Goal: Task Accomplishment & Management: Use online tool/utility

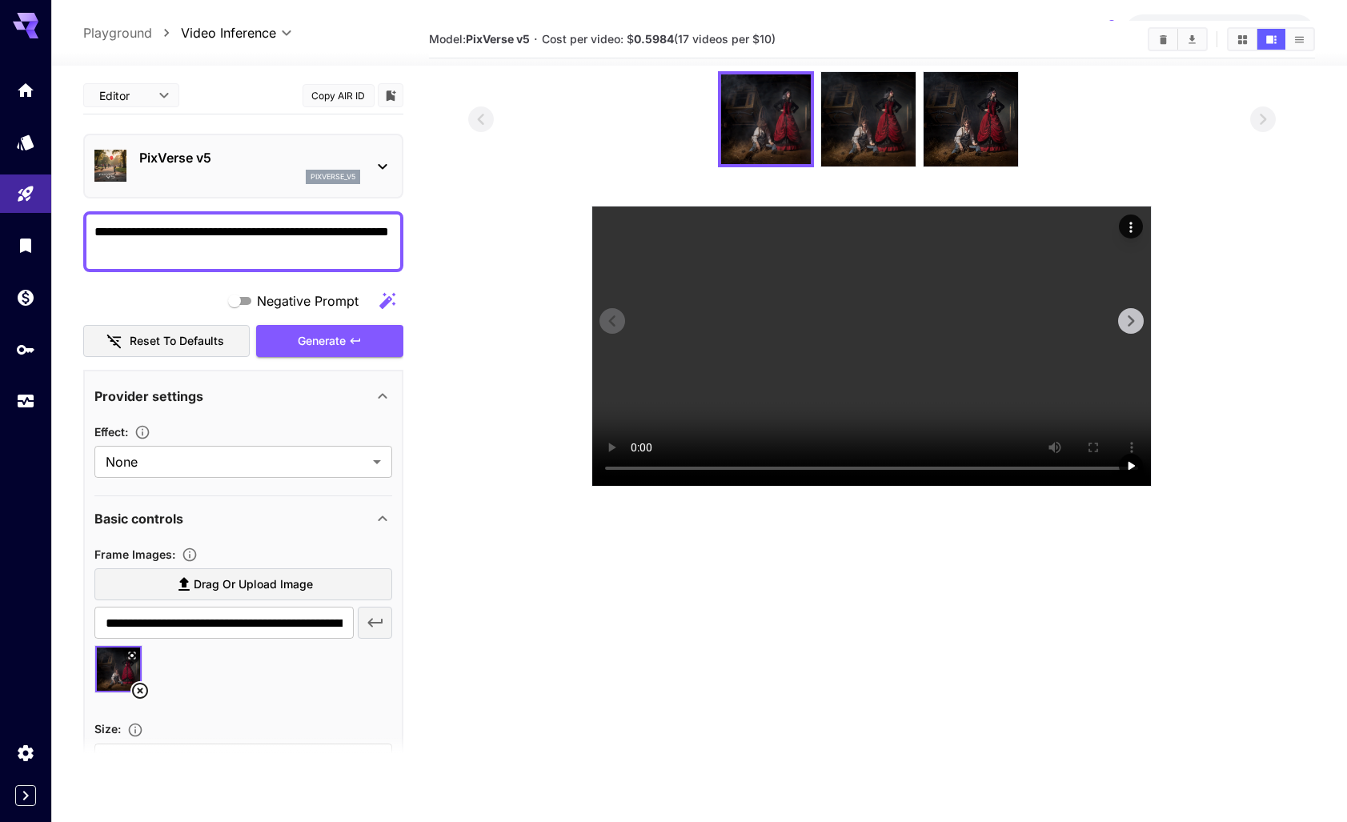
scroll to position [3, 0]
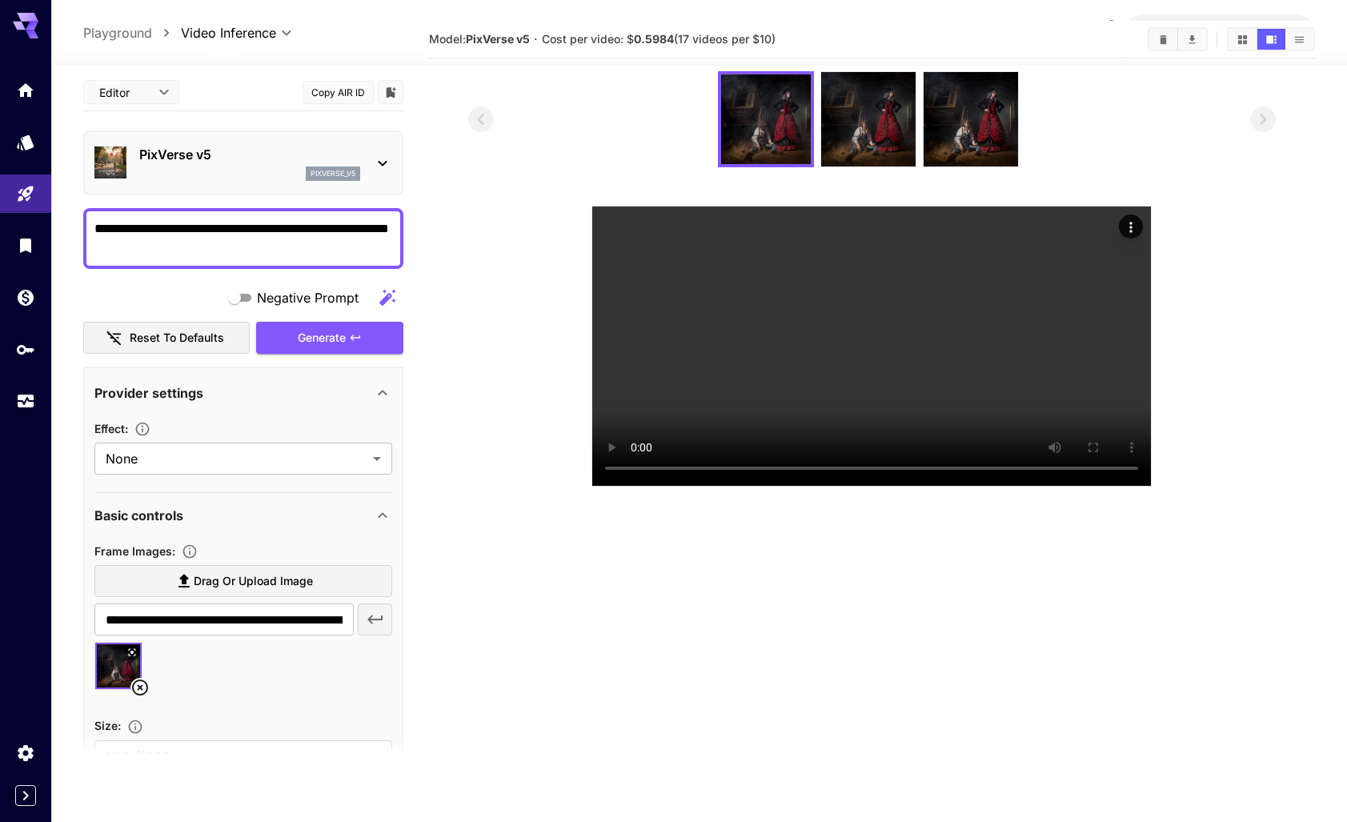
click at [225, 251] on textarea "**********" at bounding box center [243, 238] width 298 height 38
paste textarea "**********"
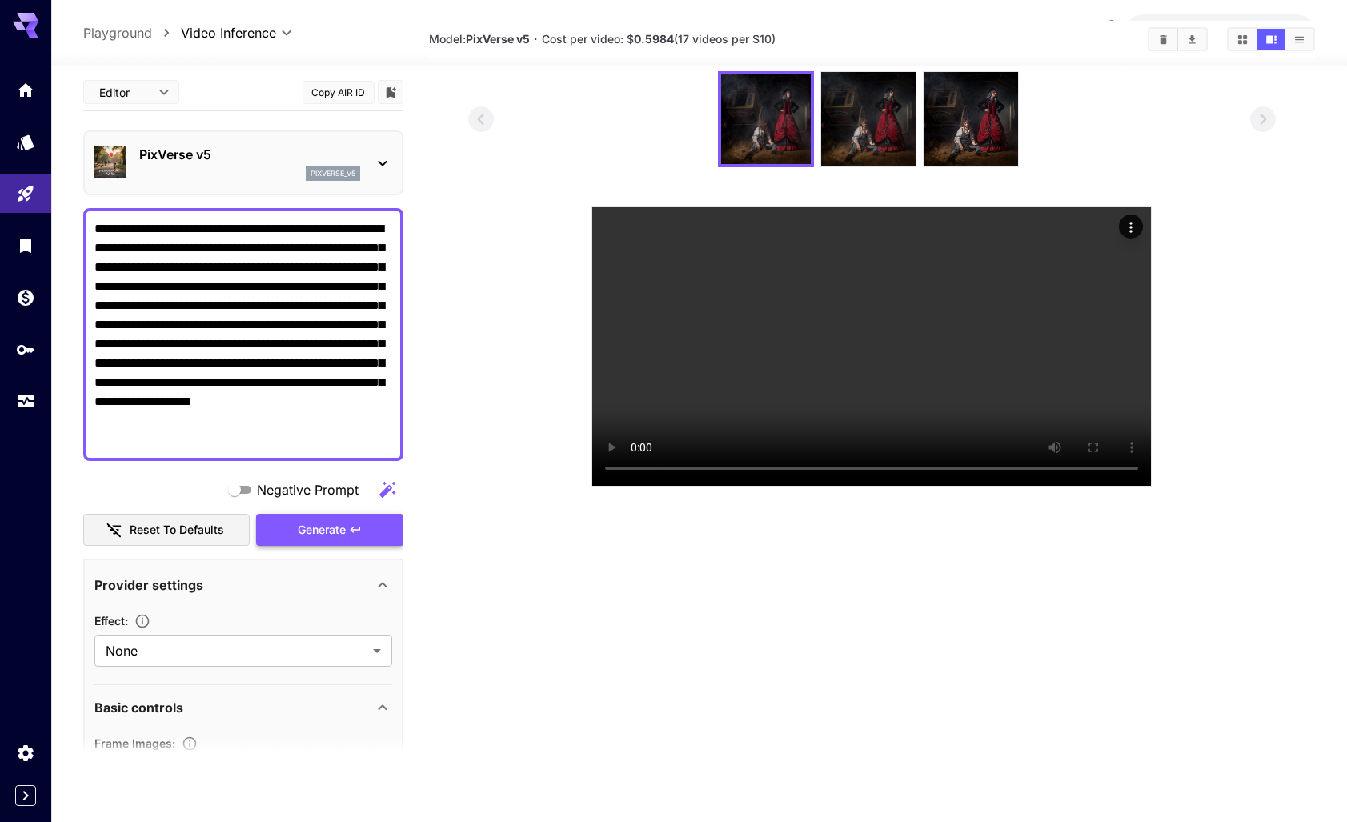
click at [318, 530] on div "Generate" at bounding box center [329, 530] width 147 height 33
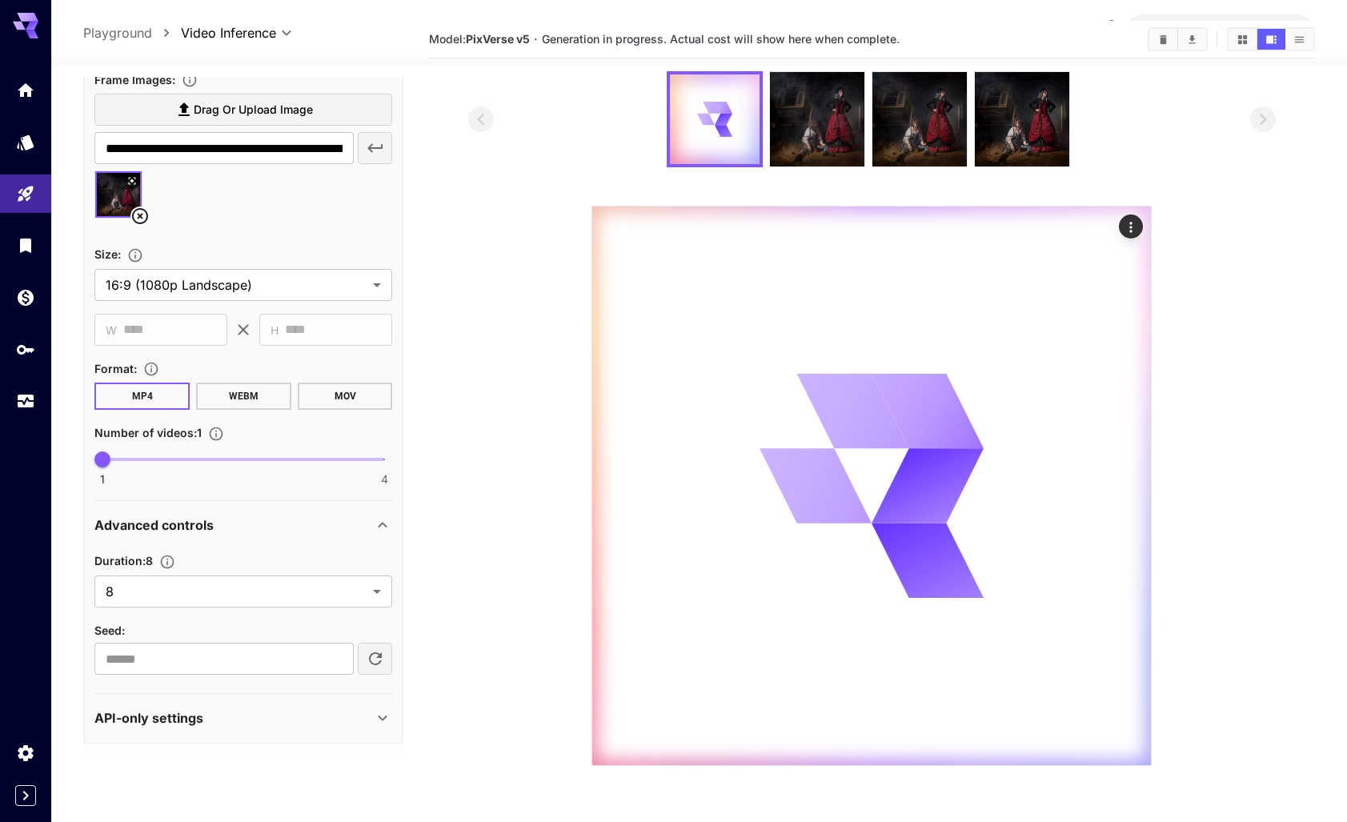
scroll to position [676, 0]
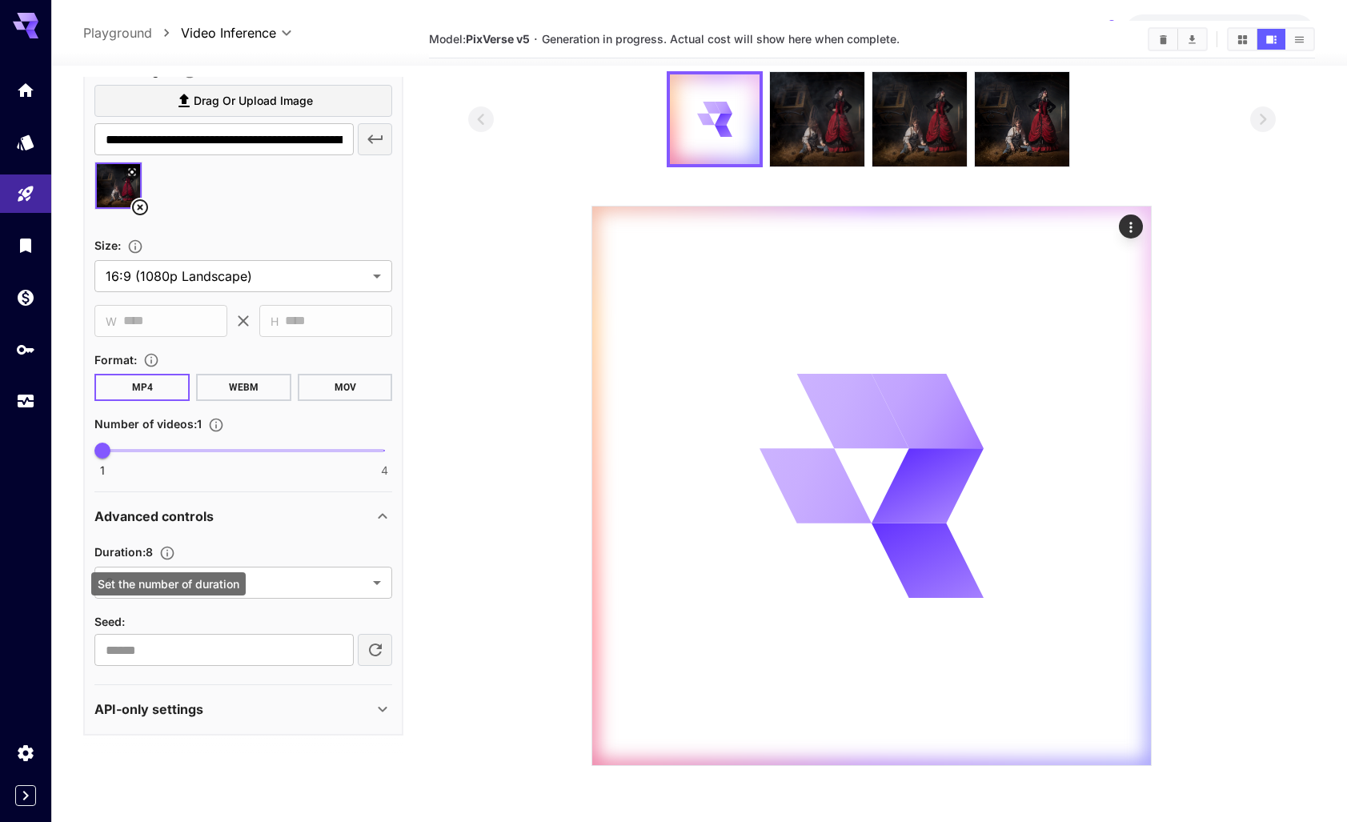
click at [168, 552] on icon "Set the number of duration" at bounding box center [168, 553] width 14 height 14
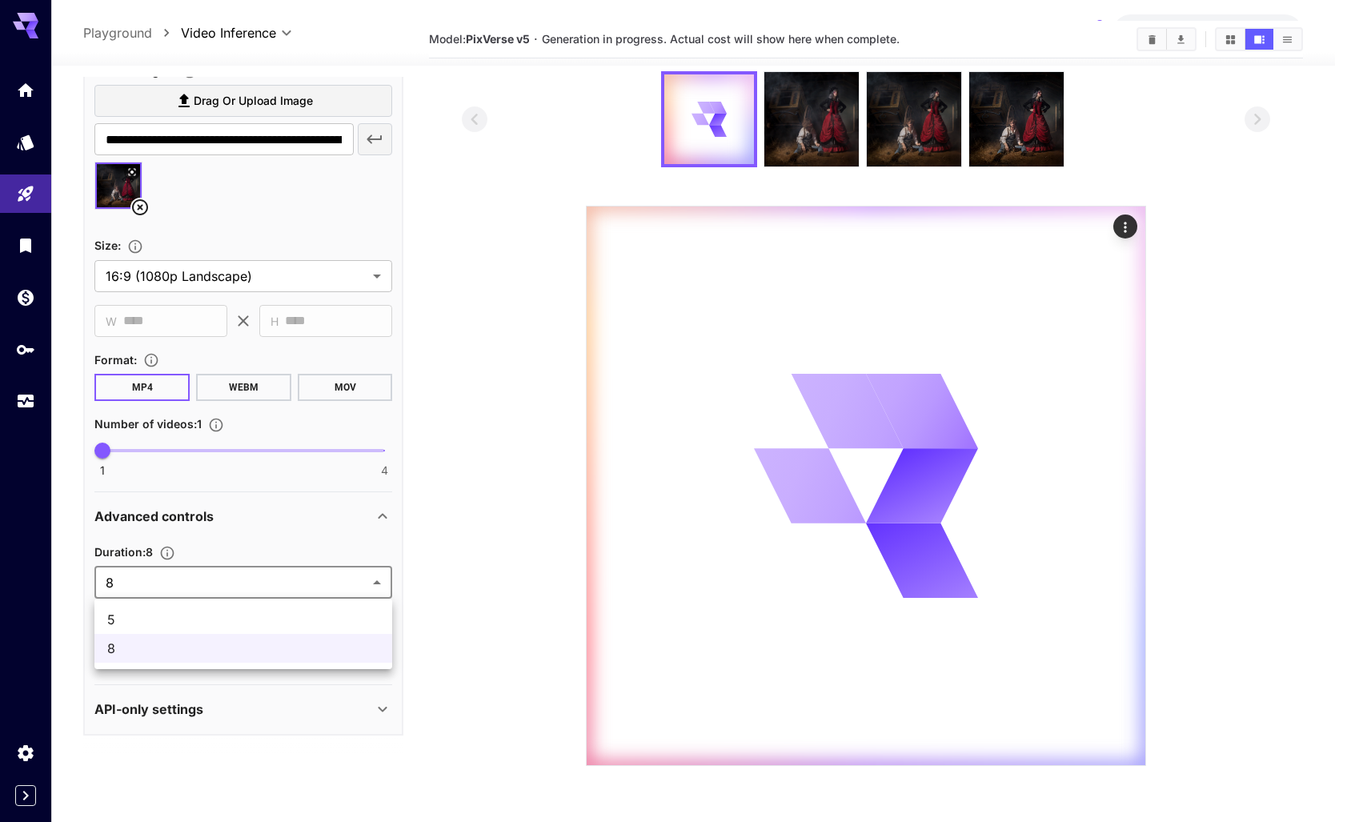
click at [371, 576] on body "**********" at bounding box center [673, 416] width 1347 height 949
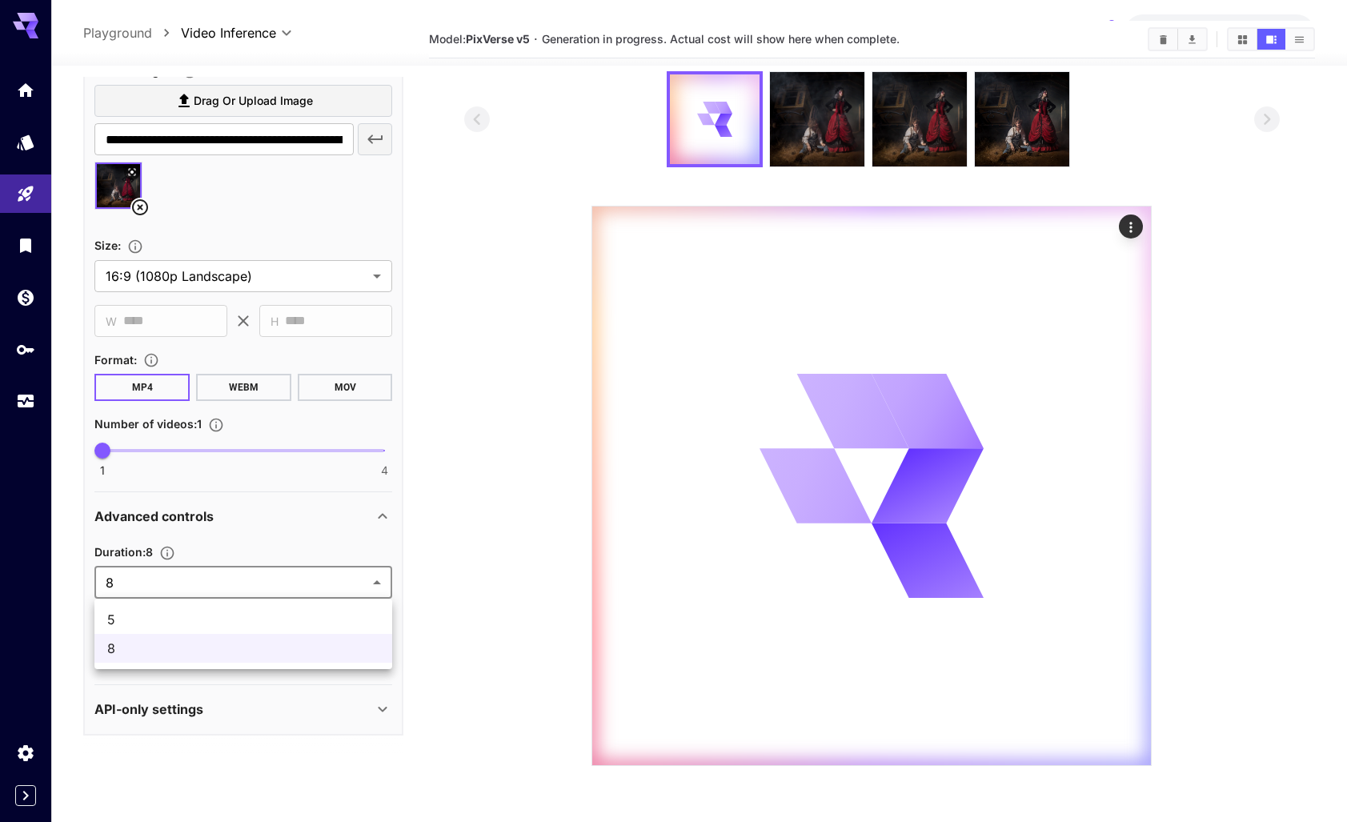
click at [373, 579] on div at bounding box center [679, 411] width 1359 height 822
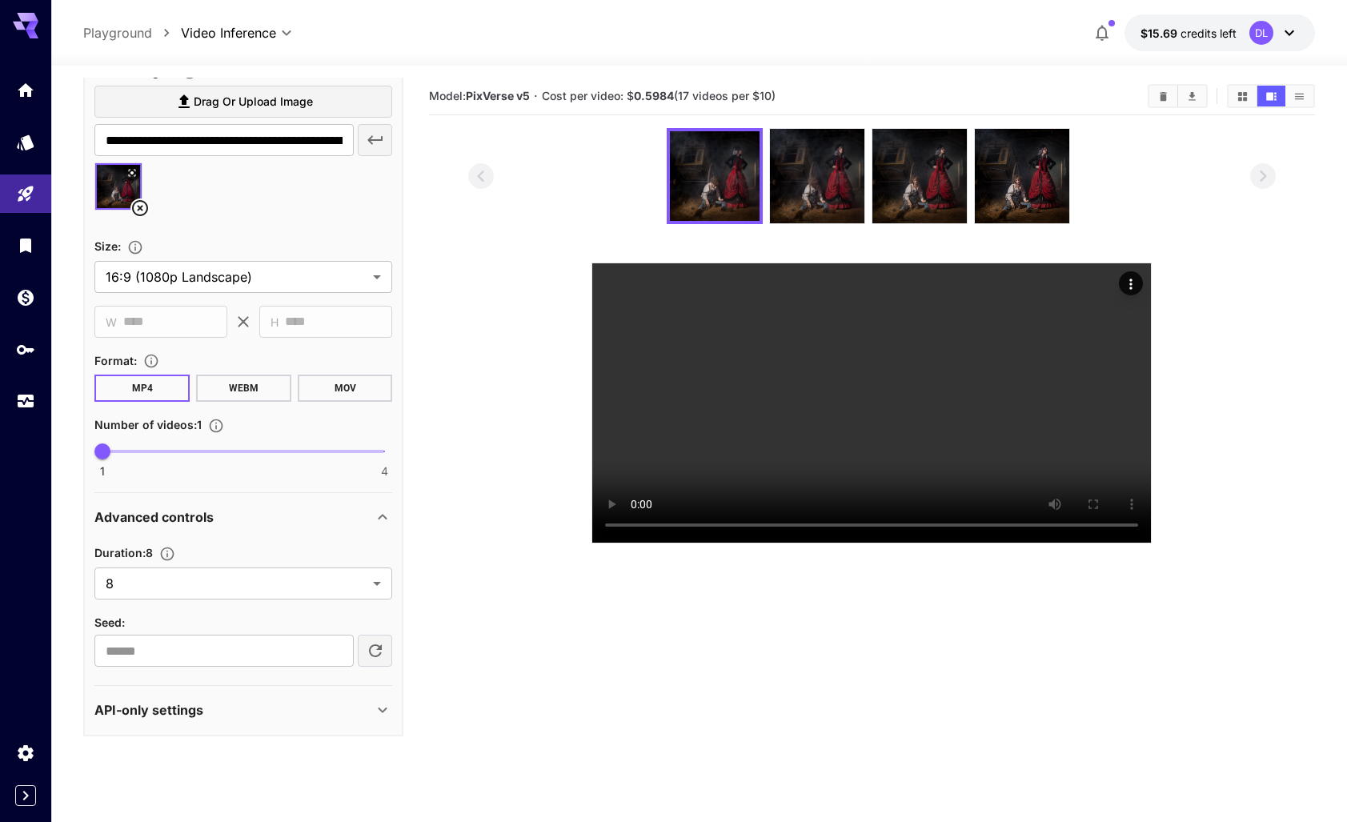
scroll to position [0, 0]
click at [1129, 282] on icon "Actions" at bounding box center [1131, 285] width 16 height 16
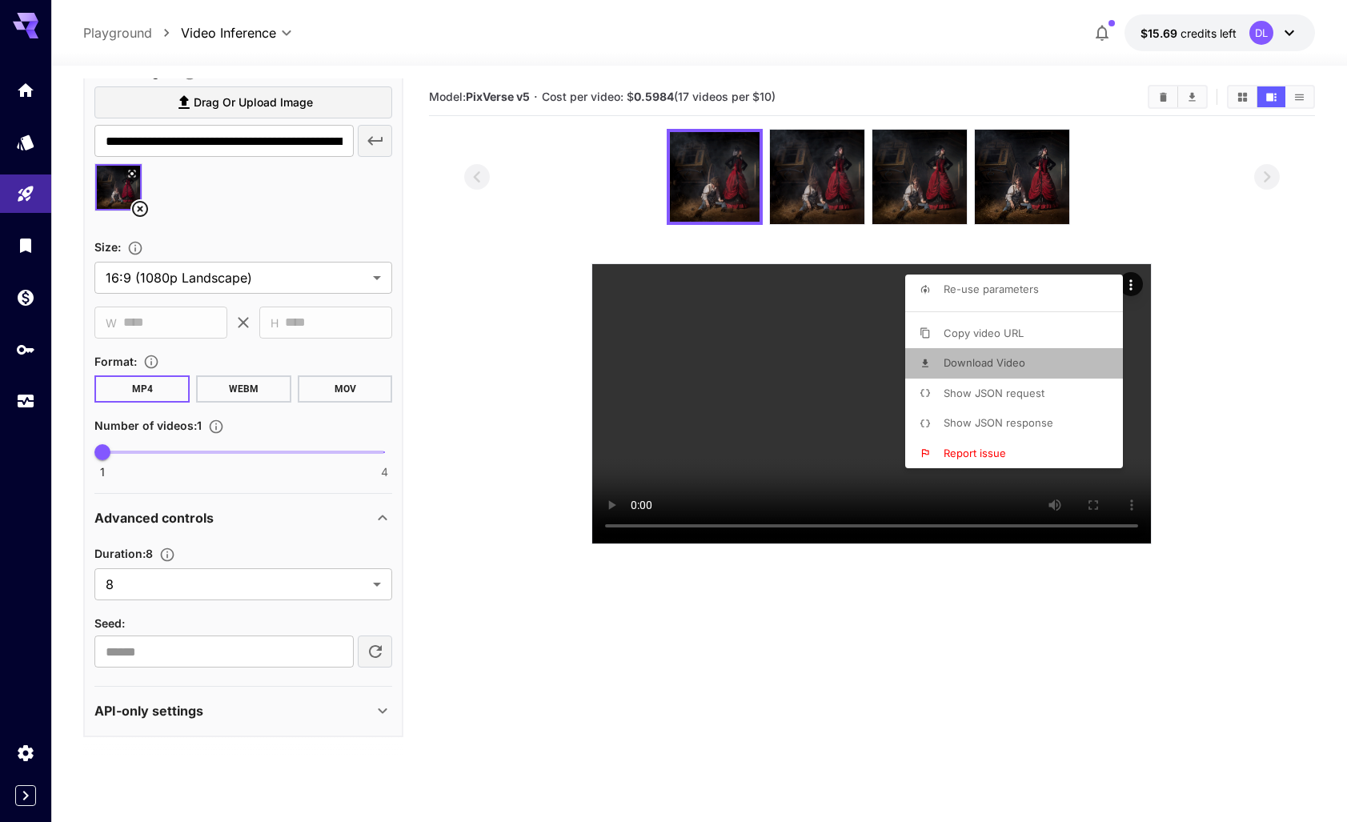
click at [988, 359] on span "Download Video" at bounding box center [985, 362] width 82 height 13
click at [1212, 335] on div at bounding box center [679, 411] width 1359 height 822
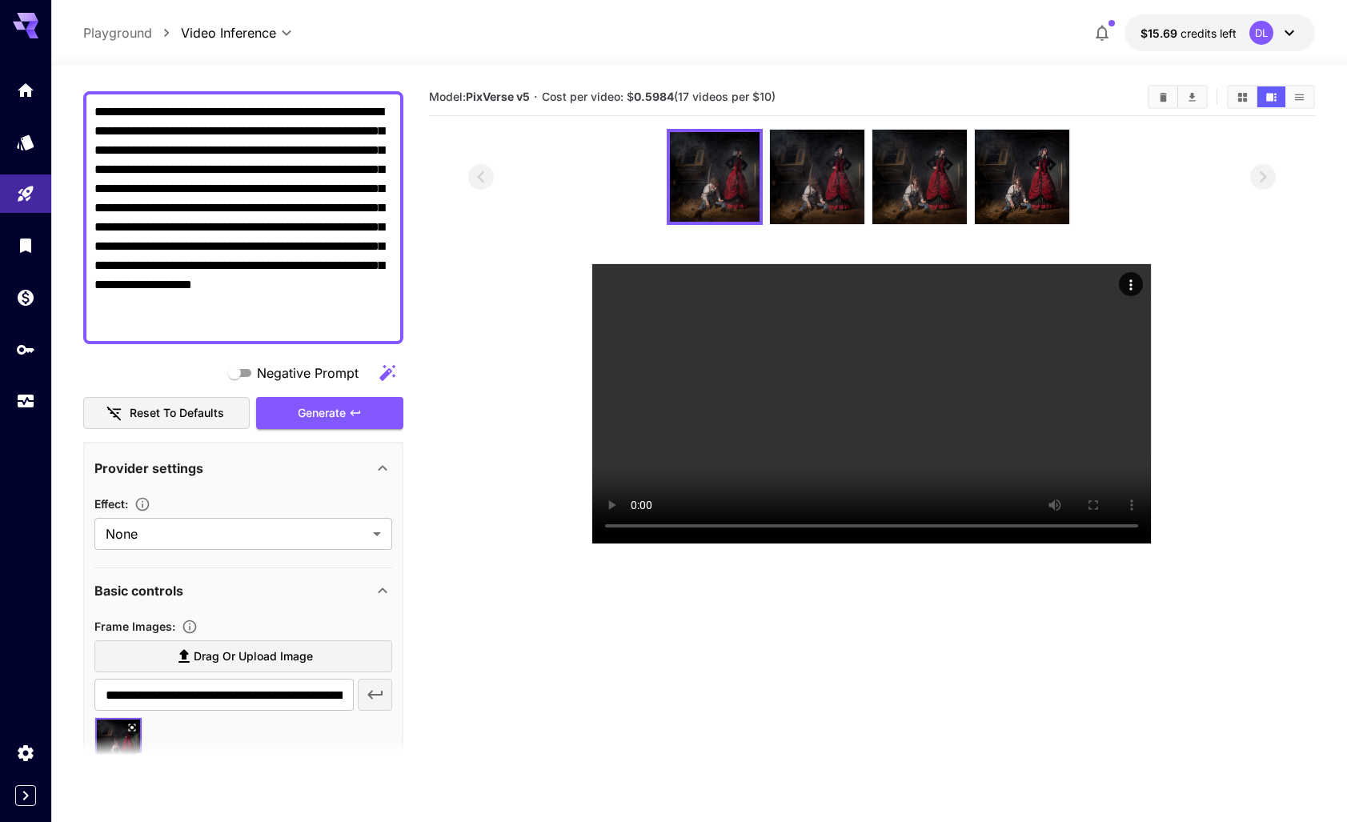
scroll to position [111, 0]
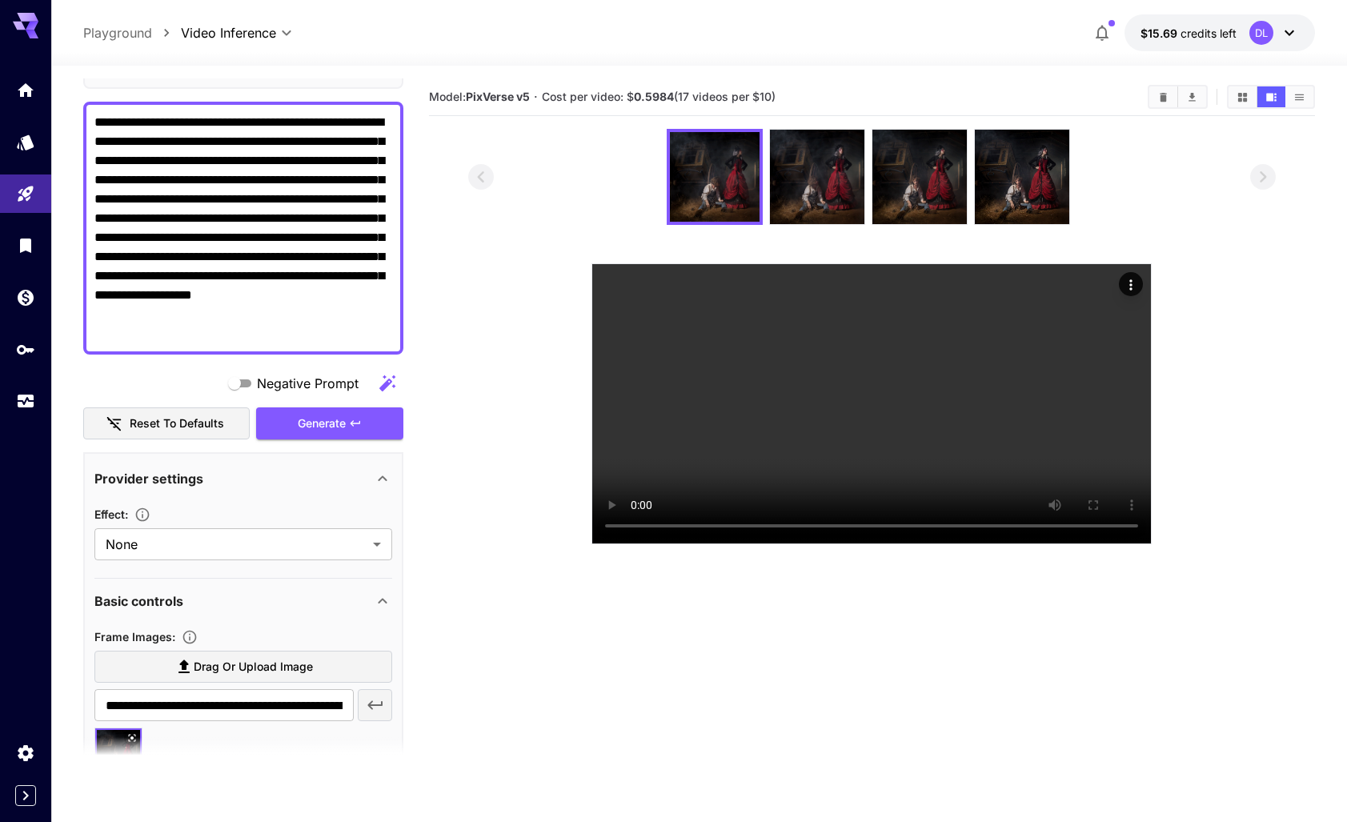
drag, startPoint x: 94, startPoint y: 122, endPoint x: 375, endPoint y: 355, distance: 366.1
click at [375, 355] on div "**********" at bounding box center [243, 634] width 320 height 1334
paste textarea
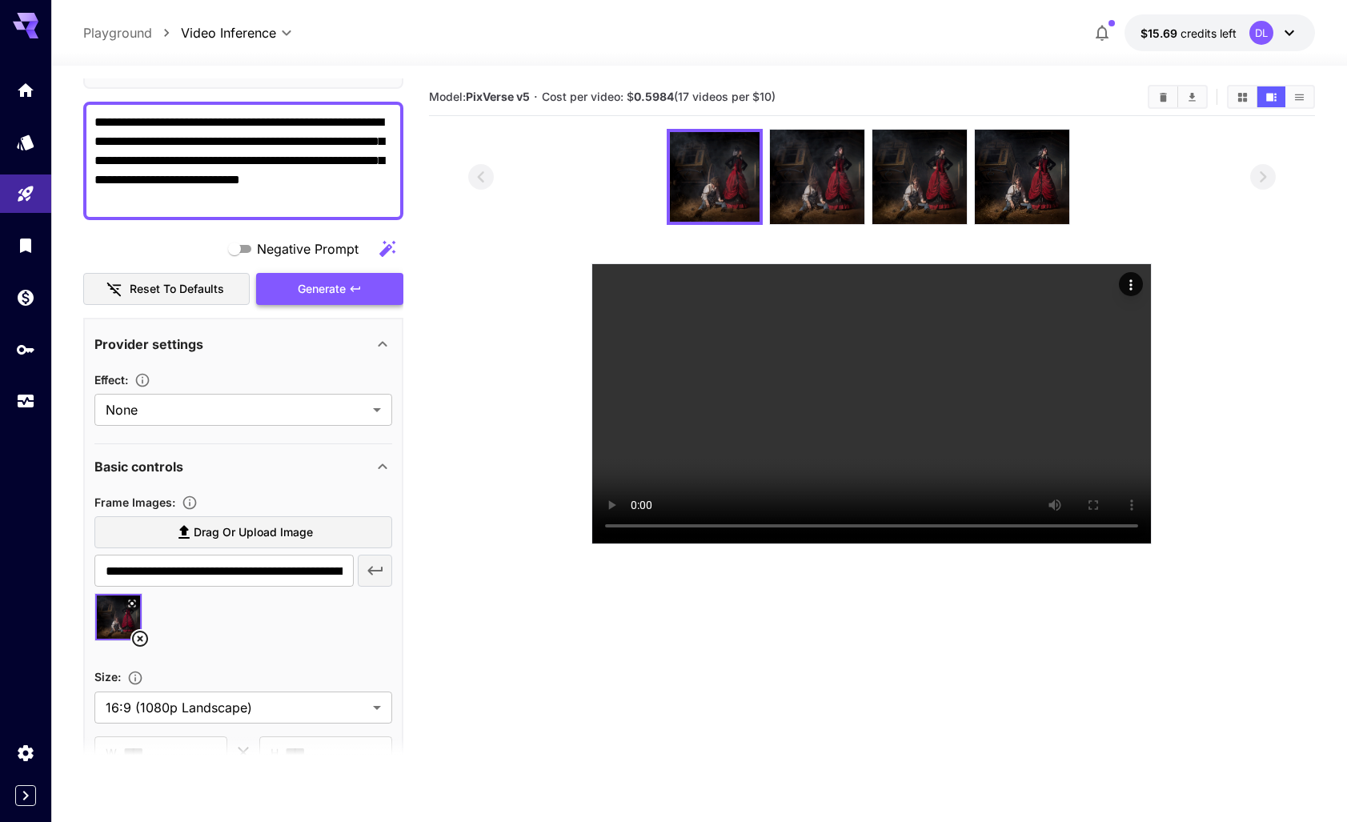
type textarea "**********"
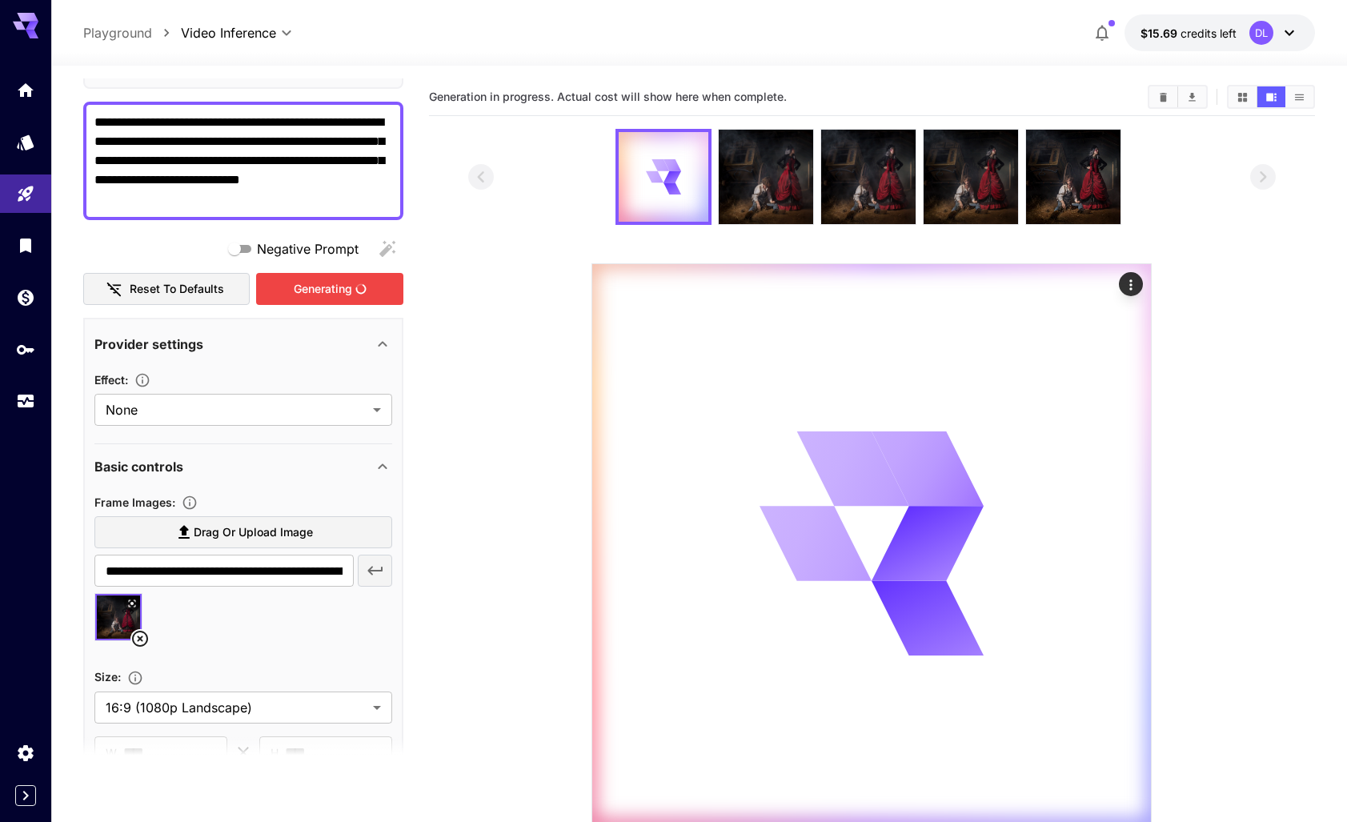
click at [317, 285] on div "Generating" at bounding box center [329, 289] width 147 height 33
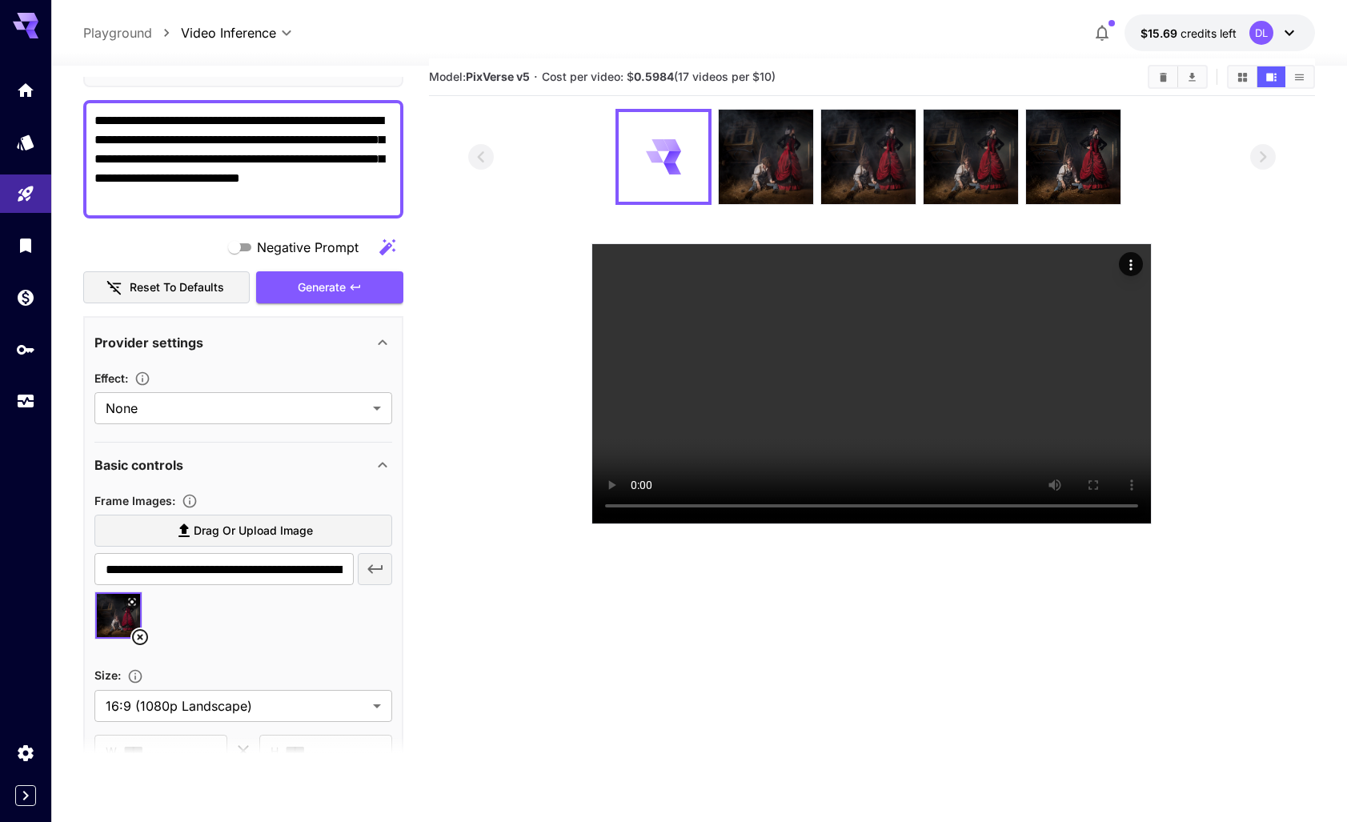
scroll to position [0, 0]
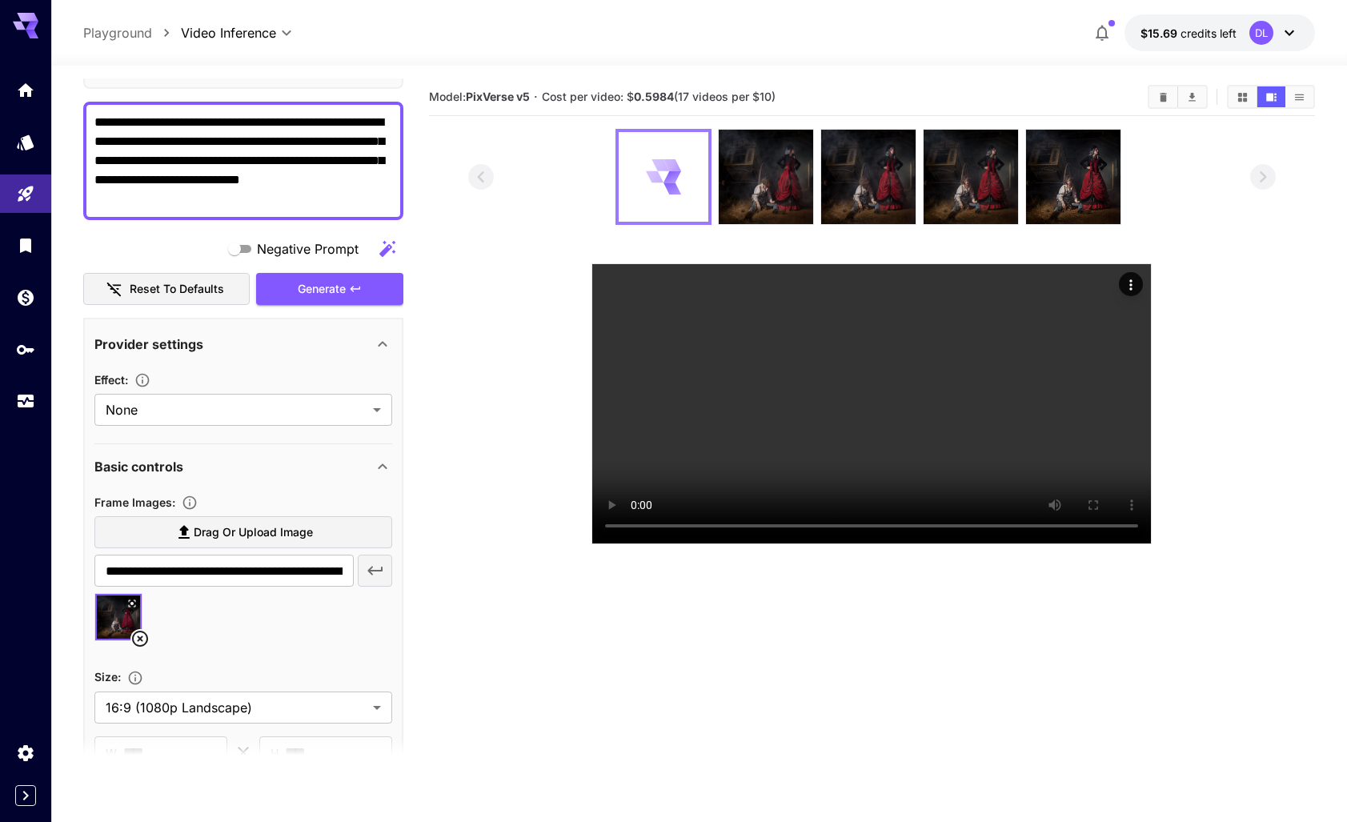
click at [659, 185] on icon at bounding box center [664, 177] width 36 height 36
click at [1242, 96] on icon "Show videos in grid view" at bounding box center [1243, 97] width 12 height 12
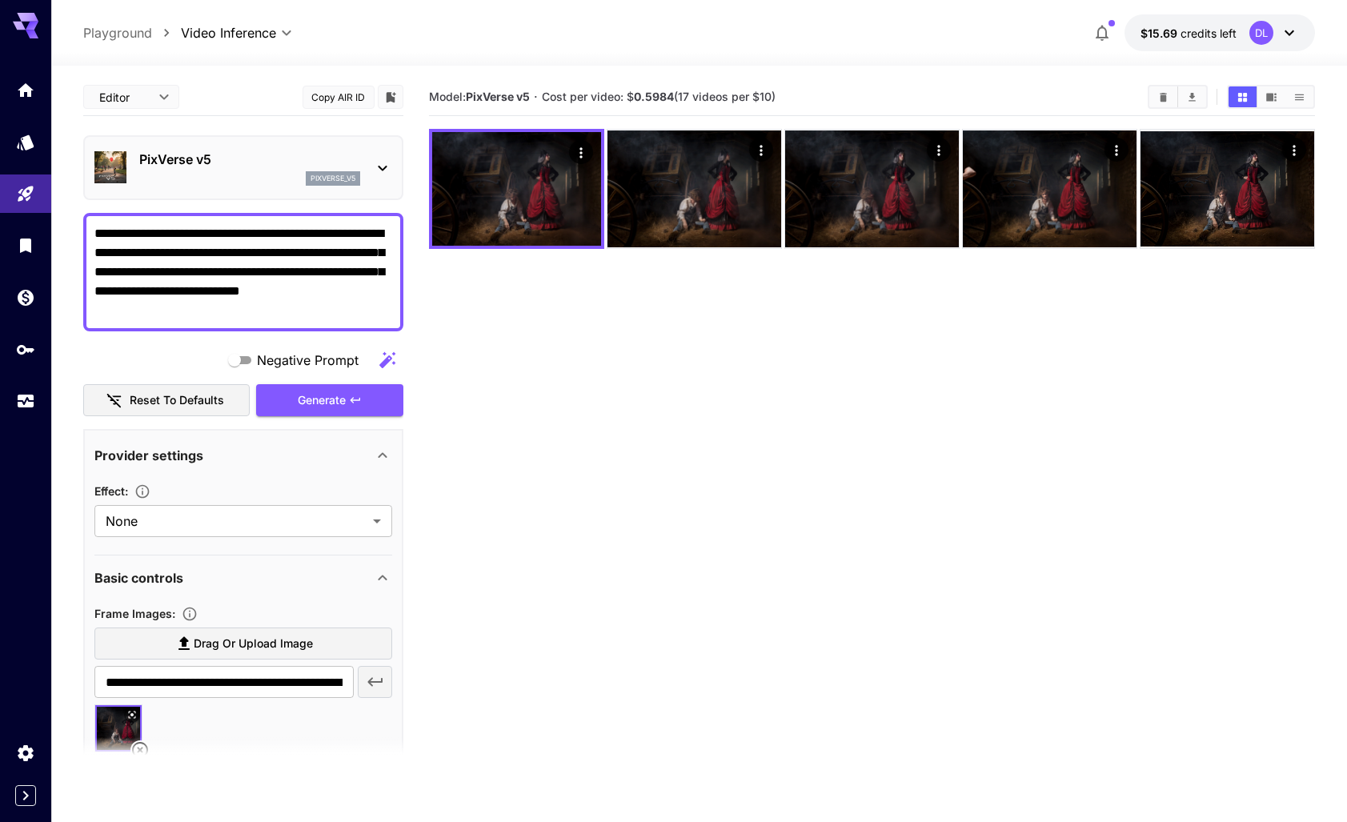
scroll to position [111, 0]
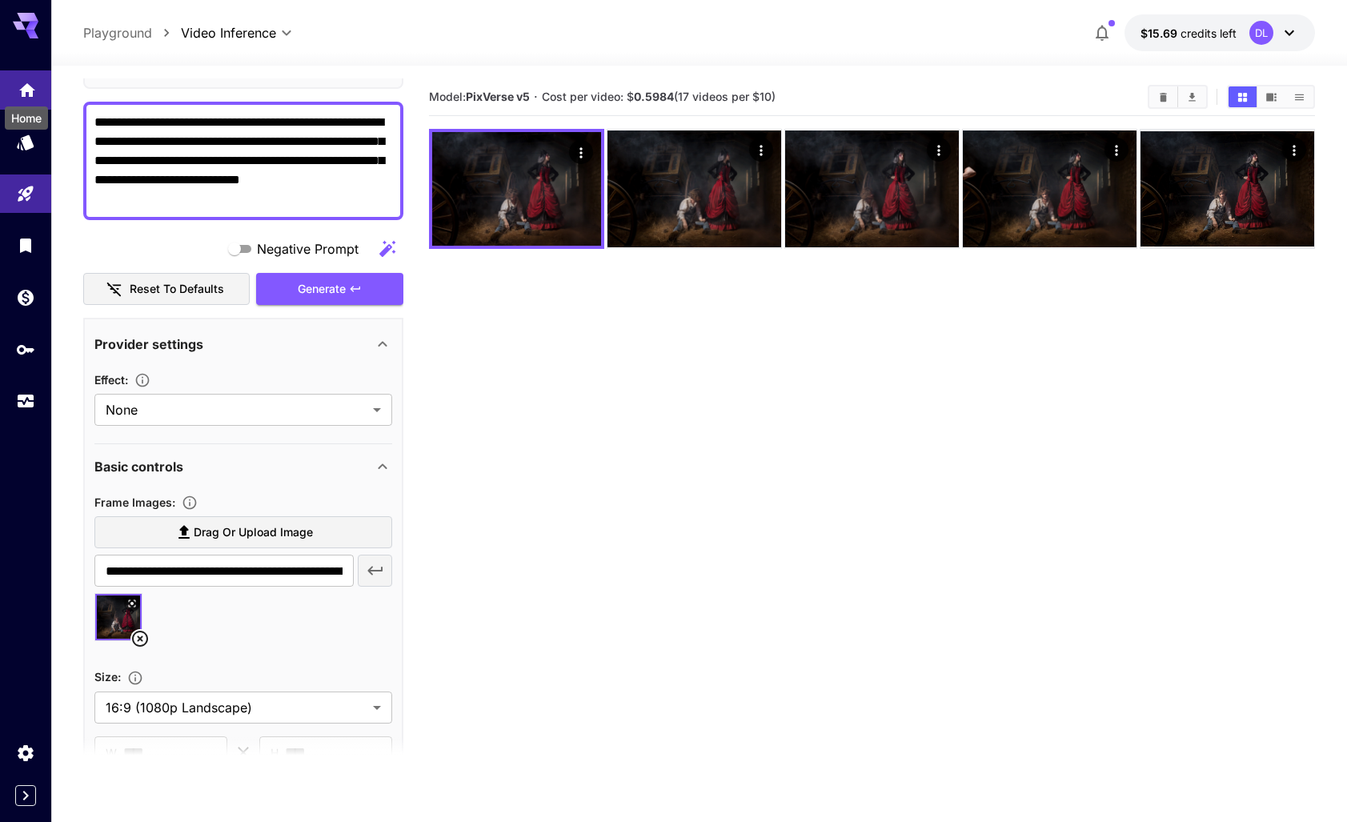
click at [31, 86] on icon "Home" at bounding box center [27, 85] width 16 height 14
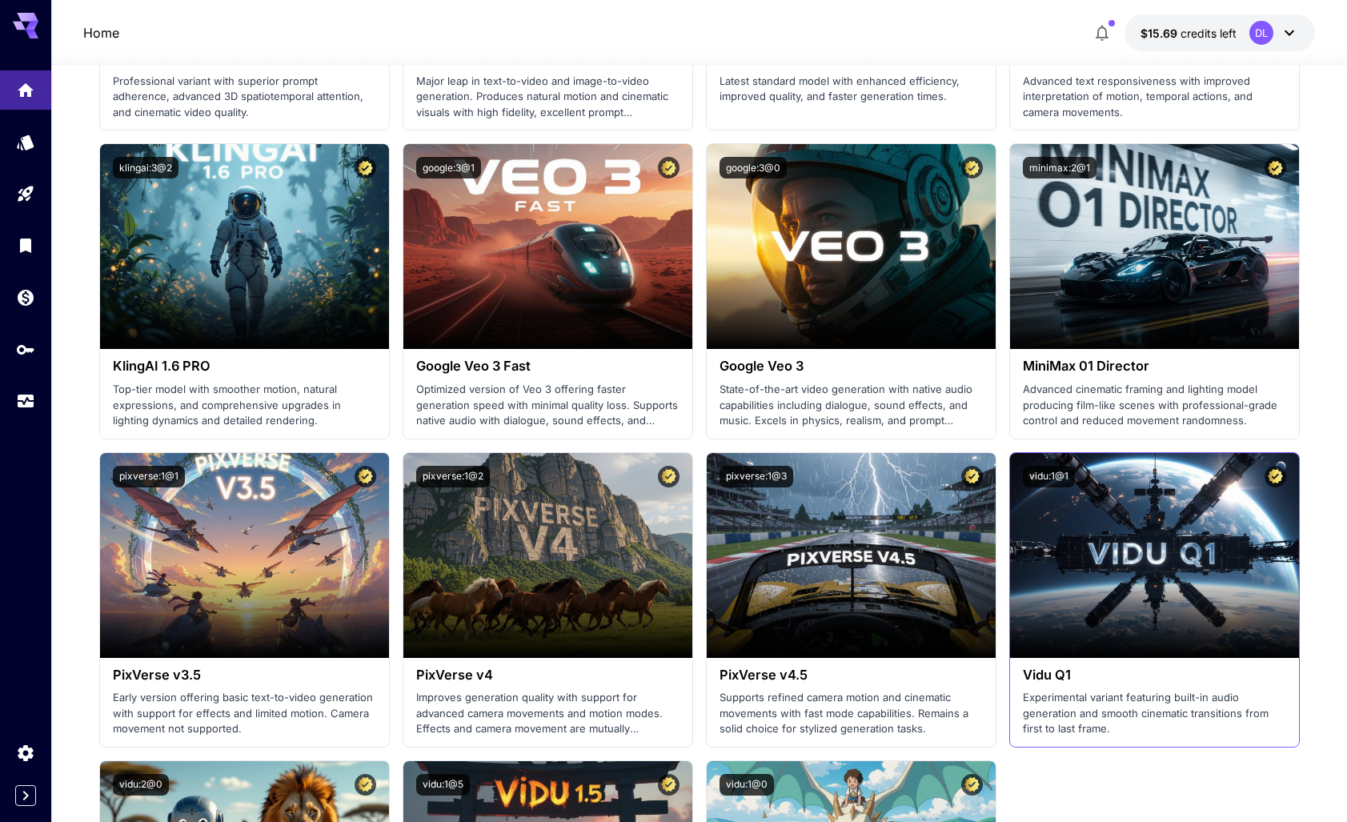
scroll to position [1022, 0]
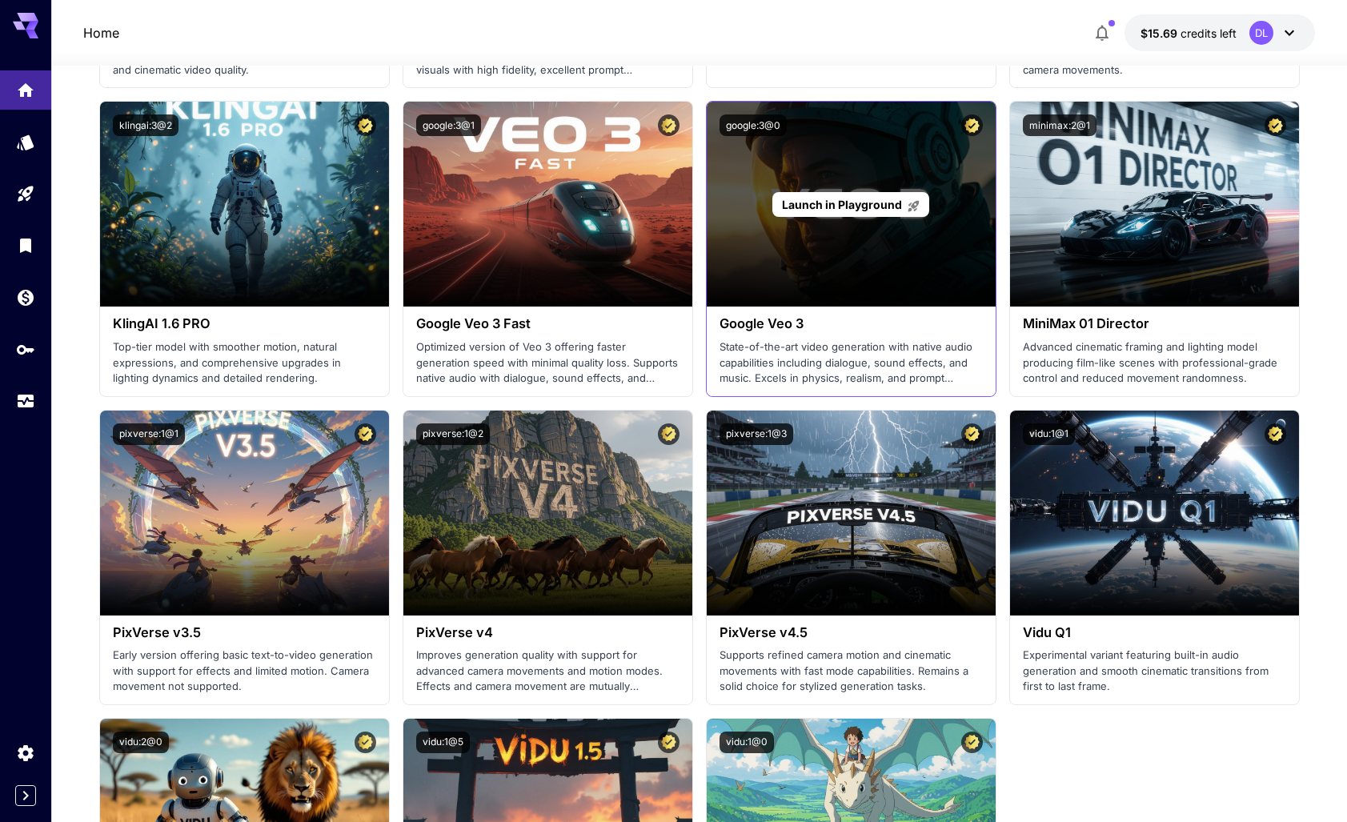
click at [842, 200] on span "Launch in Playground" at bounding box center [842, 205] width 120 height 14
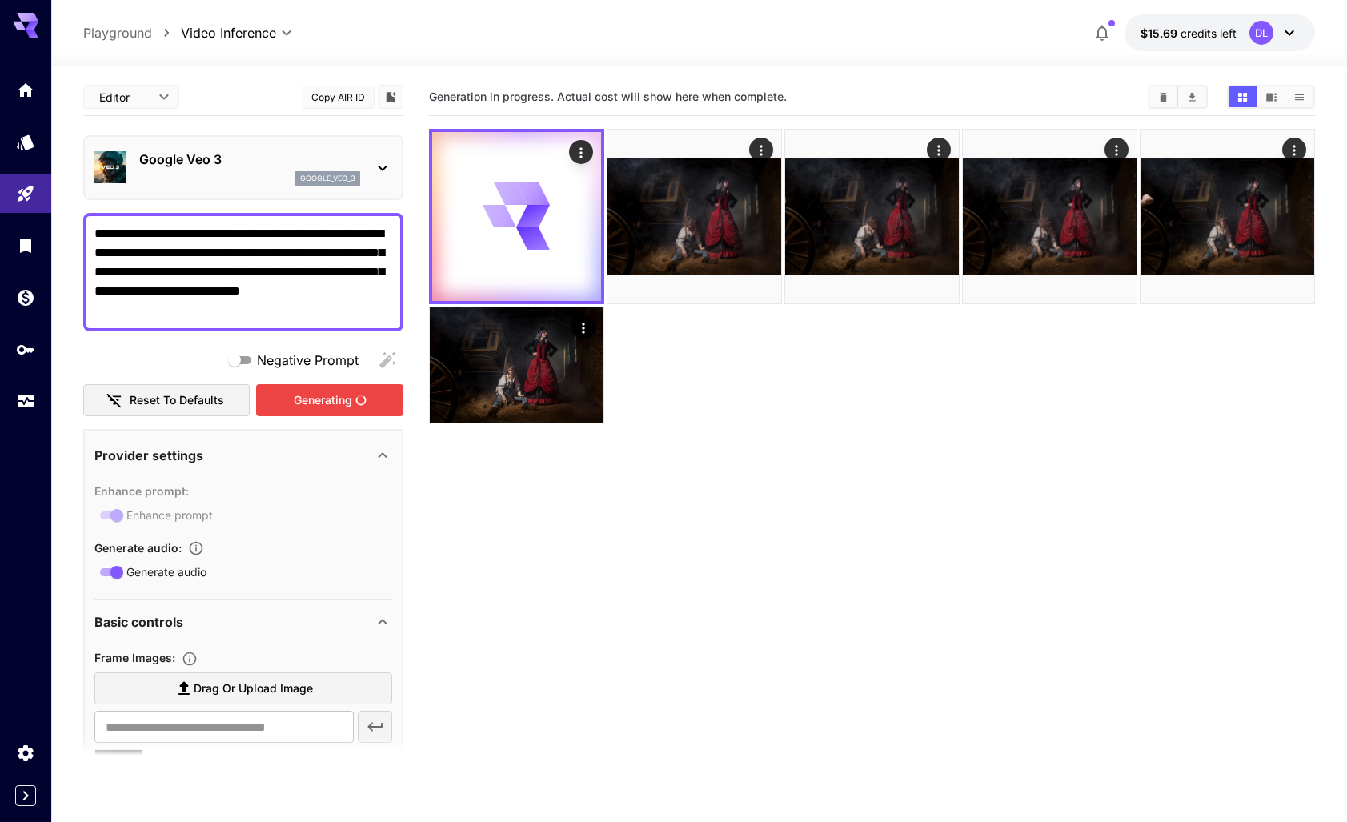
click at [316, 393] on div "Generating" at bounding box center [329, 400] width 147 height 33
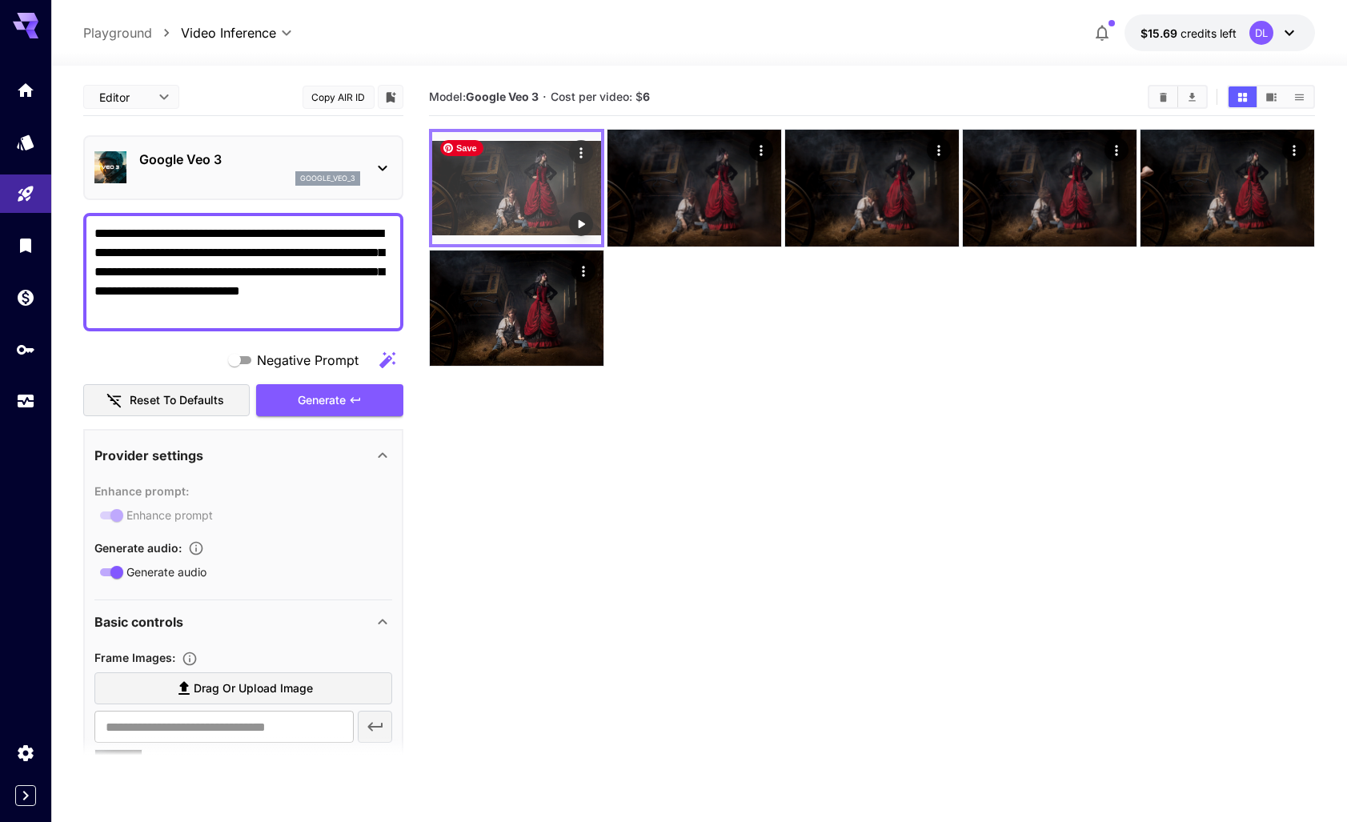
click at [501, 184] on img at bounding box center [516, 188] width 169 height 112
click at [575, 223] on icon "Play video" at bounding box center [581, 224] width 16 height 16
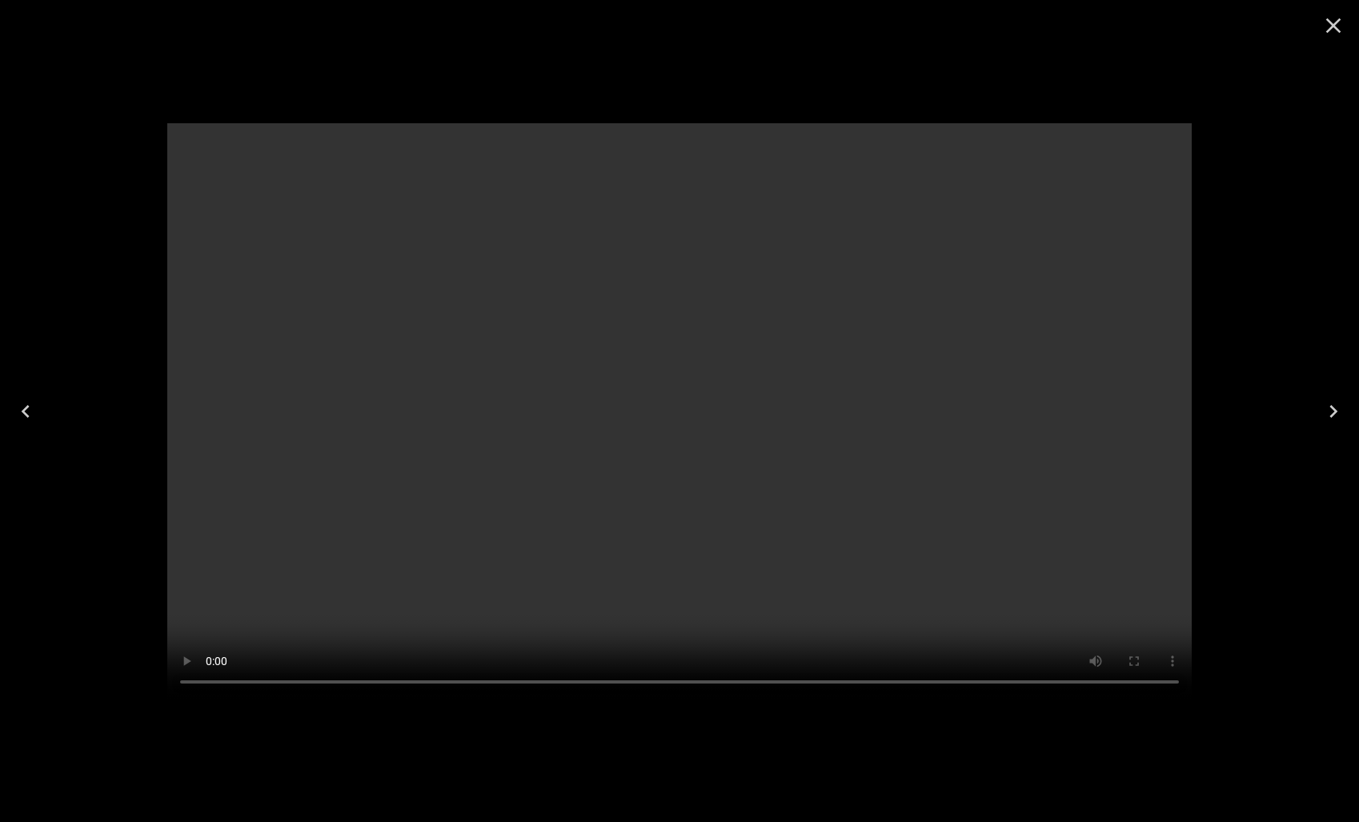
click at [1334, 22] on icon "Close" at bounding box center [1334, 26] width 26 height 26
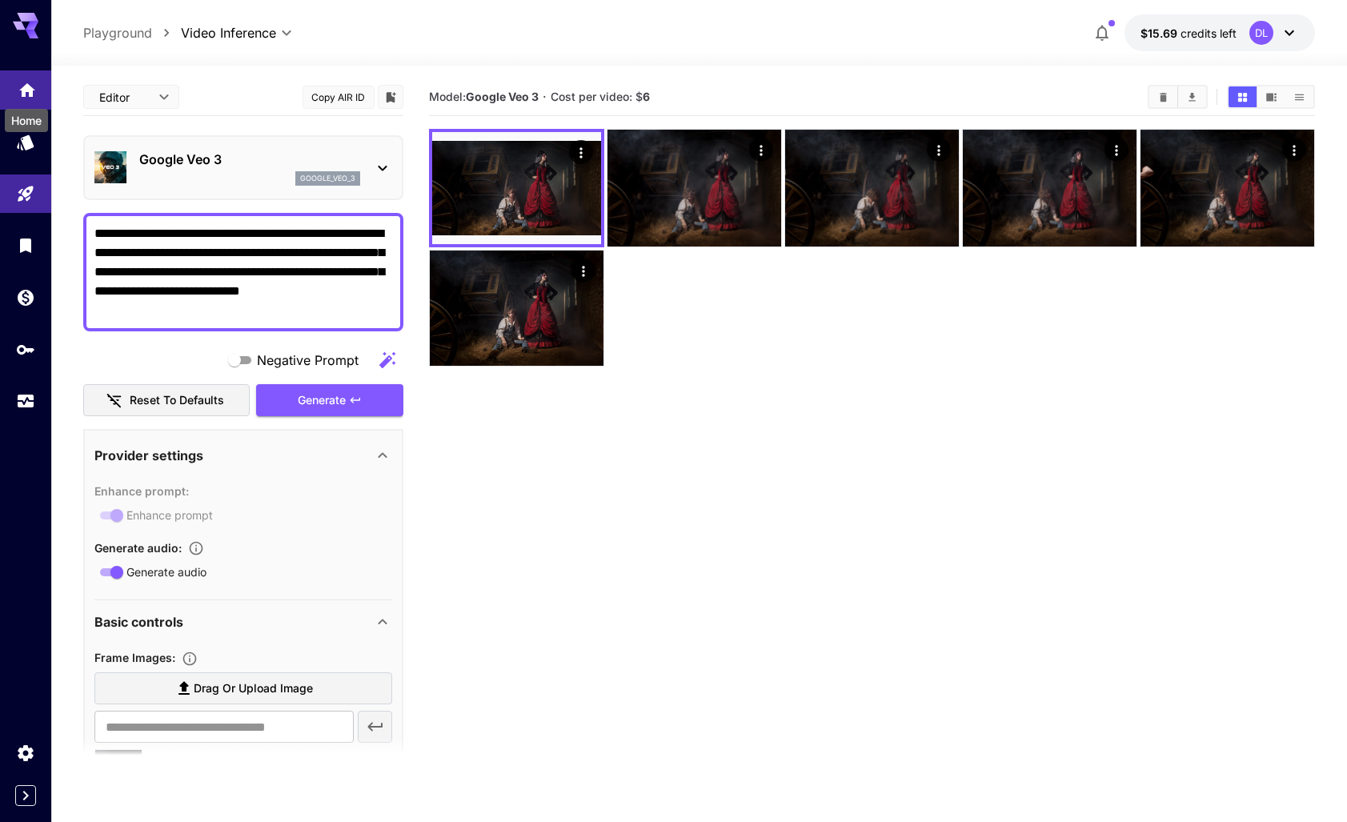
click at [25, 85] on icon "Home" at bounding box center [27, 85] width 16 height 14
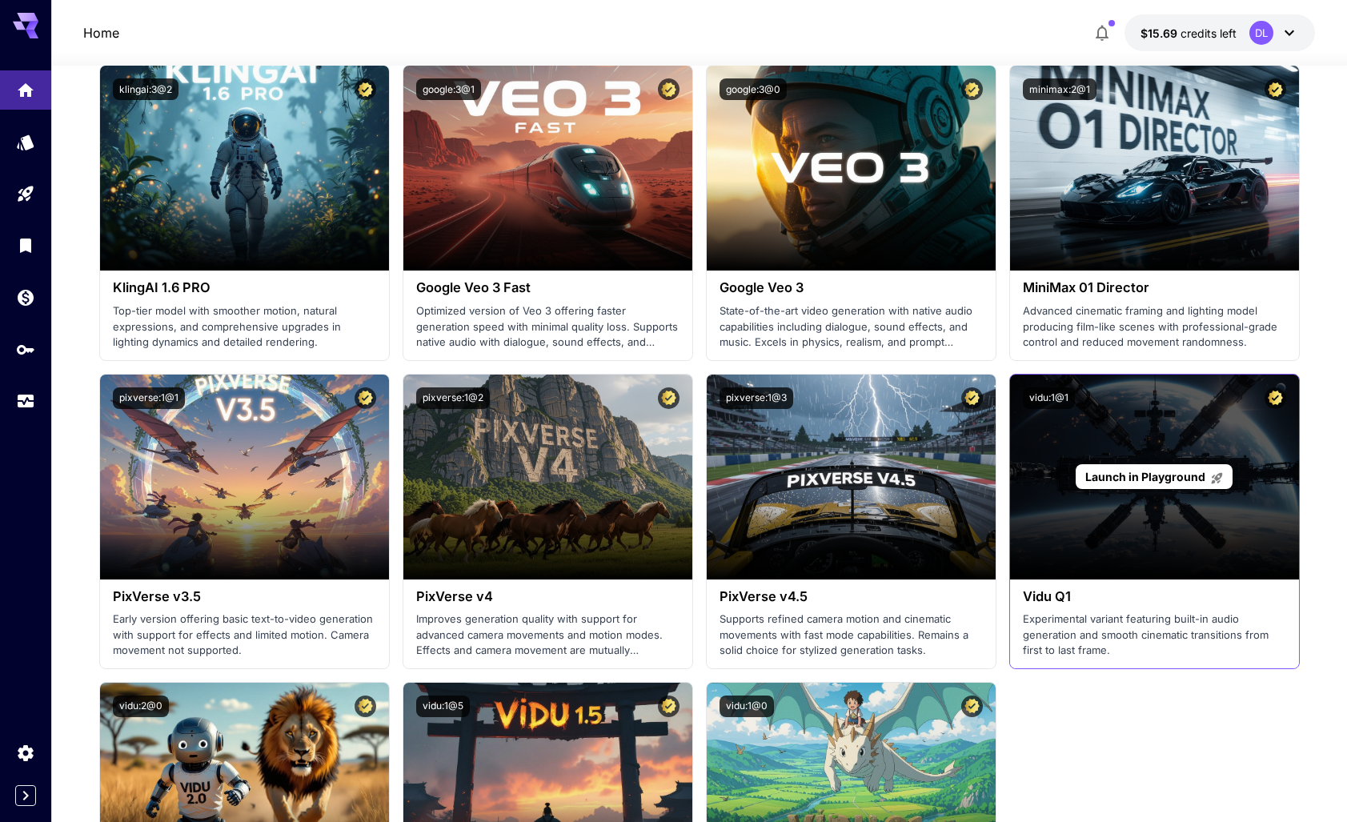
scroll to position [1061, 0]
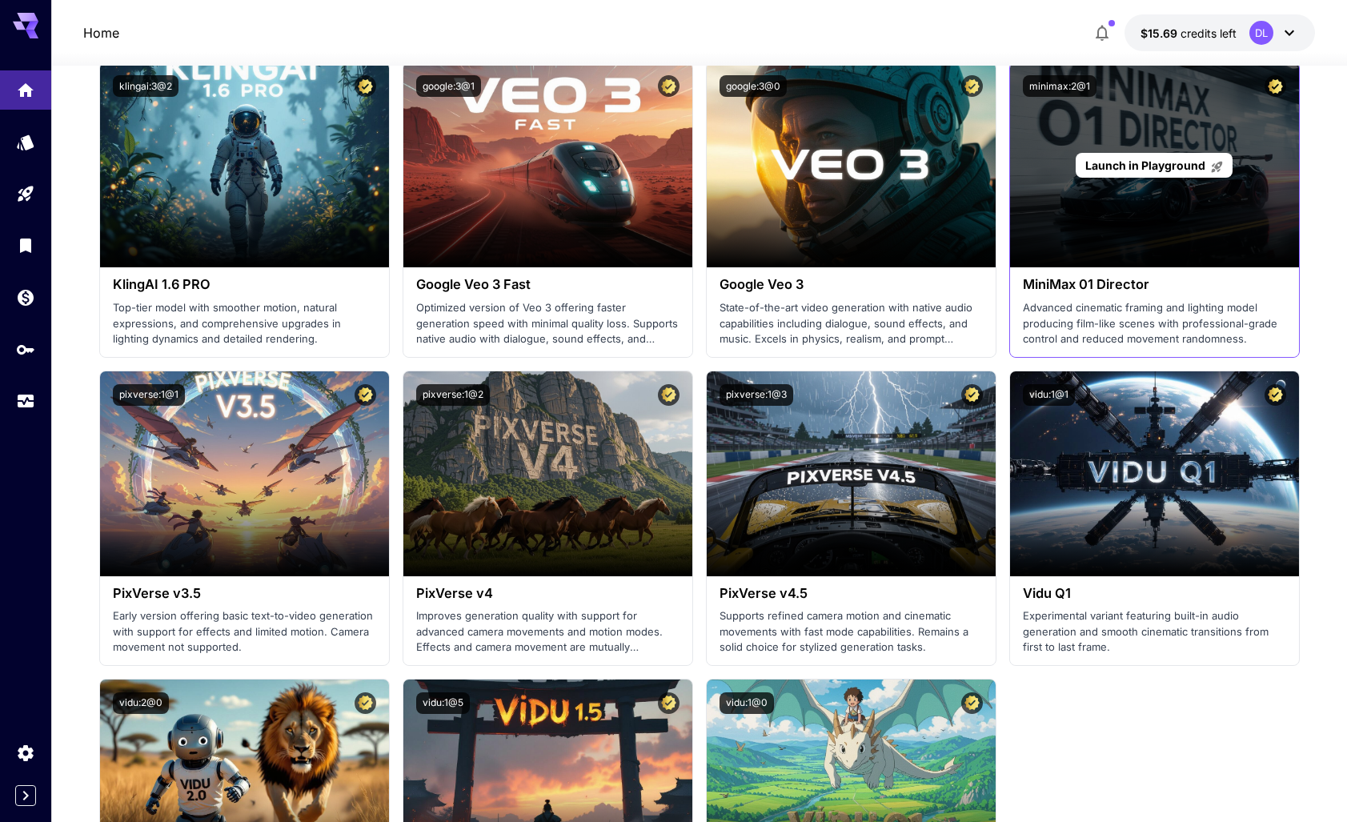
click at [1163, 166] on span "Launch in Playground" at bounding box center [1145, 165] width 120 height 14
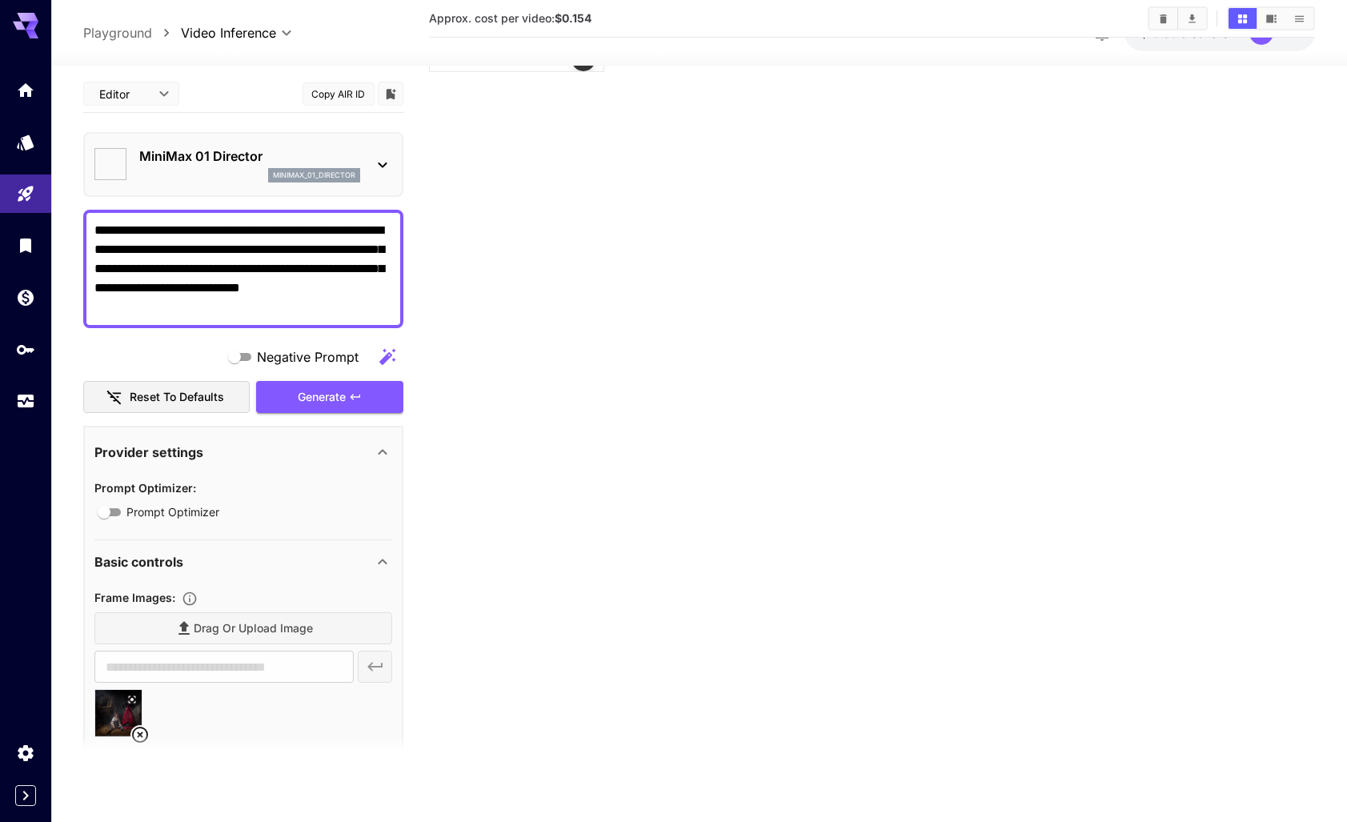
type input "*"
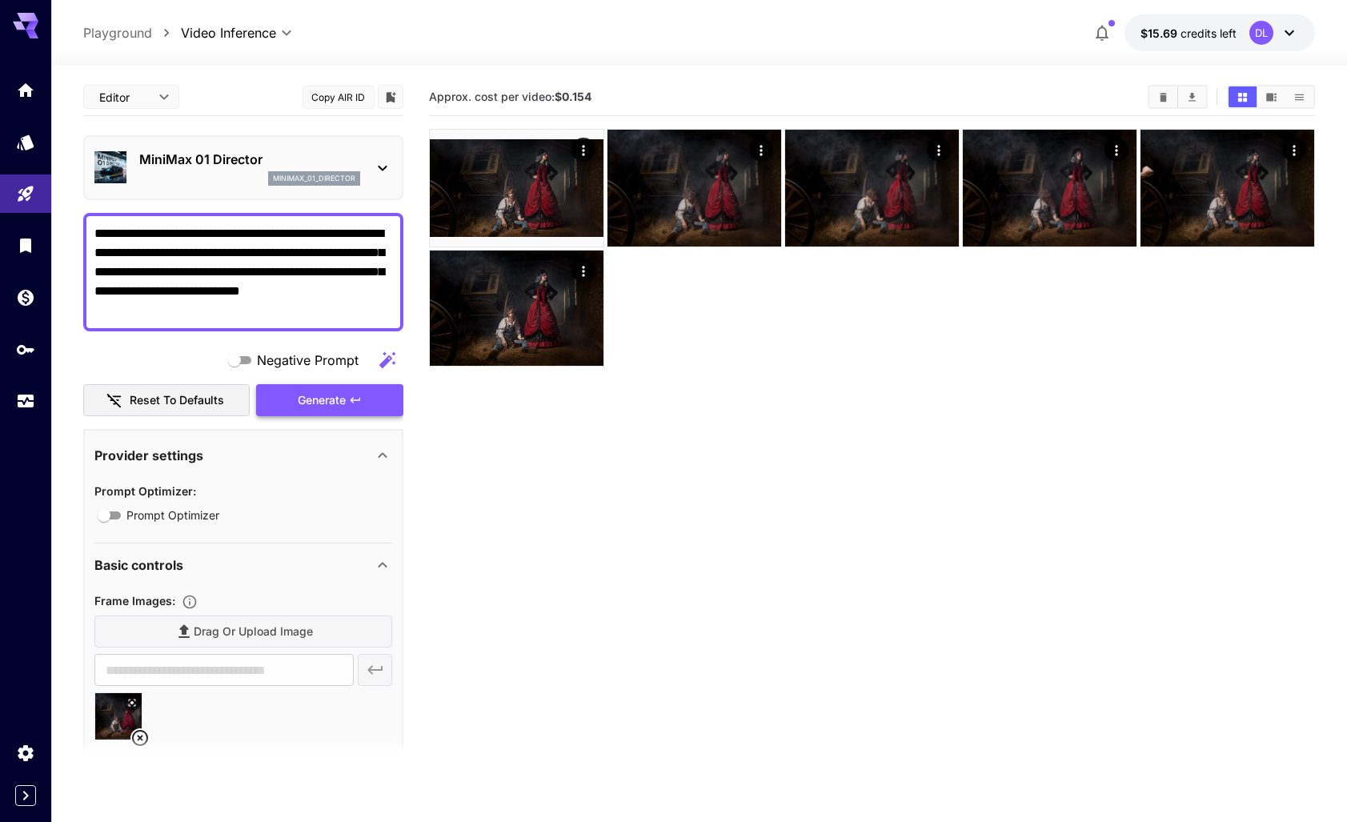
click at [318, 396] on div "Generate" at bounding box center [329, 400] width 147 height 33
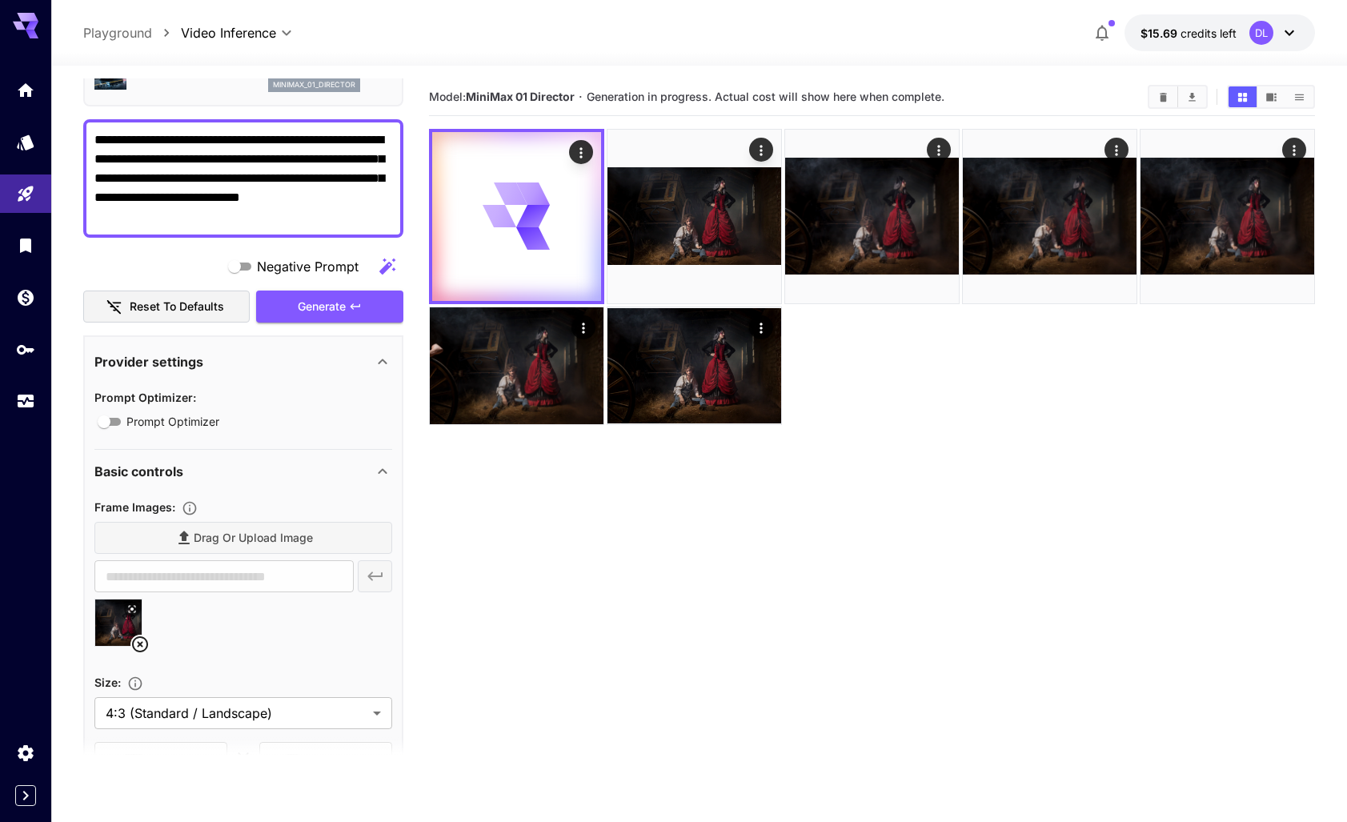
scroll to position [170, 0]
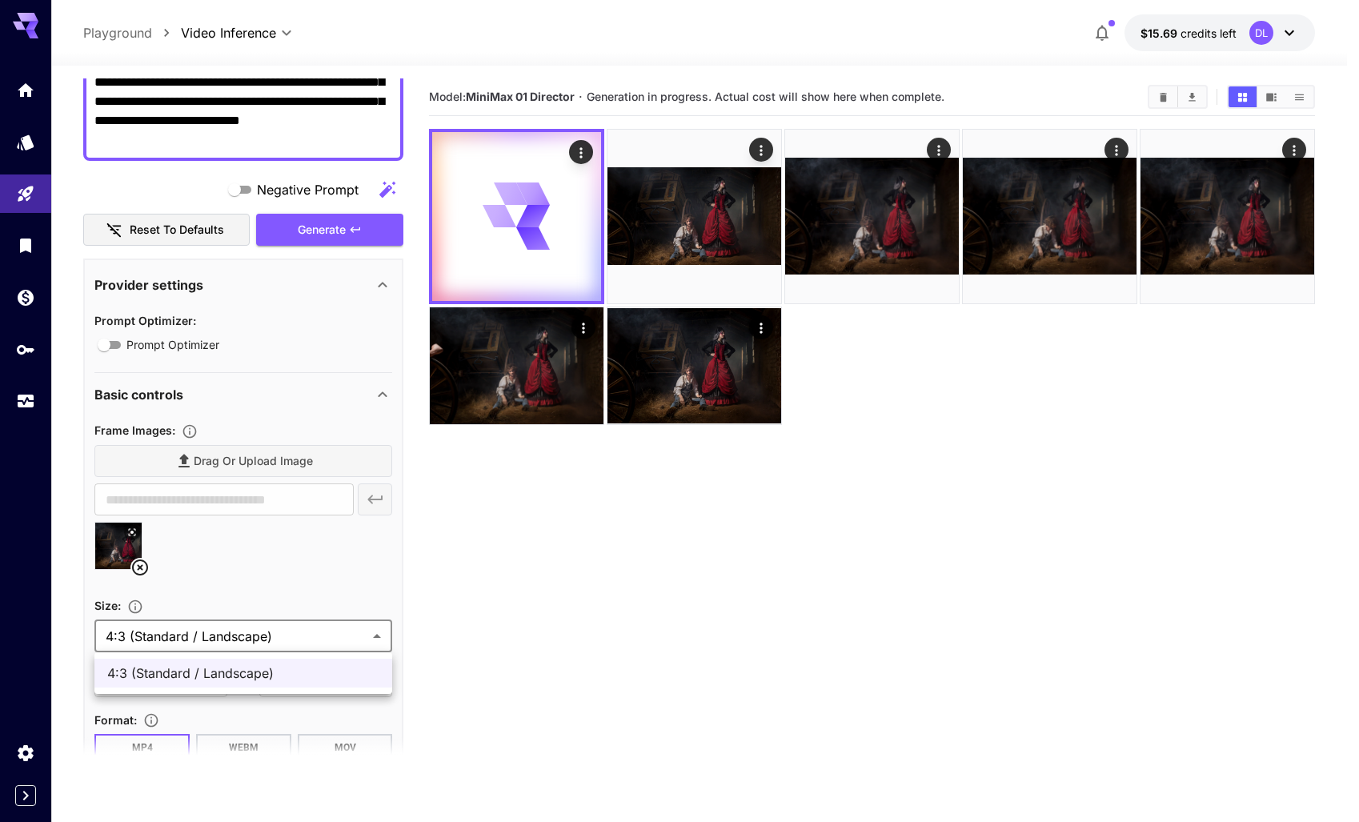
click at [378, 627] on body "**********" at bounding box center [679, 474] width 1359 height 949
click at [378, 627] on div at bounding box center [679, 411] width 1359 height 822
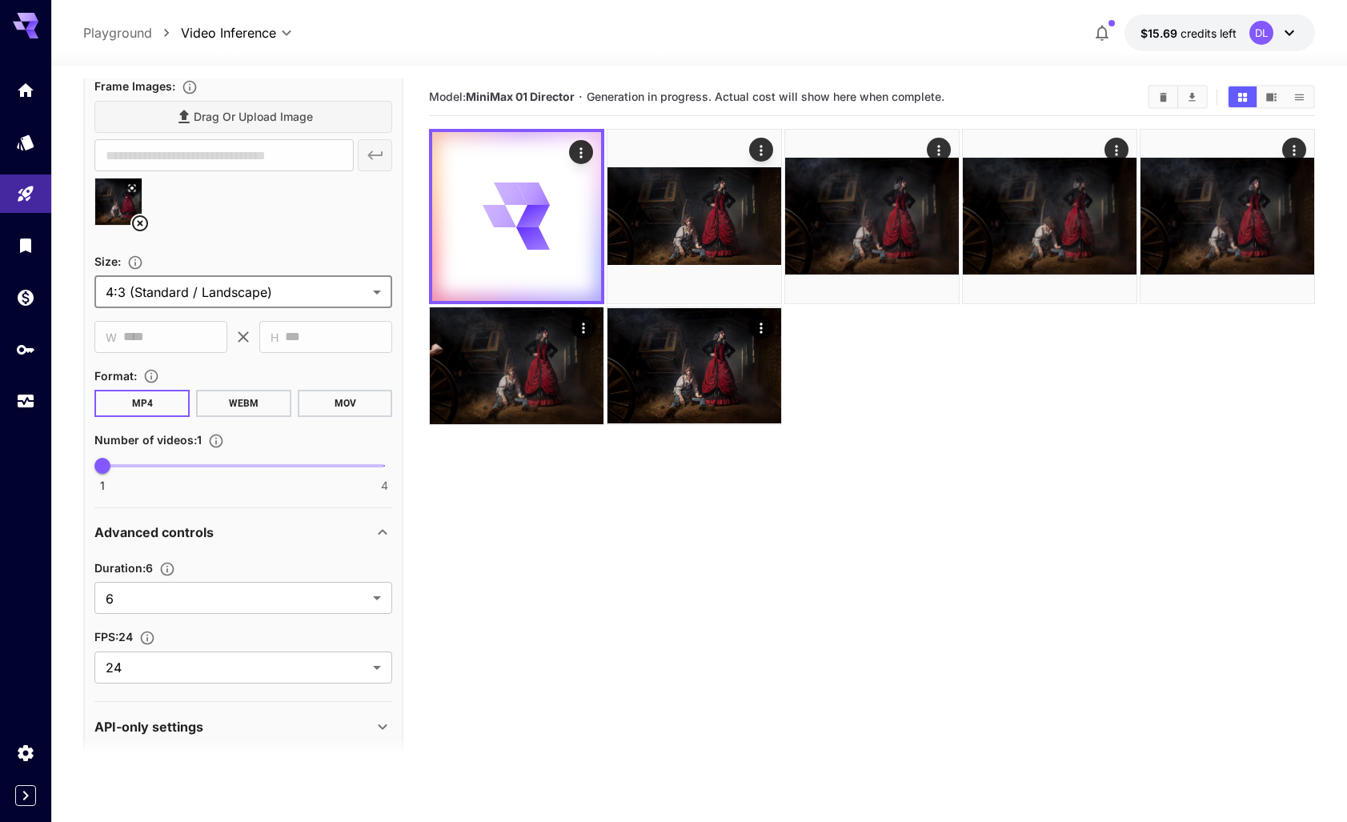
scroll to position [530, 0]
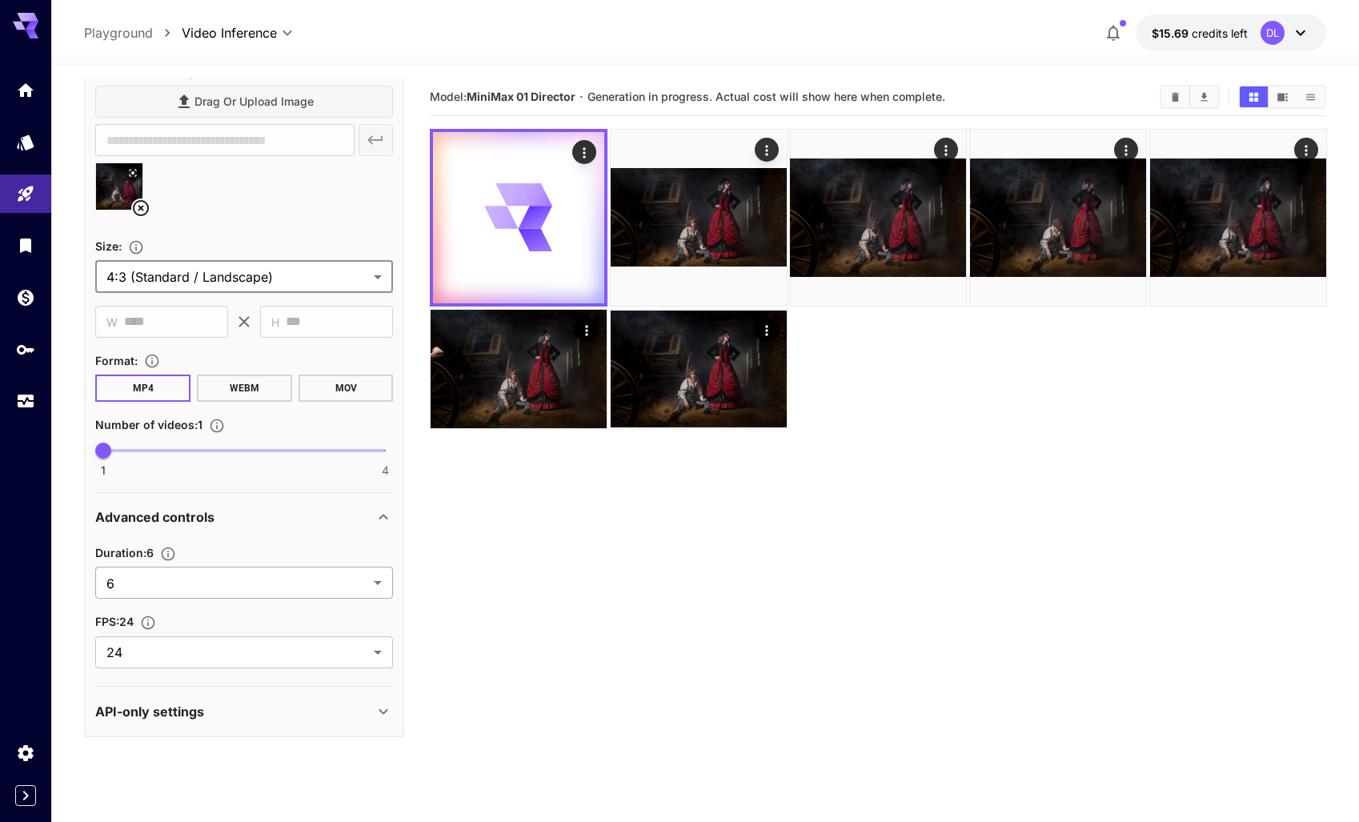
click at [379, 587] on body "**********" at bounding box center [679, 474] width 1359 height 949
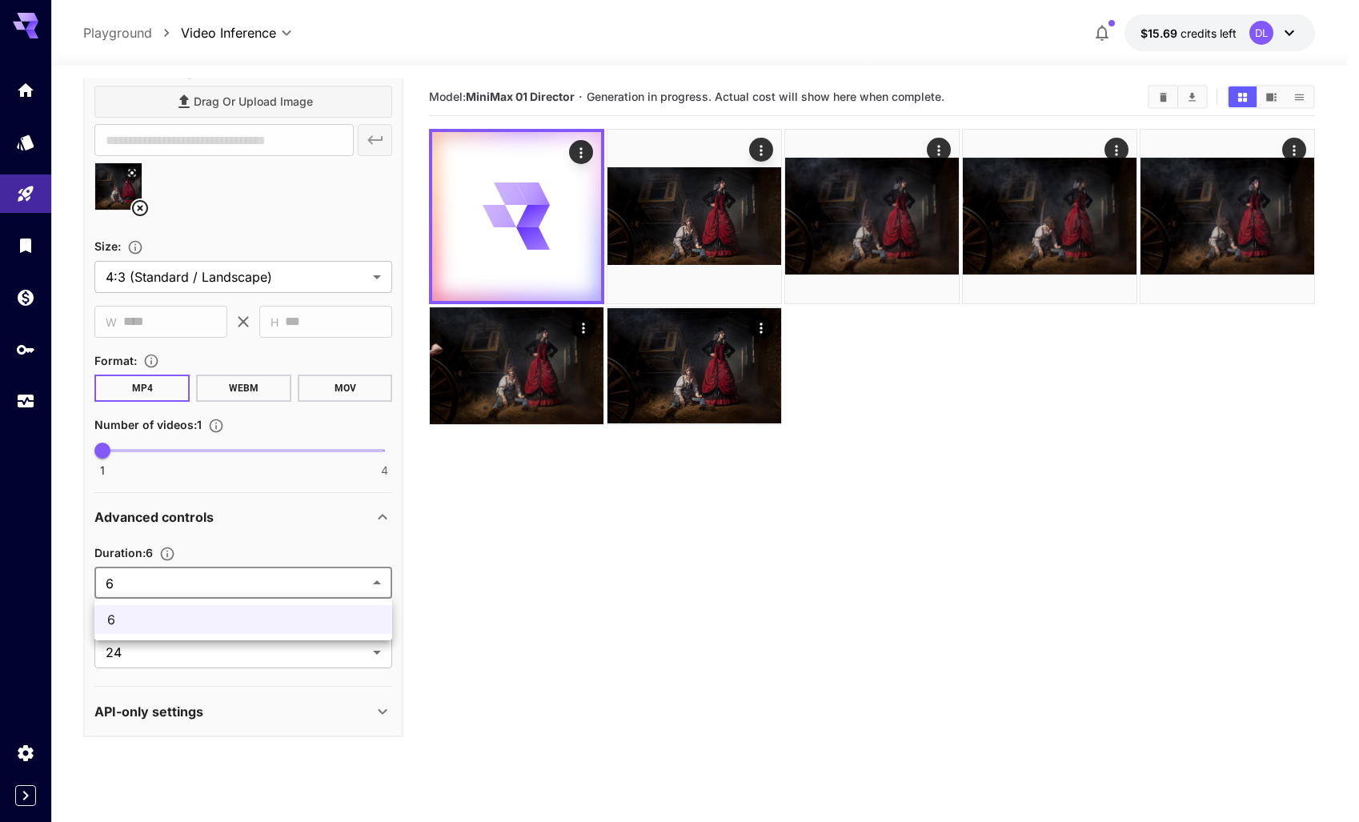
click at [370, 584] on div at bounding box center [679, 411] width 1359 height 822
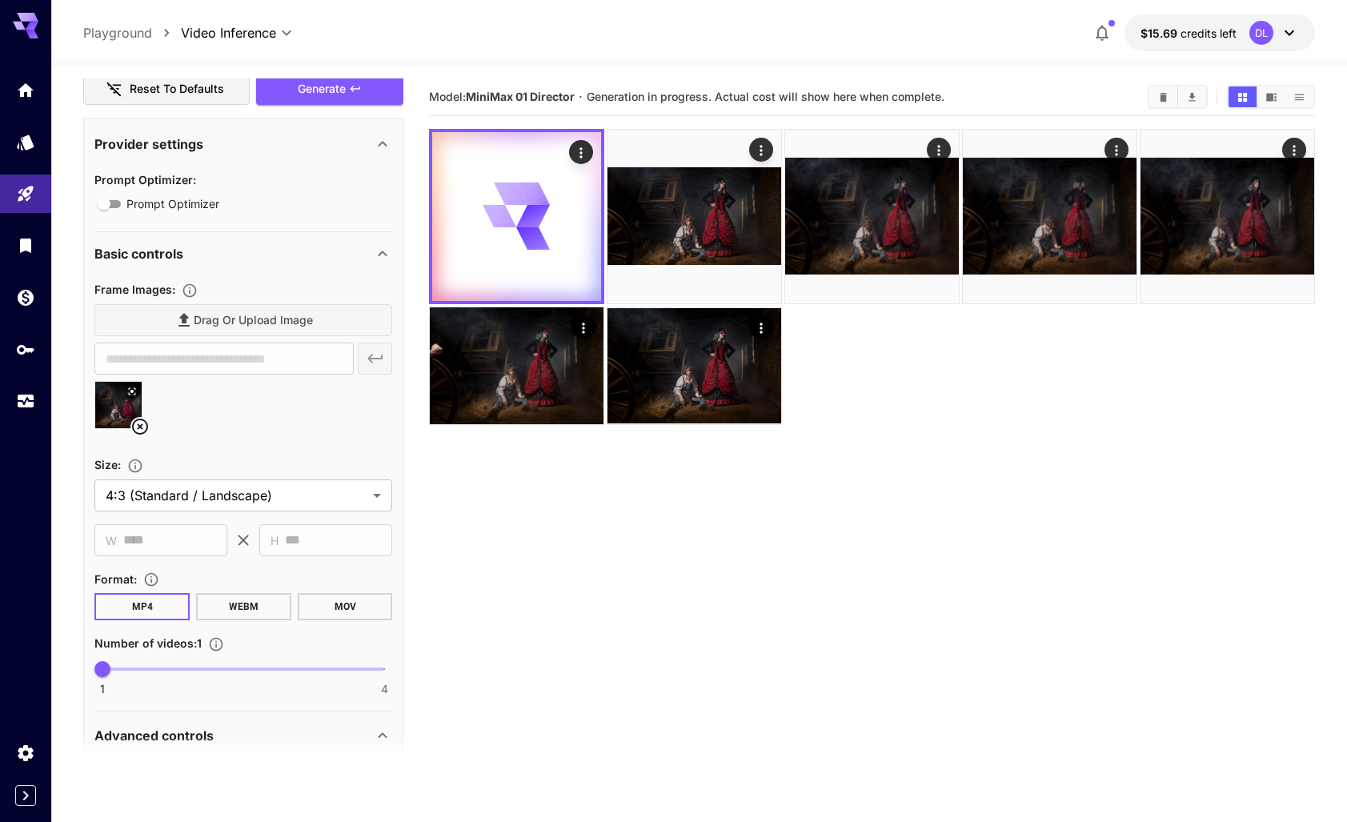
scroll to position [0, 0]
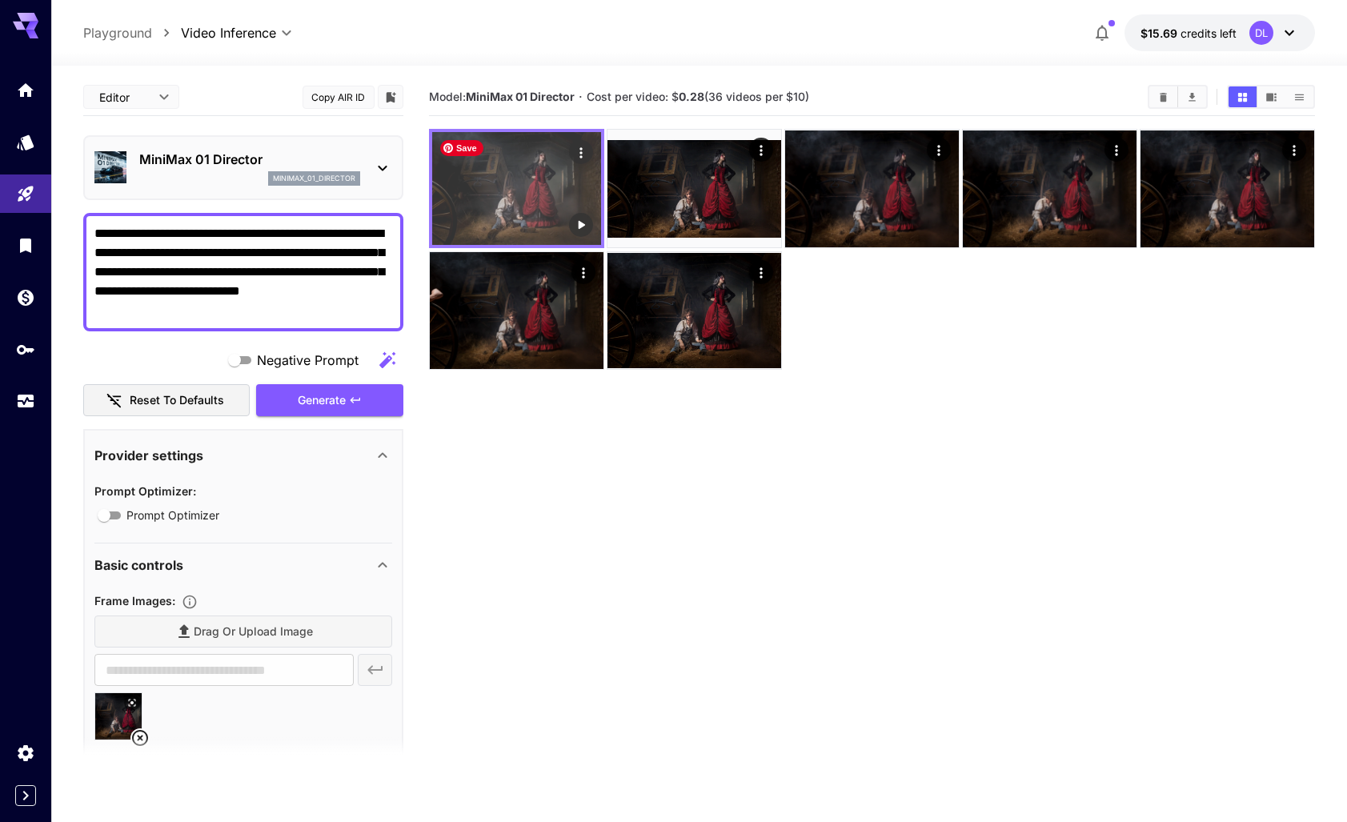
click at [534, 211] on img at bounding box center [516, 188] width 169 height 113
click at [581, 222] on icon "Play video" at bounding box center [581, 225] width 16 height 16
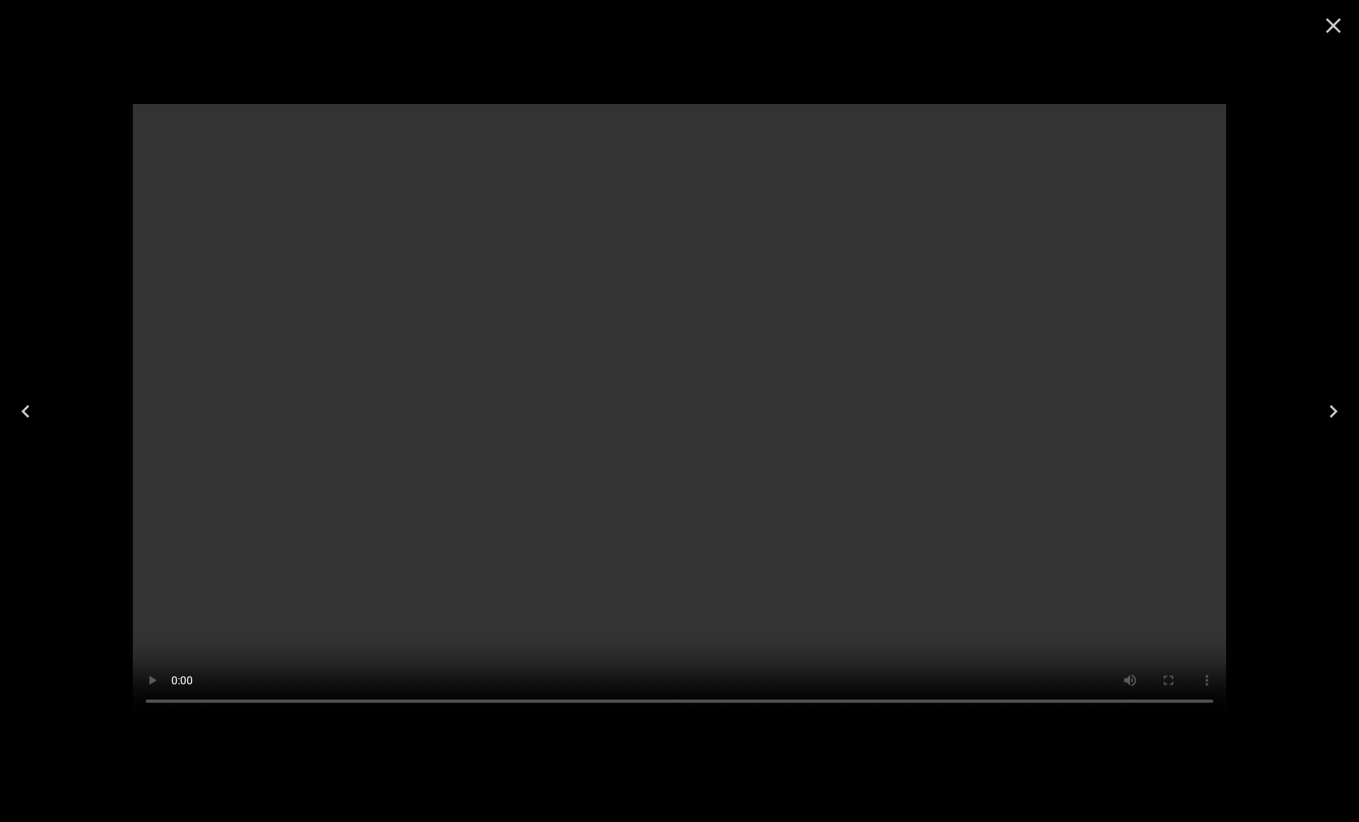
click at [1331, 24] on icon "Close" at bounding box center [1333, 25] width 15 height 15
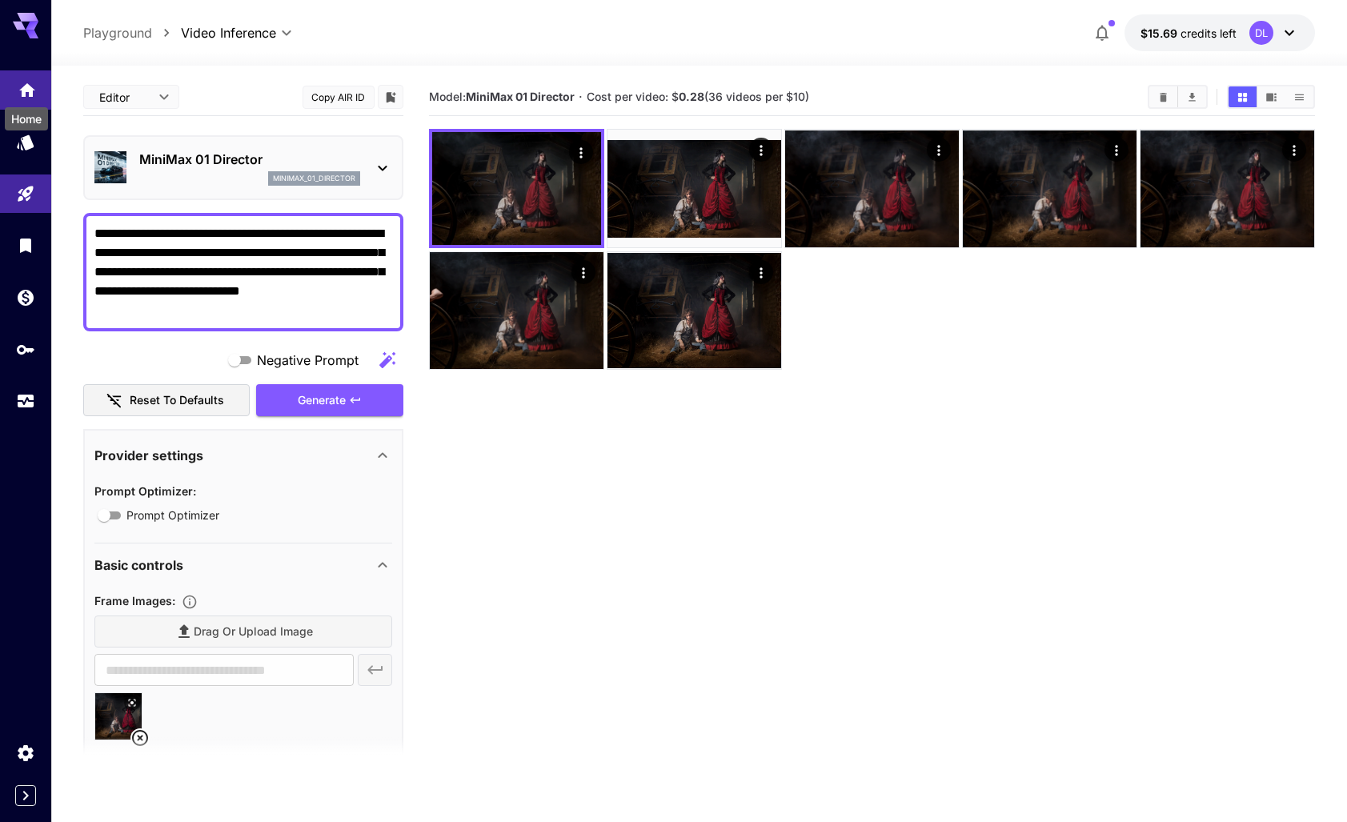
click at [28, 87] on icon "Home" at bounding box center [27, 85] width 19 height 19
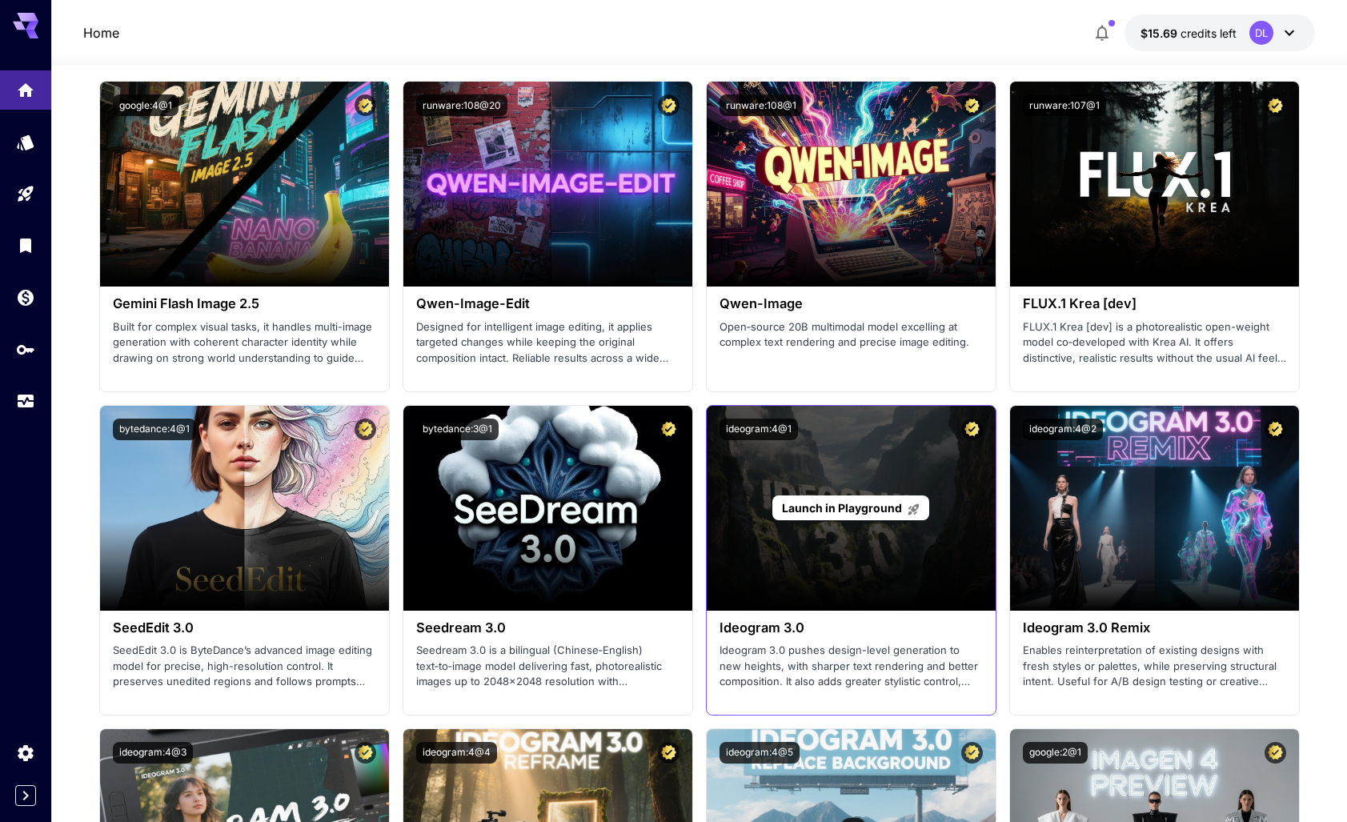
scroll to position [2039, 0]
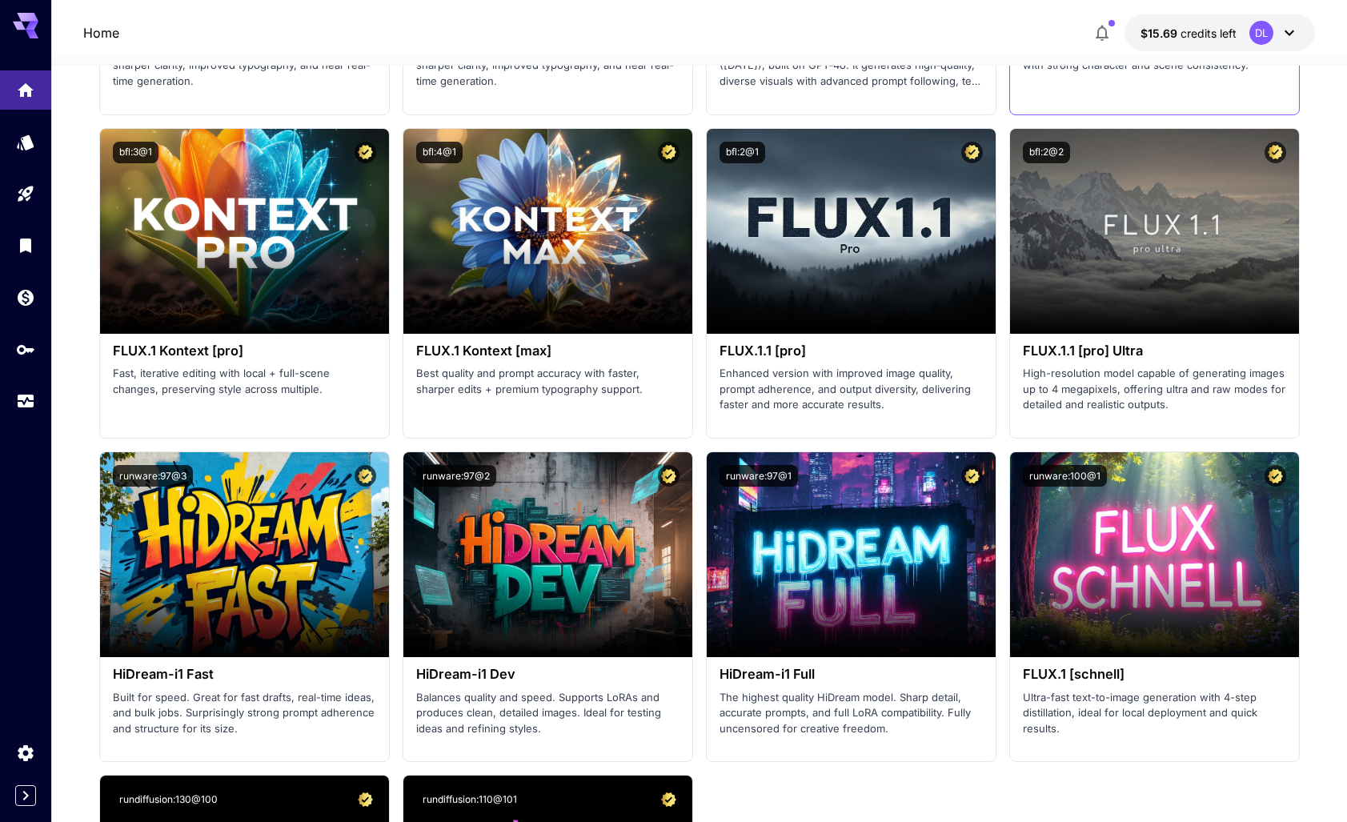
scroll to position [3208, 0]
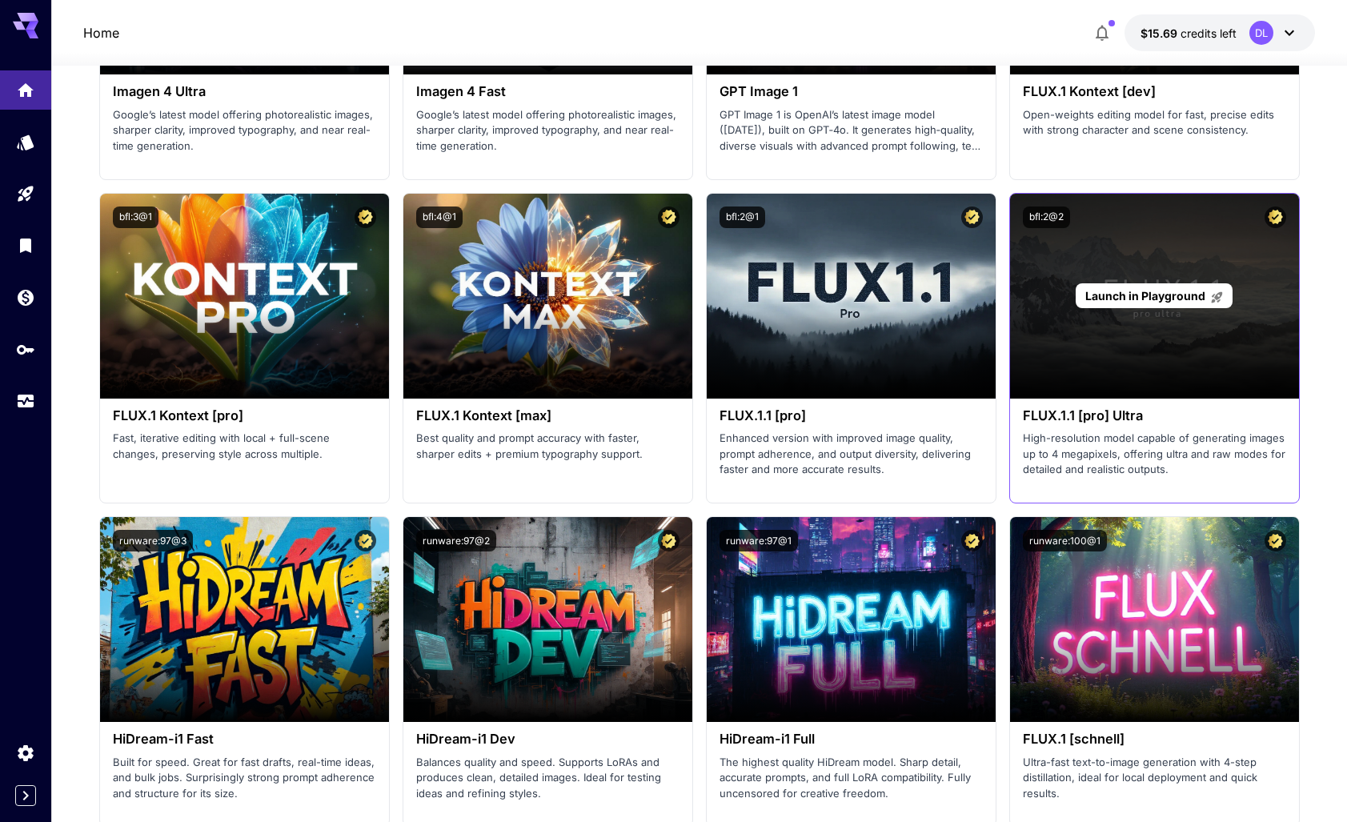
click at [1141, 294] on span "Launch in Playground" at bounding box center [1145, 296] width 120 height 14
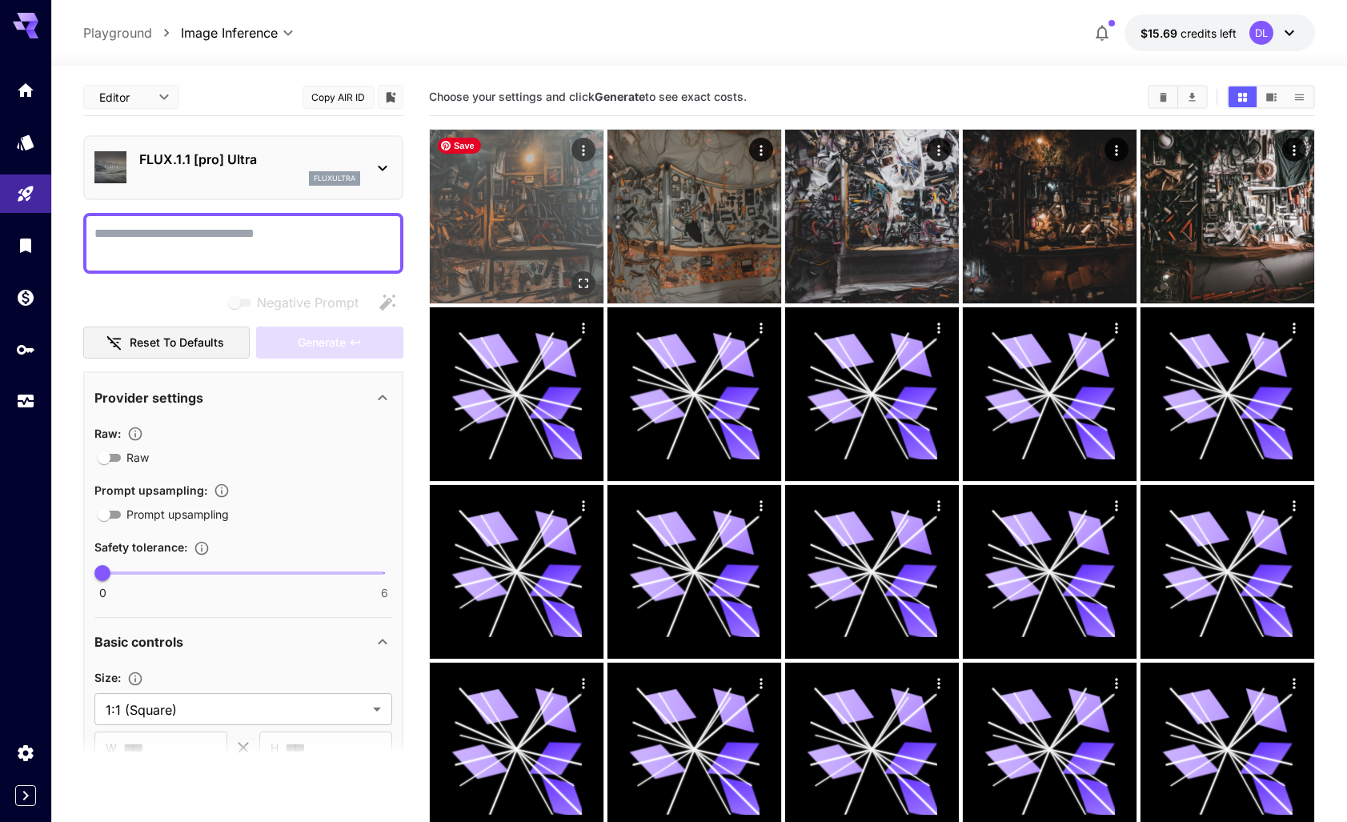
click at [515, 220] on img at bounding box center [517, 217] width 174 height 174
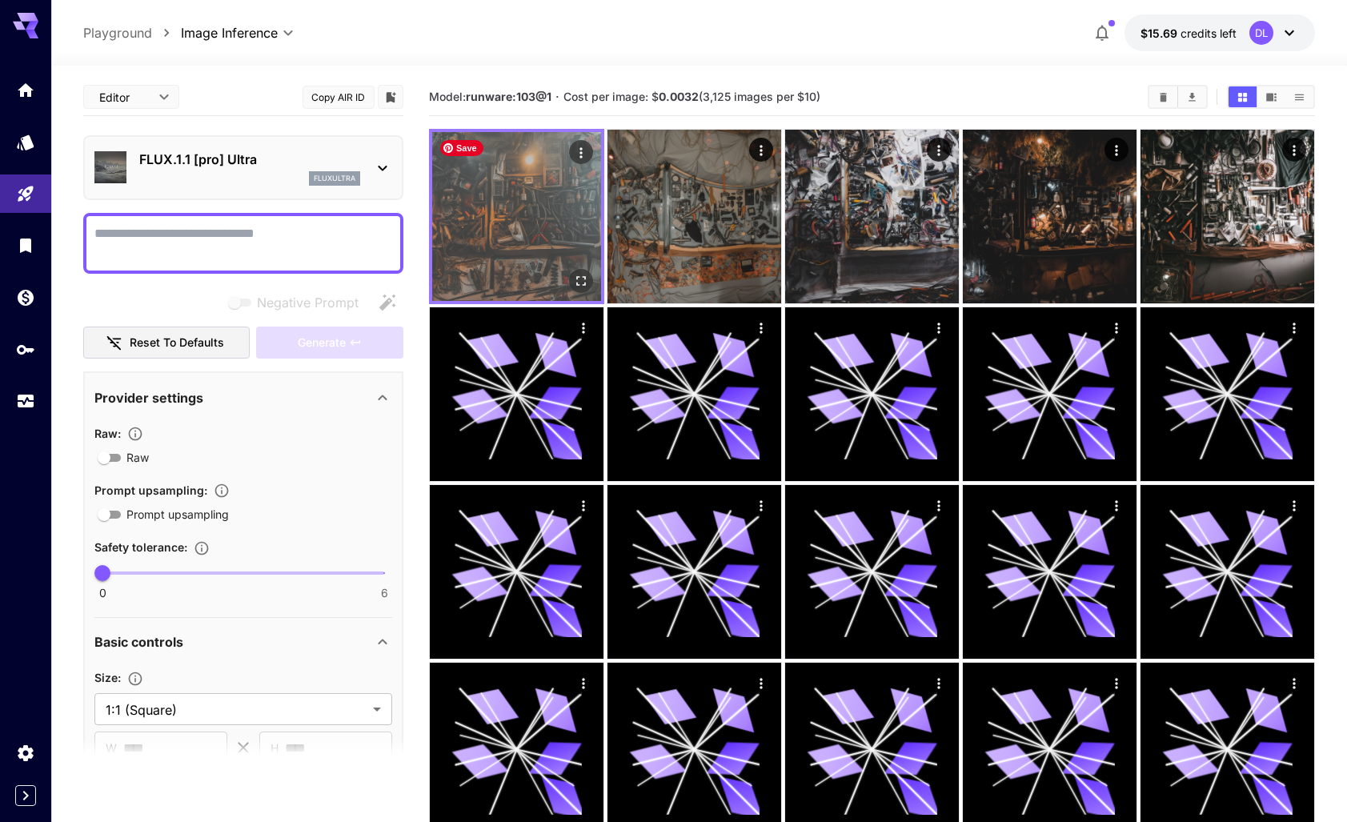
click at [507, 229] on img at bounding box center [516, 216] width 169 height 169
click at [576, 278] on icon "Open in fullscreen" at bounding box center [581, 281] width 16 height 16
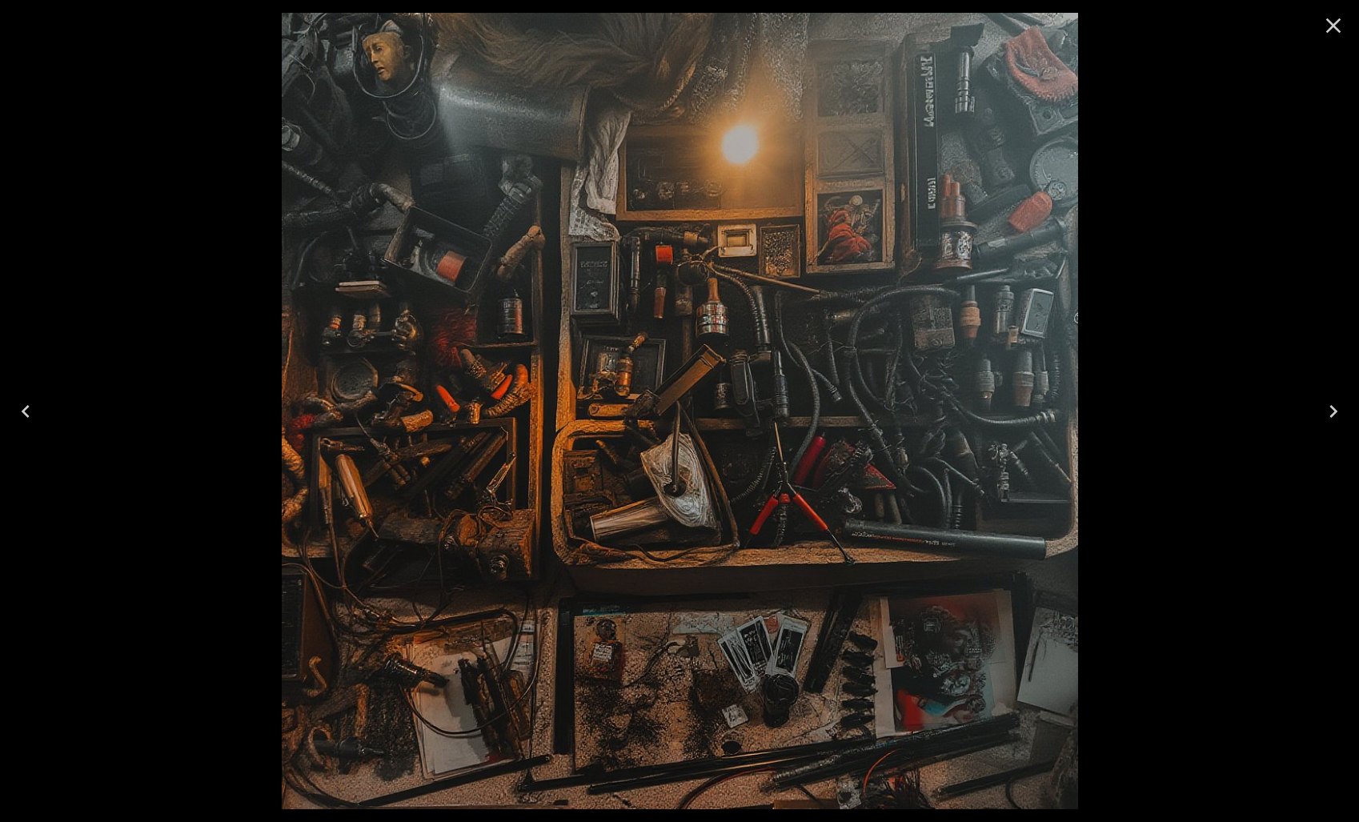
click at [1331, 415] on icon "Next" at bounding box center [1334, 411] width 8 height 13
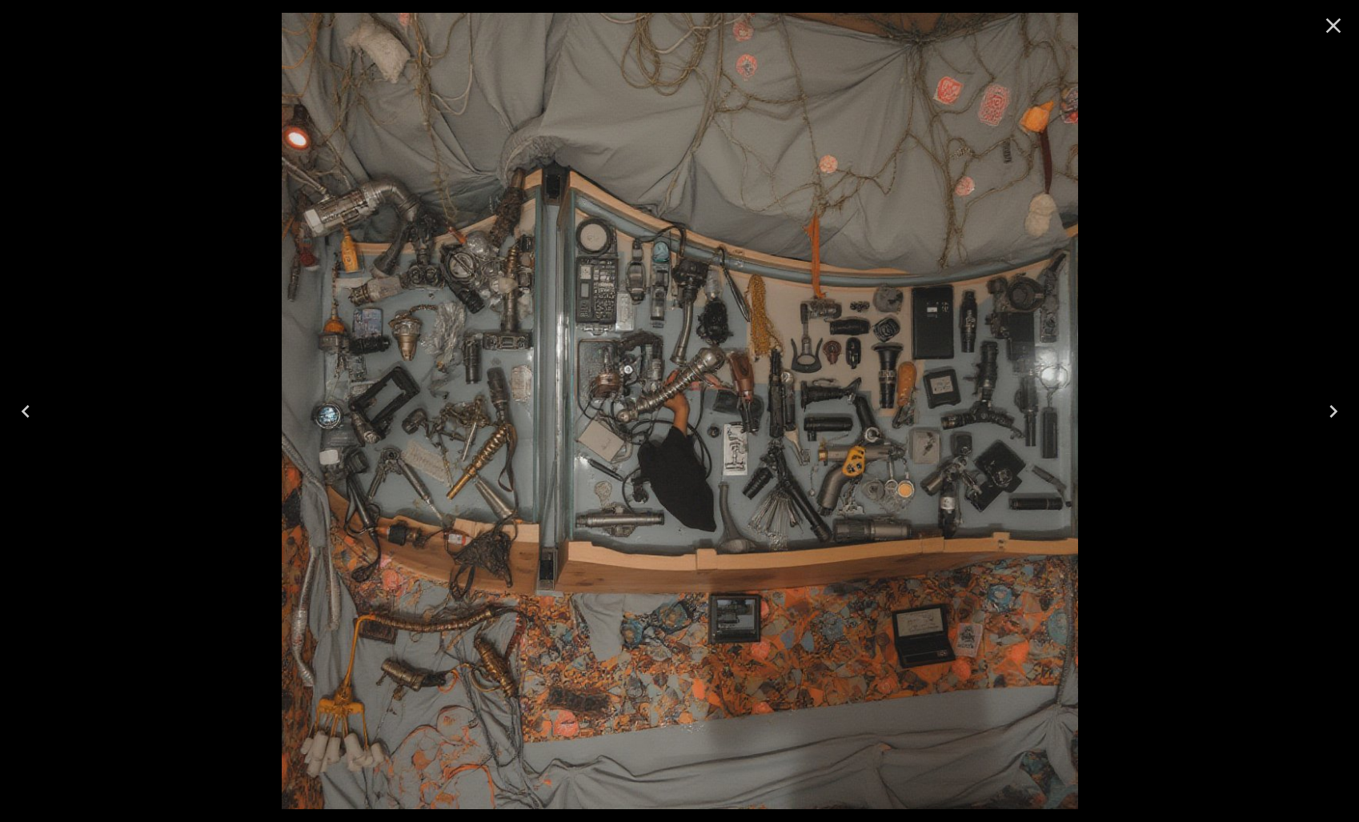
click at [1331, 415] on icon "Next" at bounding box center [1334, 411] width 8 height 13
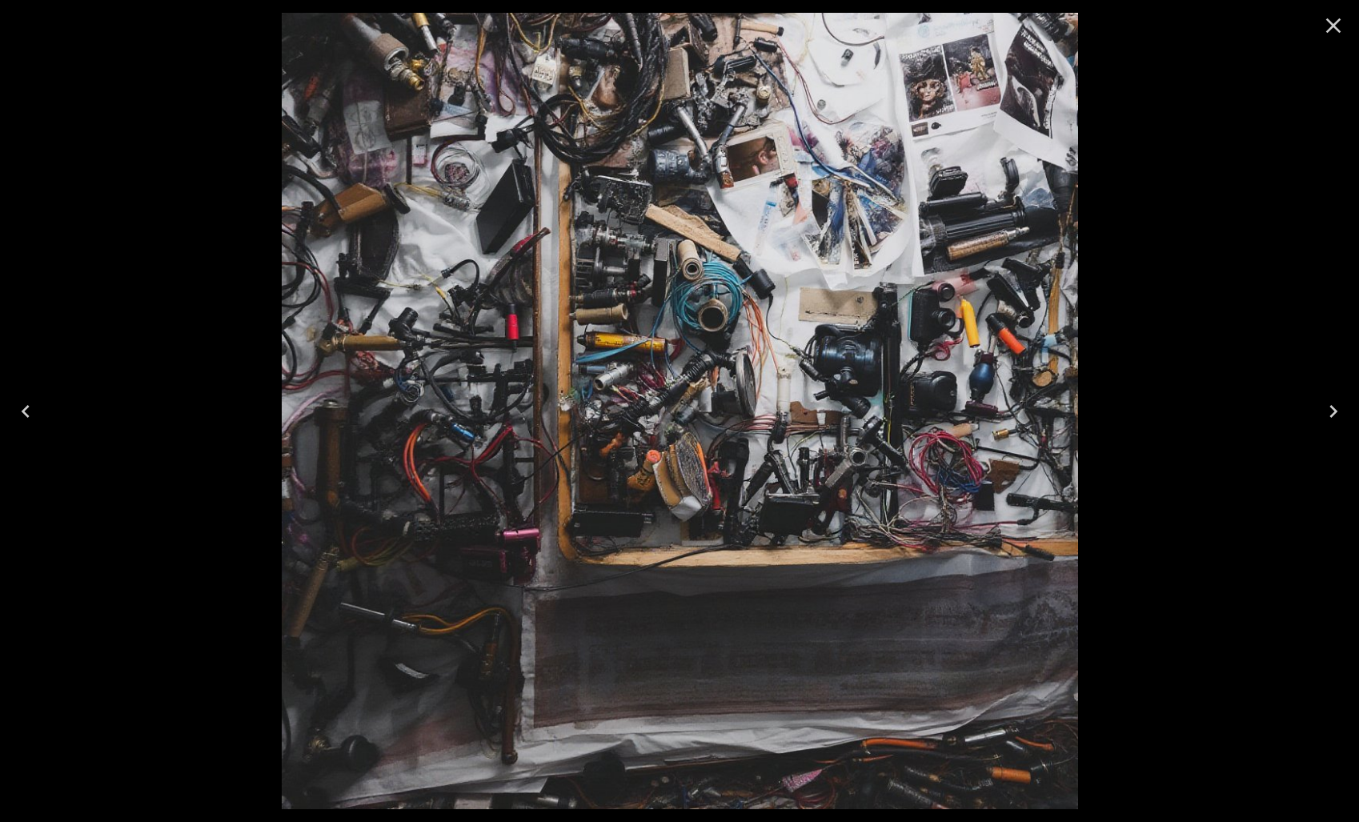
click at [1331, 415] on icon "Next" at bounding box center [1334, 411] width 8 height 13
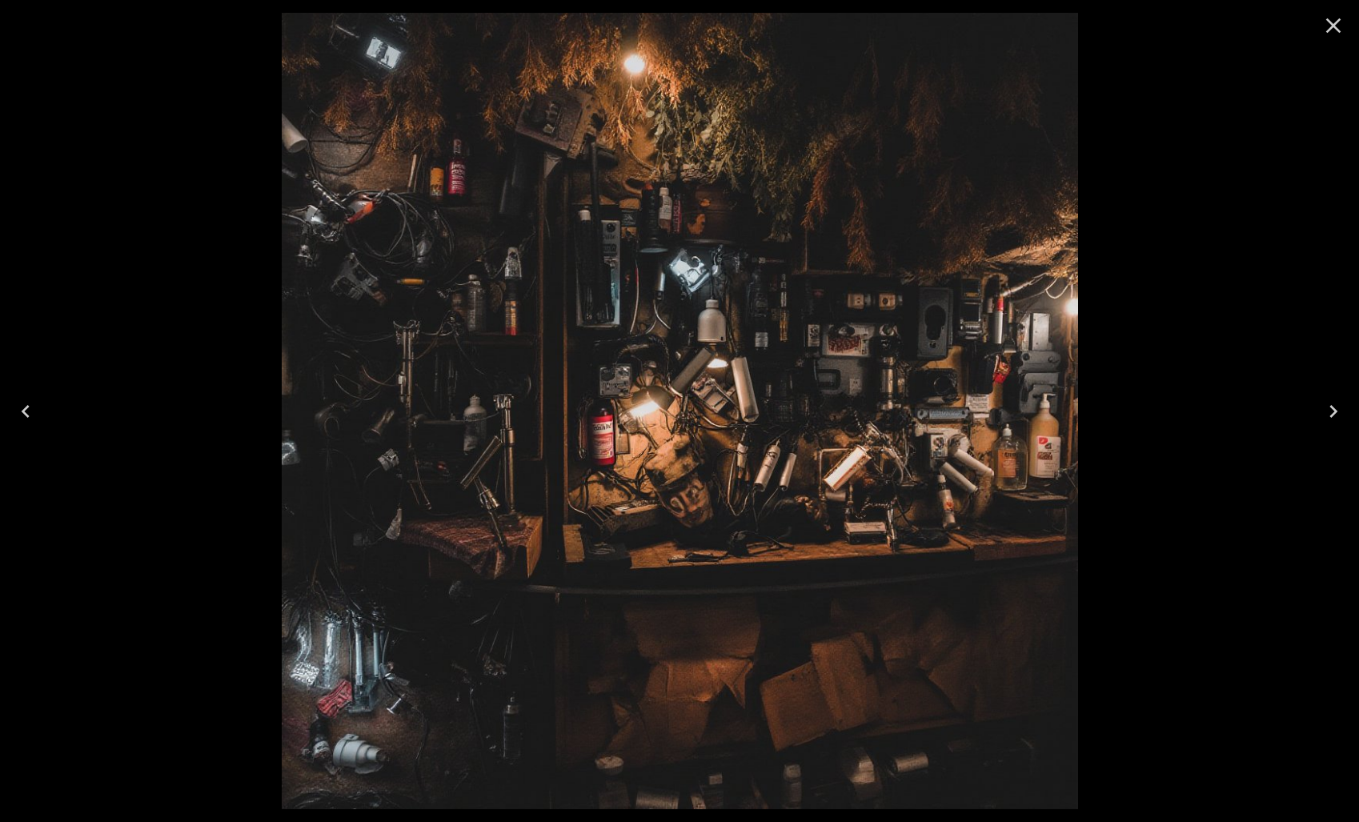
click at [1331, 415] on icon "Next" at bounding box center [1334, 411] width 8 height 13
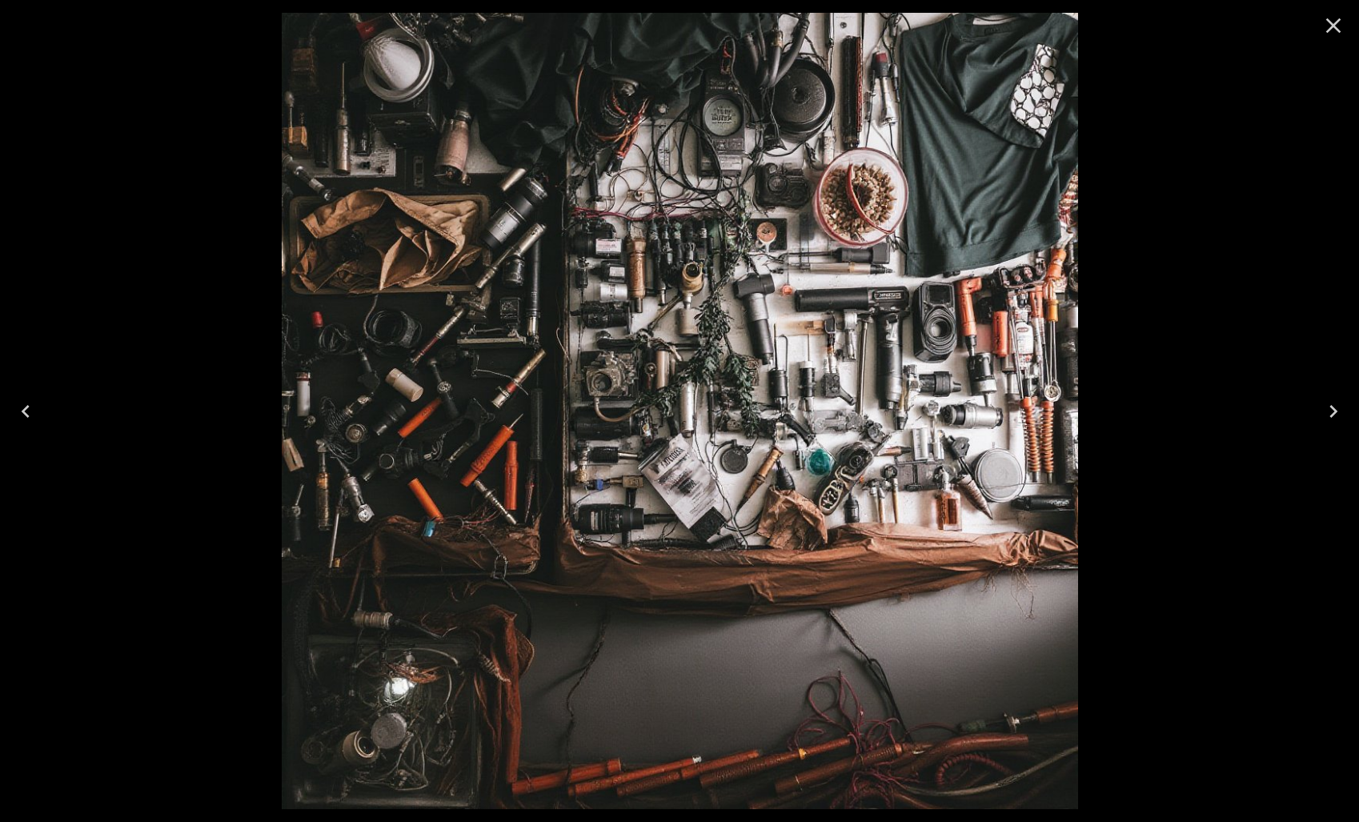
click at [1331, 415] on icon "Next" at bounding box center [1334, 411] width 8 height 13
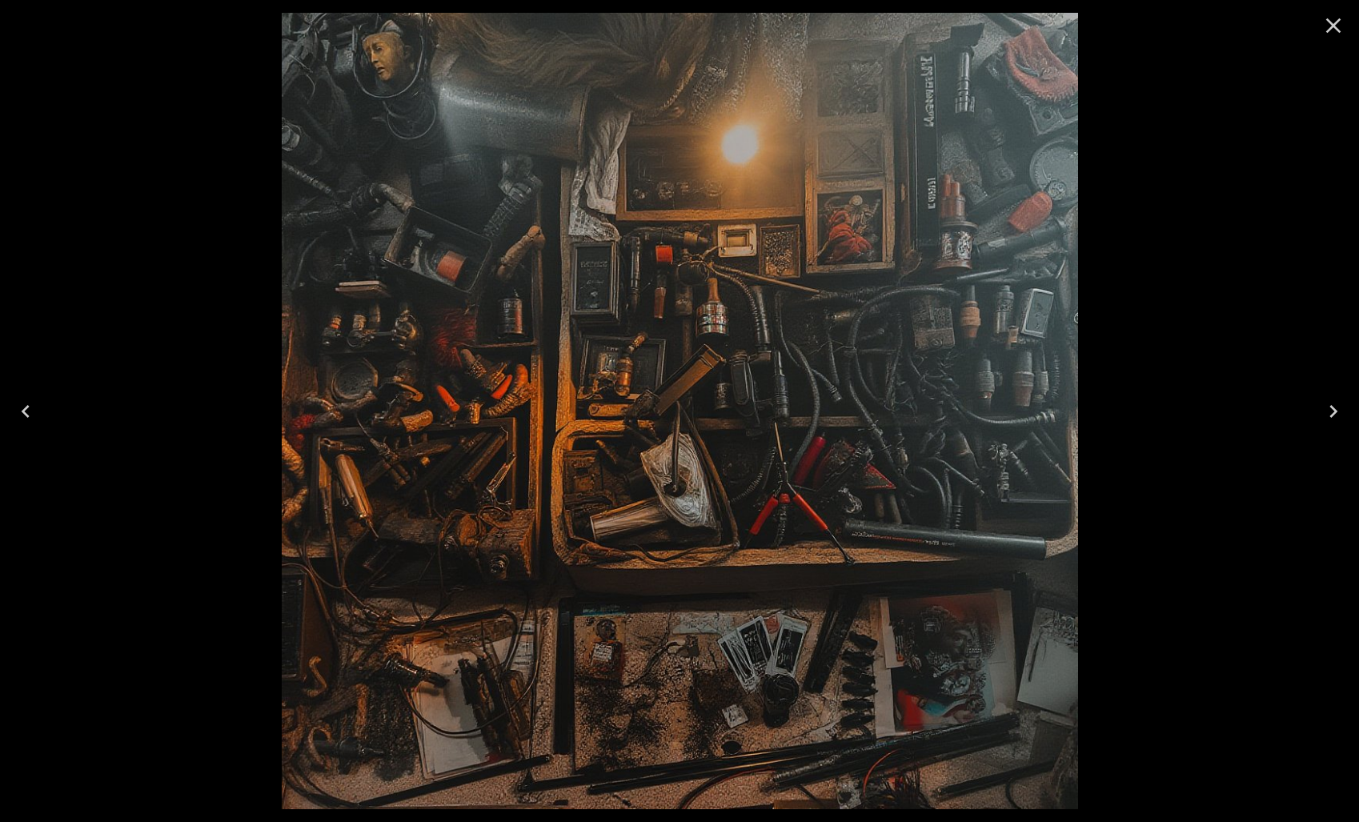
click at [1331, 415] on icon "Next" at bounding box center [1334, 411] width 8 height 13
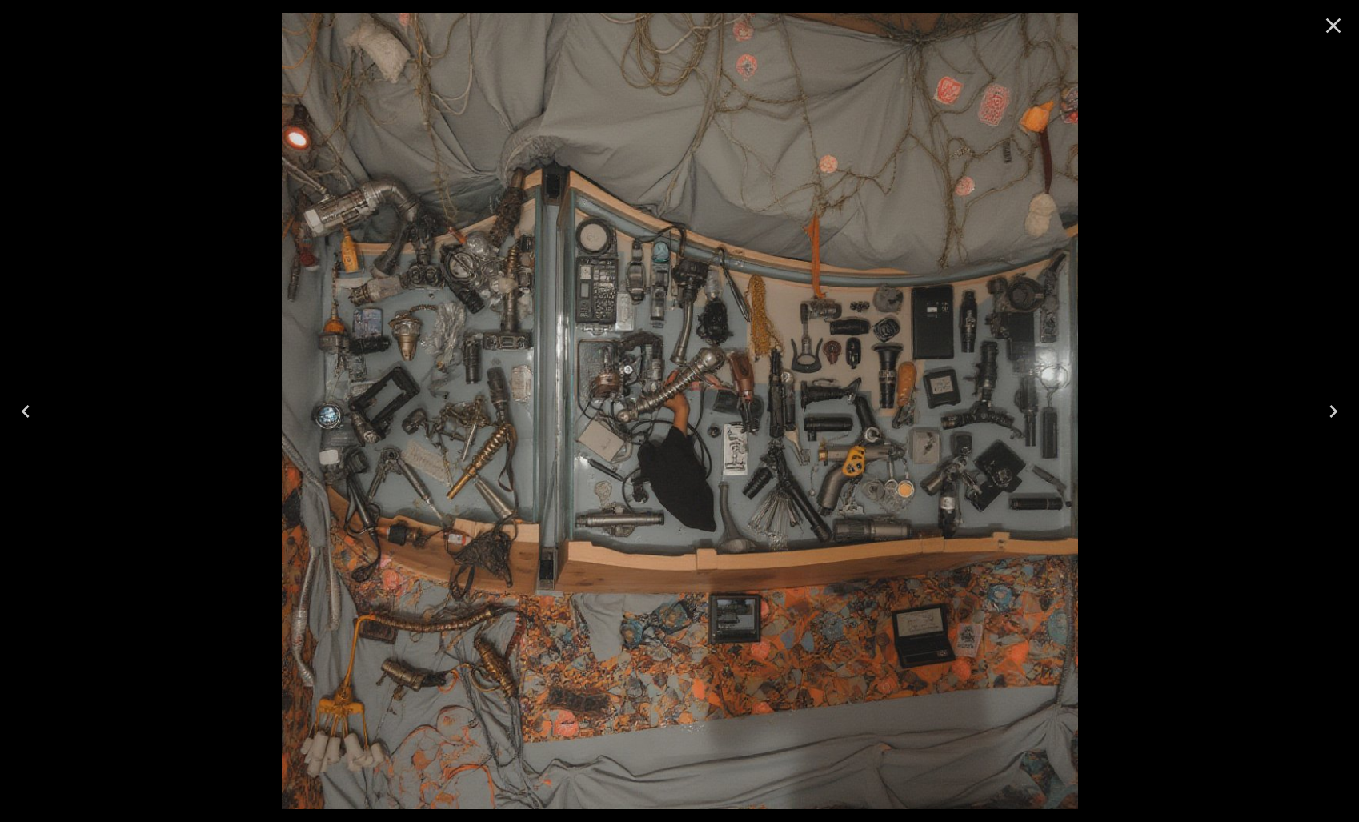
click at [1330, 22] on icon "Close" at bounding box center [1333, 25] width 15 height 15
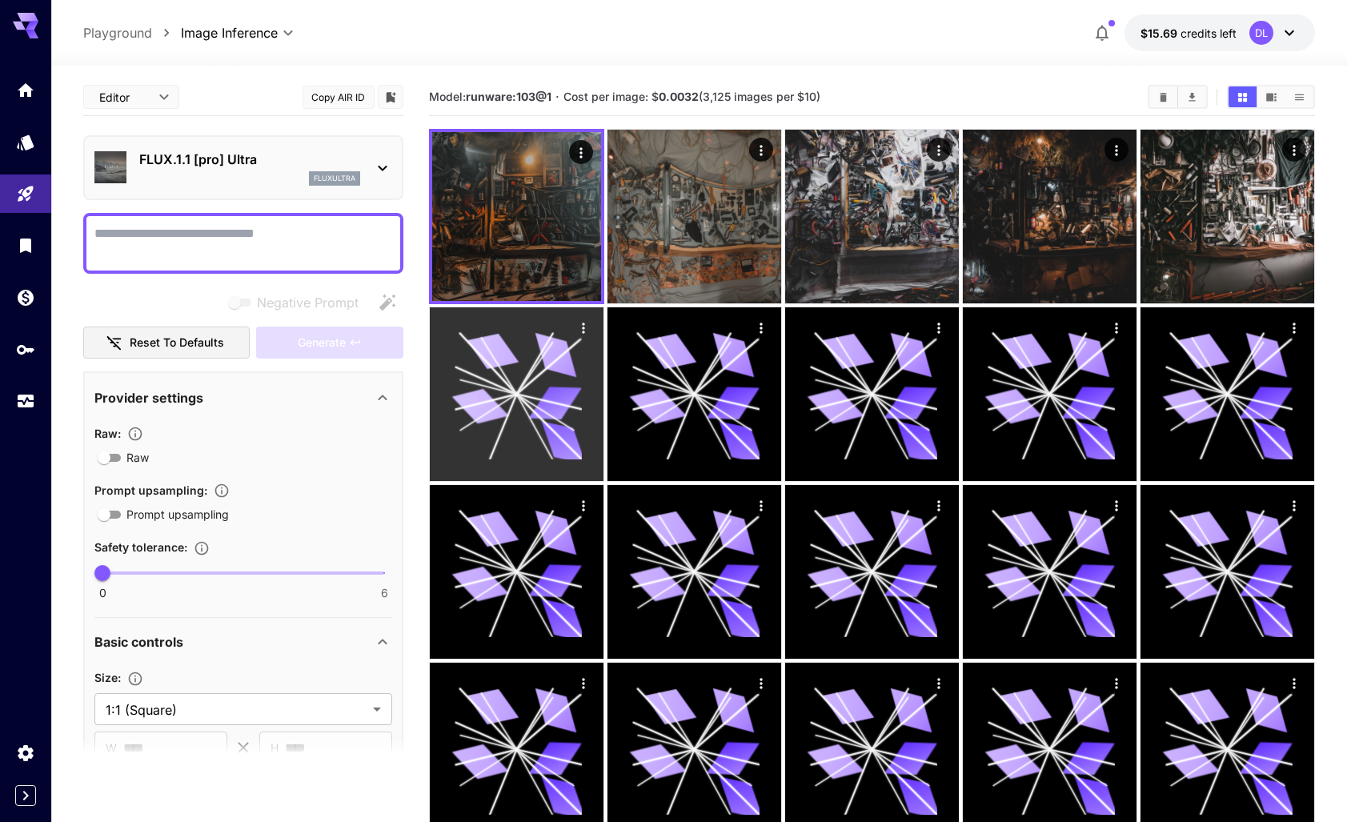
click at [547, 371] on icon at bounding box center [517, 394] width 130 height 130
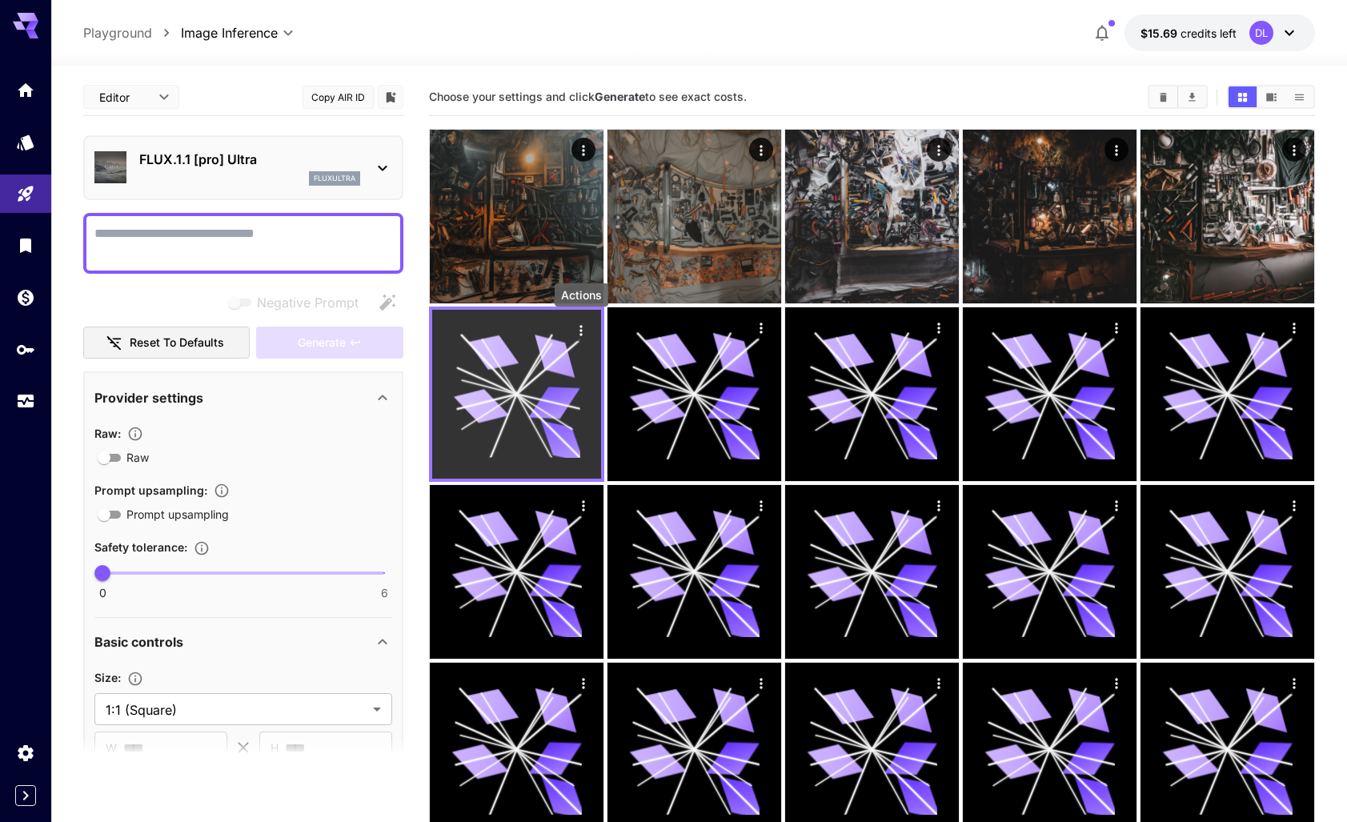
click at [573, 327] on icon "Actions" at bounding box center [581, 331] width 16 height 16
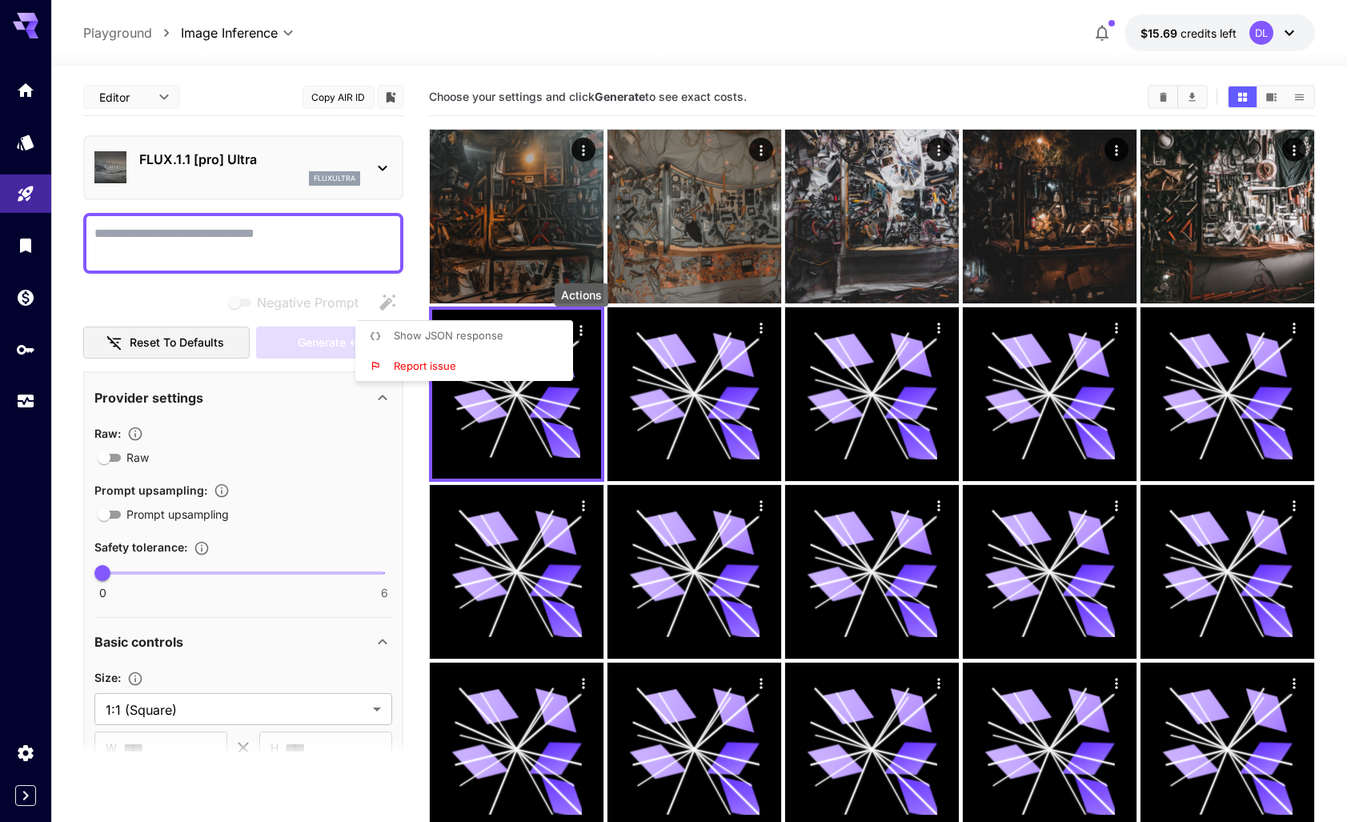
click at [421, 363] on span "Report issue" at bounding box center [425, 365] width 62 height 13
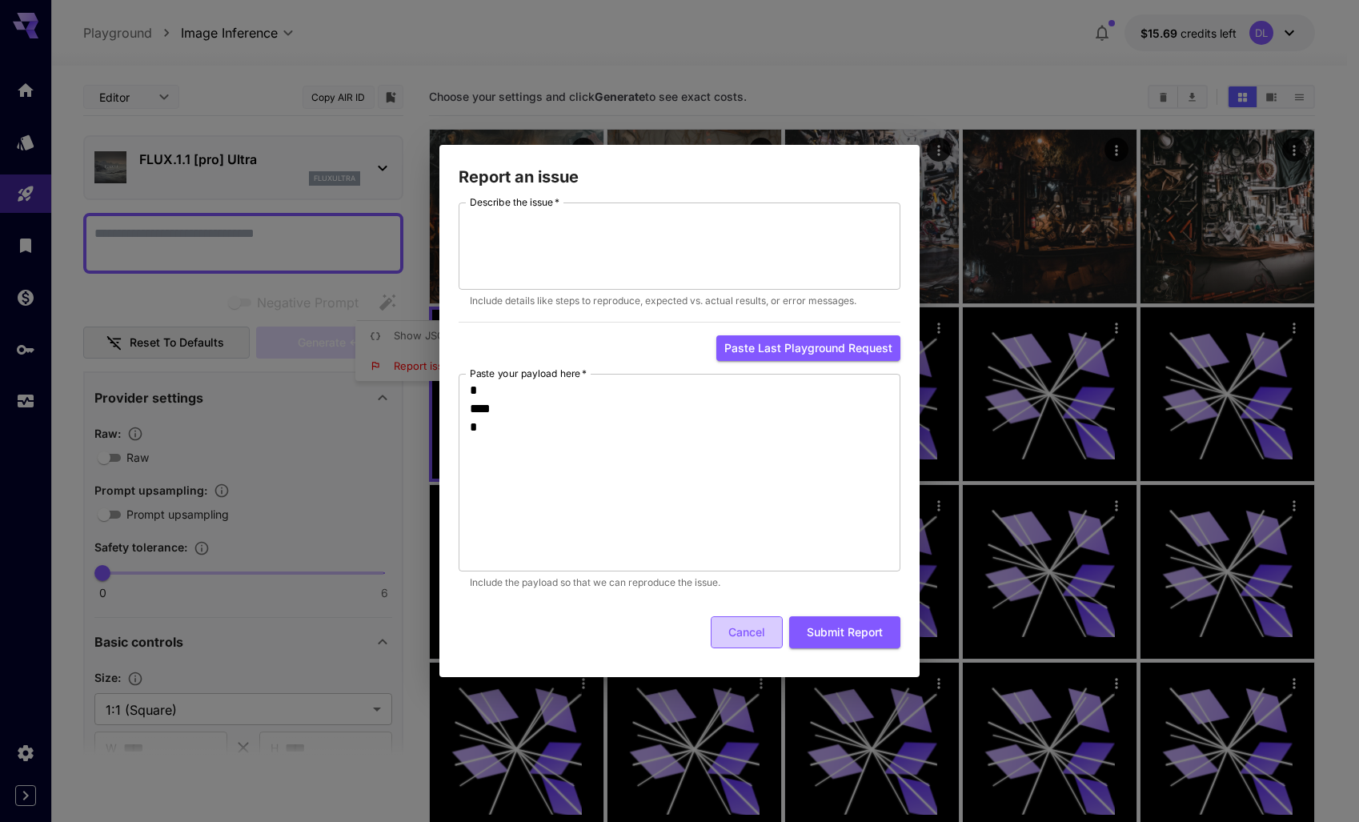
click at [762, 625] on button "Cancel" at bounding box center [747, 632] width 72 height 33
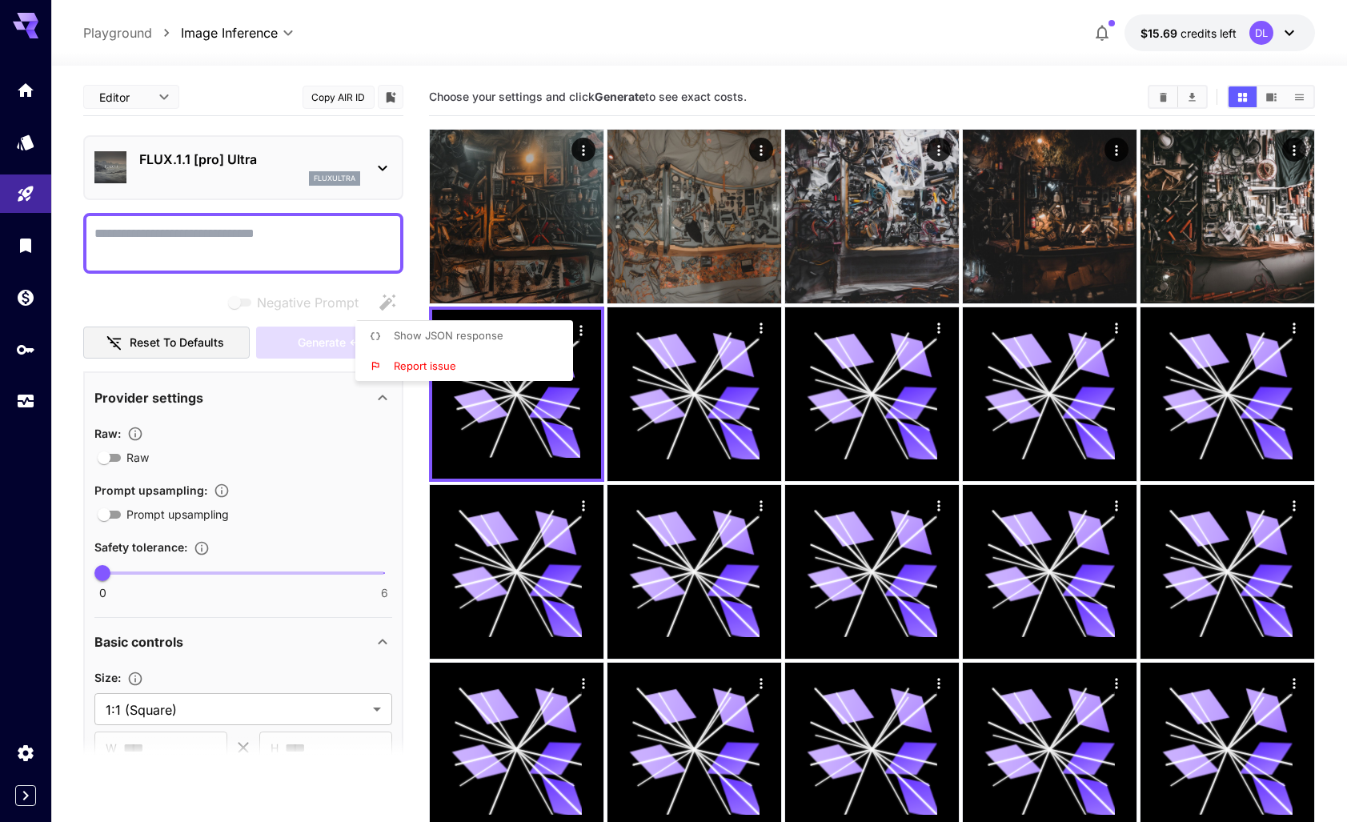
click at [553, 426] on div at bounding box center [679, 411] width 1359 height 822
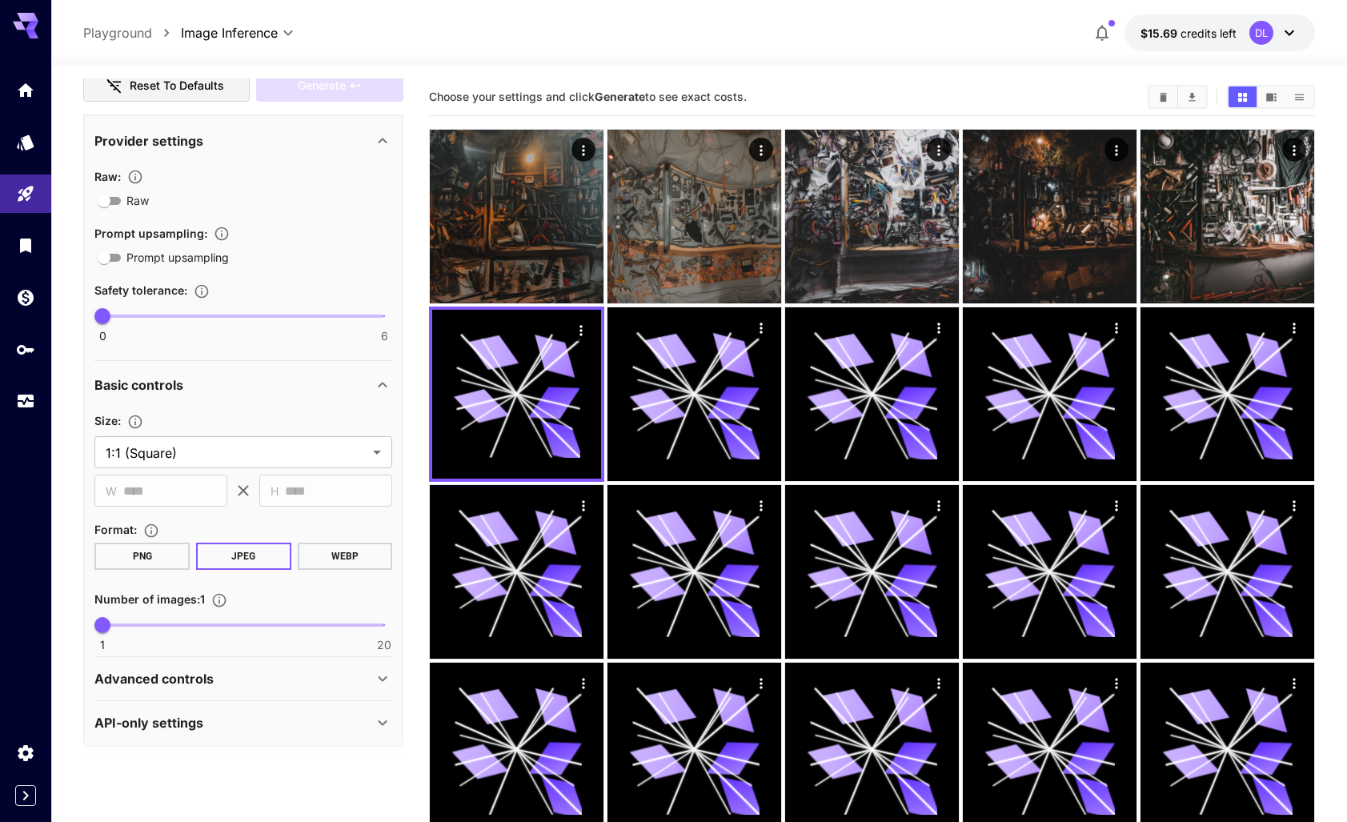
scroll to position [267, 0]
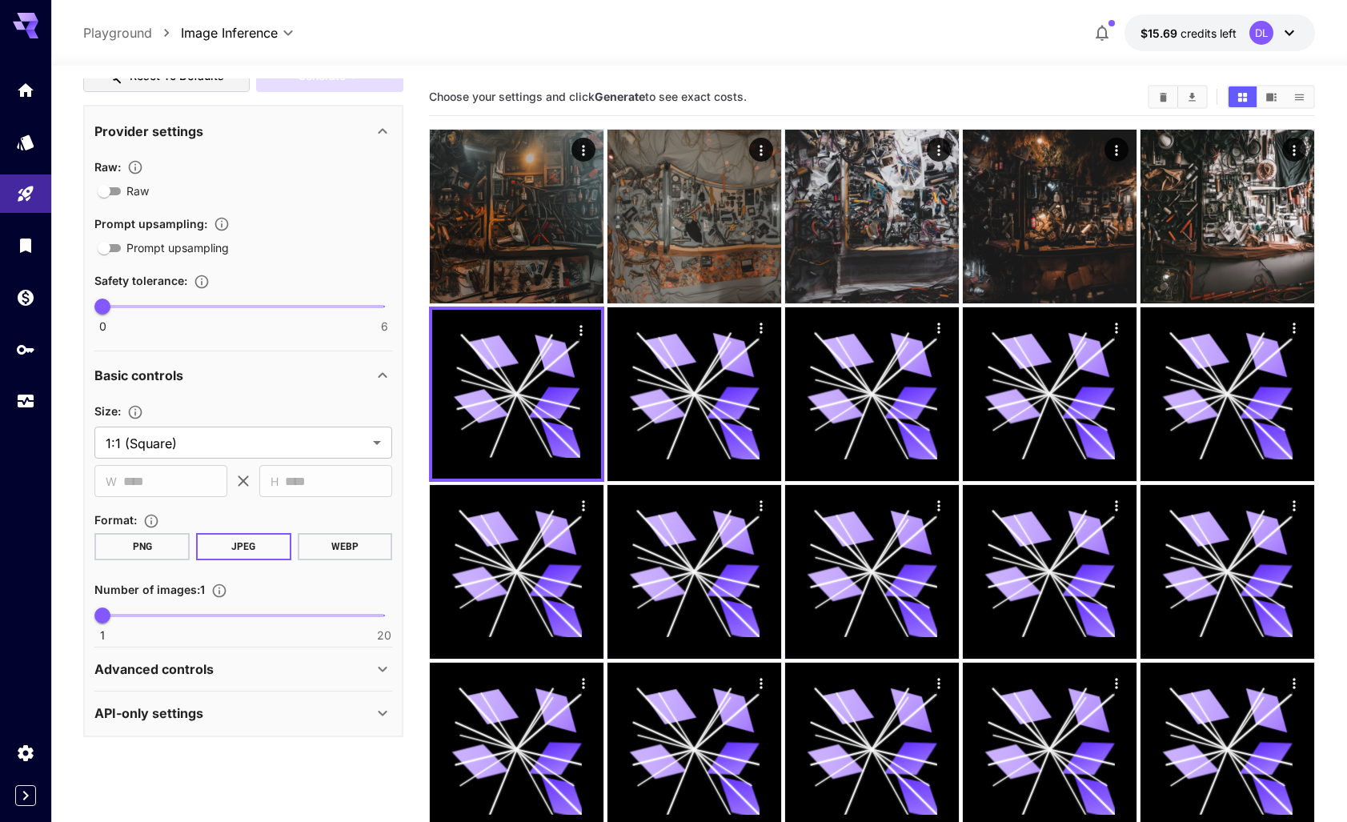
drag, startPoint x: 394, startPoint y: 676, endPoint x: 380, endPoint y: 672, distance: 14.2
click at [391, 676] on div "**********" at bounding box center [243, 421] width 320 height 632
click at [380, 668] on icon at bounding box center [383, 670] width 9 height 6
click at [30, 87] on icon "Home" at bounding box center [27, 85] width 16 height 14
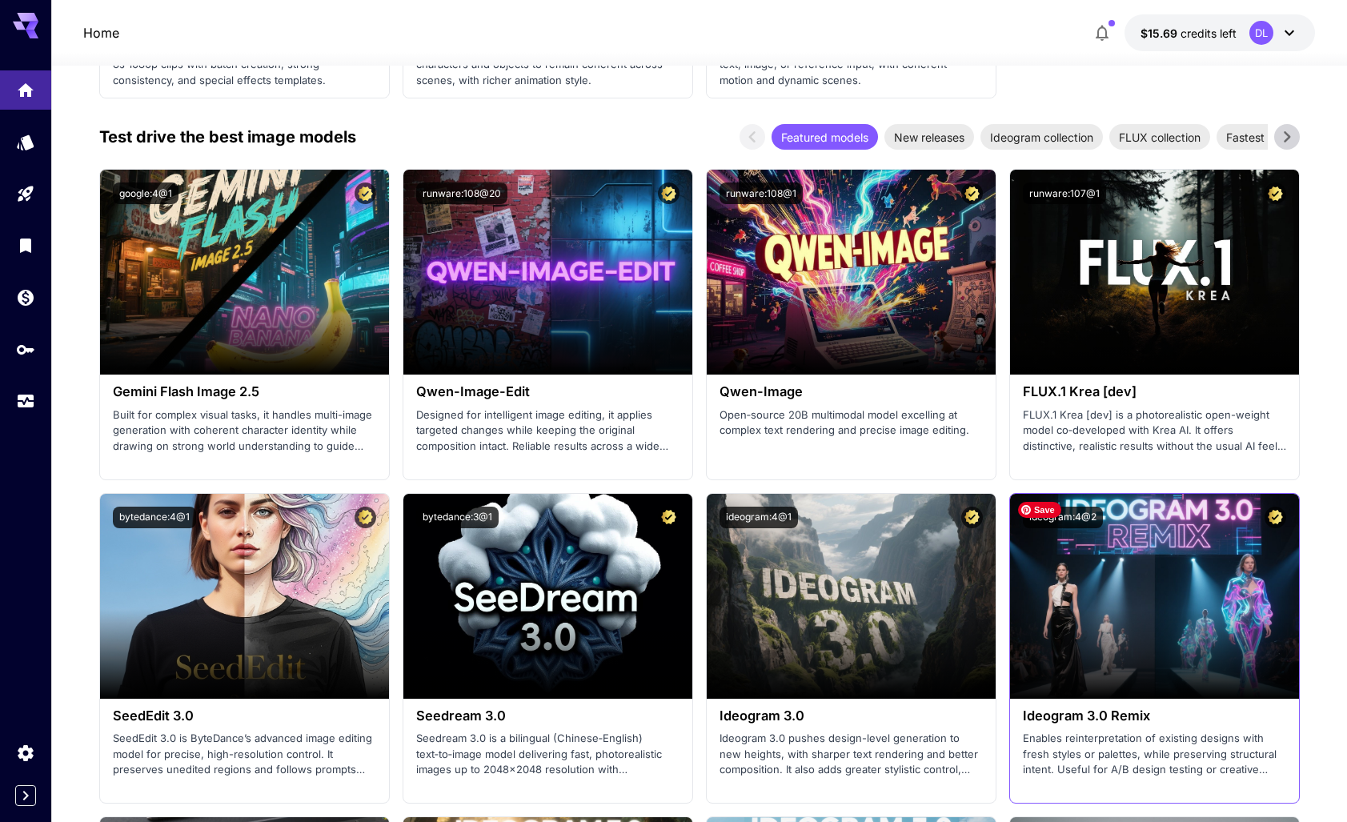
scroll to position [1988, 0]
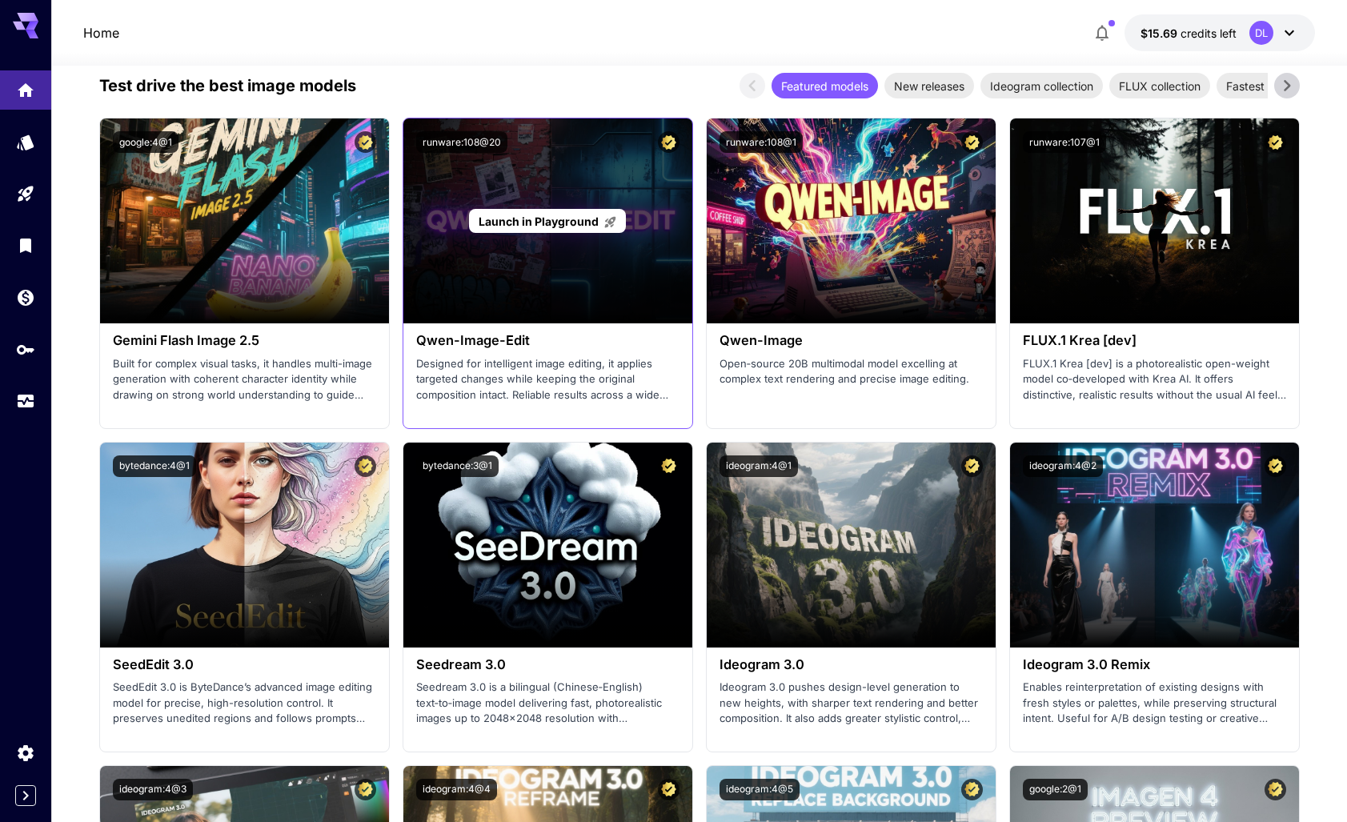
click at [534, 220] on span "Launch in Playground" at bounding box center [539, 222] width 120 height 14
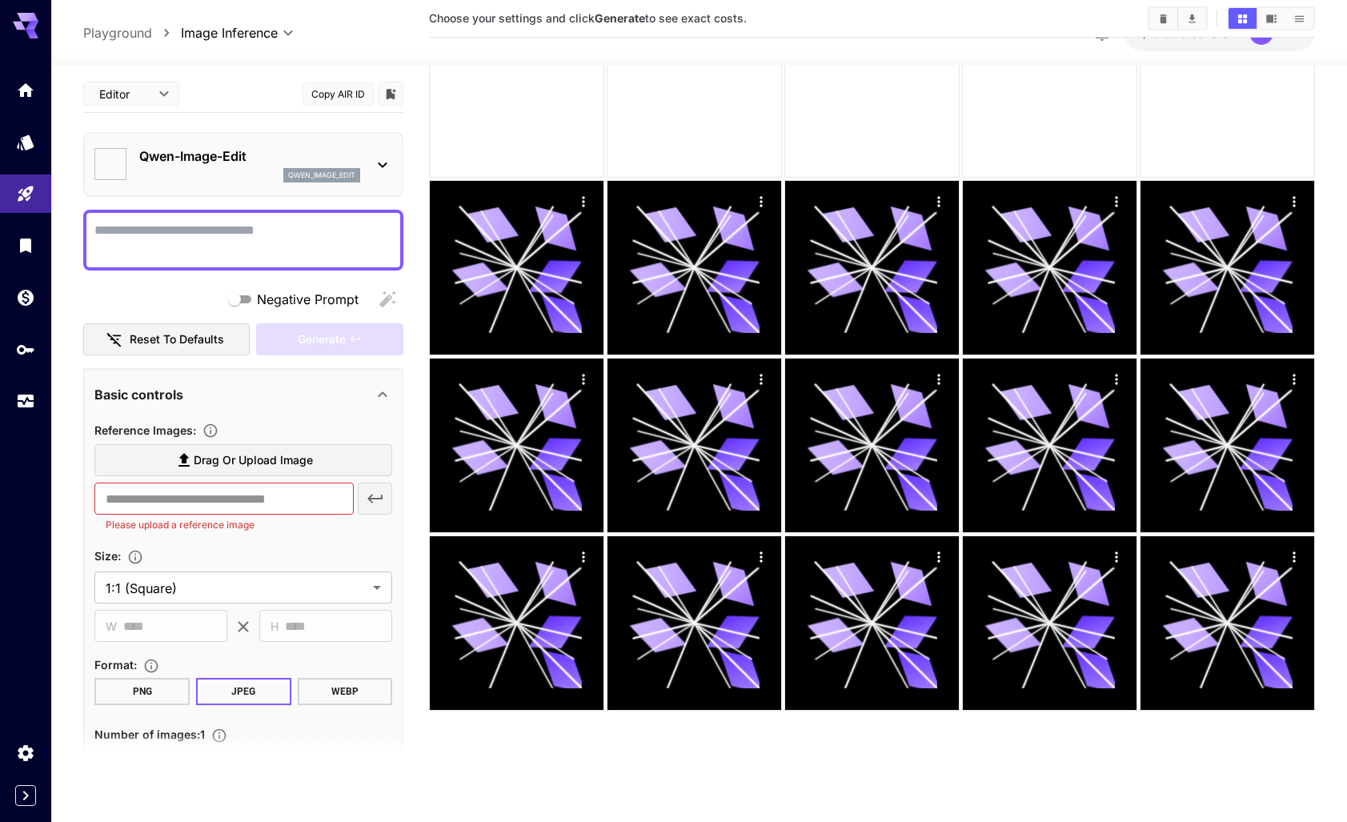
type input "*****"
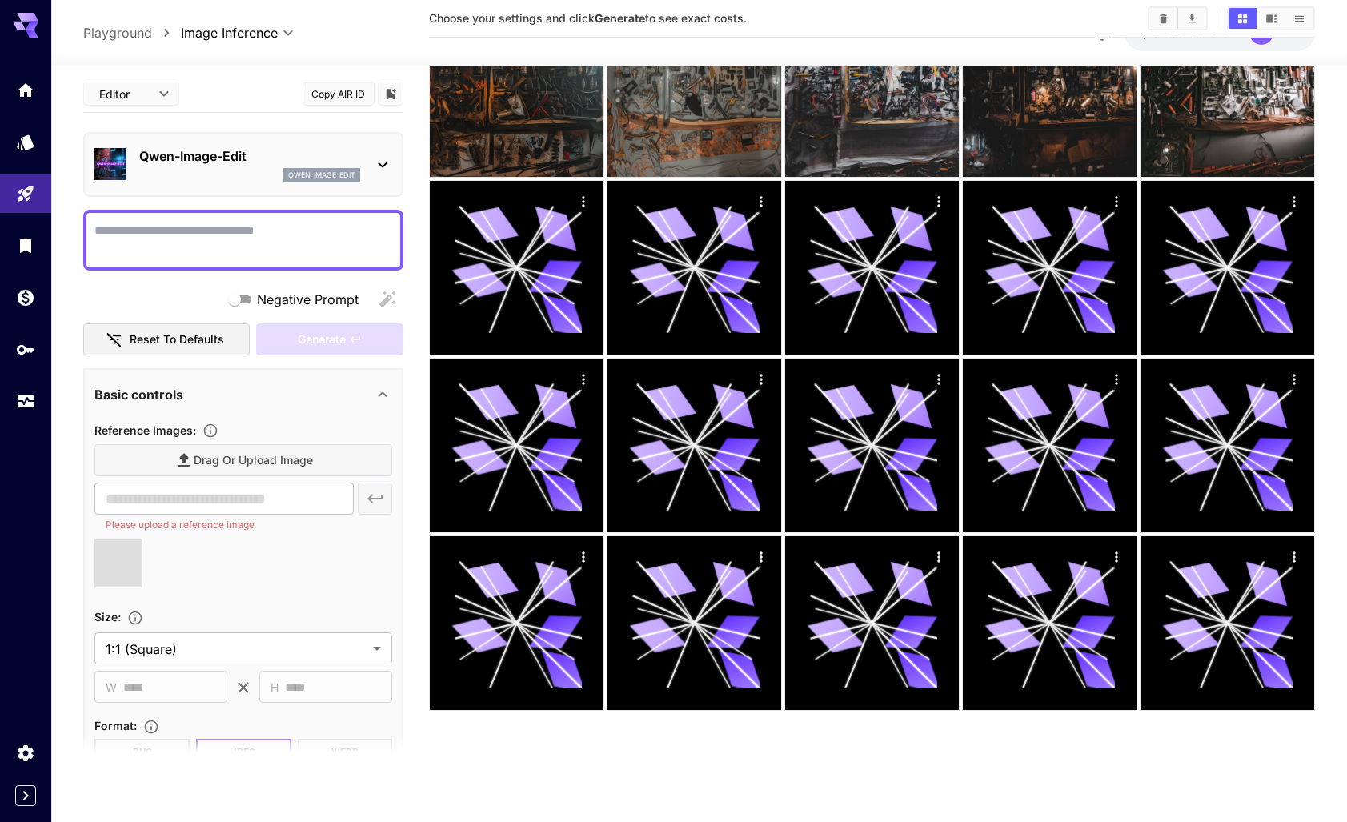
type input "**********"
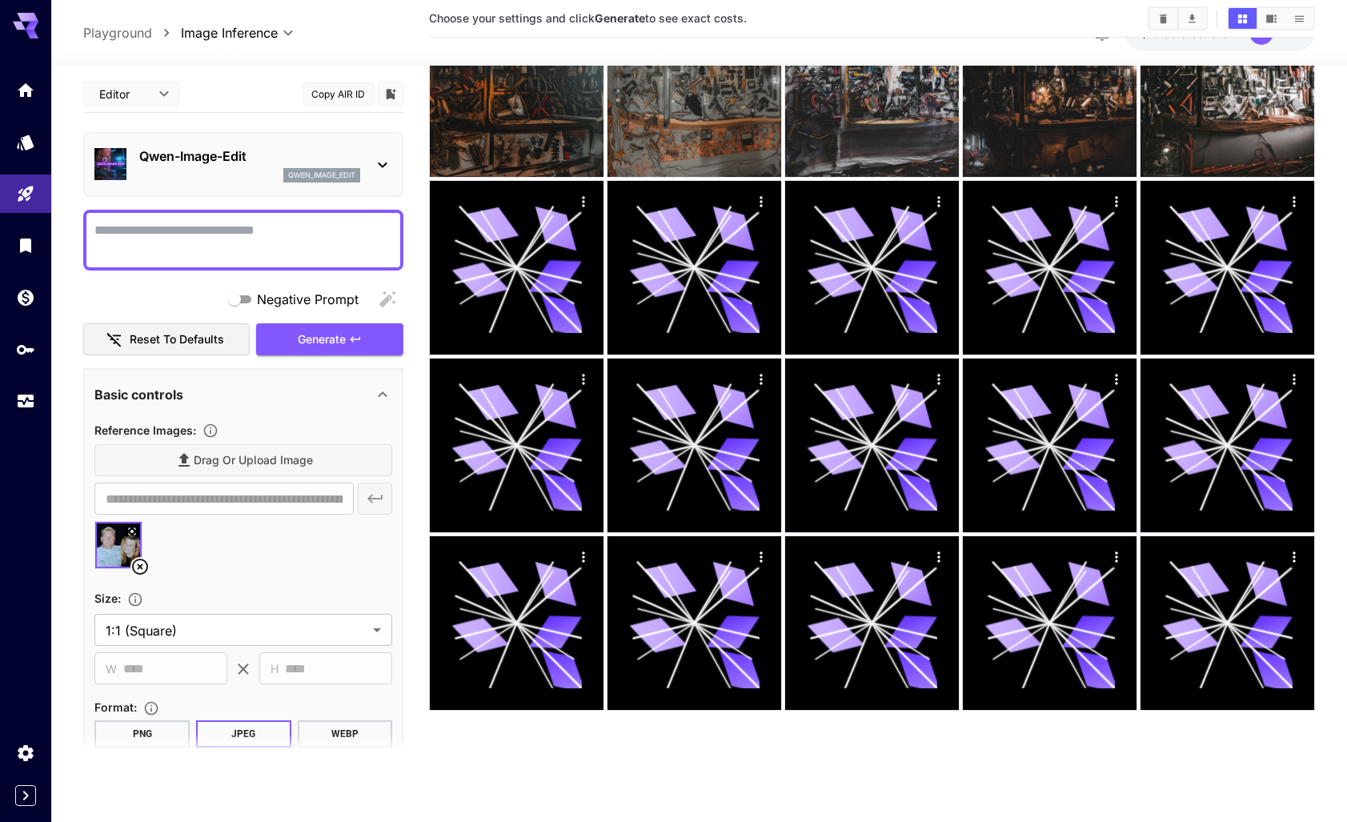
click at [235, 227] on textarea "Negative Prompt" at bounding box center [243, 240] width 298 height 38
type textarea "**********"
click at [363, 630] on body "**********" at bounding box center [673, 348] width 1347 height 949
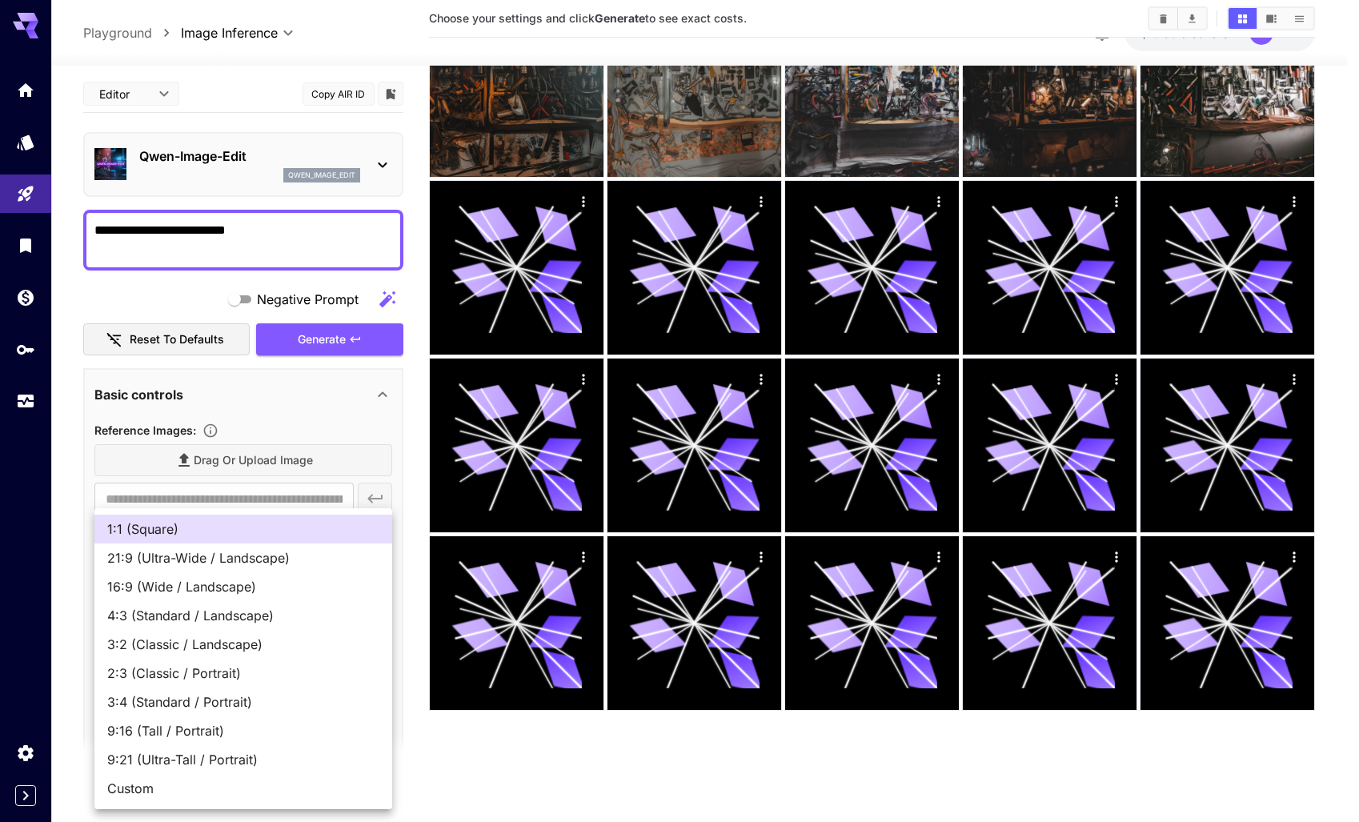
click at [288, 613] on span "4:3 (Standard / Landscape)" at bounding box center [243, 615] width 272 height 19
type input "**********"
type input "****"
type input "***"
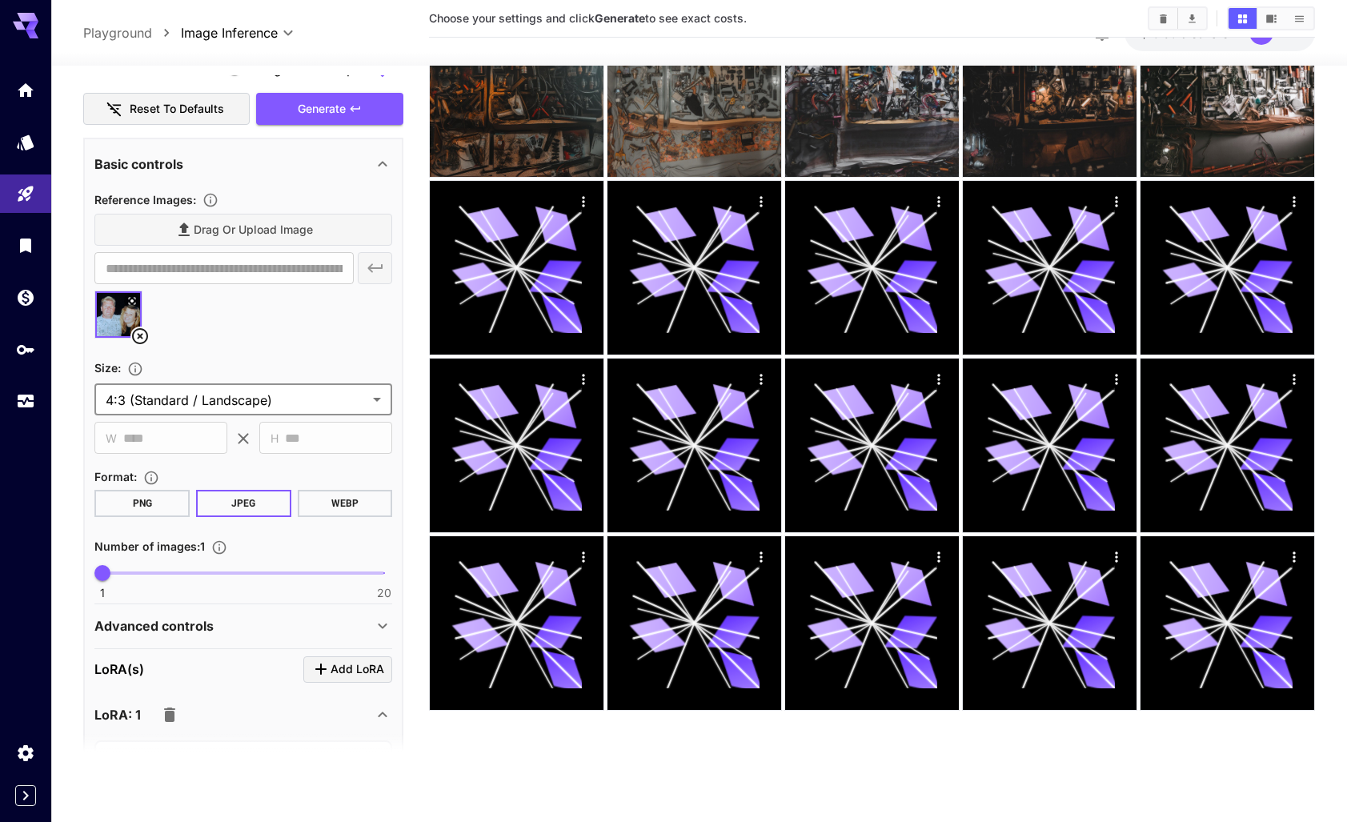
scroll to position [289, 0]
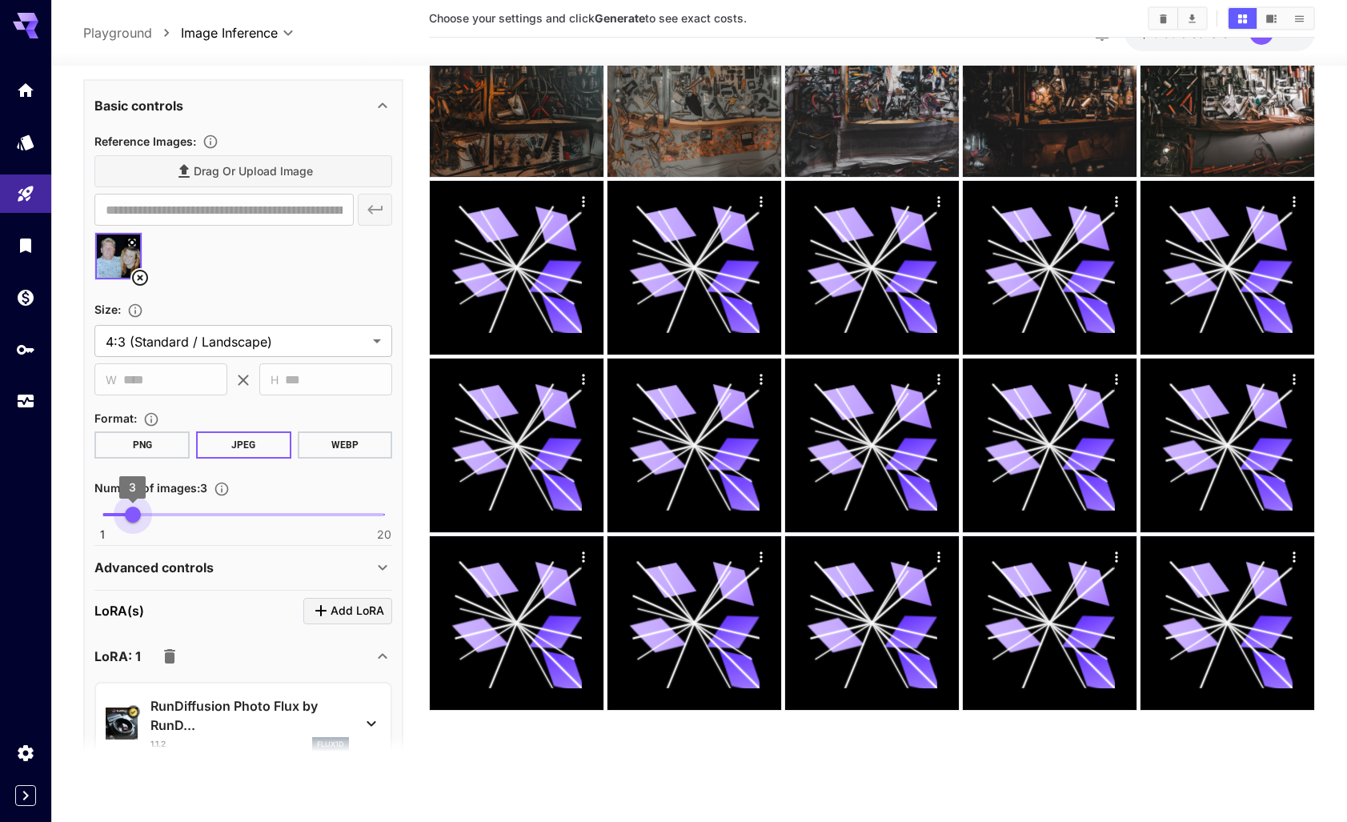
drag, startPoint x: 103, startPoint y: 514, endPoint x: 138, endPoint y: 515, distance: 35.3
click at [138, 515] on span "3" at bounding box center [133, 515] width 16 height 16
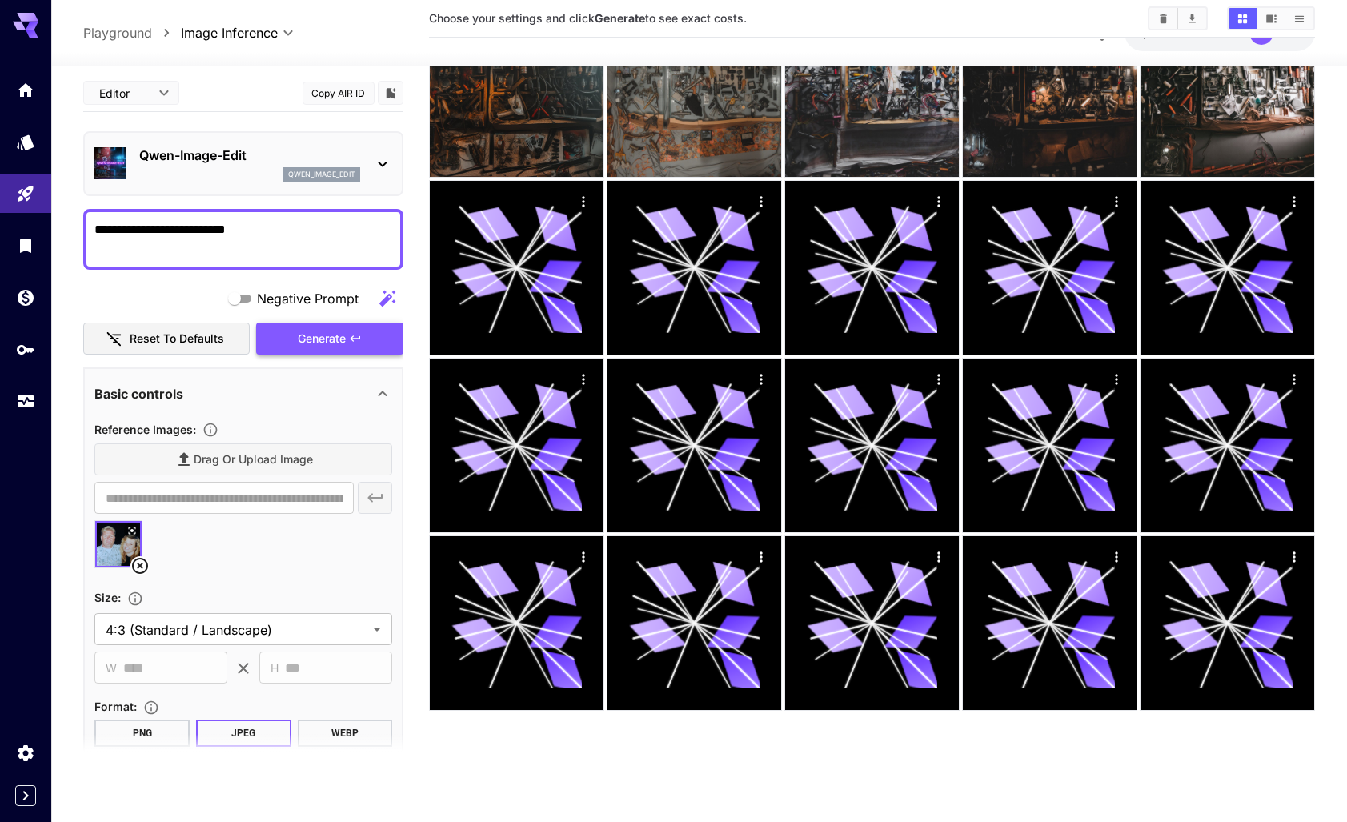
scroll to position [0, 0]
click at [317, 334] on span "Generate" at bounding box center [322, 340] width 48 height 20
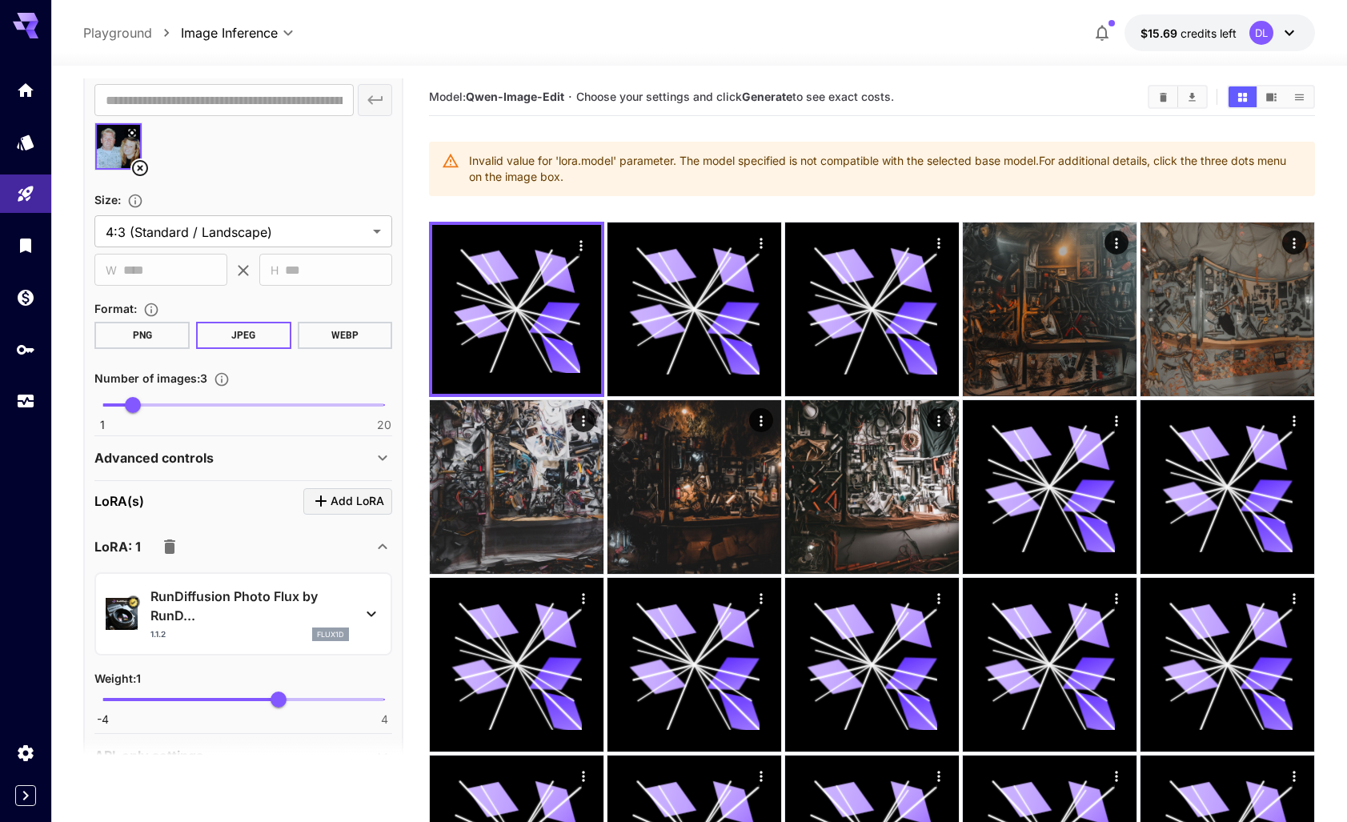
scroll to position [443, 0]
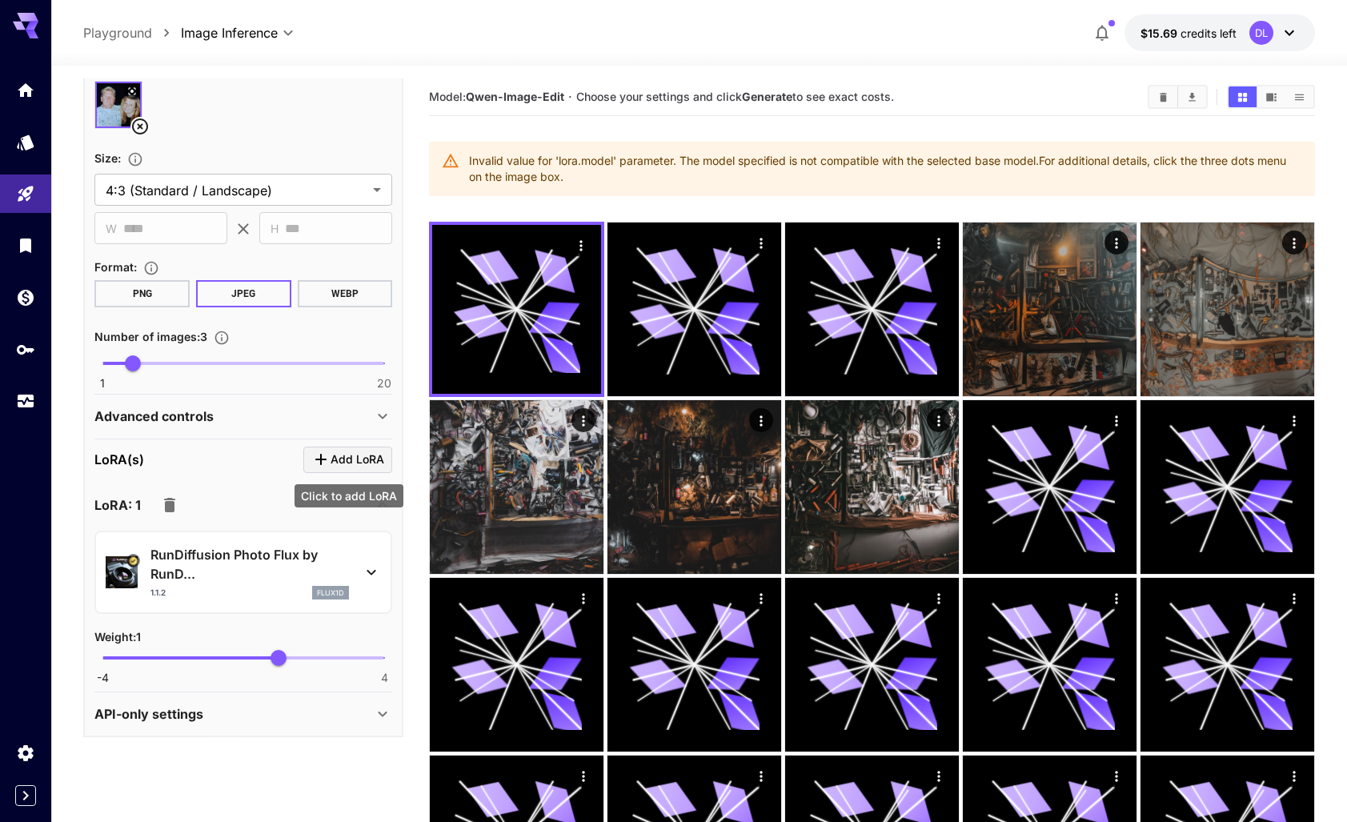
click at [338, 455] on span "Add LoRA" at bounding box center [358, 460] width 54 height 20
click at [322, 458] on icon "Click to add LoRA" at bounding box center [320, 459] width 11 height 11
click at [383, 508] on icon at bounding box center [382, 504] width 19 height 19
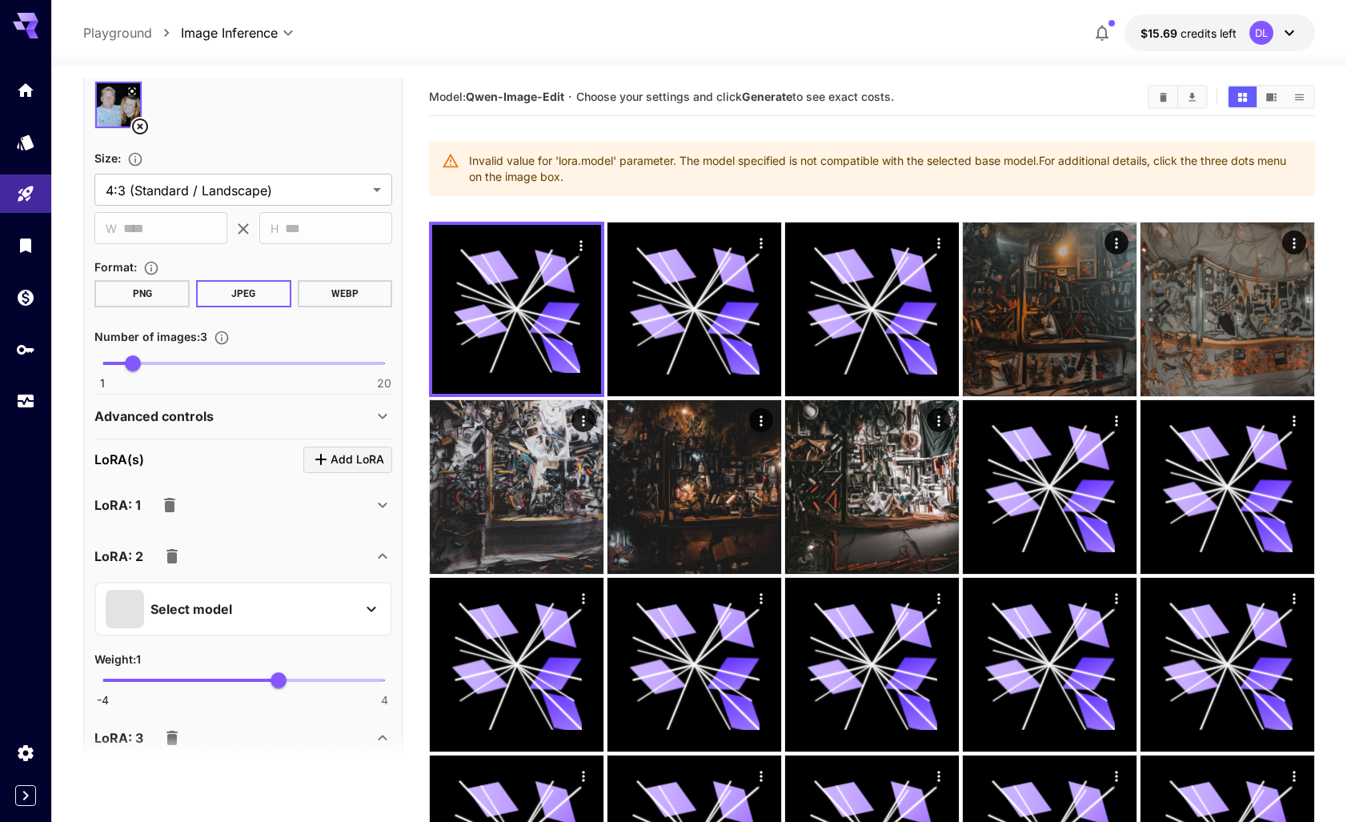
click at [370, 608] on icon at bounding box center [371, 610] width 9 height 6
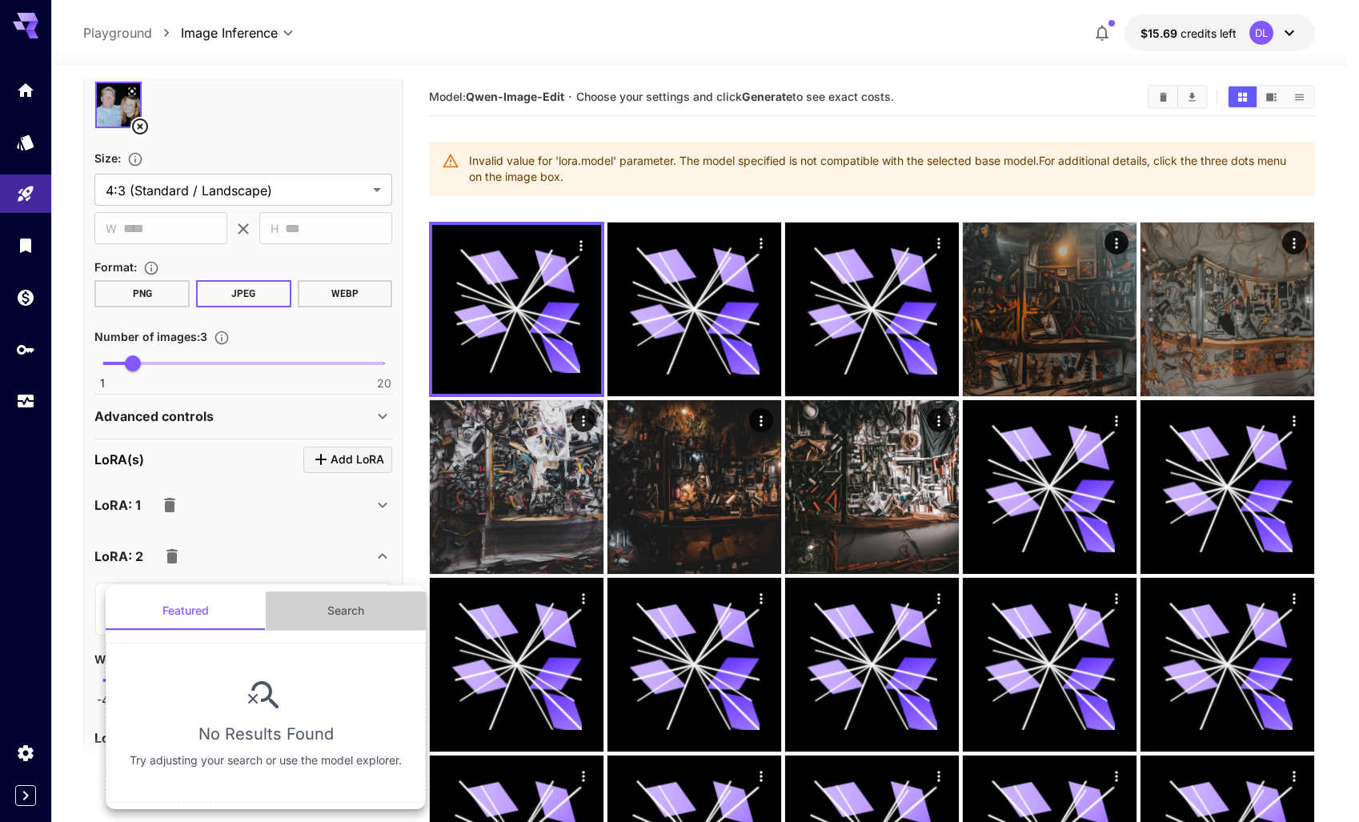
click at [348, 612] on button "Search" at bounding box center [346, 611] width 160 height 38
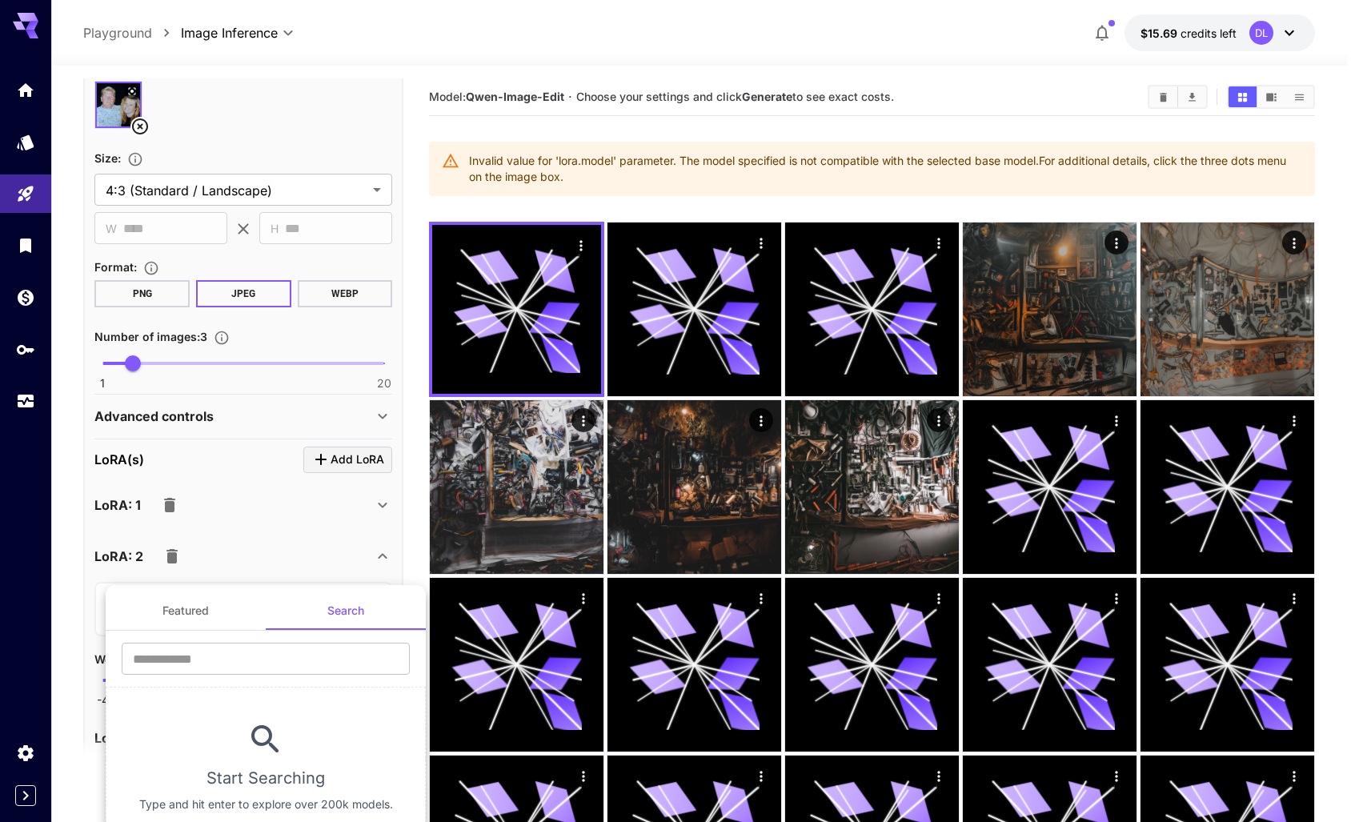
click at [299, 576] on div at bounding box center [679, 411] width 1359 height 822
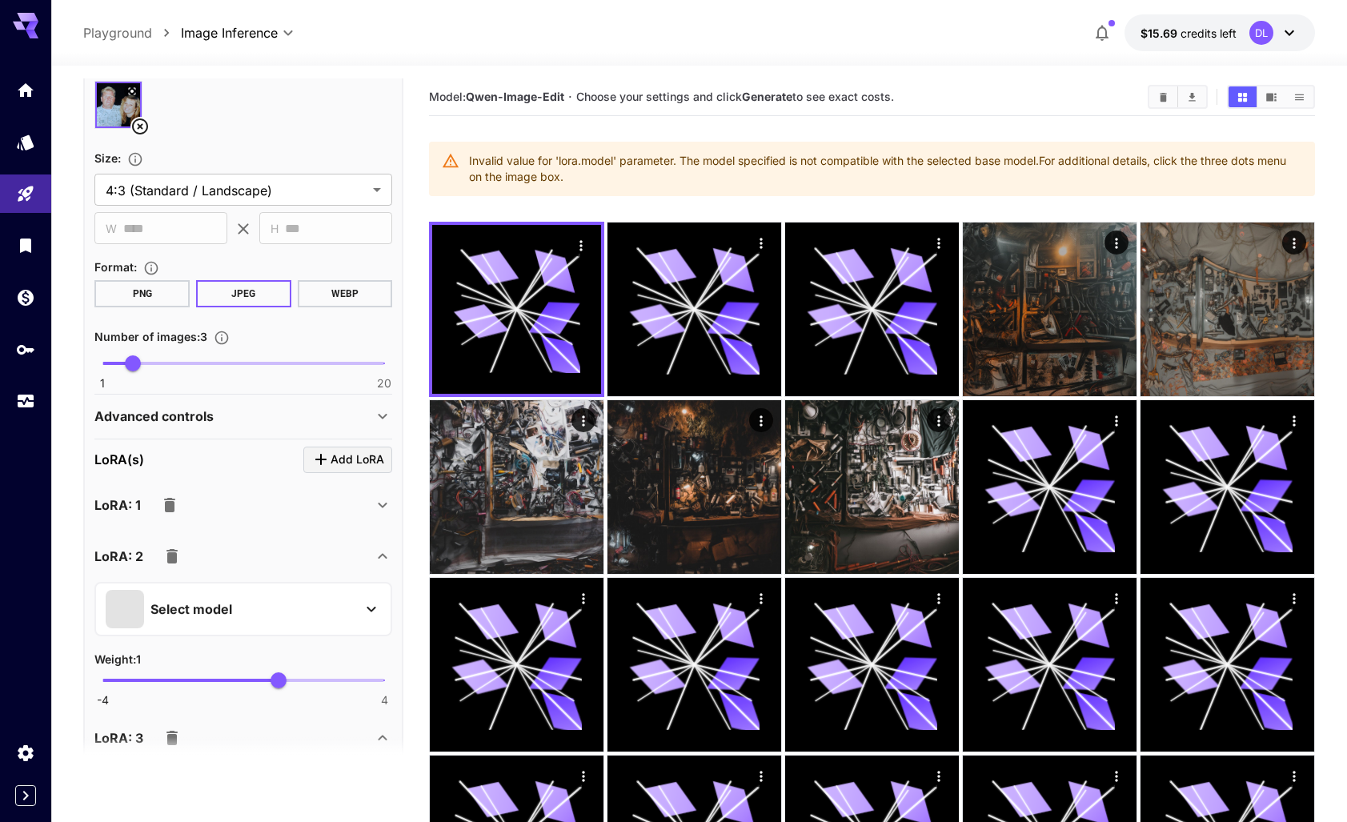
click at [166, 559] on icon "button" at bounding box center [171, 556] width 19 height 19
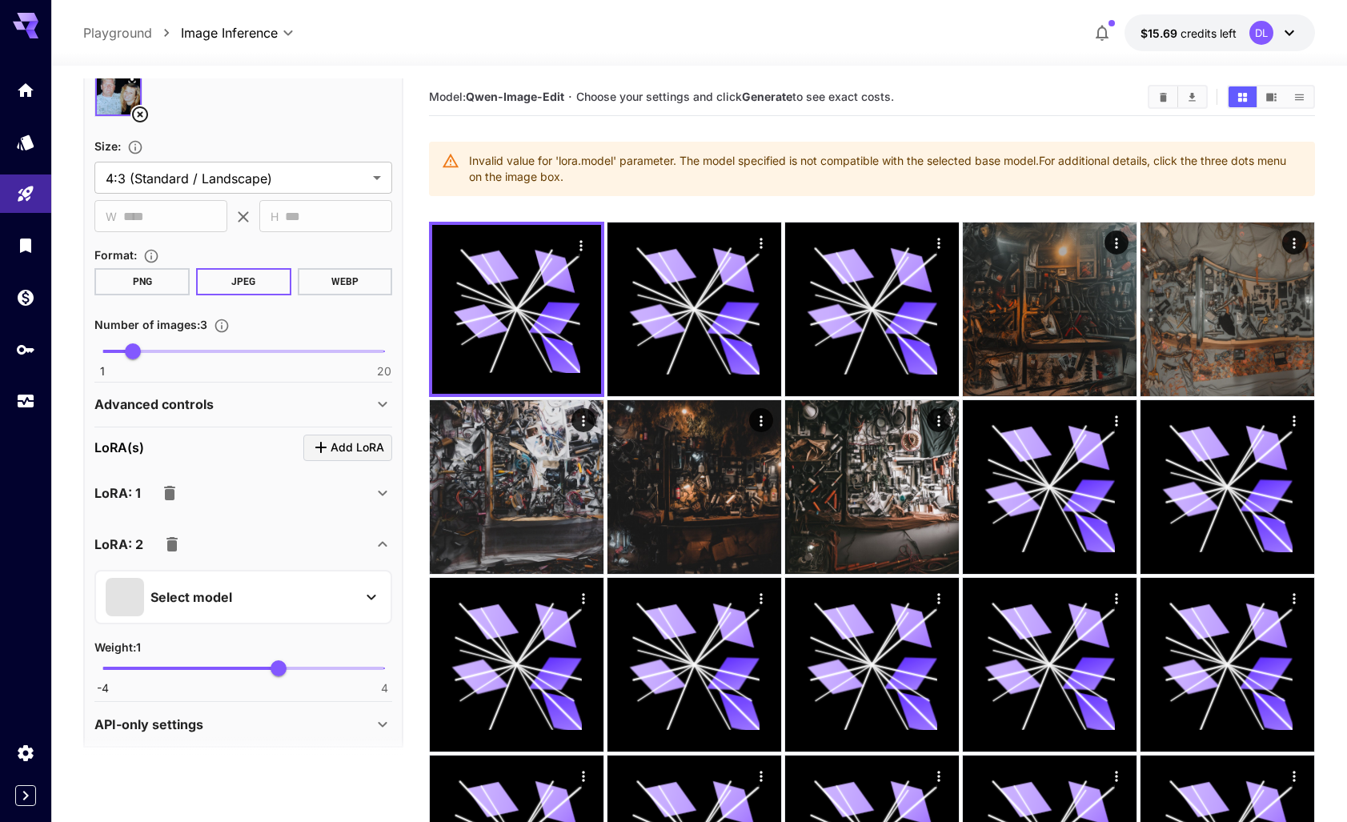
scroll to position [466, 0]
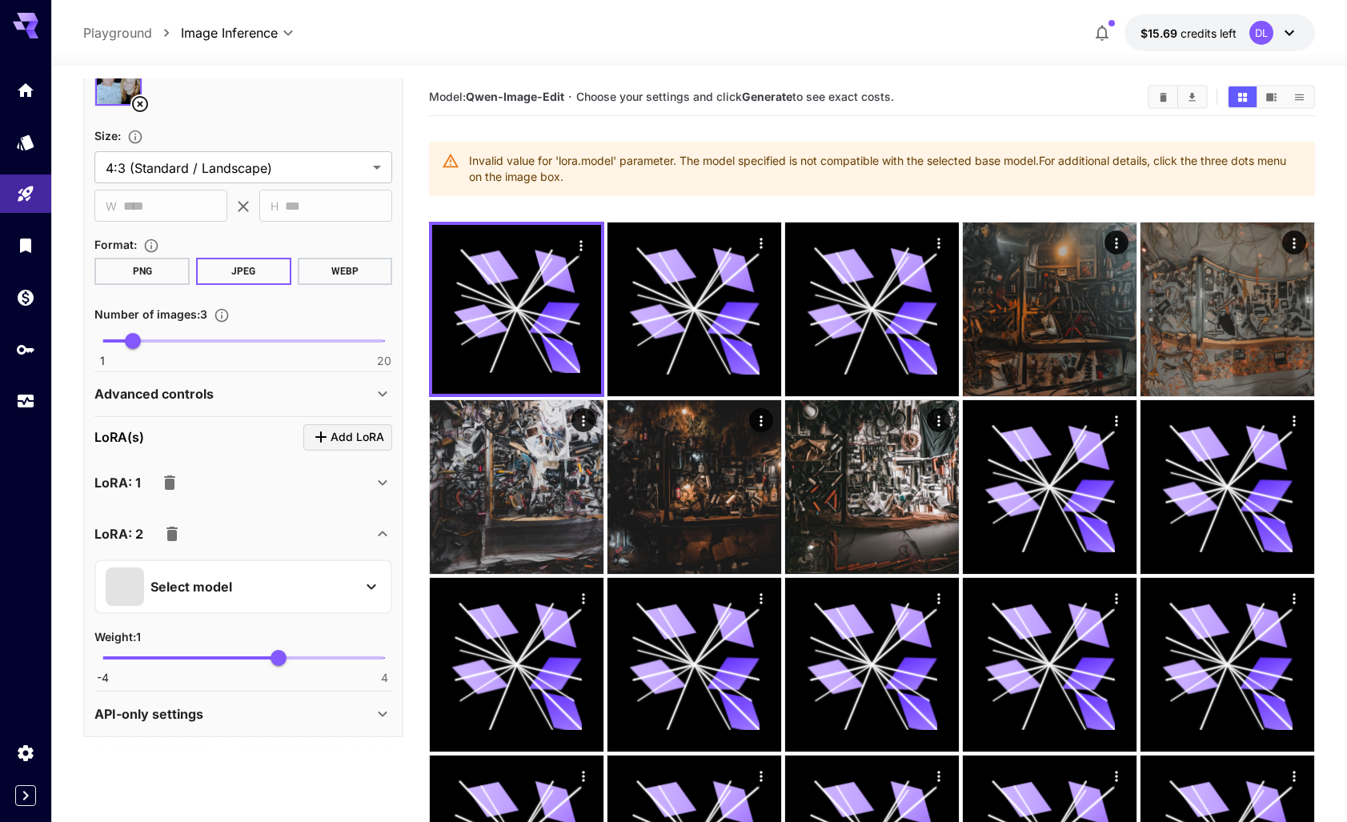
click at [126, 599] on span at bounding box center [125, 587] width 38 height 38
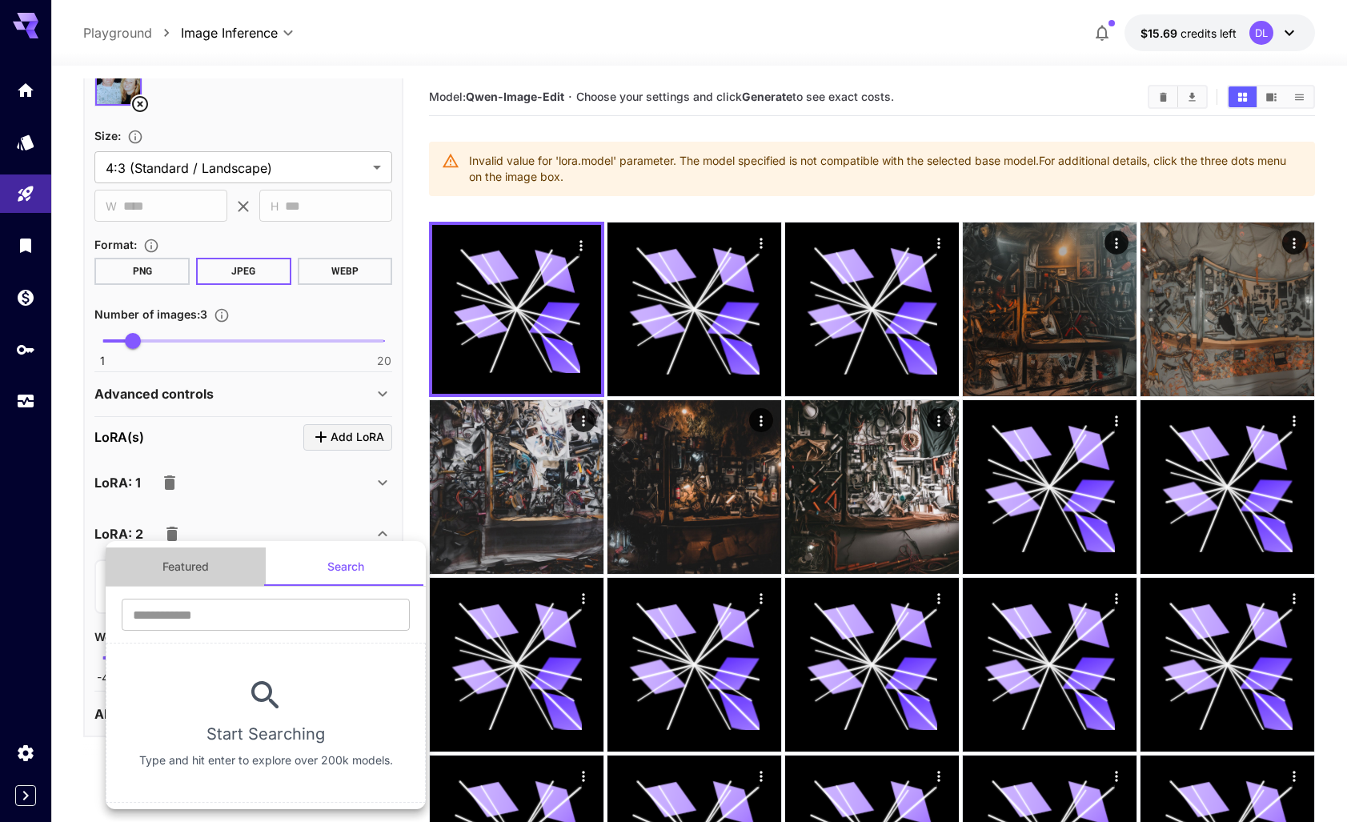
click at [184, 565] on button "Featured" at bounding box center [186, 566] width 160 height 38
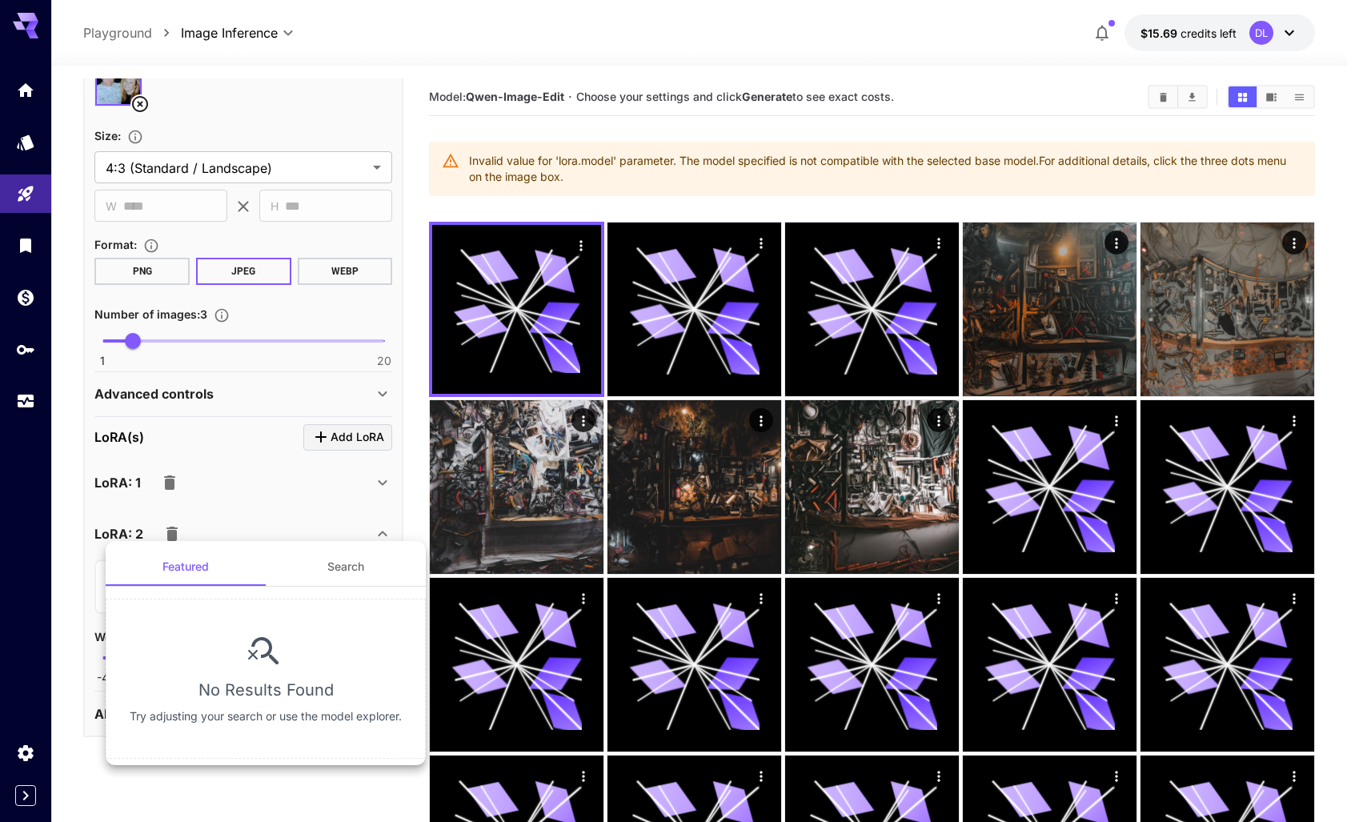
click at [278, 487] on div at bounding box center [679, 411] width 1359 height 822
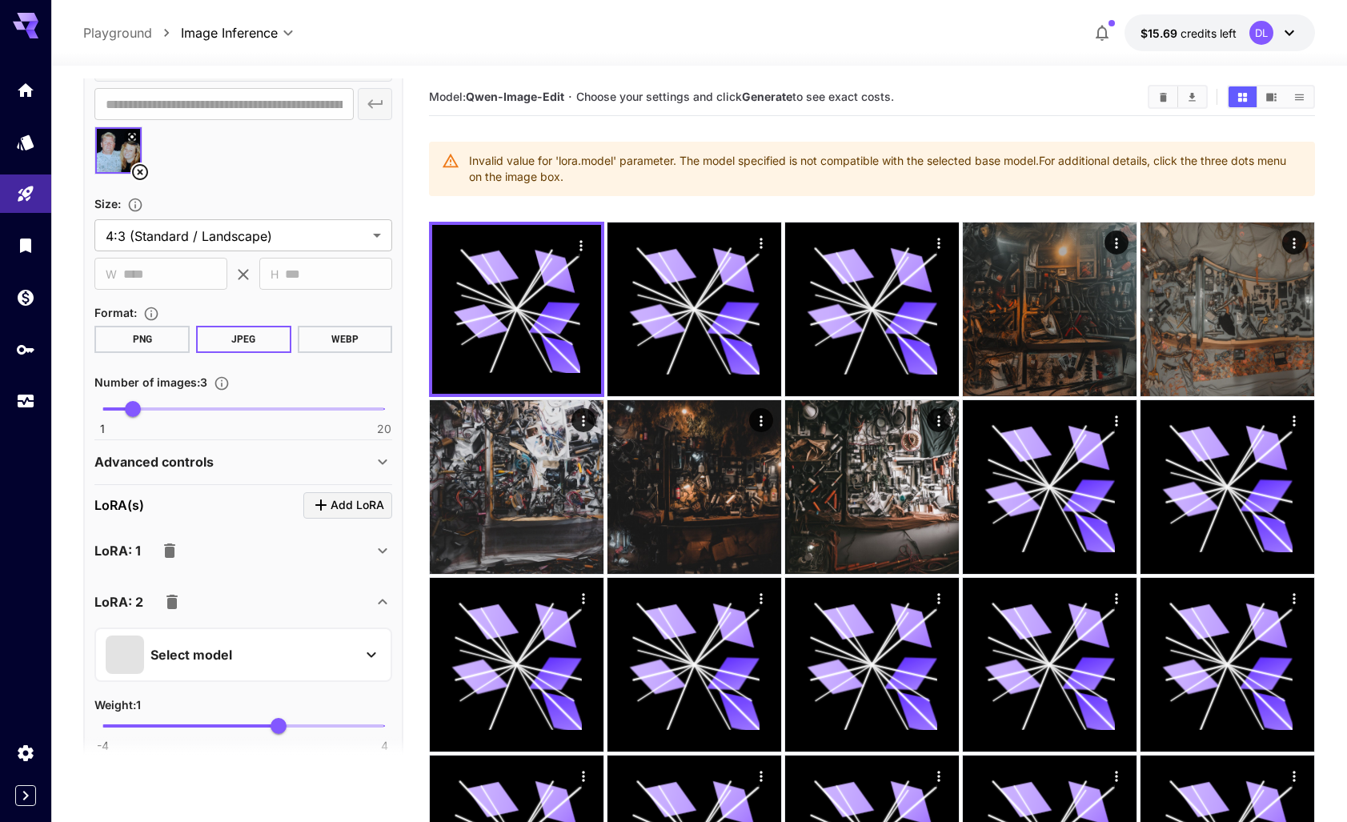
scroll to position [397, 0]
type input "*"
drag, startPoint x: 129, startPoint y: 405, endPoint x: 80, endPoint y: 405, distance: 48.8
click at [80, 405] on section "**********" at bounding box center [699, 610] width 1296 height 1089
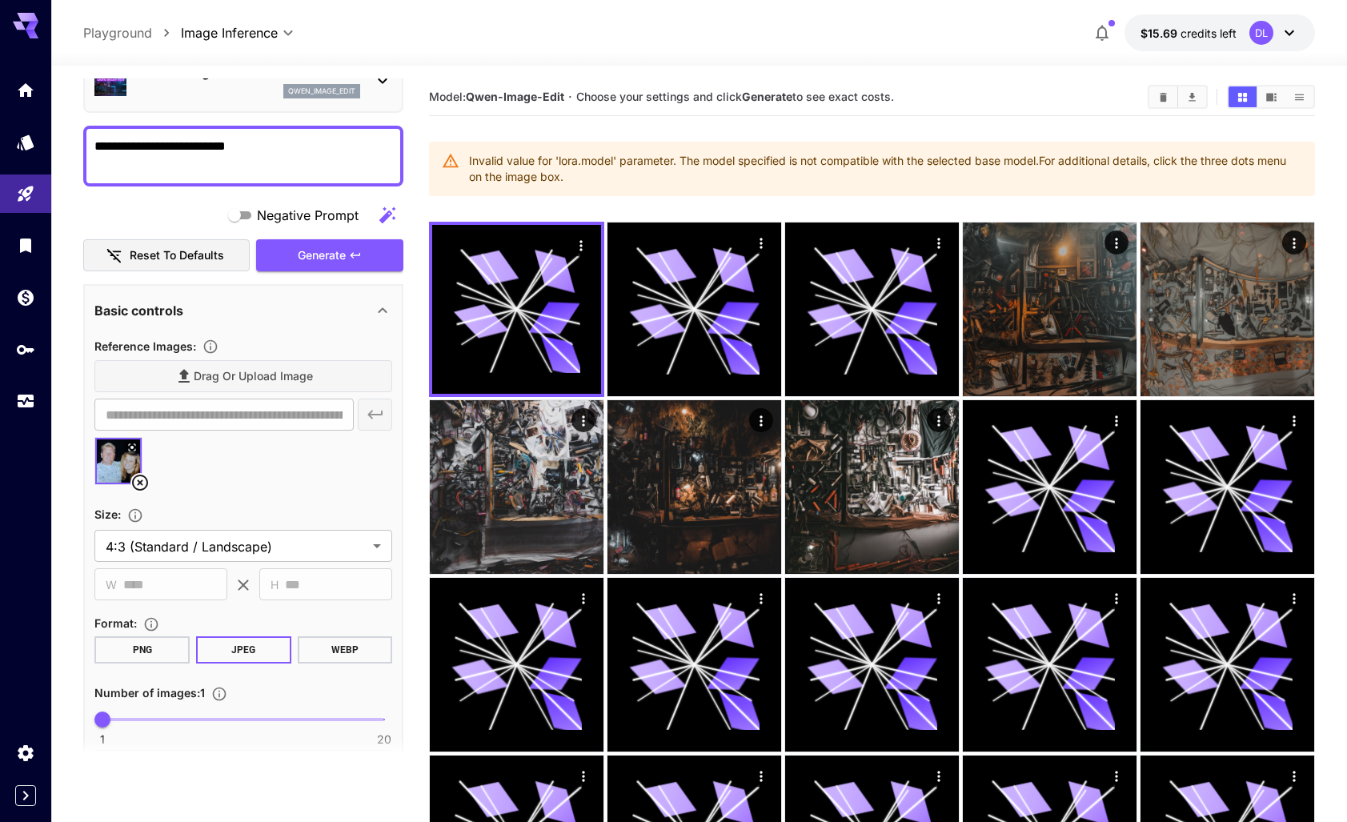
scroll to position [0, 0]
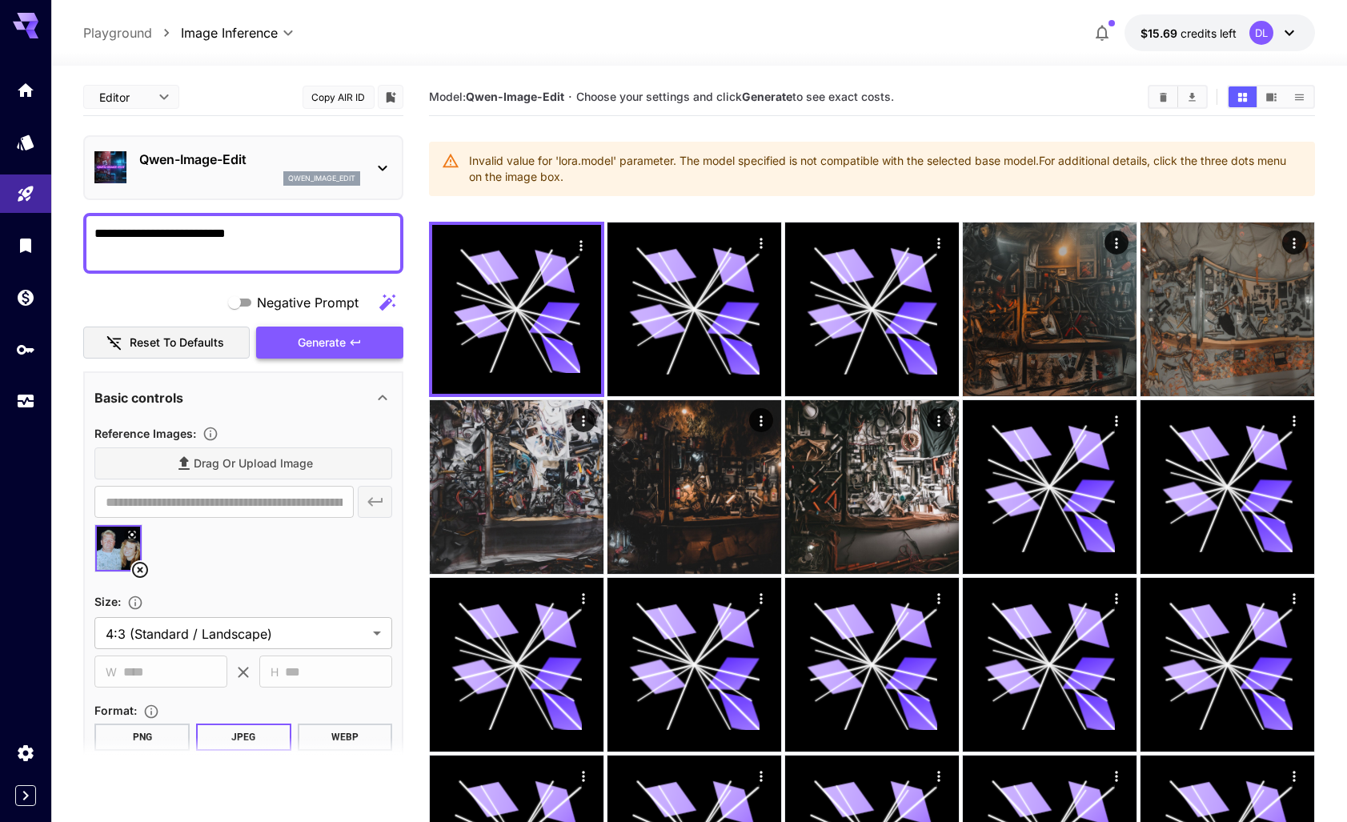
click at [325, 339] on span "Generate" at bounding box center [322, 343] width 48 height 20
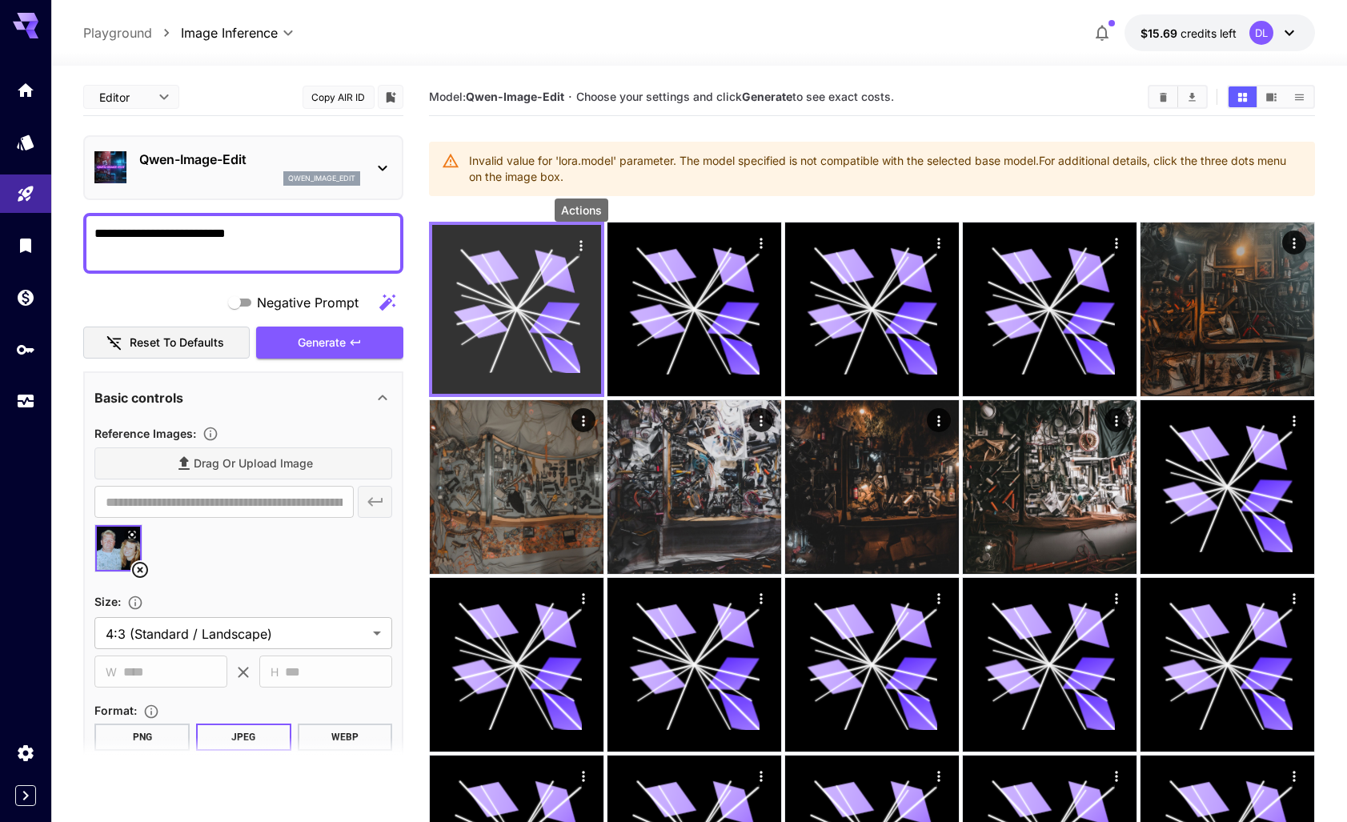
click at [580, 243] on icon "Actions" at bounding box center [581, 245] width 2 height 10
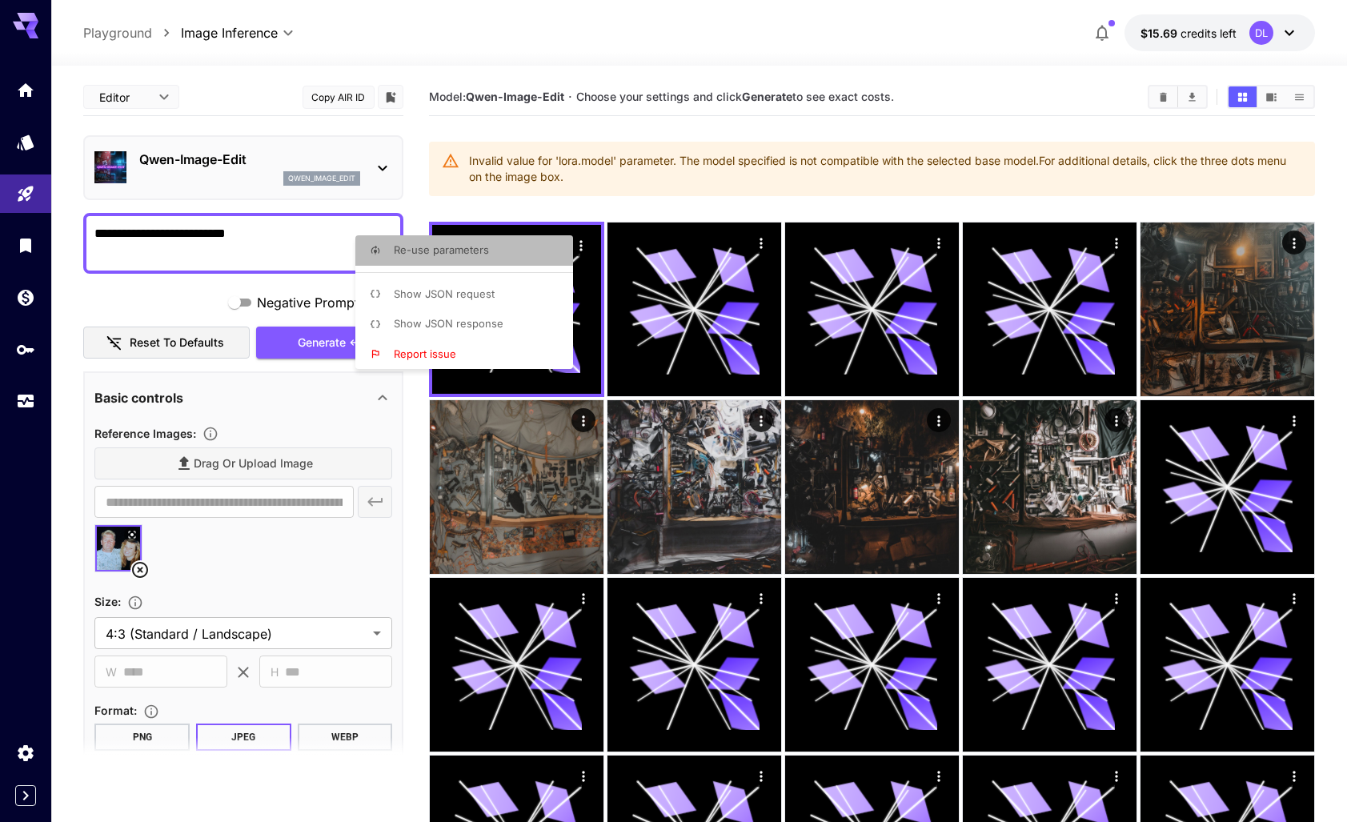
click at [447, 252] on span "Re-use parameters" at bounding box center [441, 249] width 95 height 13
type input "*********"
type input "*"
type textarea "**********"
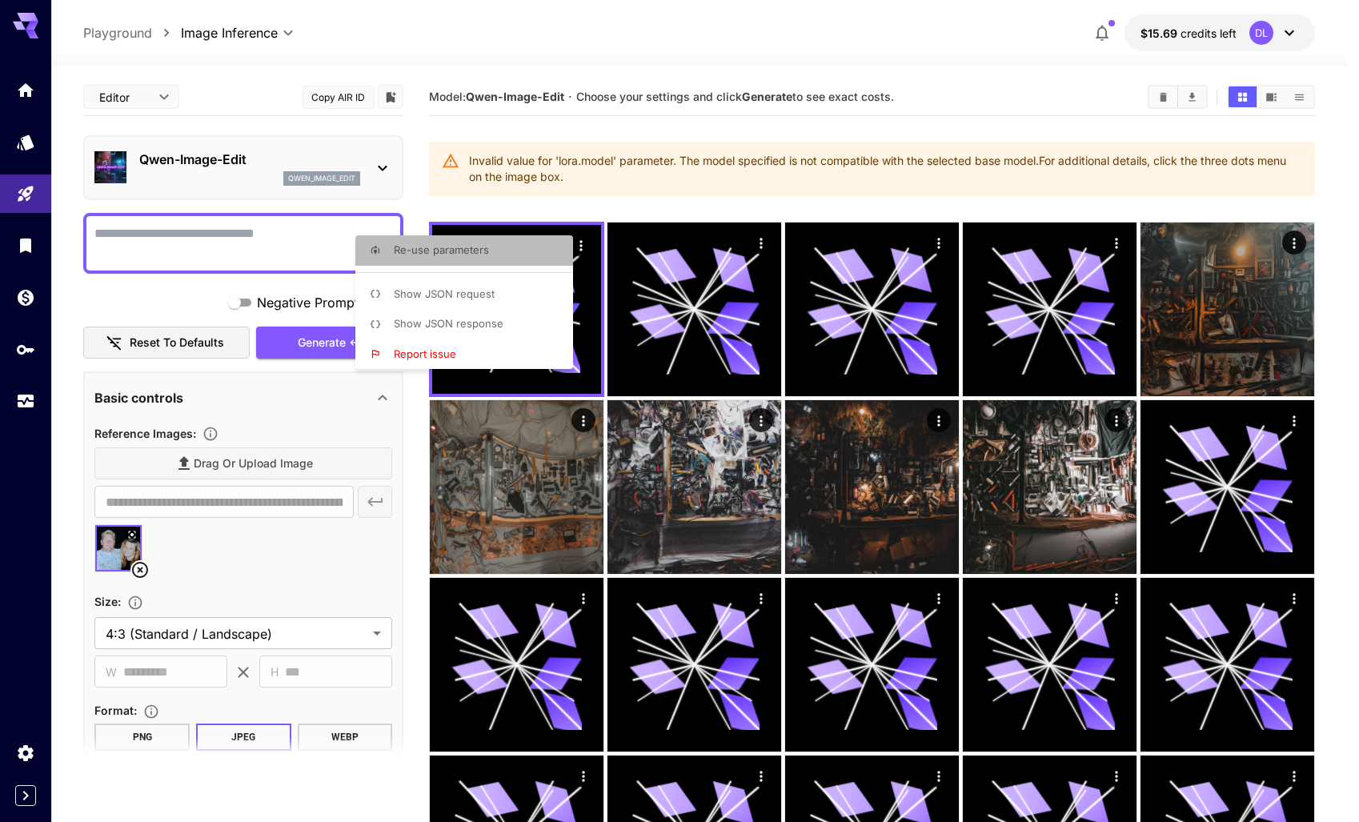
type input "**********"
type input "****"
type input "*"
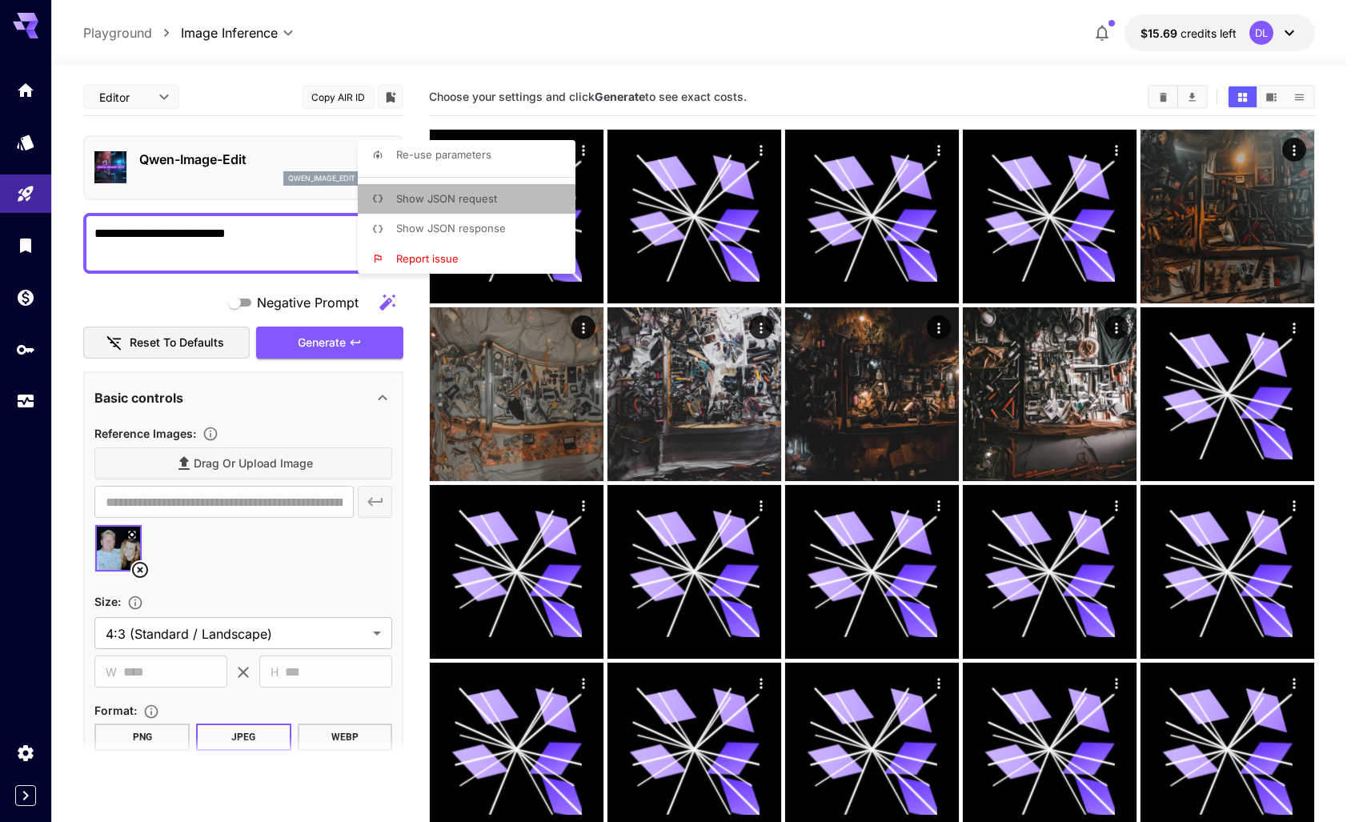
click at [476, 199] on span "Show JSON request" at bounding box center [446, 198] width 101 height 13
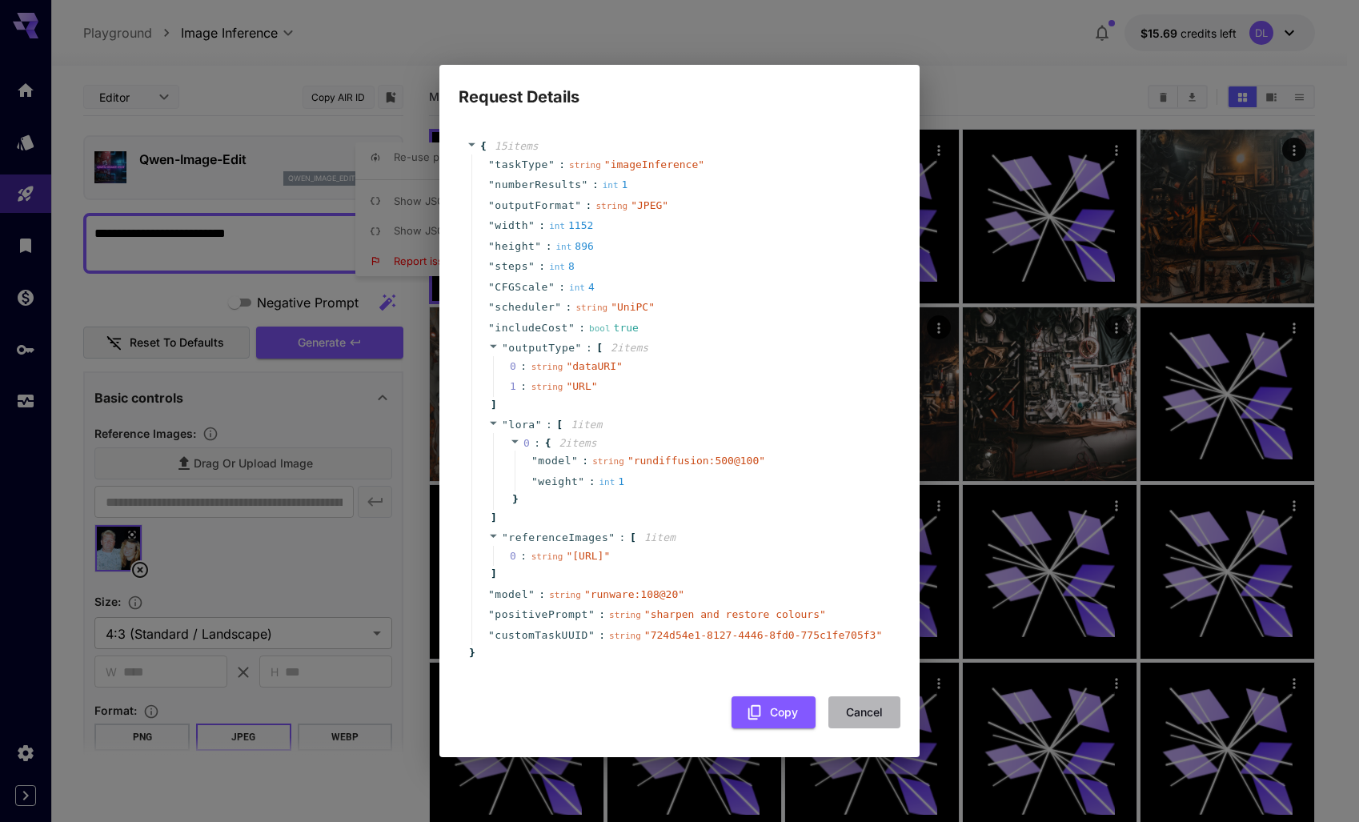
click at [853, 729] on button "Cancel" at bounding box center [864, 712] width 72 height 33
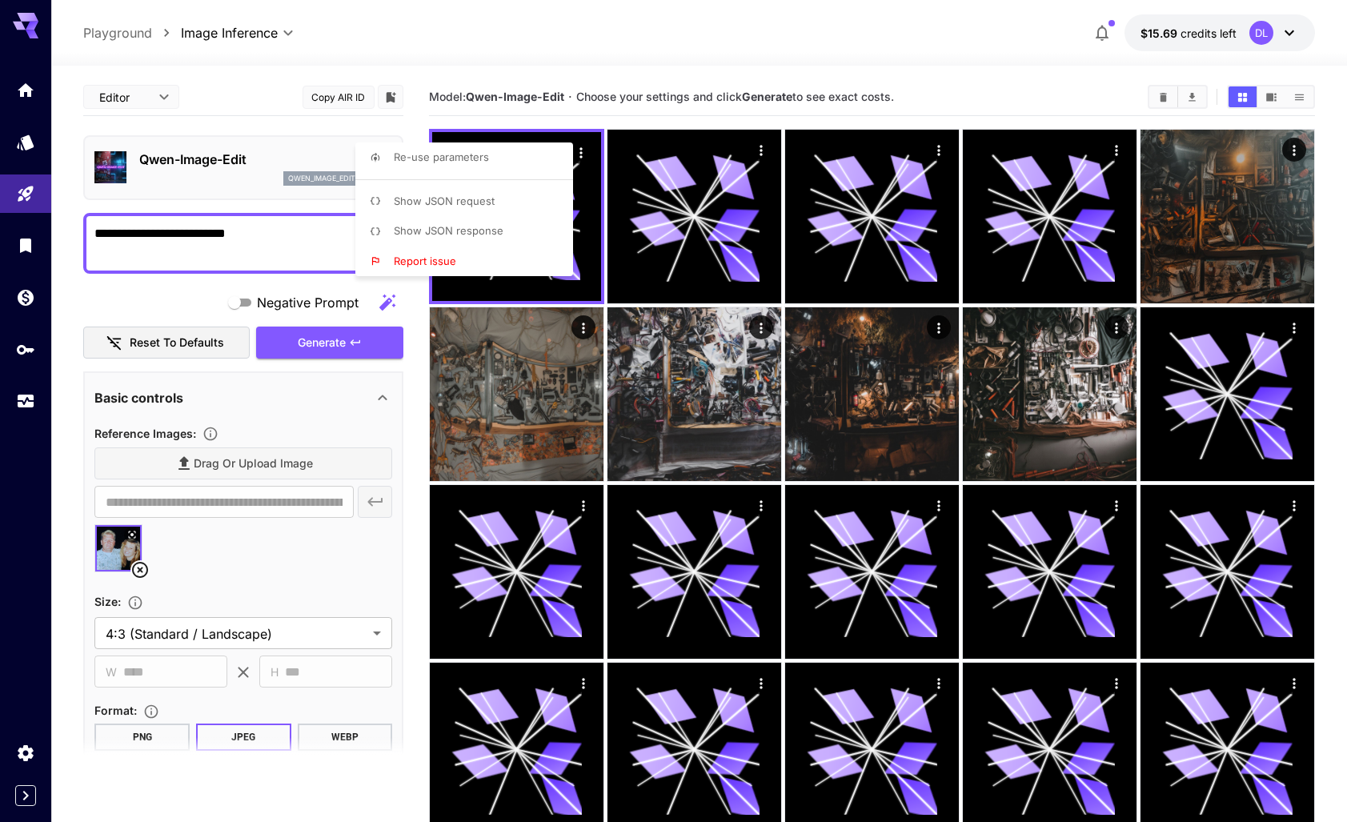
click at [23, 96] on div at bounding box center [679, 411] width 1359 height 822
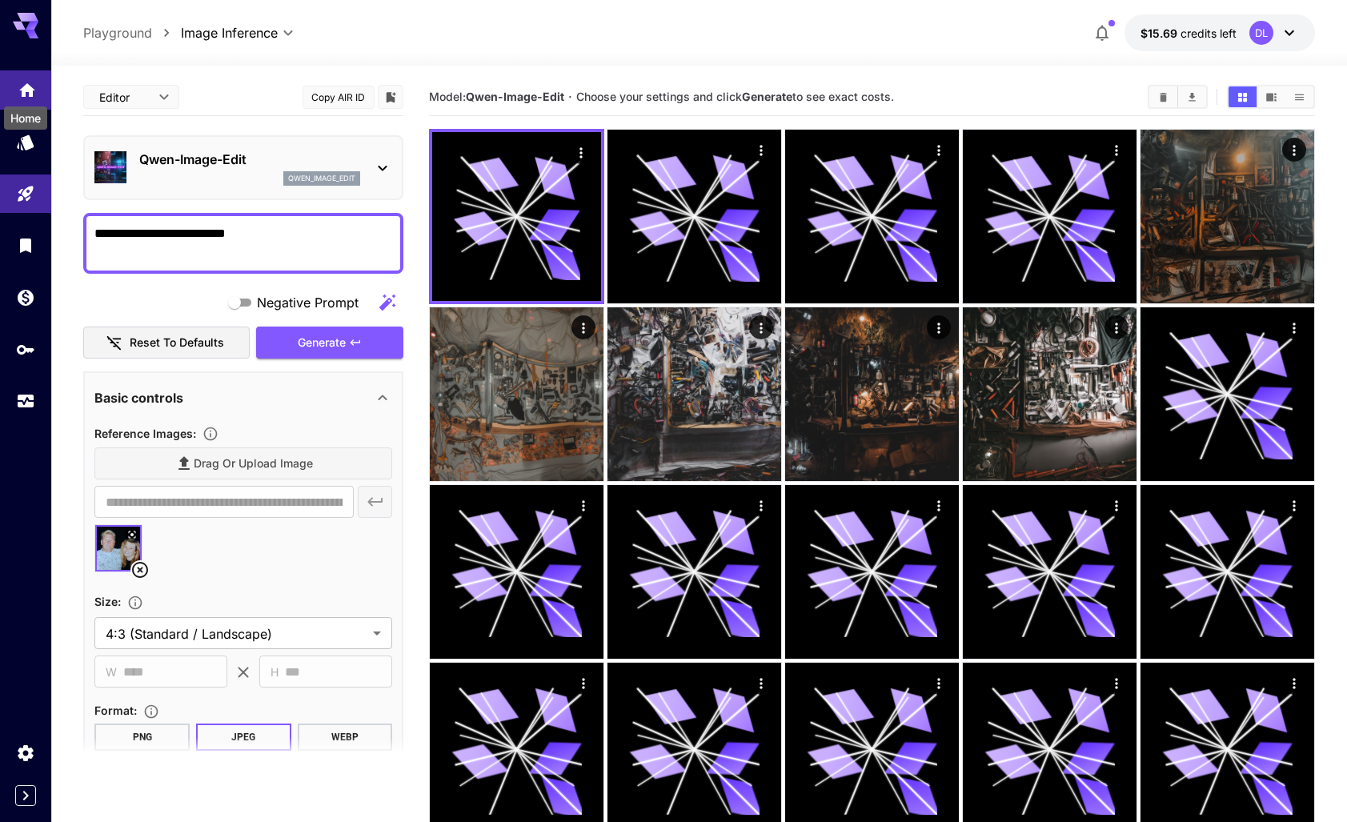
click at [24, 90] on icon "Home" at bounding box center [27, 85] width 16 height 14
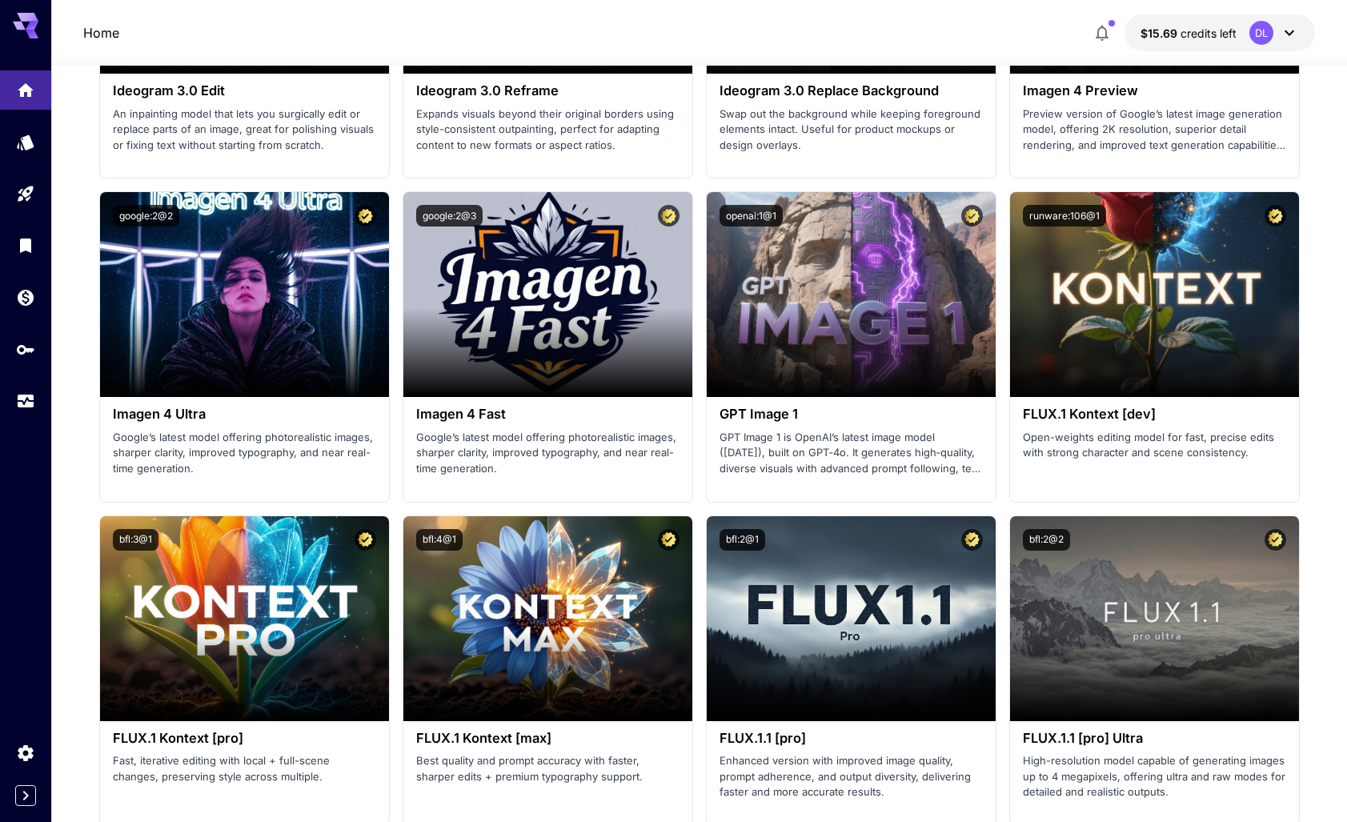
scroll to position [2909, 0]
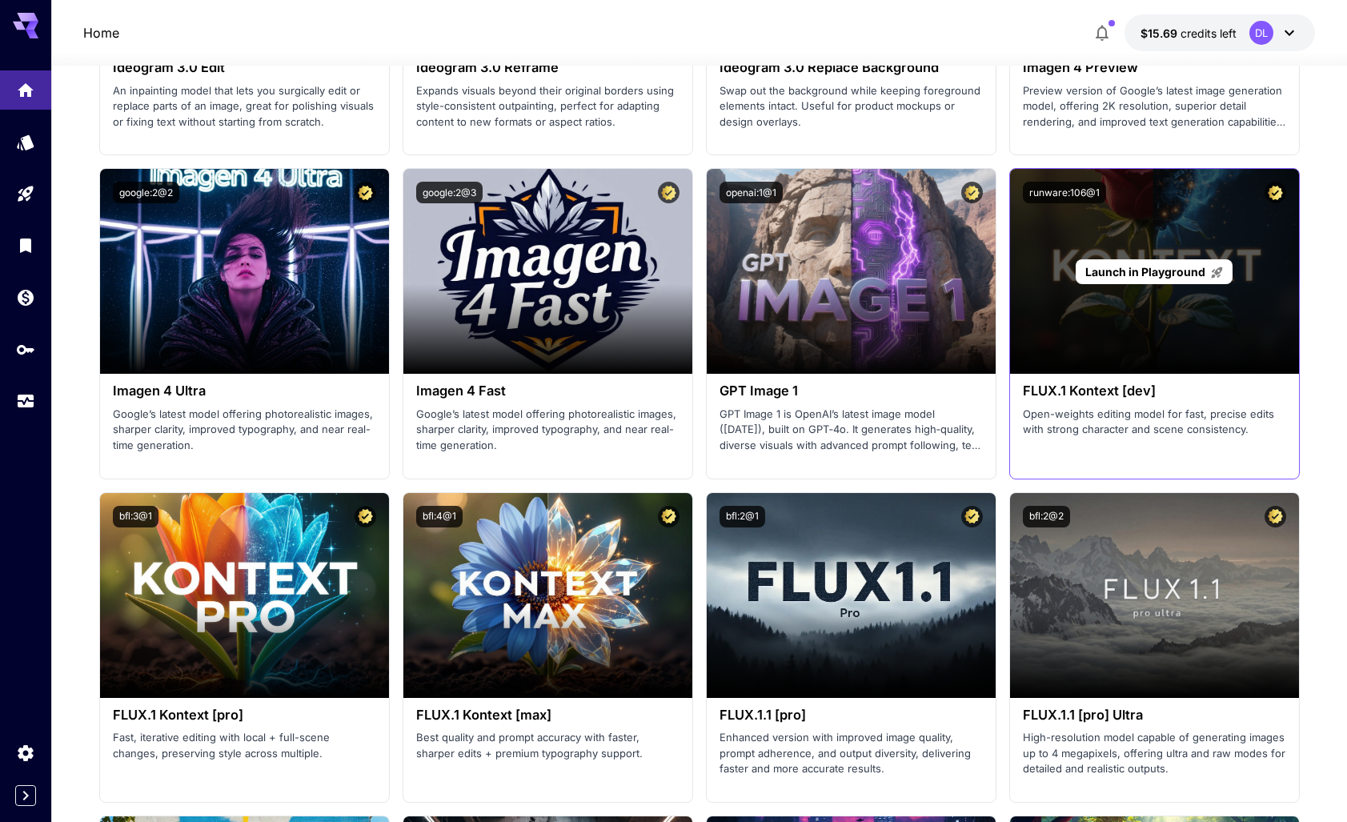
click at [1151, 267] on span "Launch in Playground" at bounding box center [1145, 272] width 120 height 14
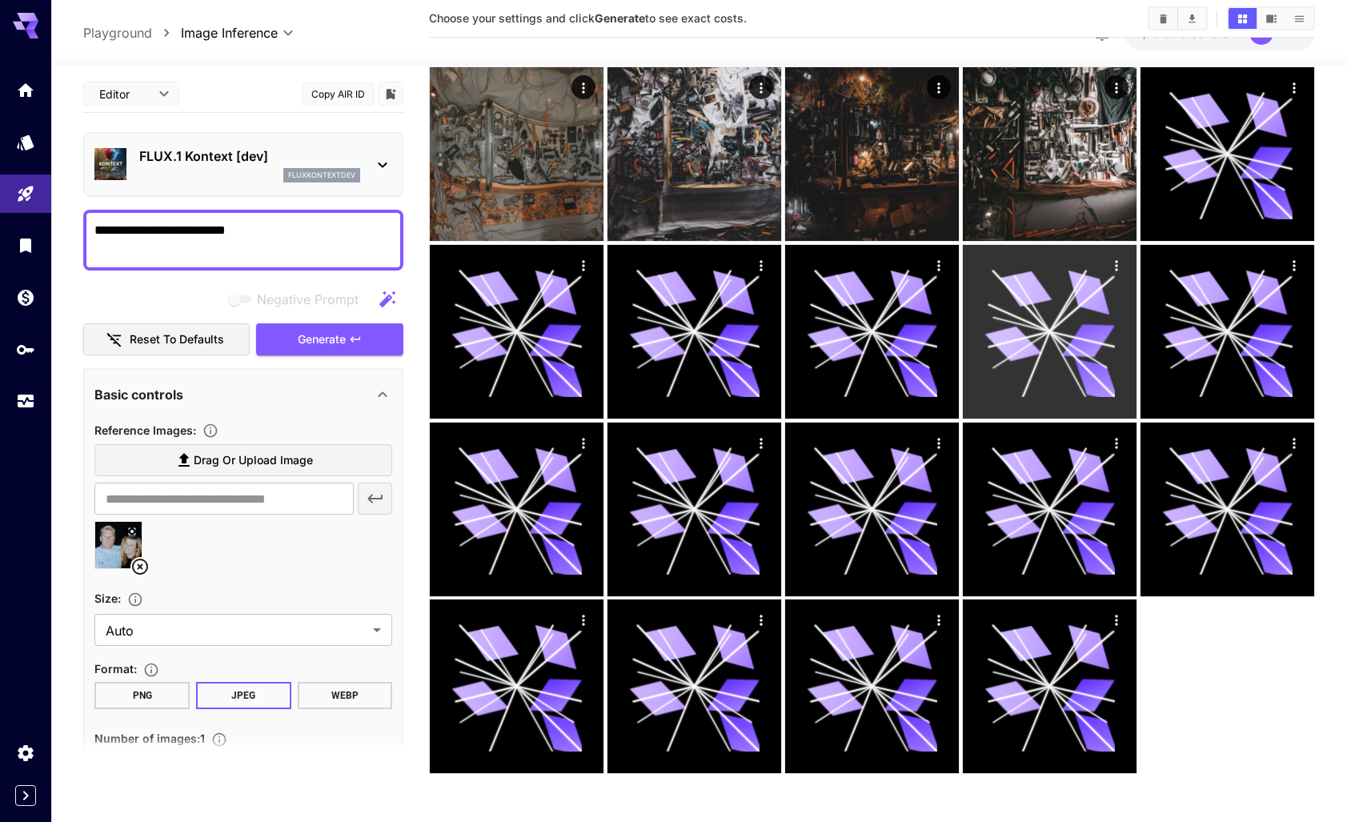
scroll to position [240, 0]
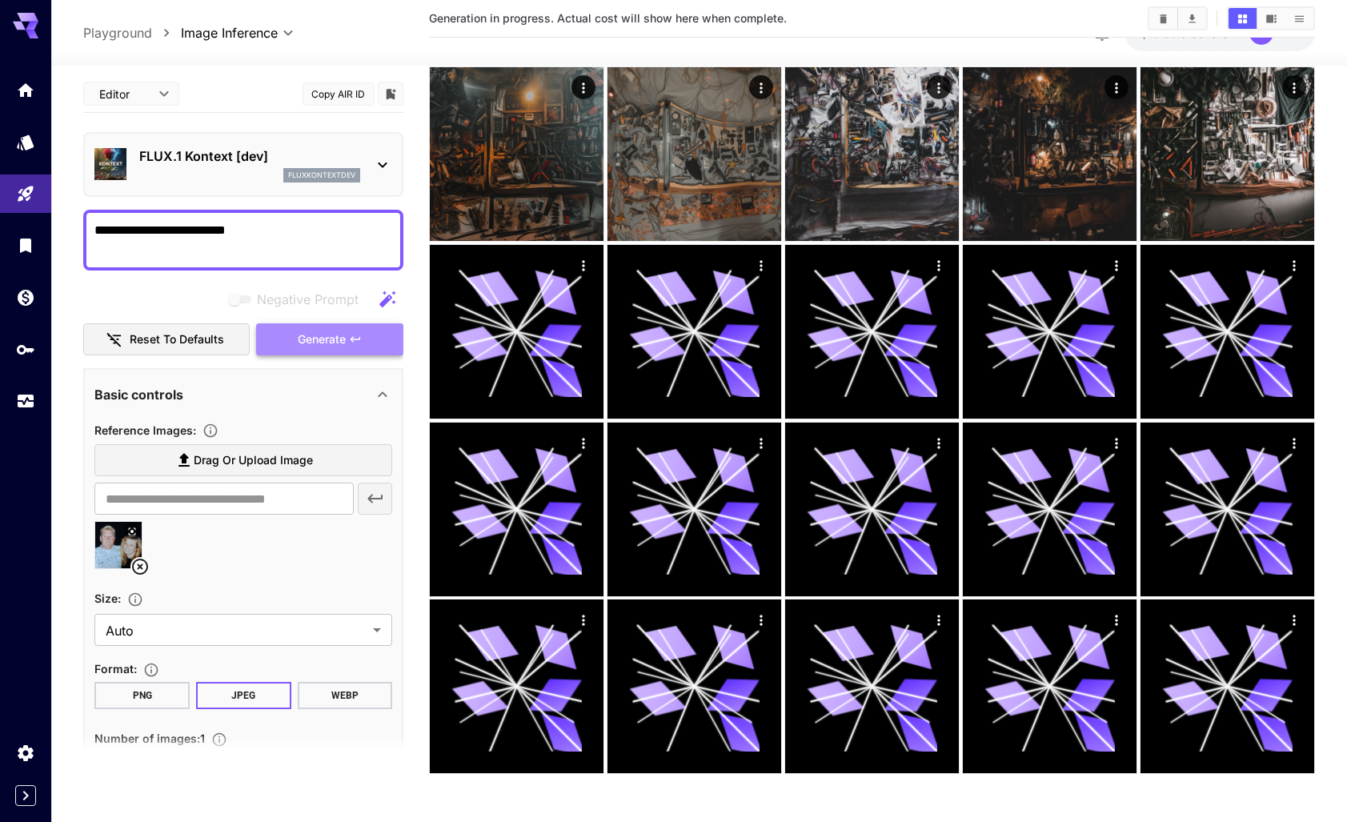
click at [328, 336] on span "Generate" at bounding box center [322, 340] width 48 height 20
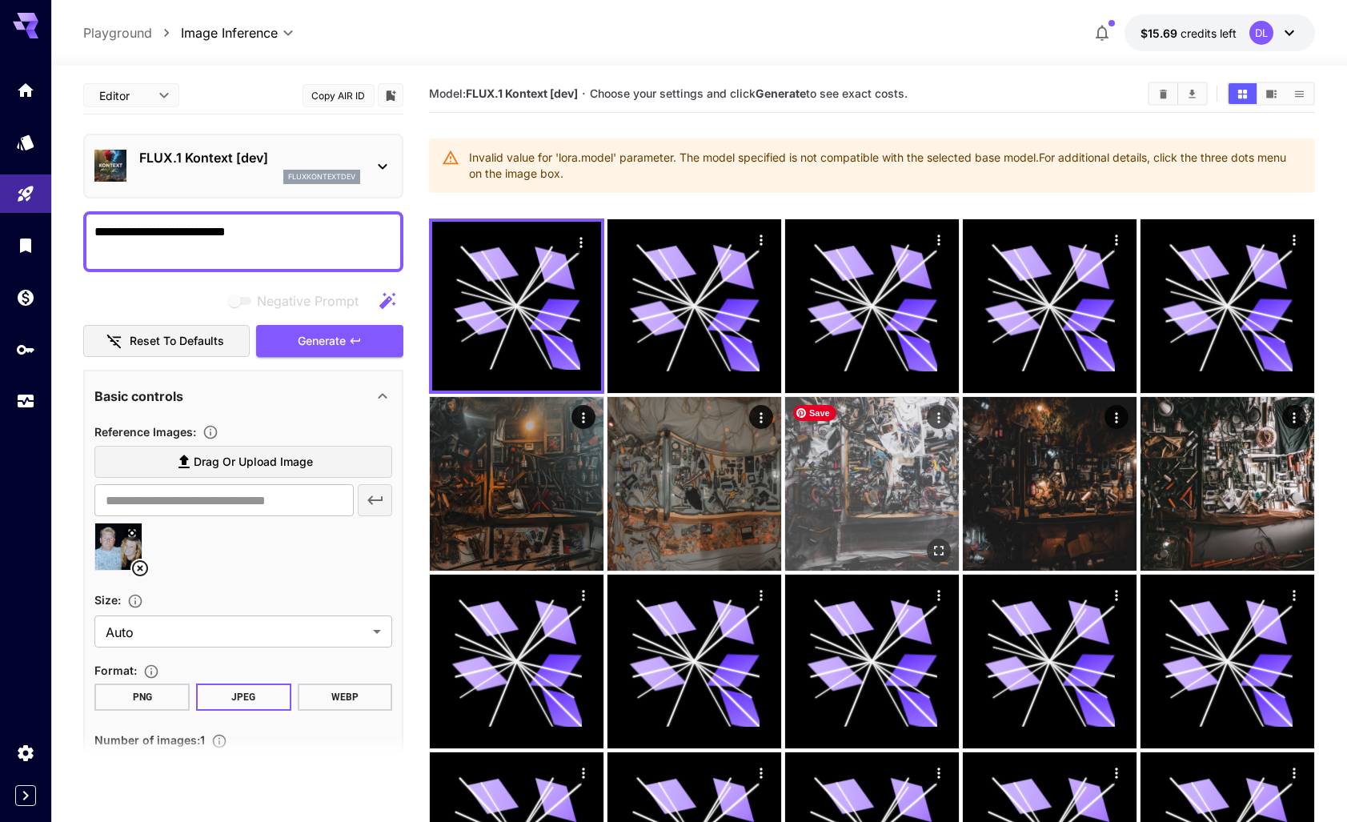
scroll to position [0, 0]
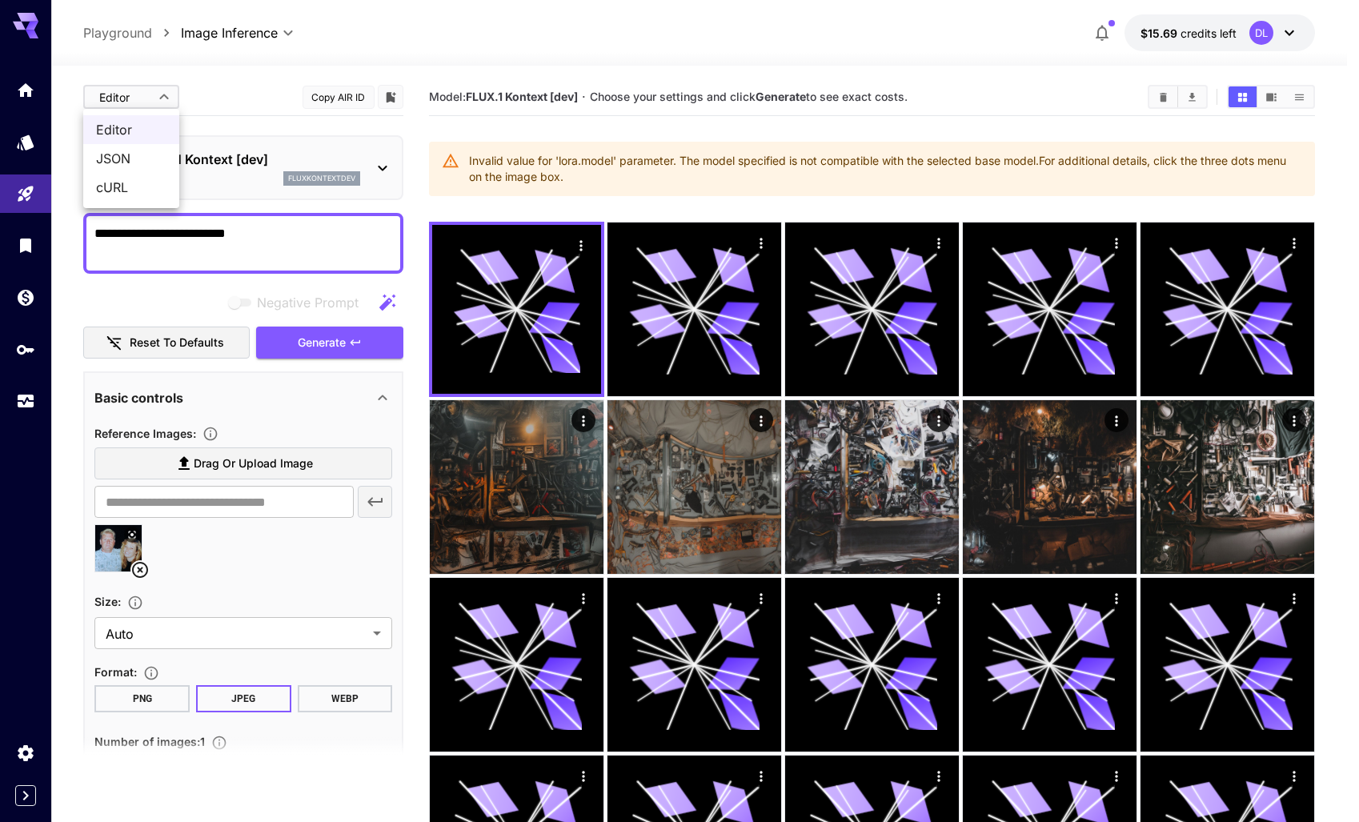
click at [159, 97] on body "**********" at bounding box center [679, 577] width 1359 height 1155
click at [107, 158] on span "JSON" at bounding box center [131, 158] width 70 height 19
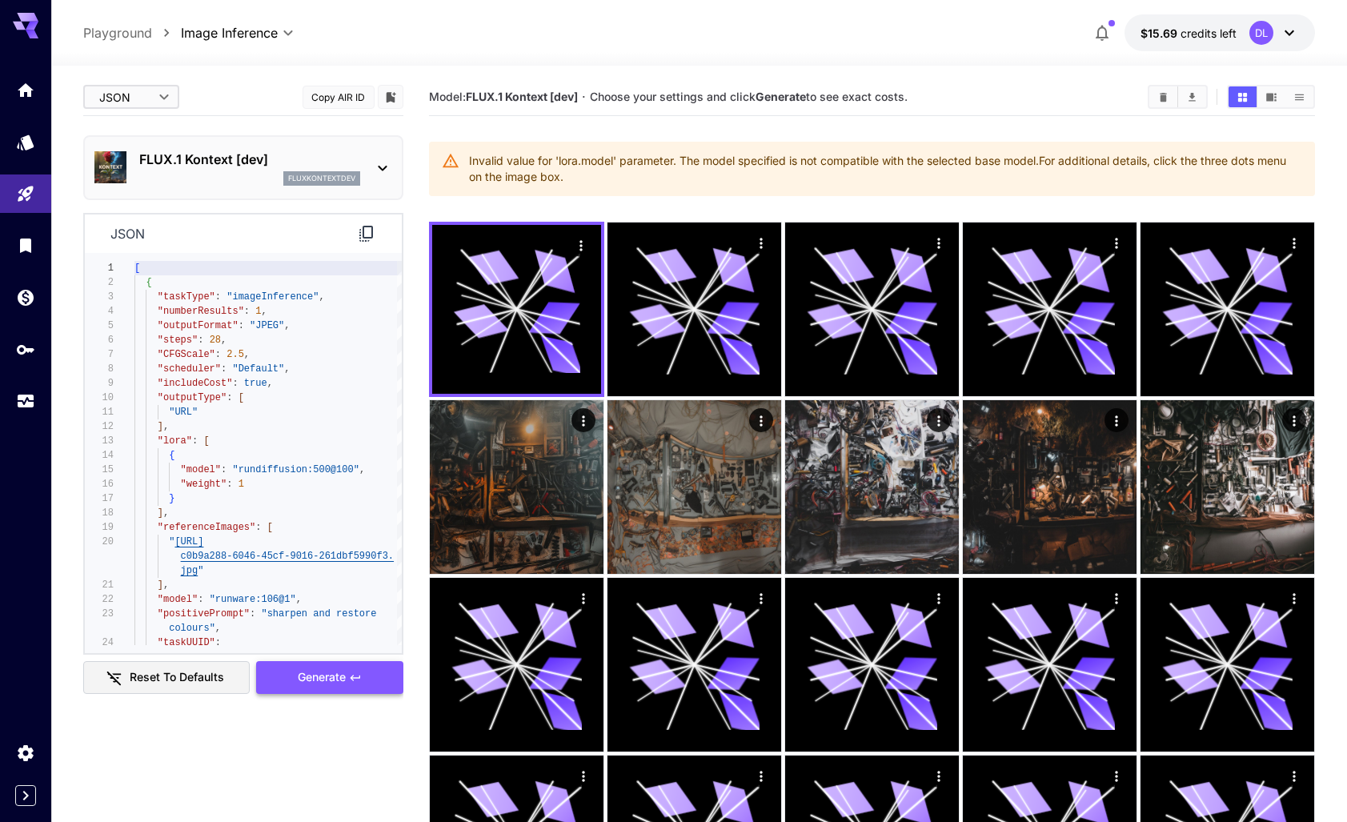
click at [327, 678] on span "Generate" at bounding box center [322, 678] width 48 height 20
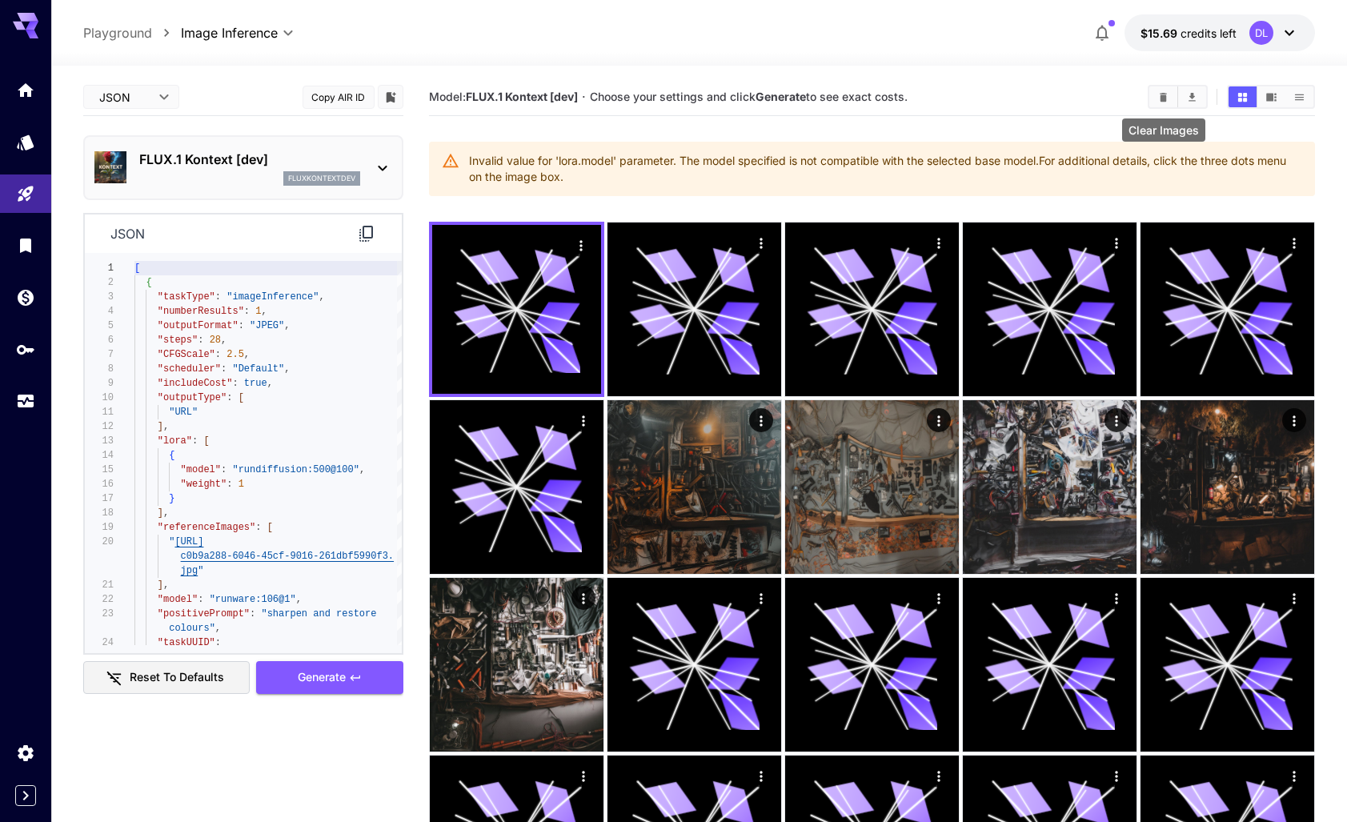
click at [1163, 92] on icon "Clear Images" at bounding box center [1163, 96] width 7 height 9
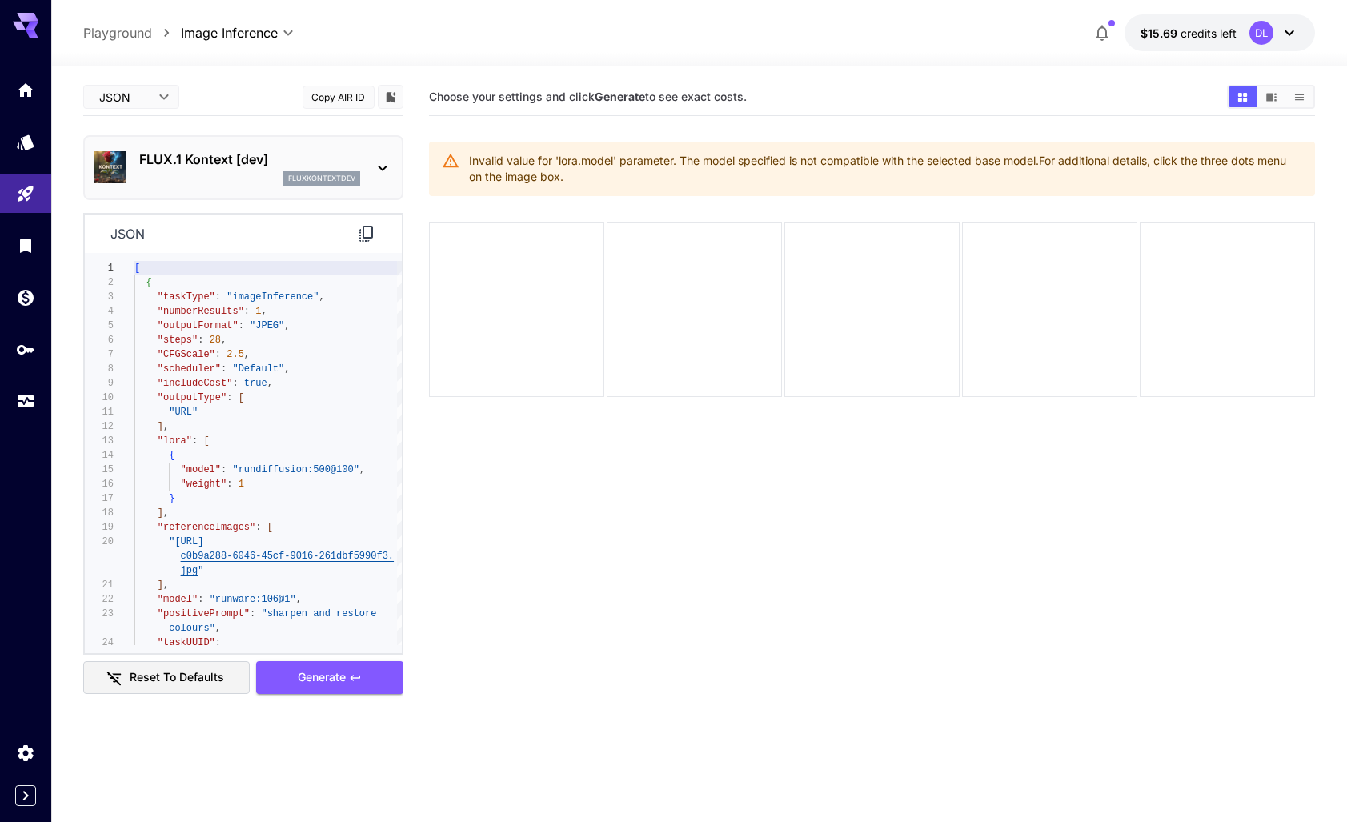
click at [1024, 472] on section "Choose your settings and click Generate to see exact costs. Invalid value for '…" at bounding box center [871, 489] width 885 height 822
click at [153, 94] on body "**********" at bounding box center [673, 474] width 1347 height 949
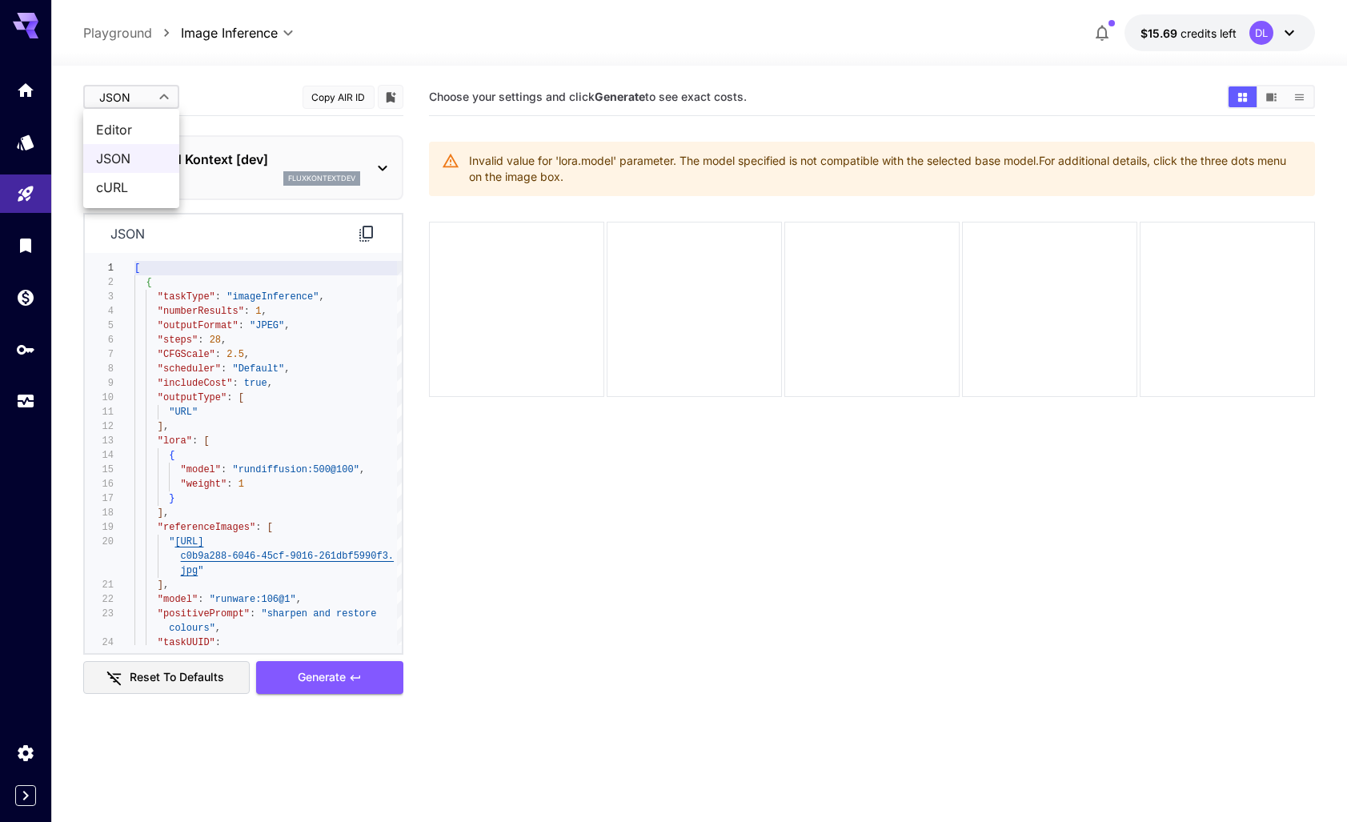
click at [126, 127] on span "Editor" at bounding box center [131, 129] width 70 height 19
type input "****"
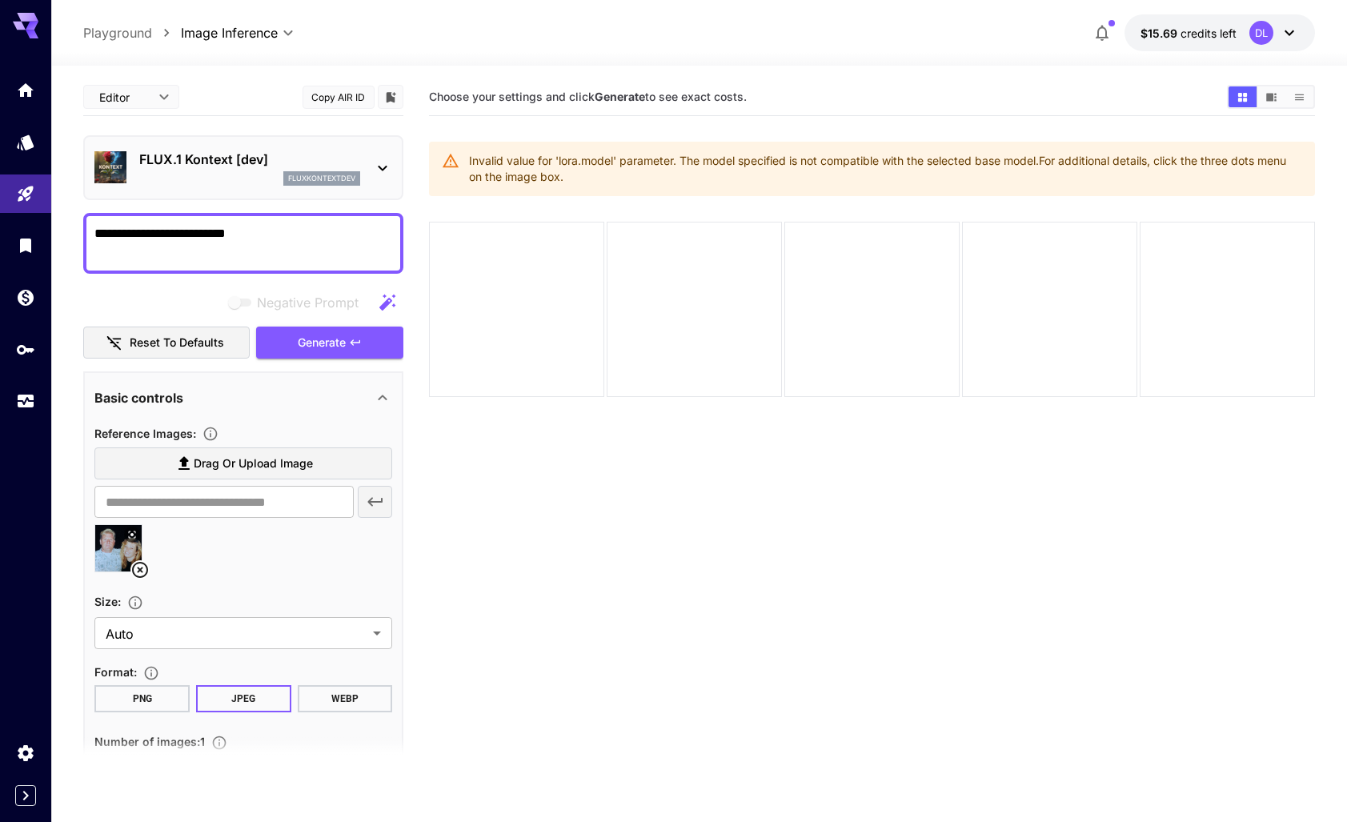
click at [186, 332] on button "Reset to defaults" at bounding box center [166, 343] width 166 height 33
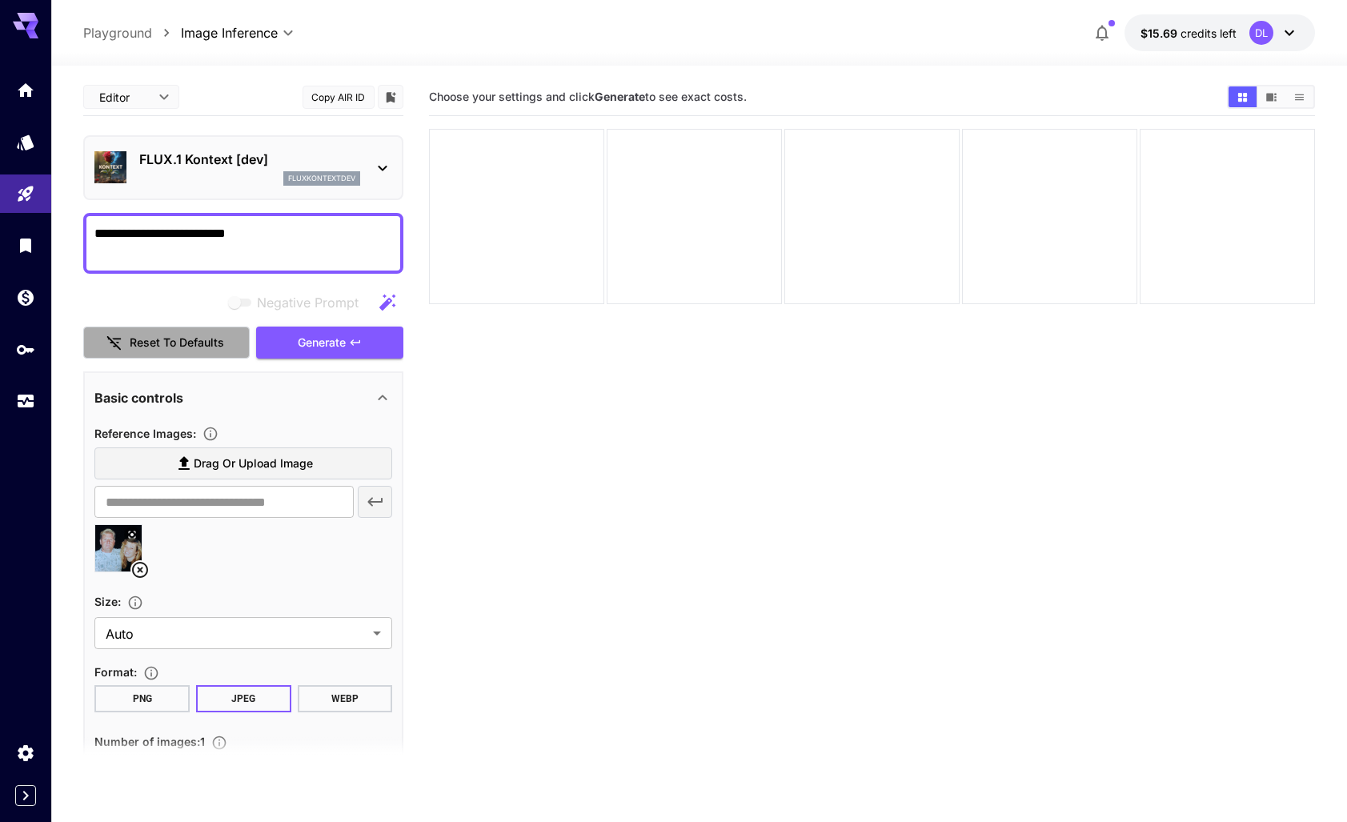
click at [179, 336] on button "Reset to defaults" at bounding box center [166, 343] width 166 height 33
click at [620, 94] on b "Generate" at bounding box center [620, 97] width 50 height 14
click at [25, 82] on icon "Home" at bounding box center [27, 85] width 19 height 19
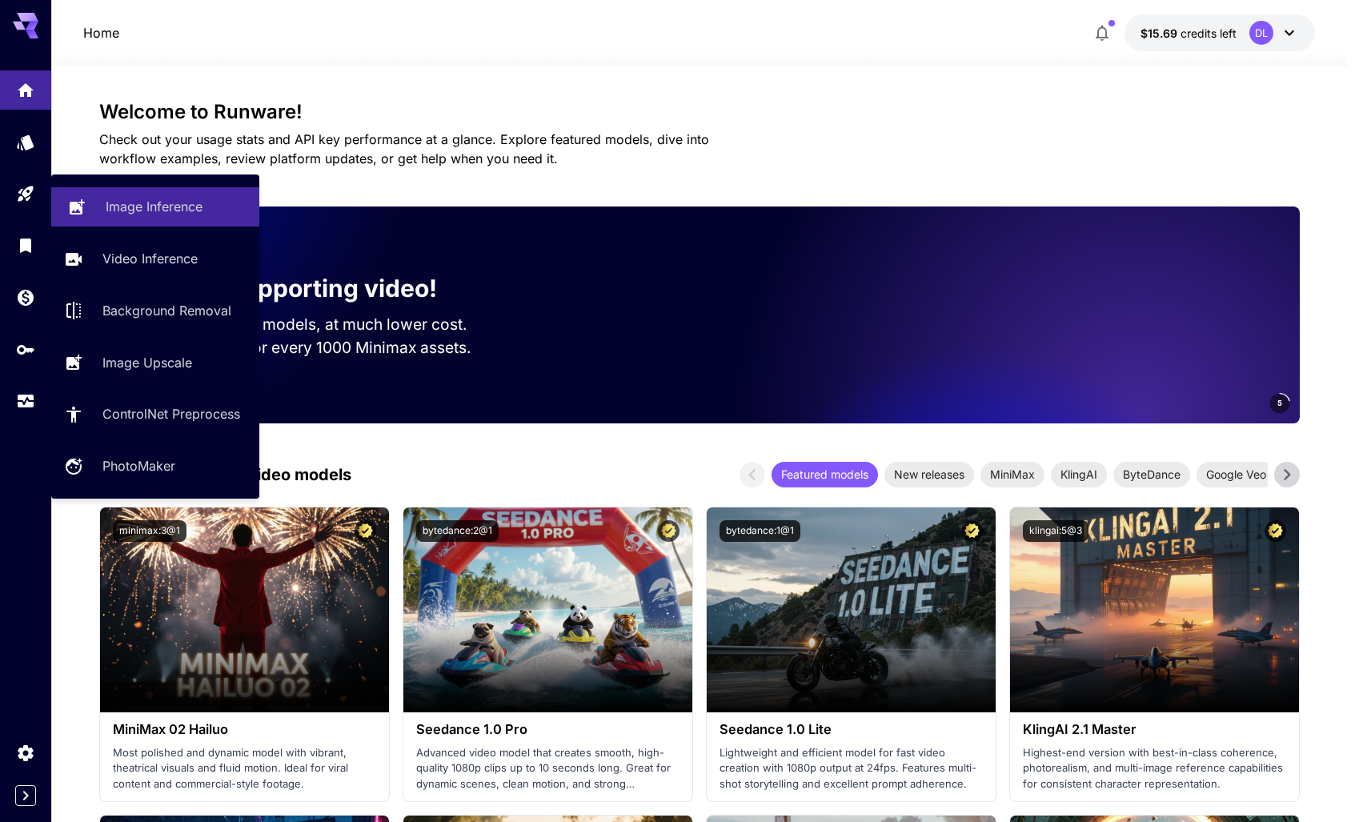
click at [159, 204] on p "Image Inference" at bounding box center [154, 206] width 97 height 19
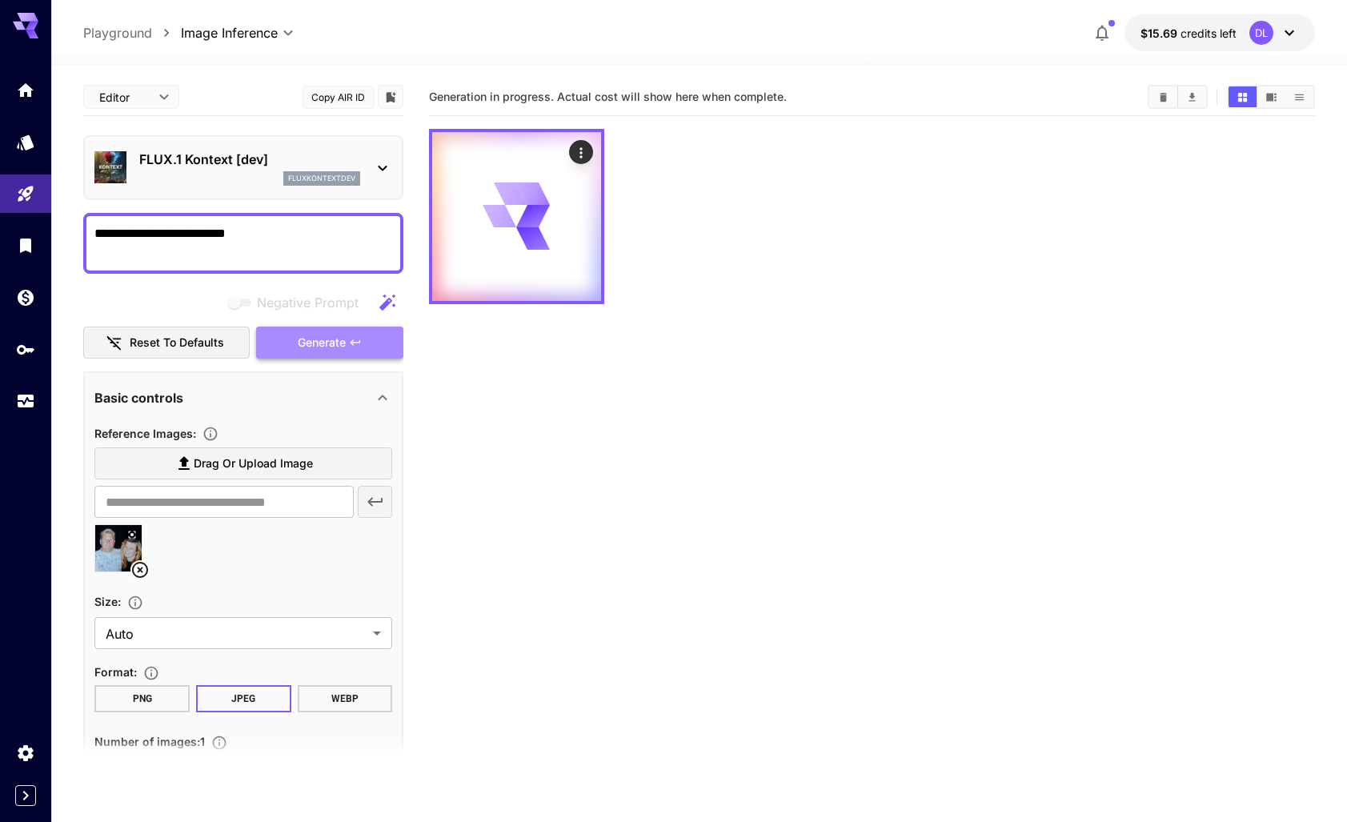
click at [314, 338] on span "Generate" at bounding box center [322, 343] width 48 height 20
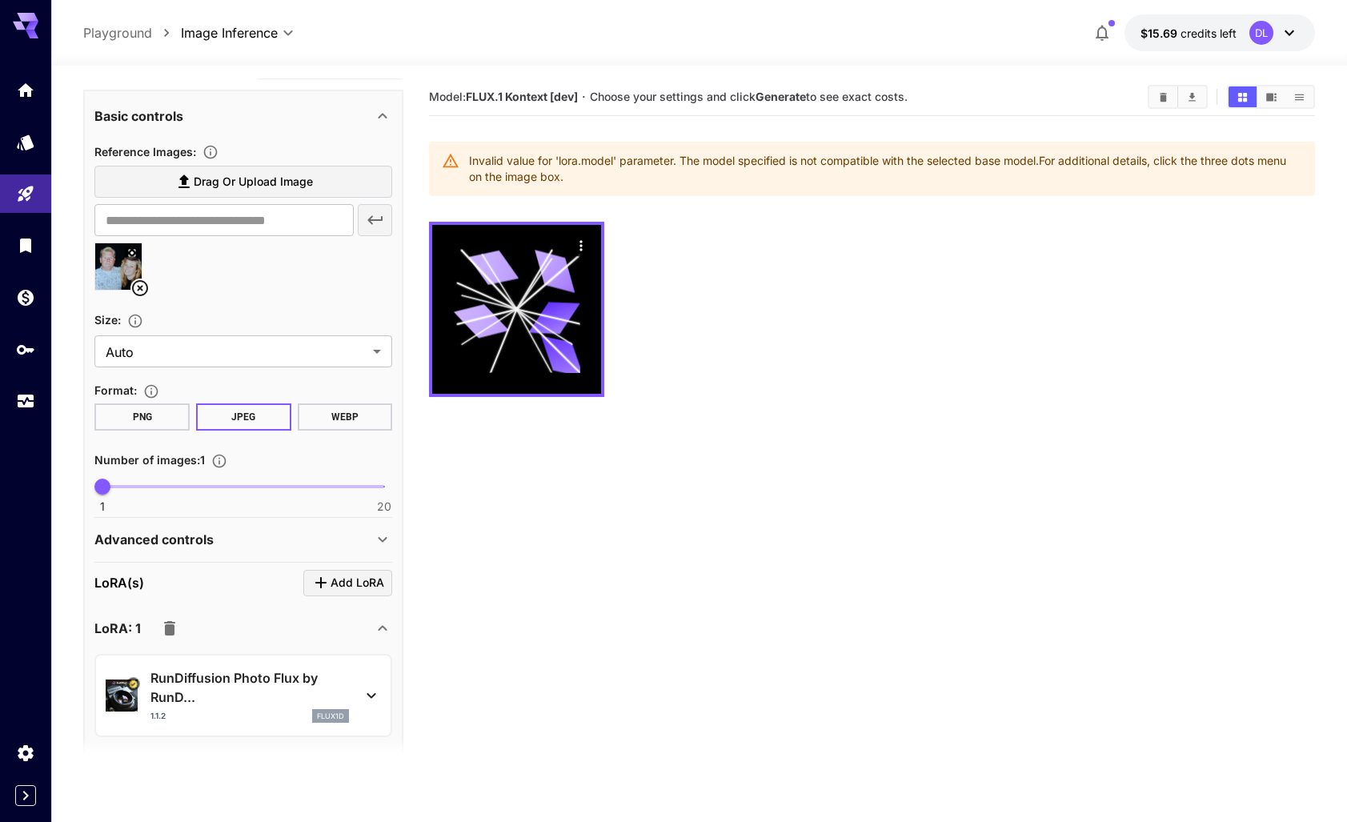
scroll to position [387, 0]
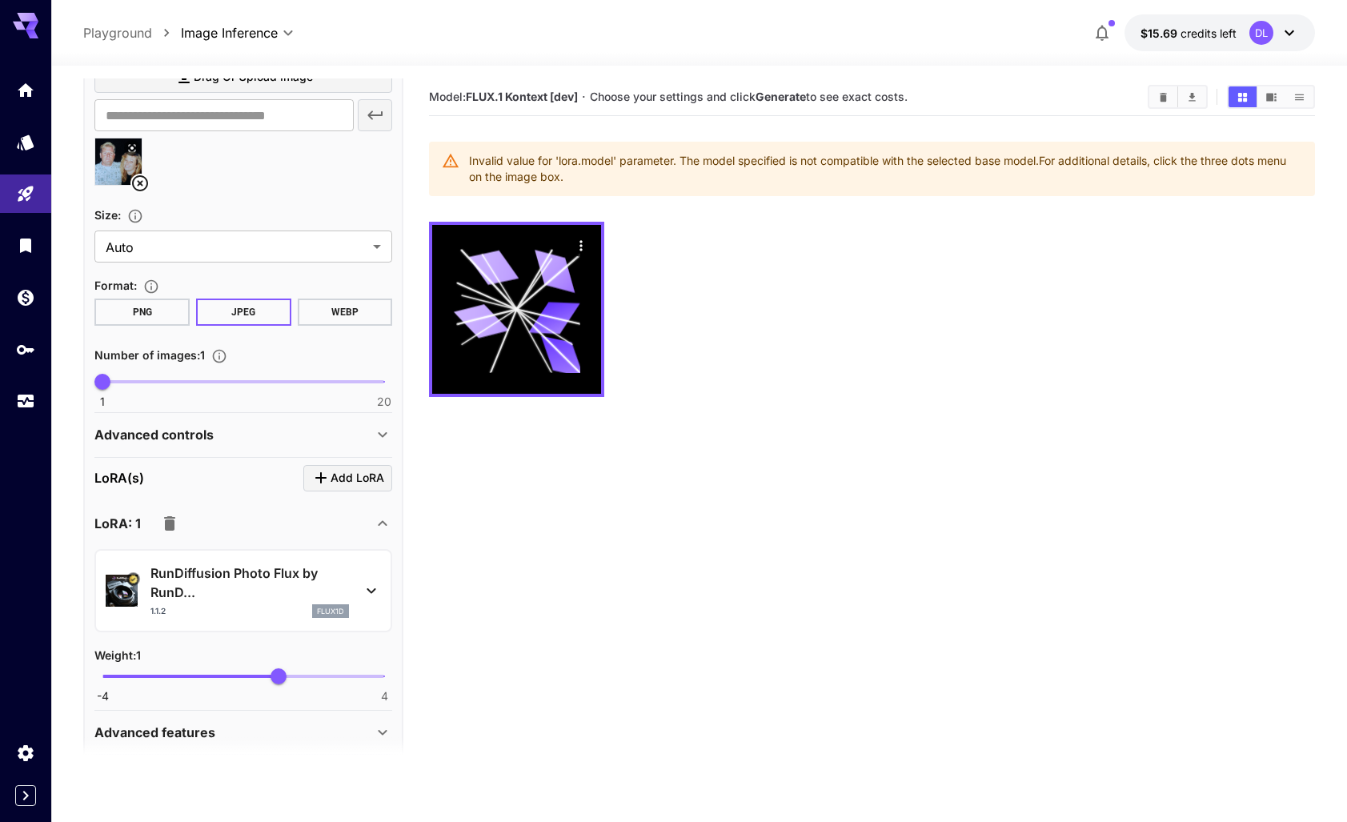
click at [381, 431] on icon at bounding box center [382, 434] width 19 height 19
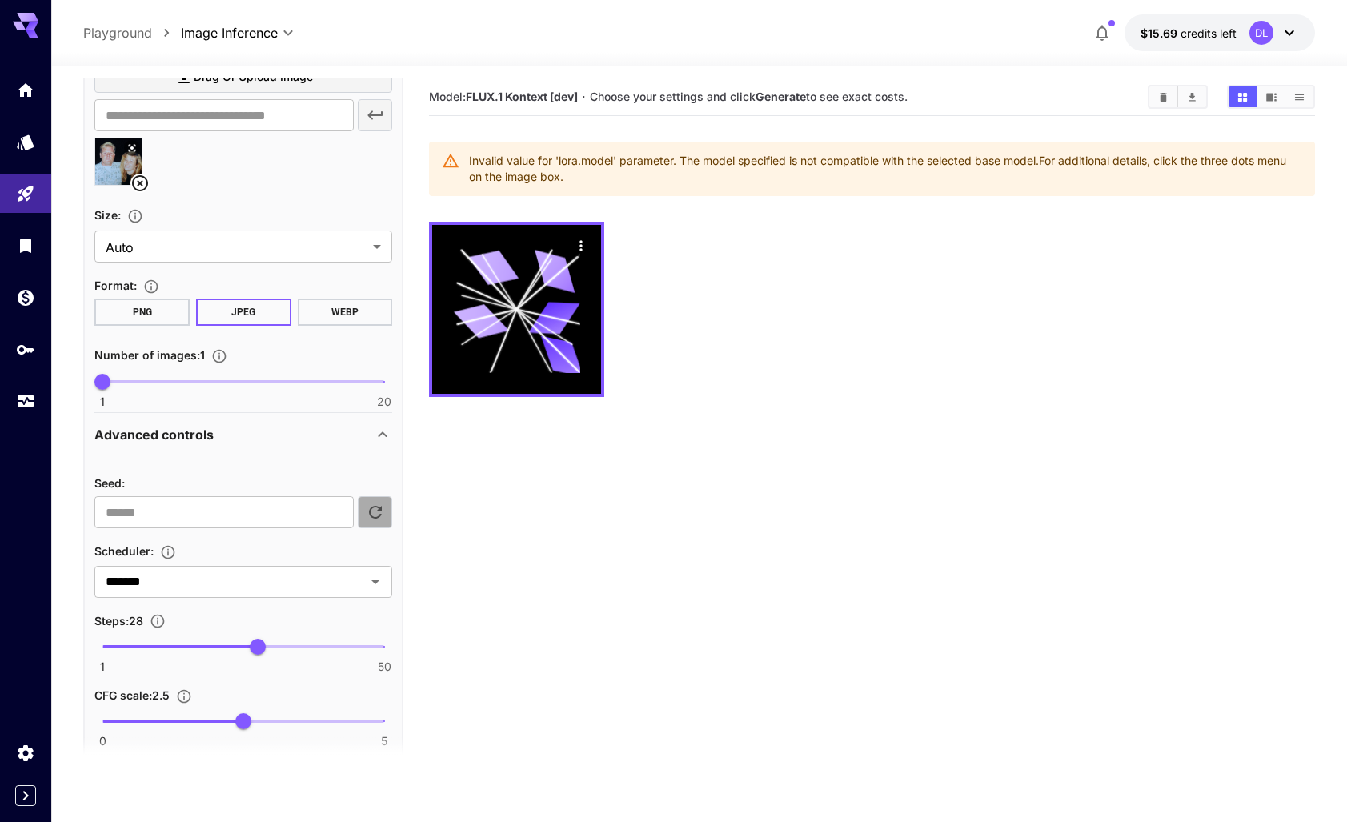
click at [375, 514] on icon "button" at bounding box center [375, 512] width 19 height 19
type input "**********"
click at [381, 583] on icon "Open" at bounding box center [375, 581] width 19 height 19
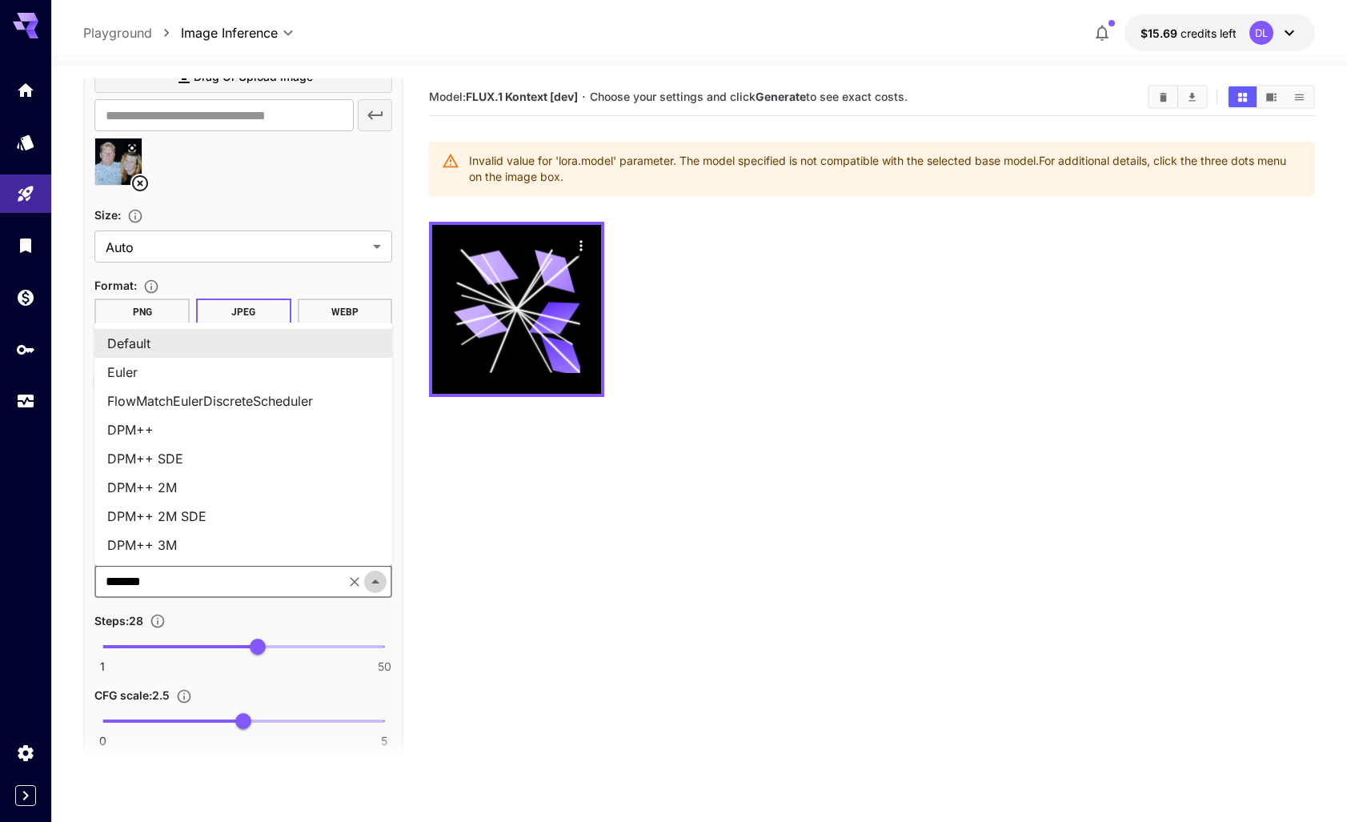
click at [376, 578] on icon "Close" at bounding box center [375, 581] width 19 height 19
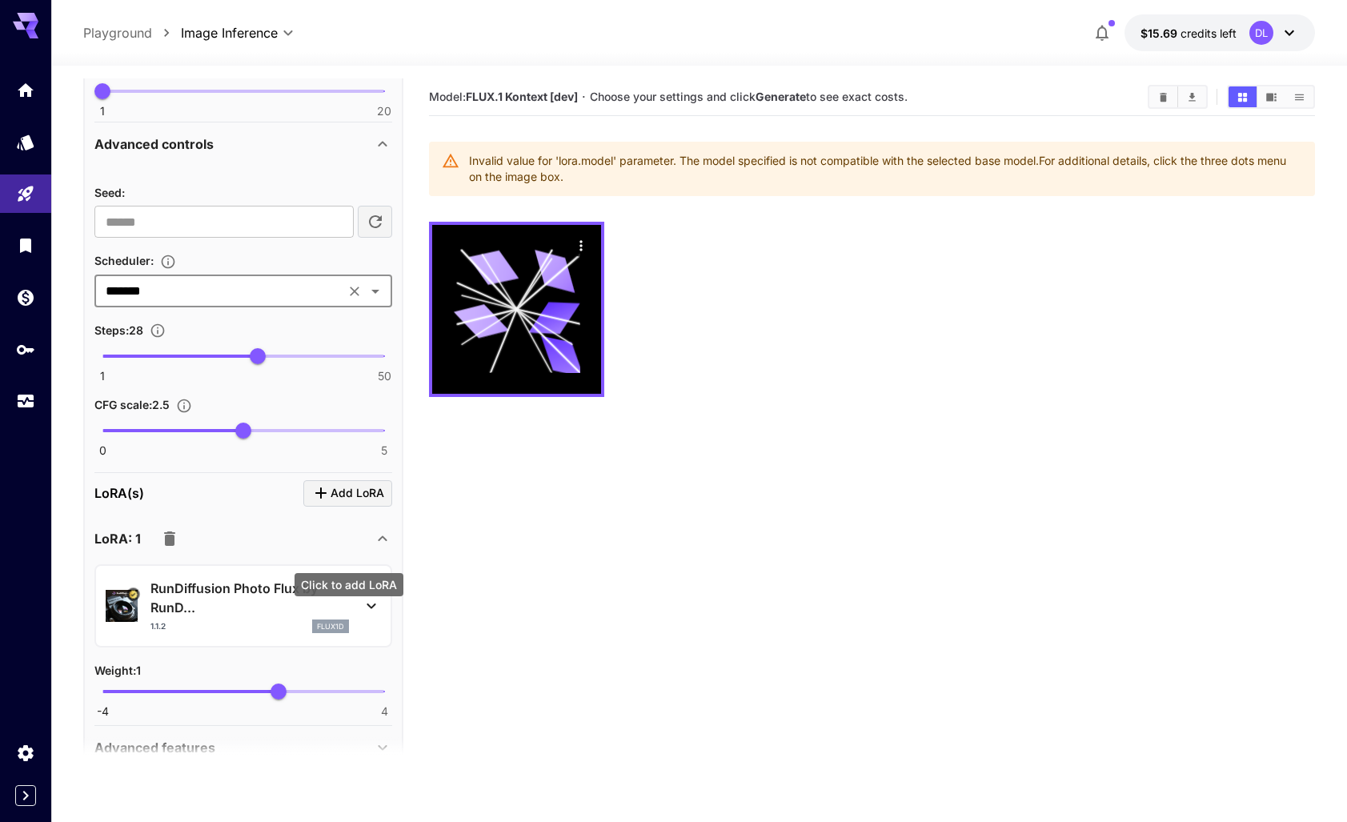
scroll to position [695, 0]
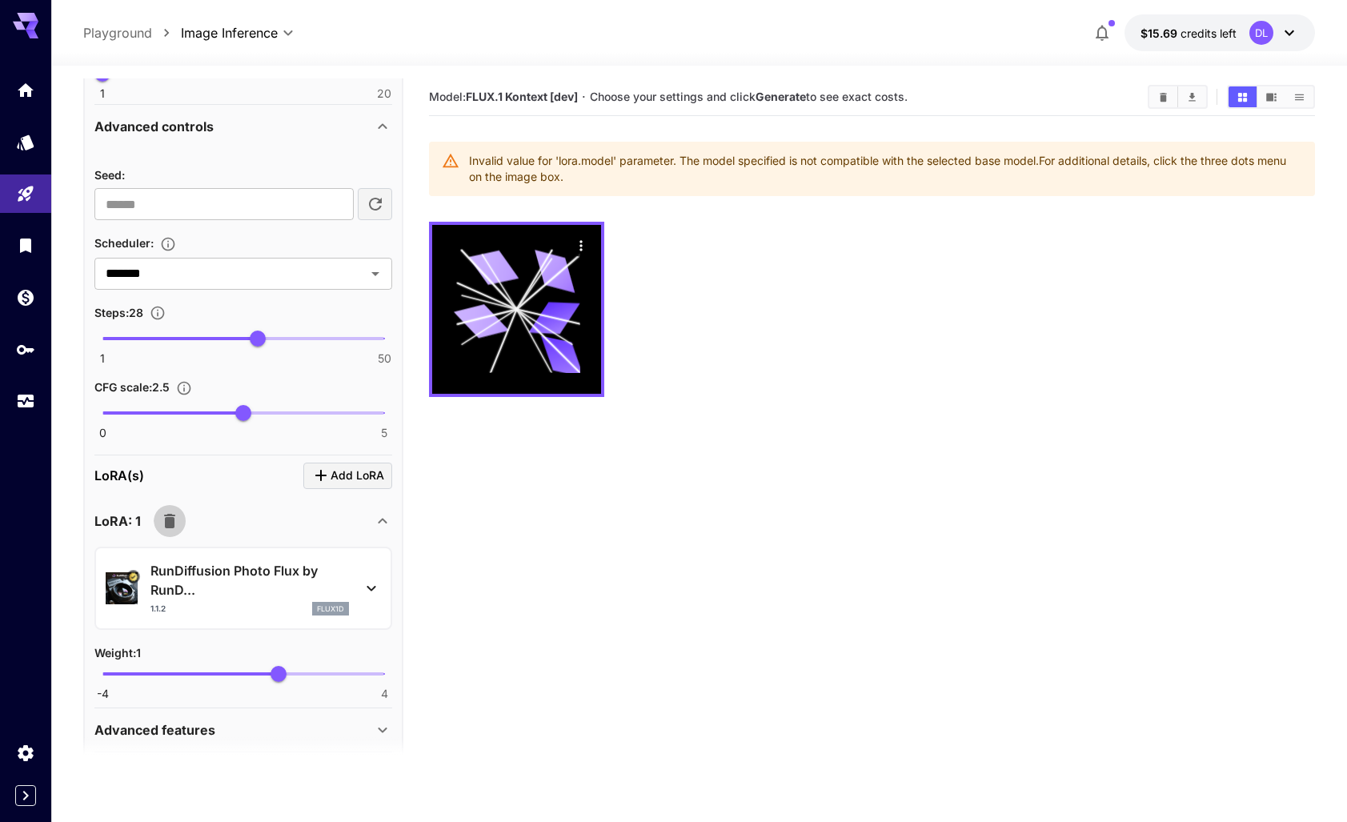
click at [170, 523] on icon "button" at bounding box center [169, 521] width 11 height 14
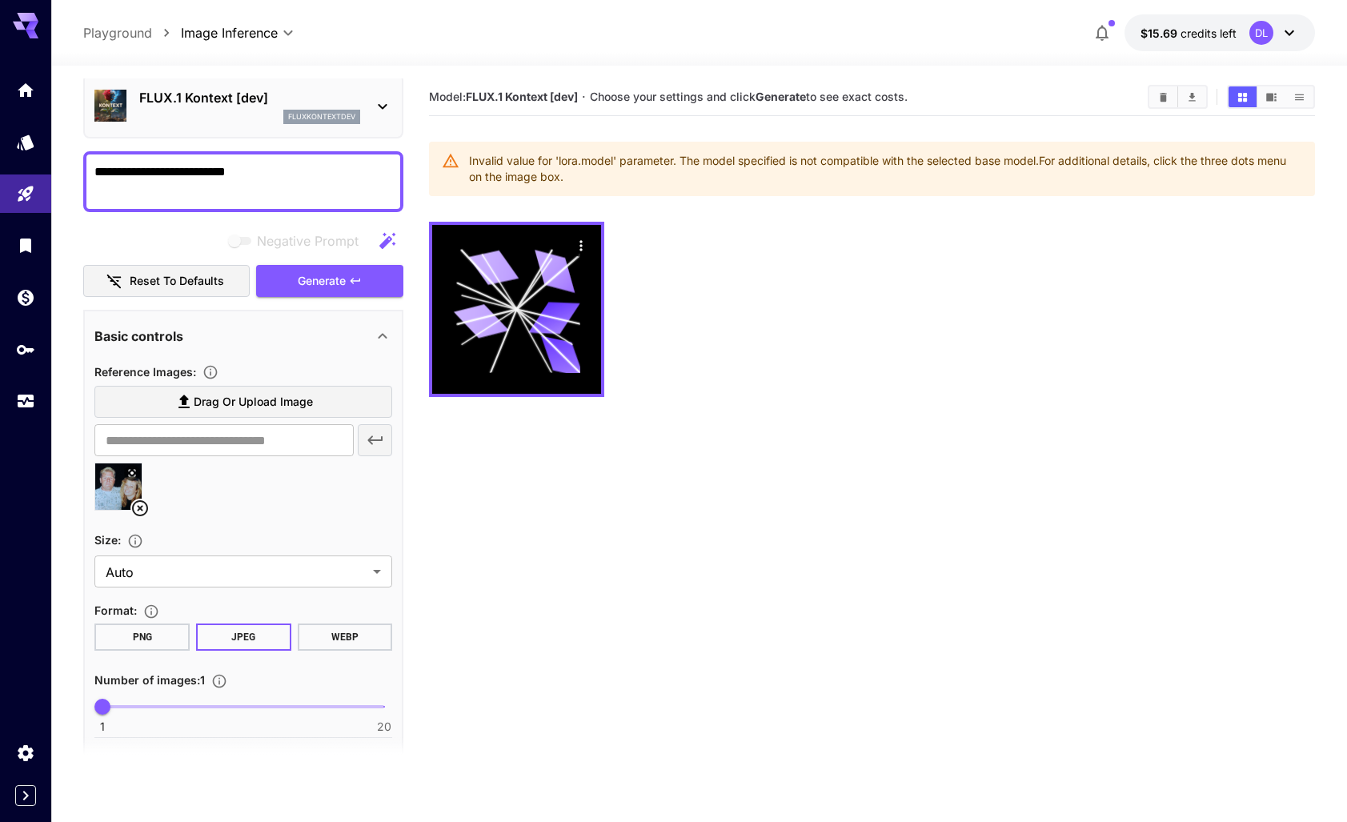
scroll to position [0, 0]
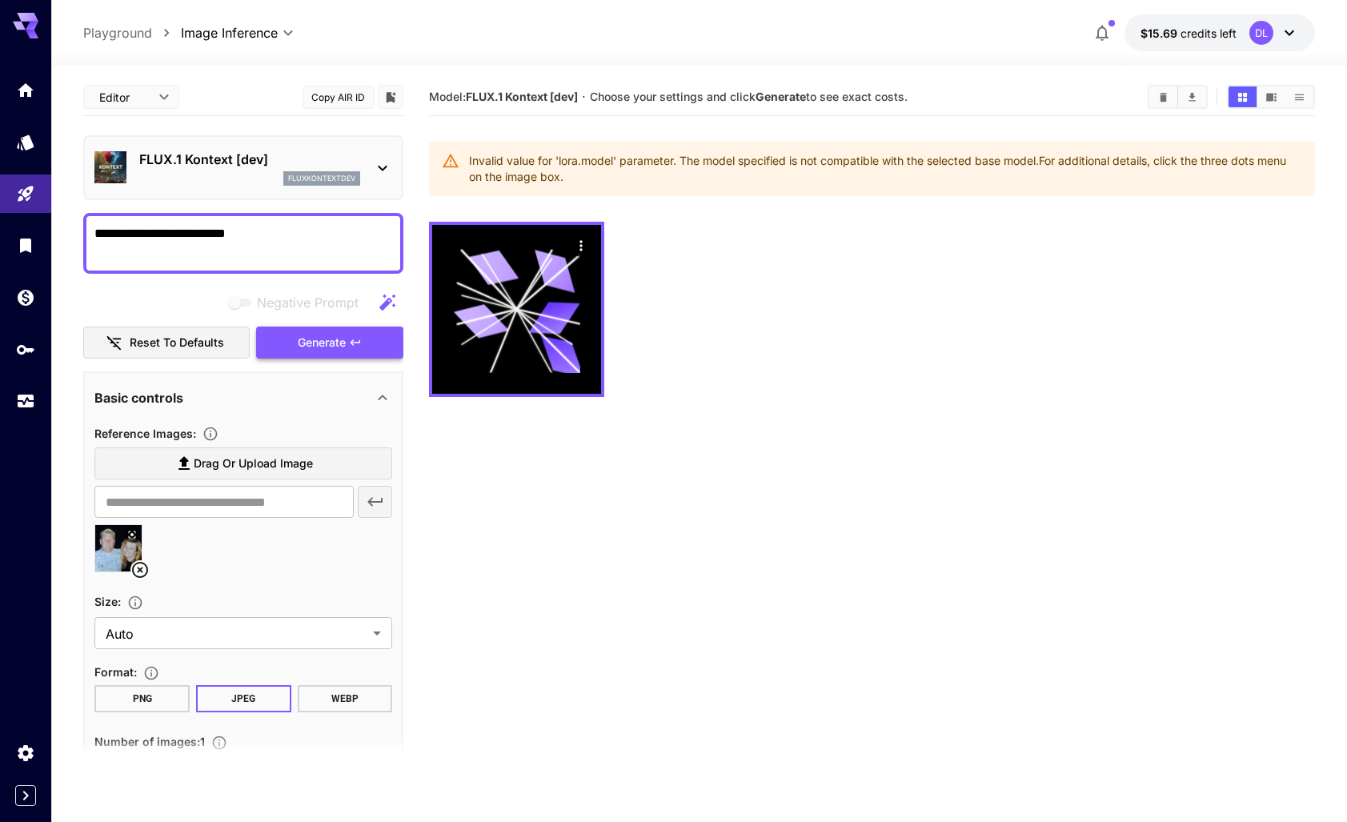
click at [308, 345] on span "Generate" at bounding box center [322, 343] width 48 height 20
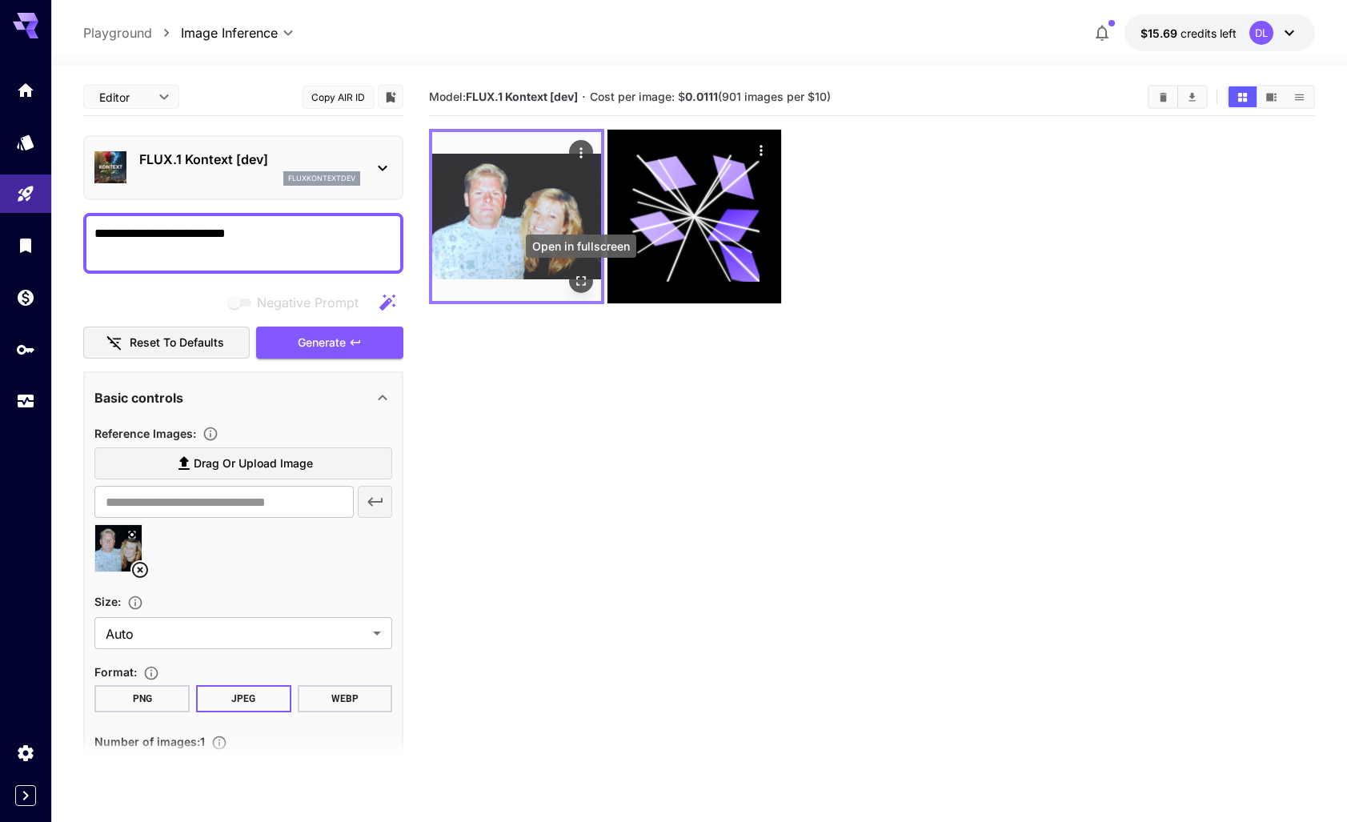
click at [583, 278] on icon "Open in fullscreen" at bounding box center [581, 281] width 16 height 16
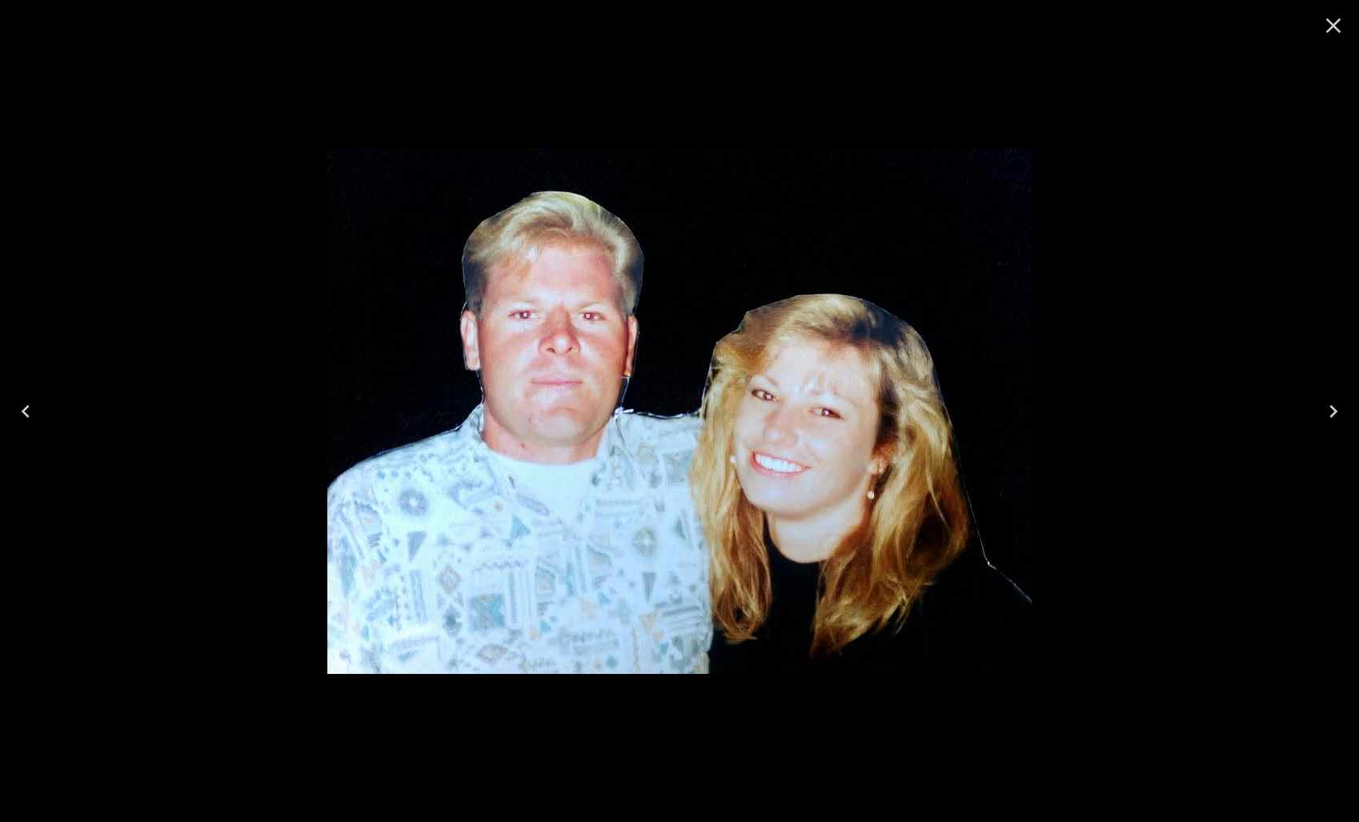
click at [1335, 24] on icon "Close" at bounding box center [1333, 25] width 15 height 15
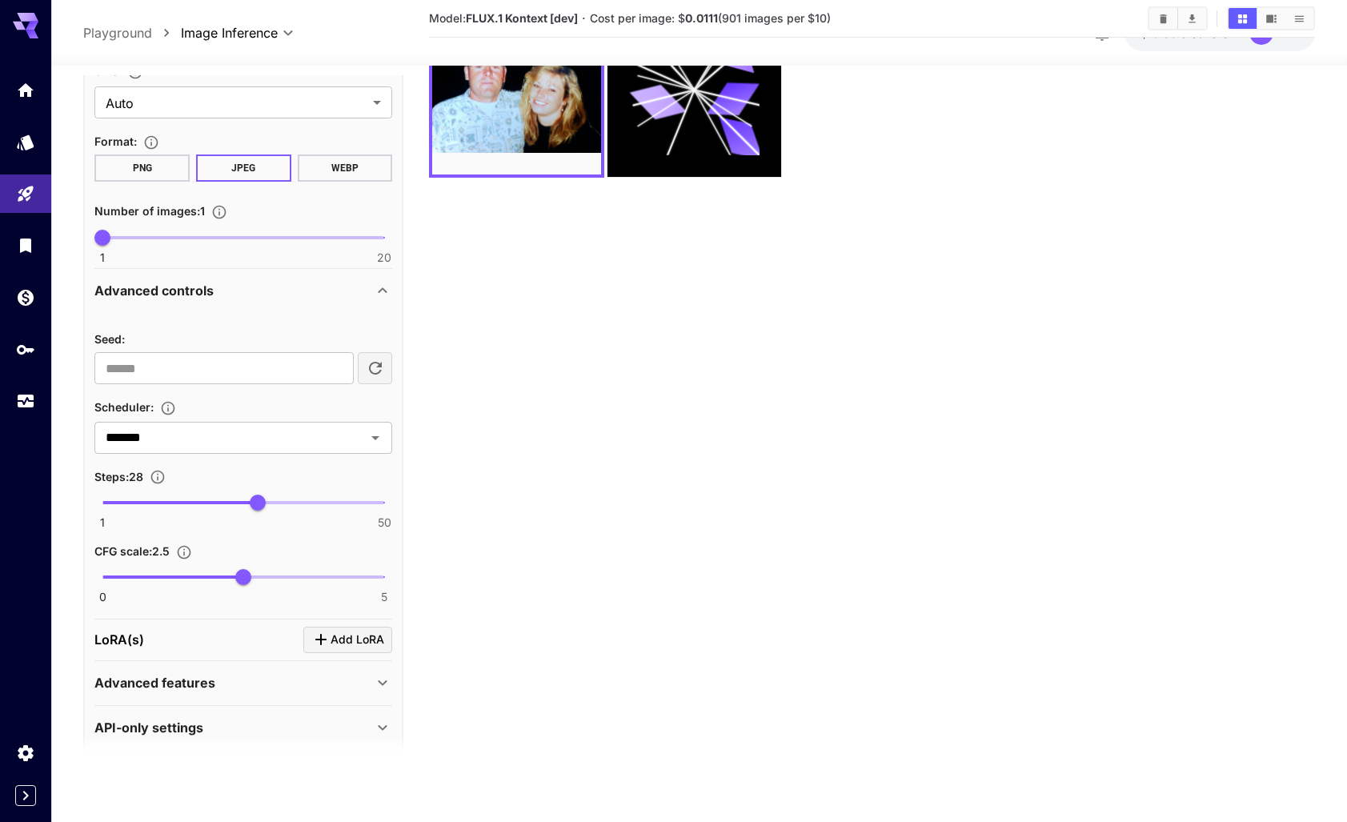
scroll to position [544, 0]
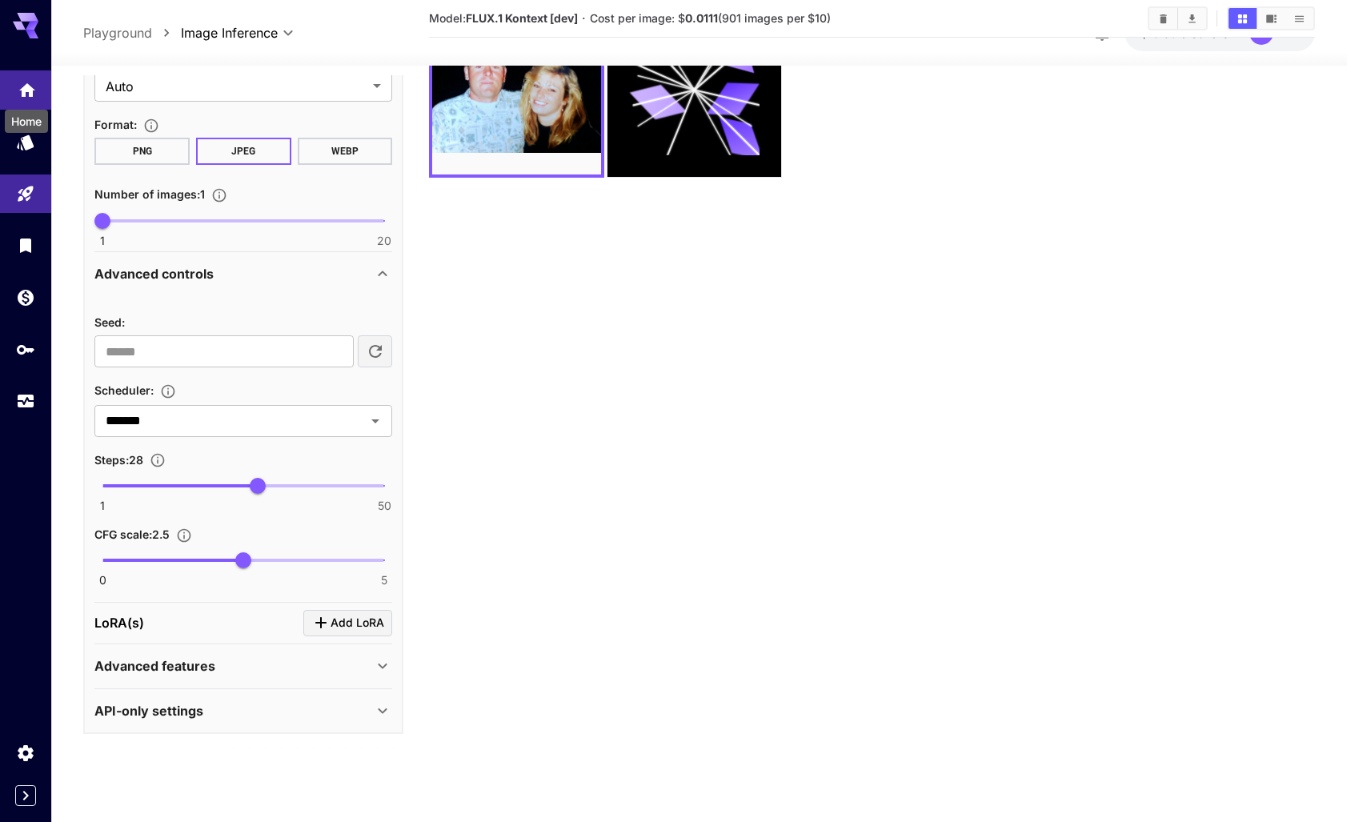
click at [28, 86] on icon "Home" at bounding box center [27, 85] width 16 height 14
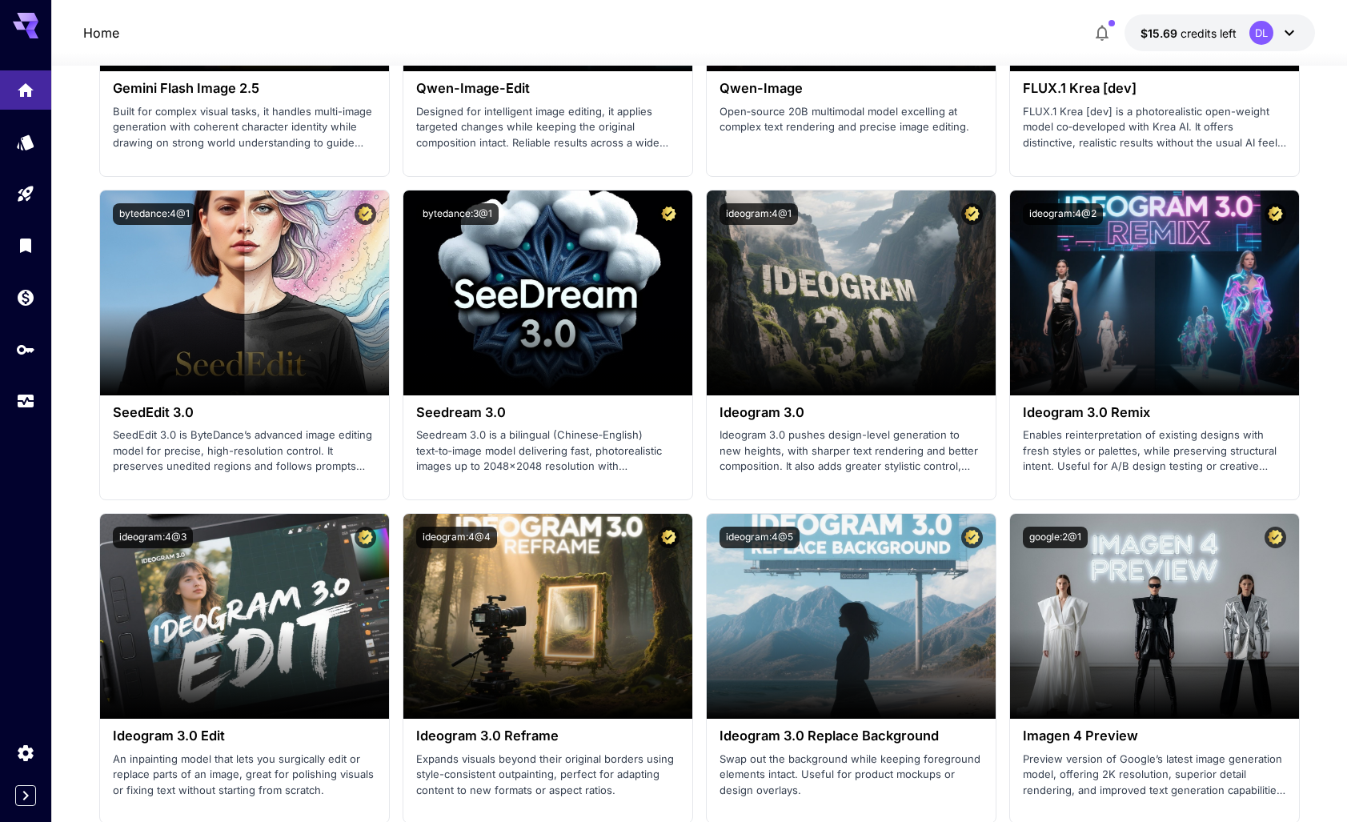
scroll to position [2236, 0]
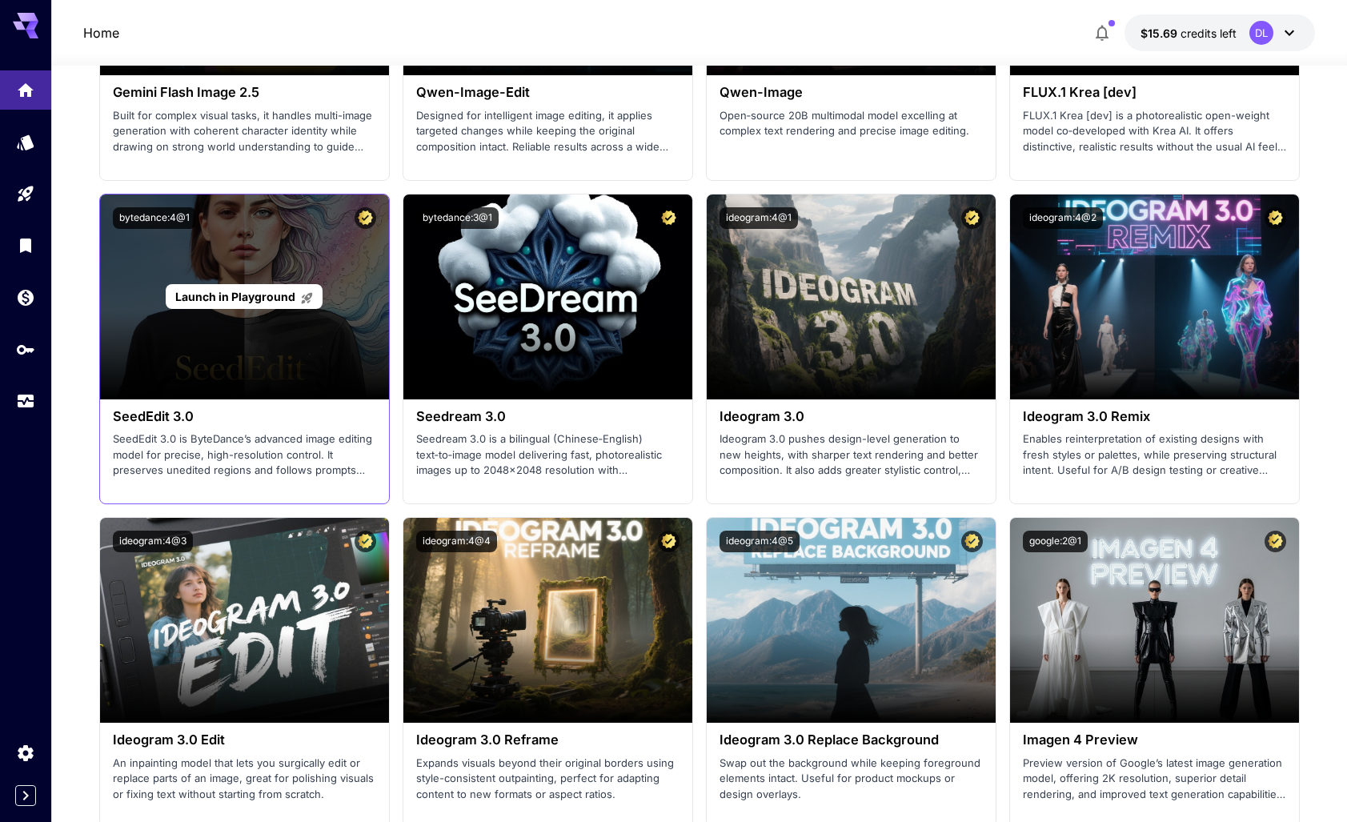
click at [229, 291] on span "Launch in Playground" at bounding box center [235, 297] width 120 height 14
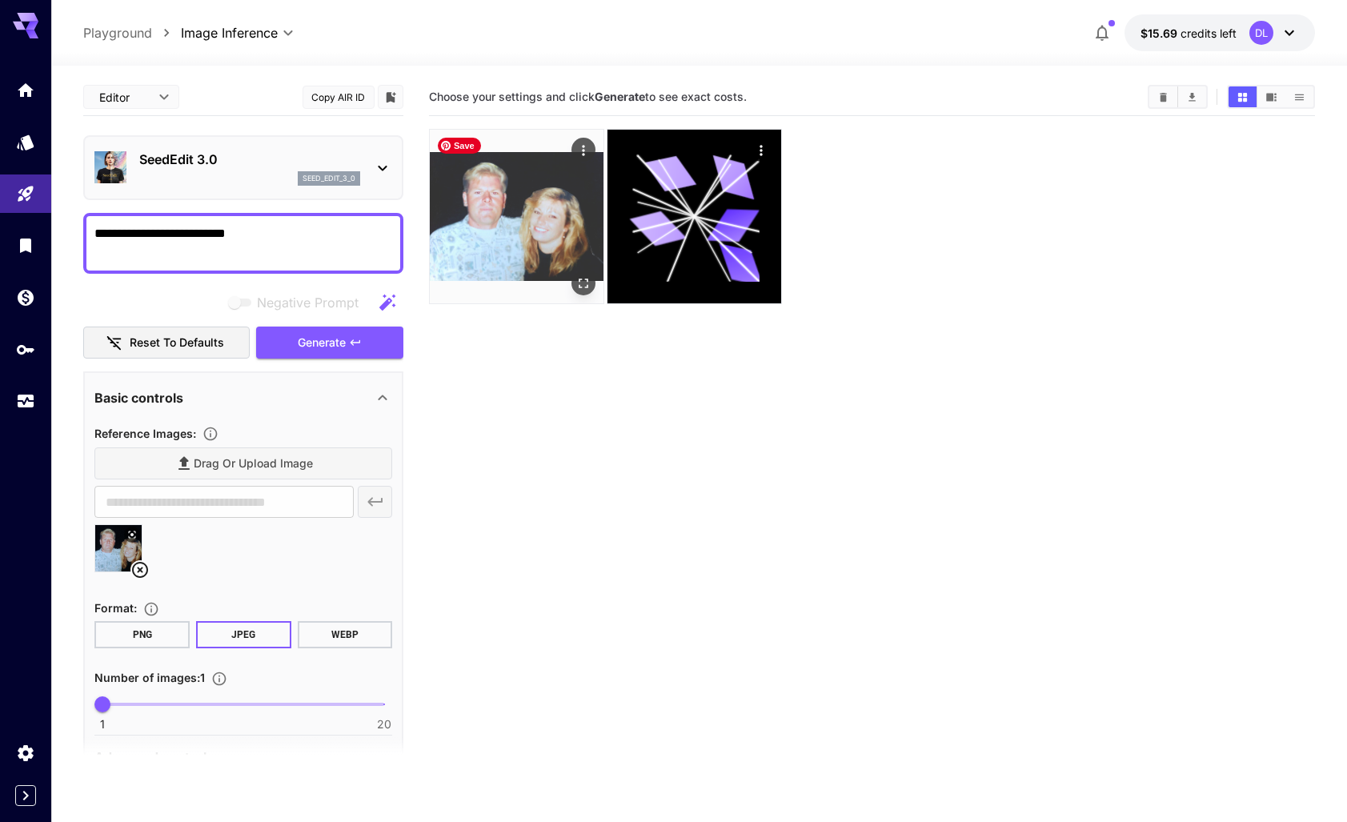
click at [531, 227] on img at bounding box center [517, 217] width 174 height 174
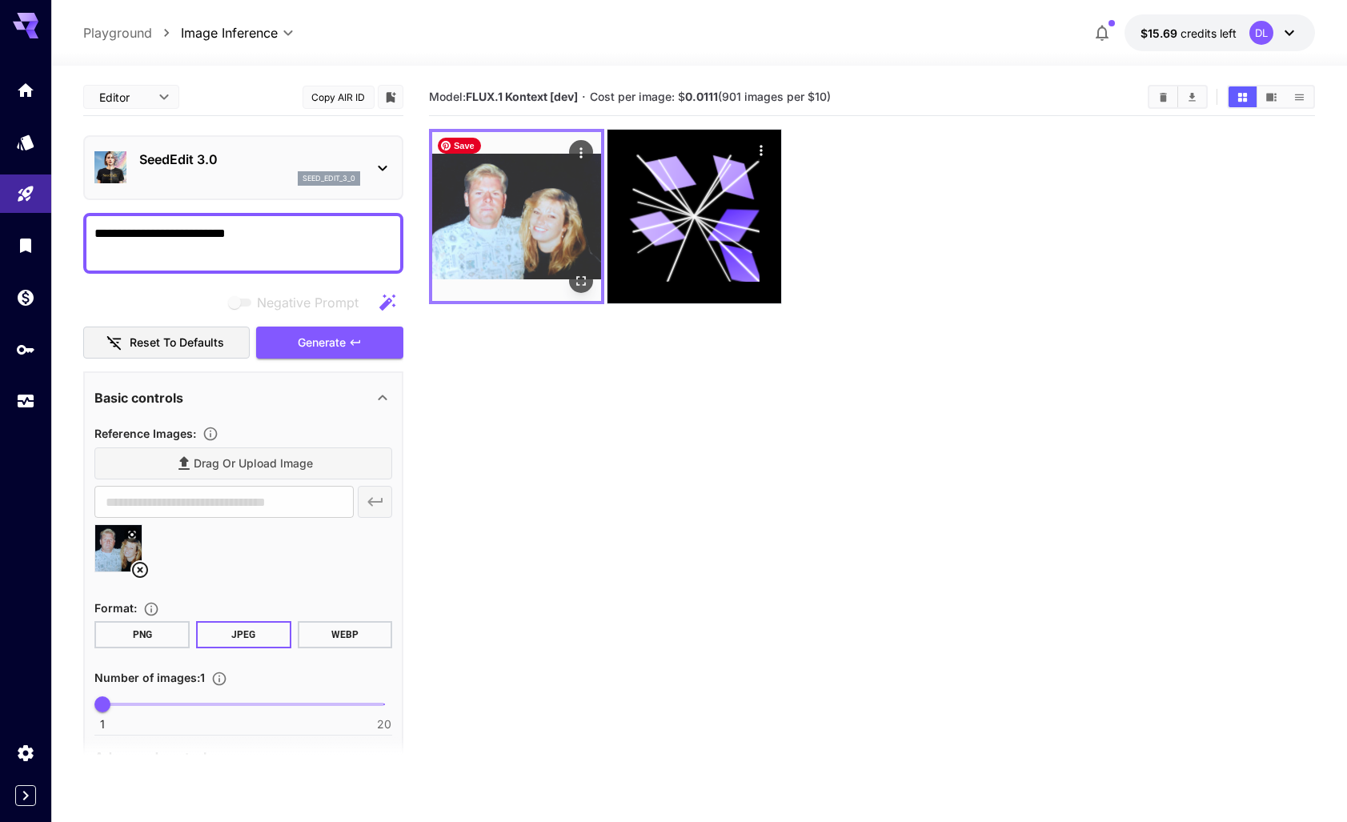
click at [527, 223] on img at bounding box center [516, 216] width 169 height 169
click at [576, 150] on icon "Actions" at bounding box center [581, 153] width 16 height 16
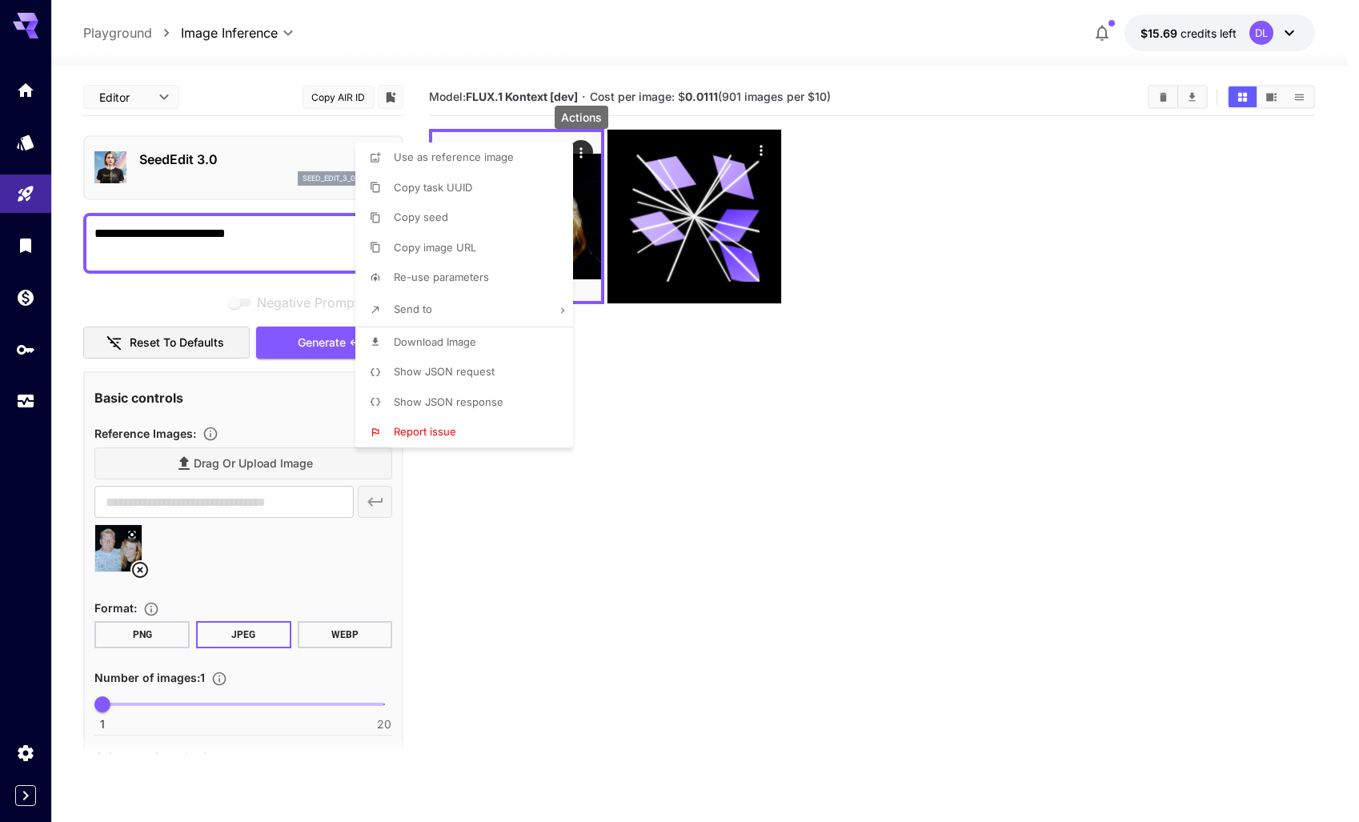
click at [467, 160] on span "Use as reference image" at bounding box center [454, 156] width 120 height 13
click at [419, 215] on span "Copy seed" at bounding box center [421, 217] width 54 height 13
click at [744, 463] on div at bounding box center [679, 411] width 1359 height 822
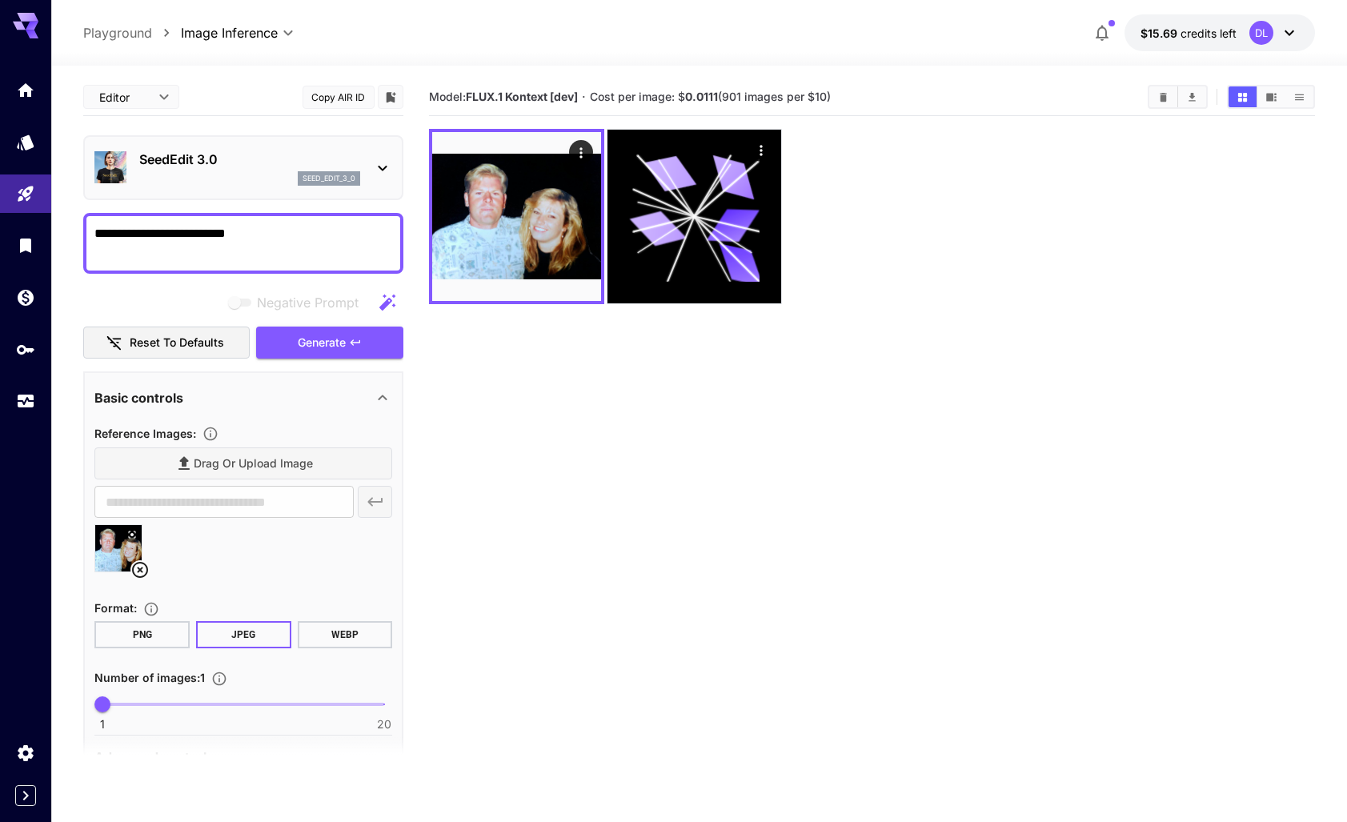
drag, startPoint x: 263, startPoint y: 232, endPoint x: 78, endPoint y: 224, distance: 185.1
click at [78, 224] on section "**********" at bounding box center [699, 507] width 1296 height 883
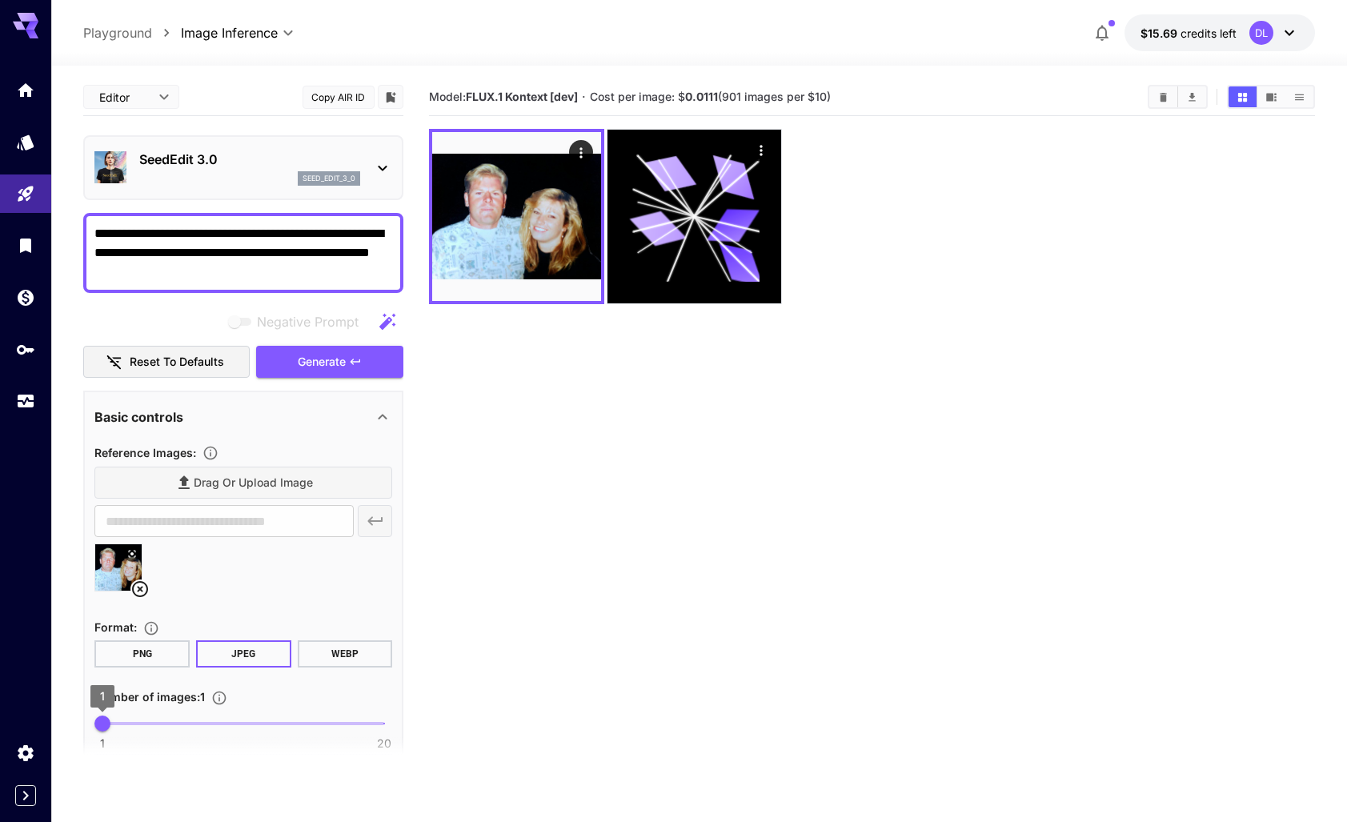
type textarea "**********"
type input "*"
drag, startPoint x: 107, startPoint y: 721, endPoint x: 161, endPoint y: 721, distance: 53.6
click at [161, 721] on span "5" at bounding box center [162, 724] width 16 height 16
click at [313, 362] on span "Generate" at bounding box center [322, 362] width 48 height 20
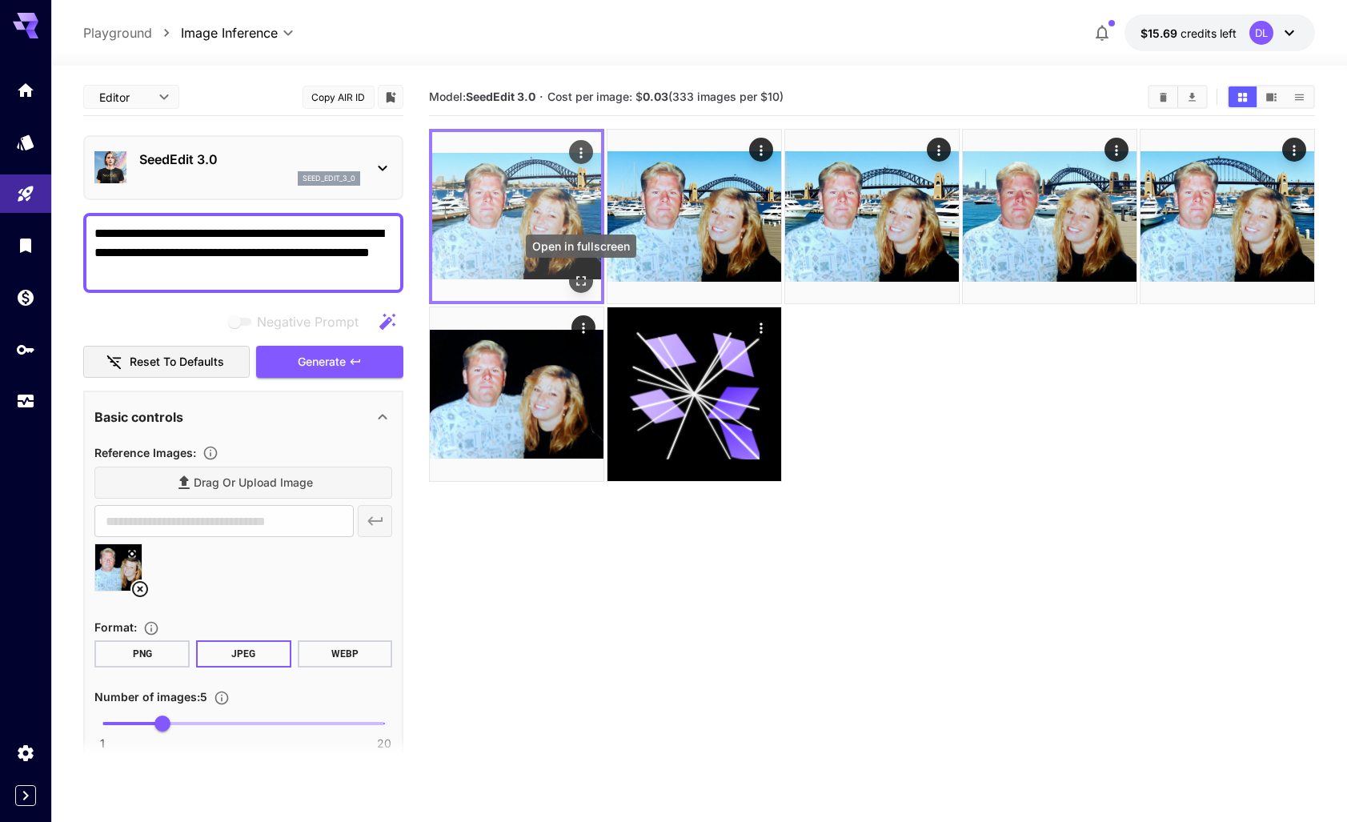
click at [578, 275] on icon "Open in fullscreen" at bounding box center [581, 281] width 16 height 16
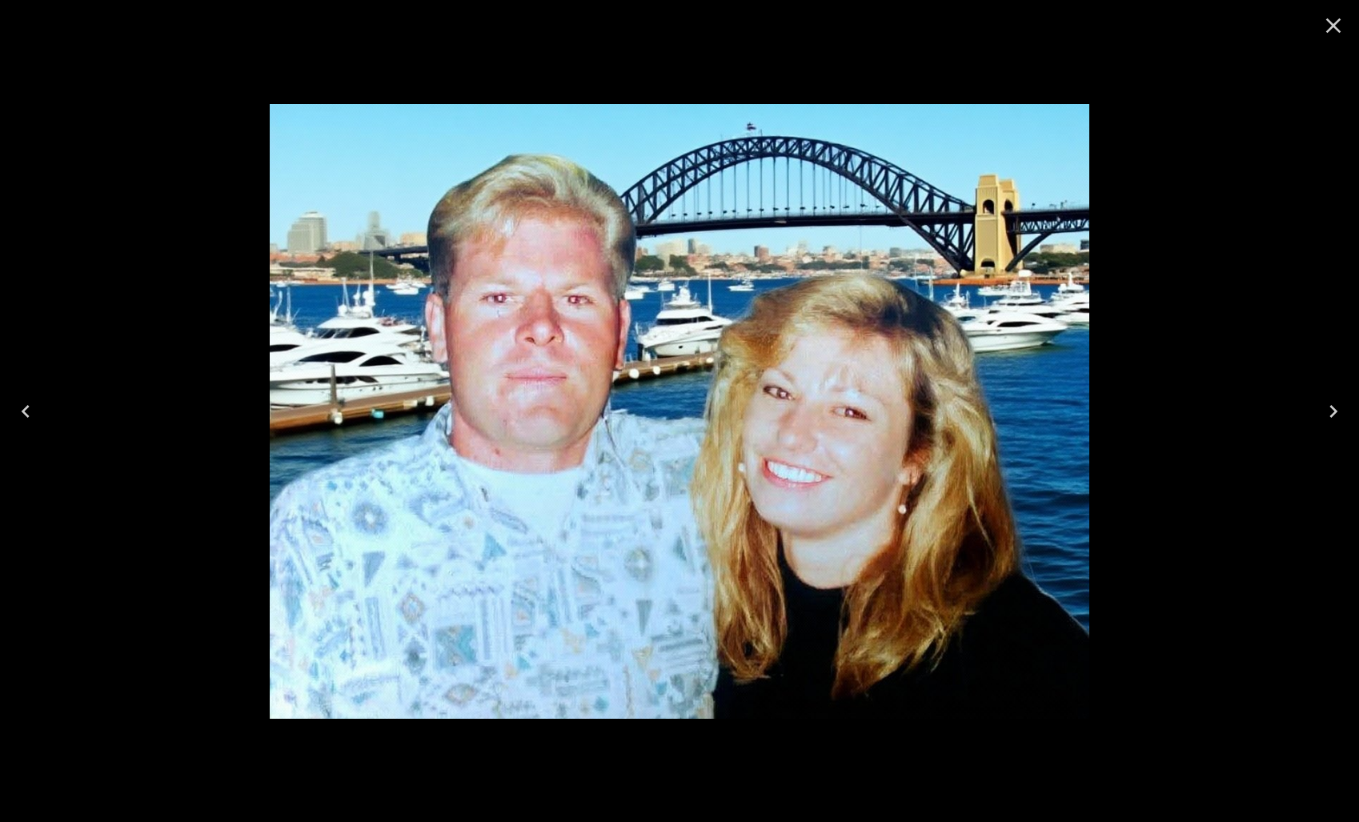
click at [1336, 24] on icon "Close" at bounding box center [1334, 26] width 26 height 26
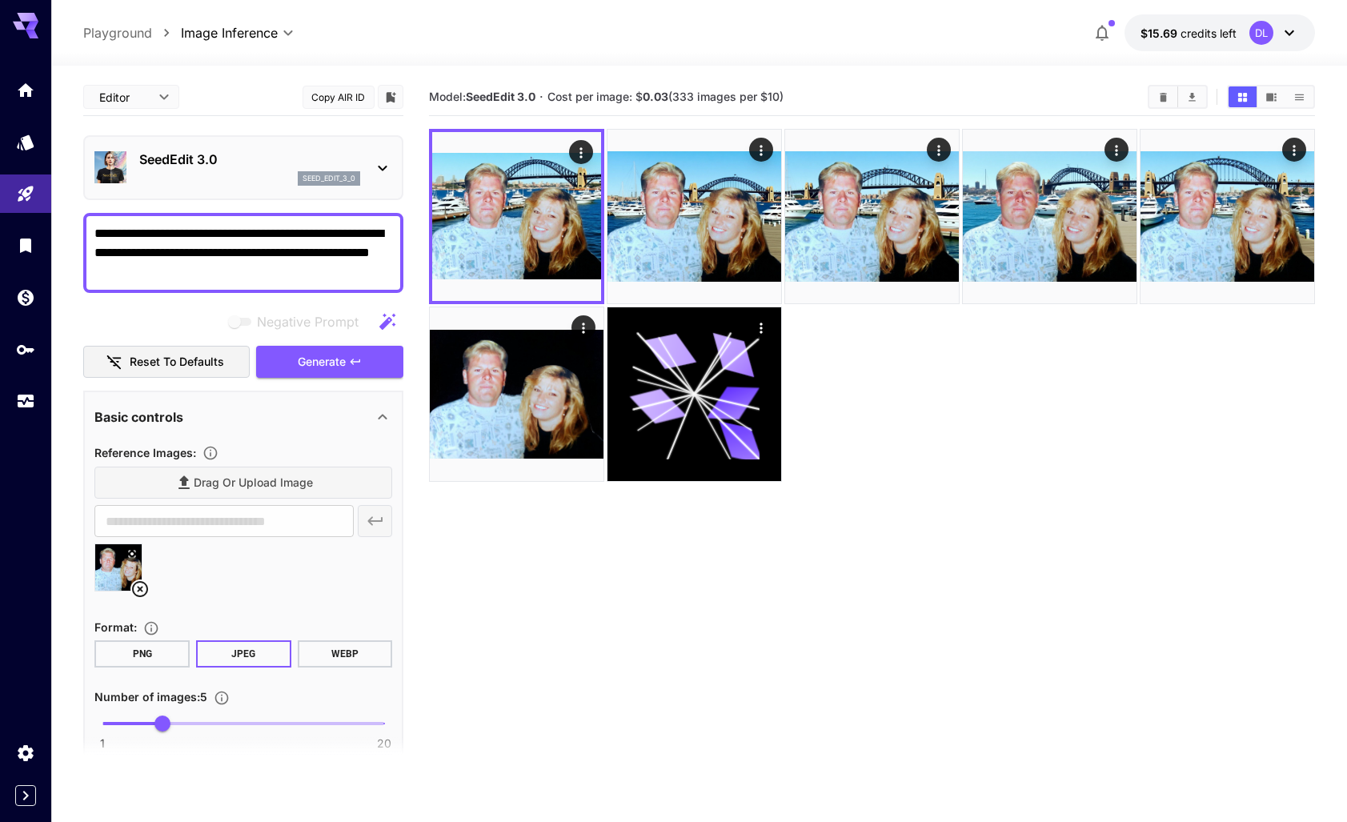
click at [951, 600] on section "Model: SeedEdit 3.0 · Cost per image: $ 0.03 (333 images per $10)" at bounding box center [871, 489] width 885 height 822
click at [27, 88] on icon "Home" at bounding box center [27, 85] width 16 height 14
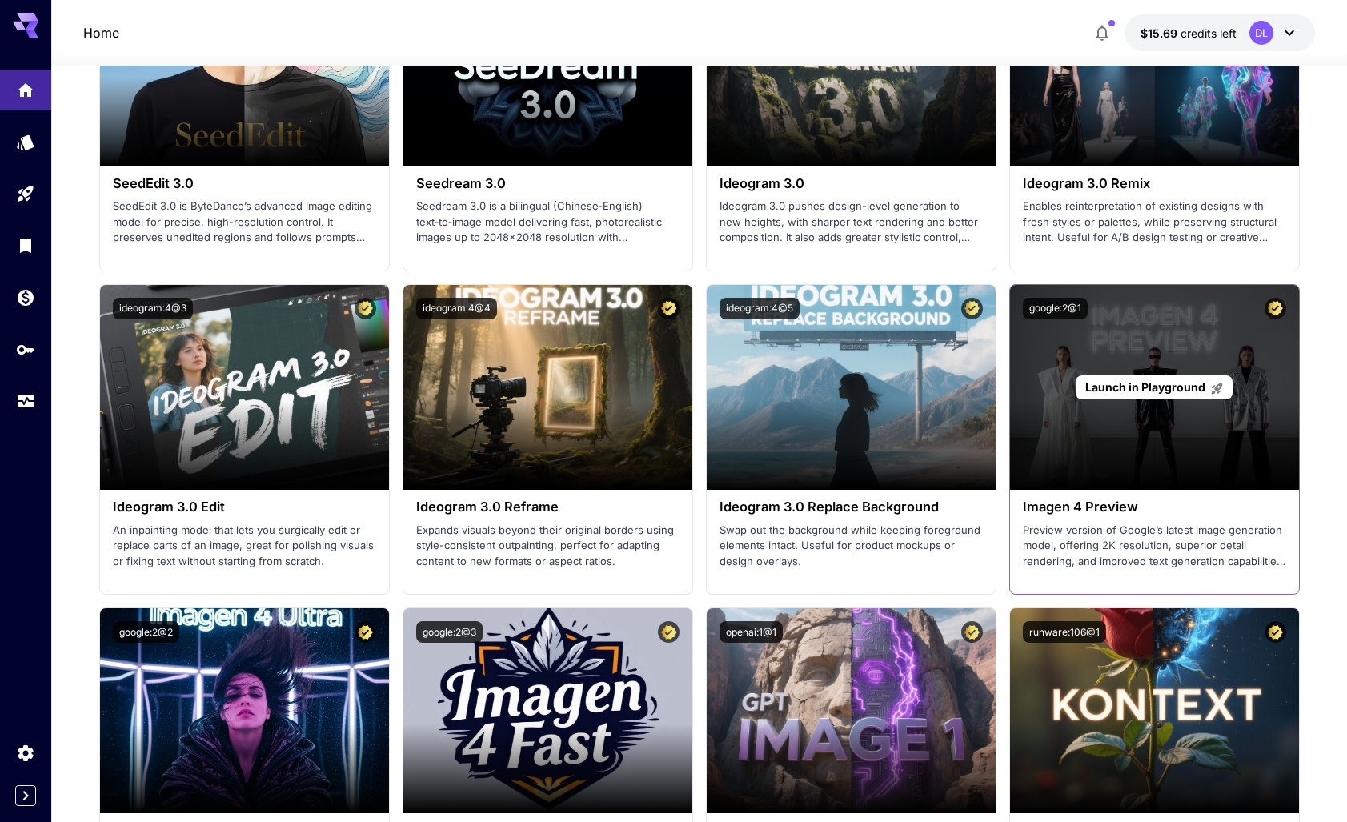
scroll to position [2464, 0]
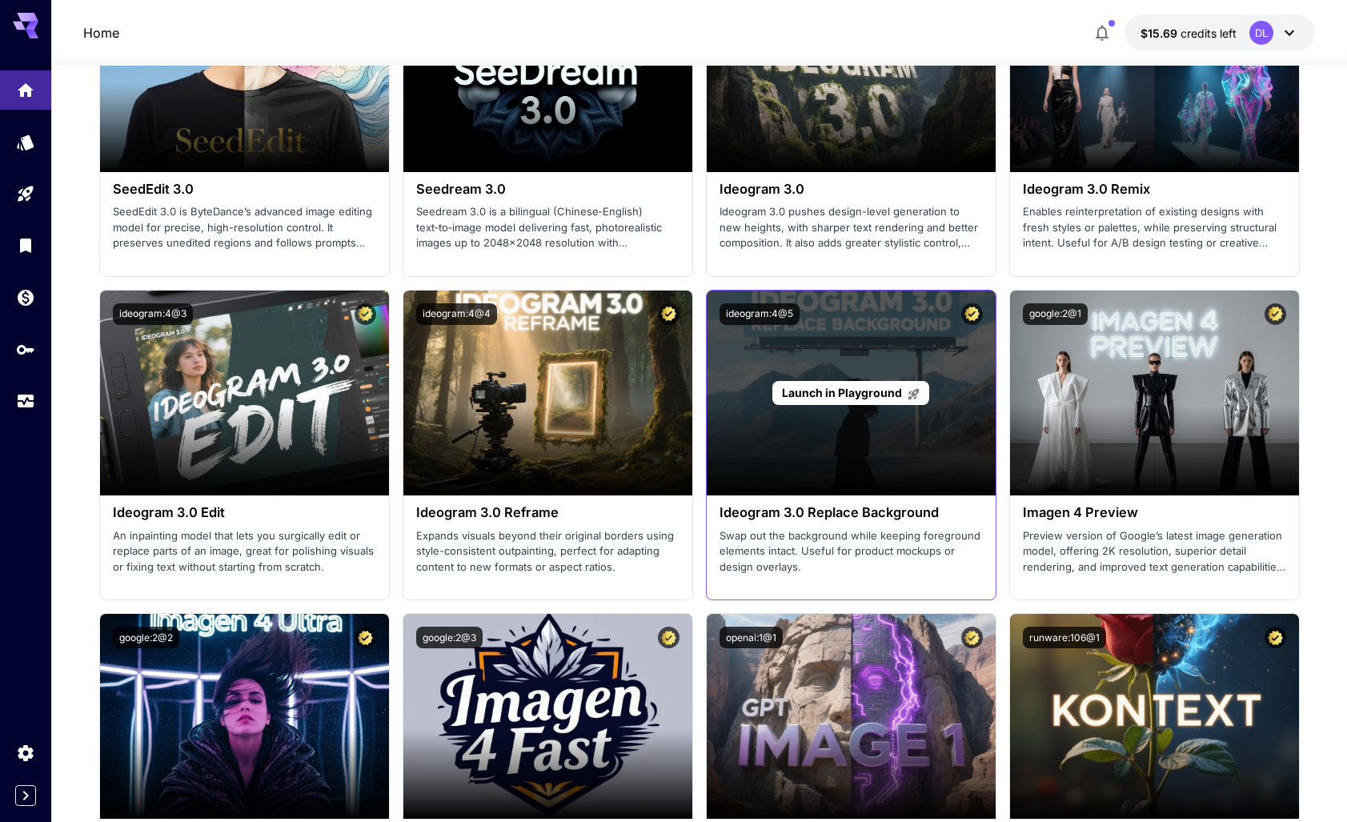
click at [858, 404] on div "Launch in Playground" at bounding box center [850, 393] width 156 height 25
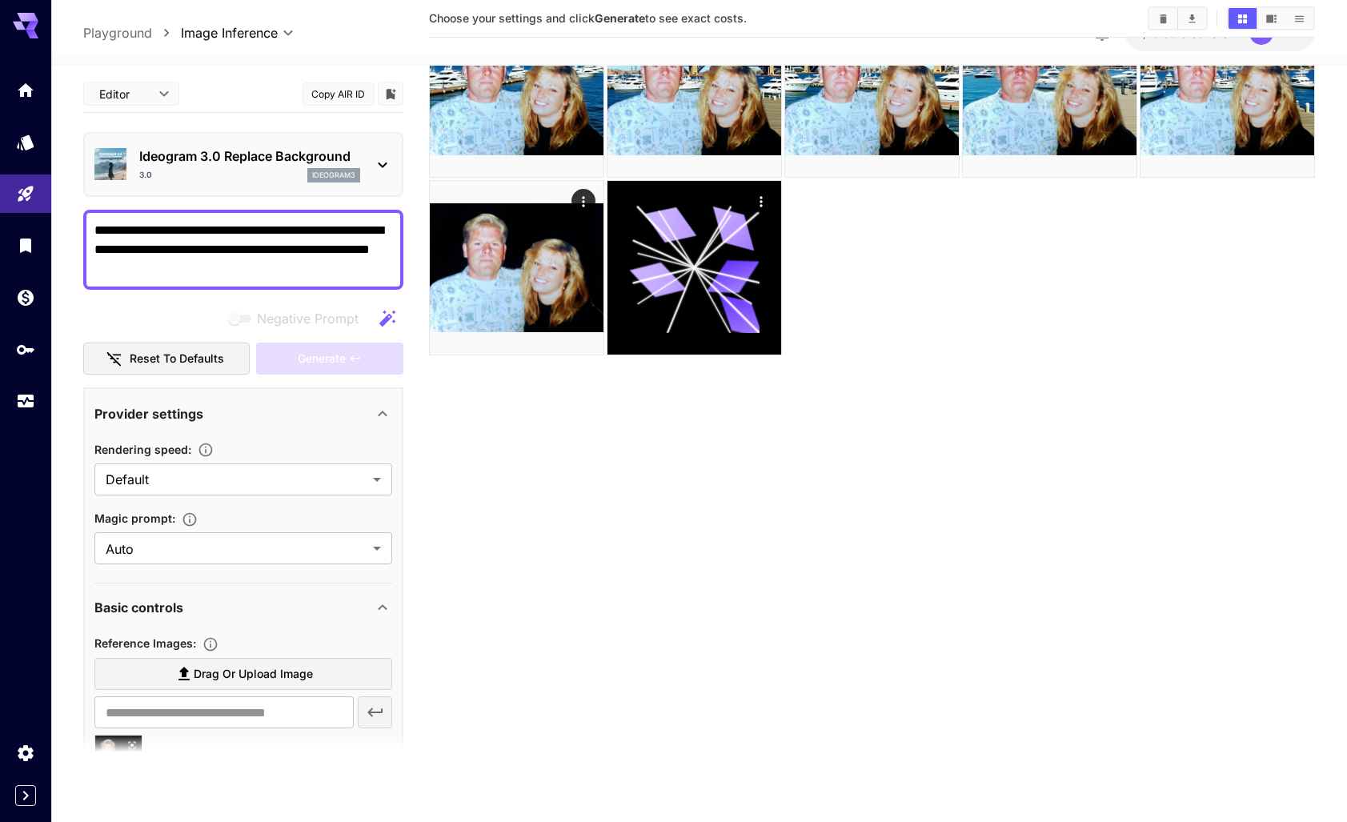
scroll to position [126, 0]
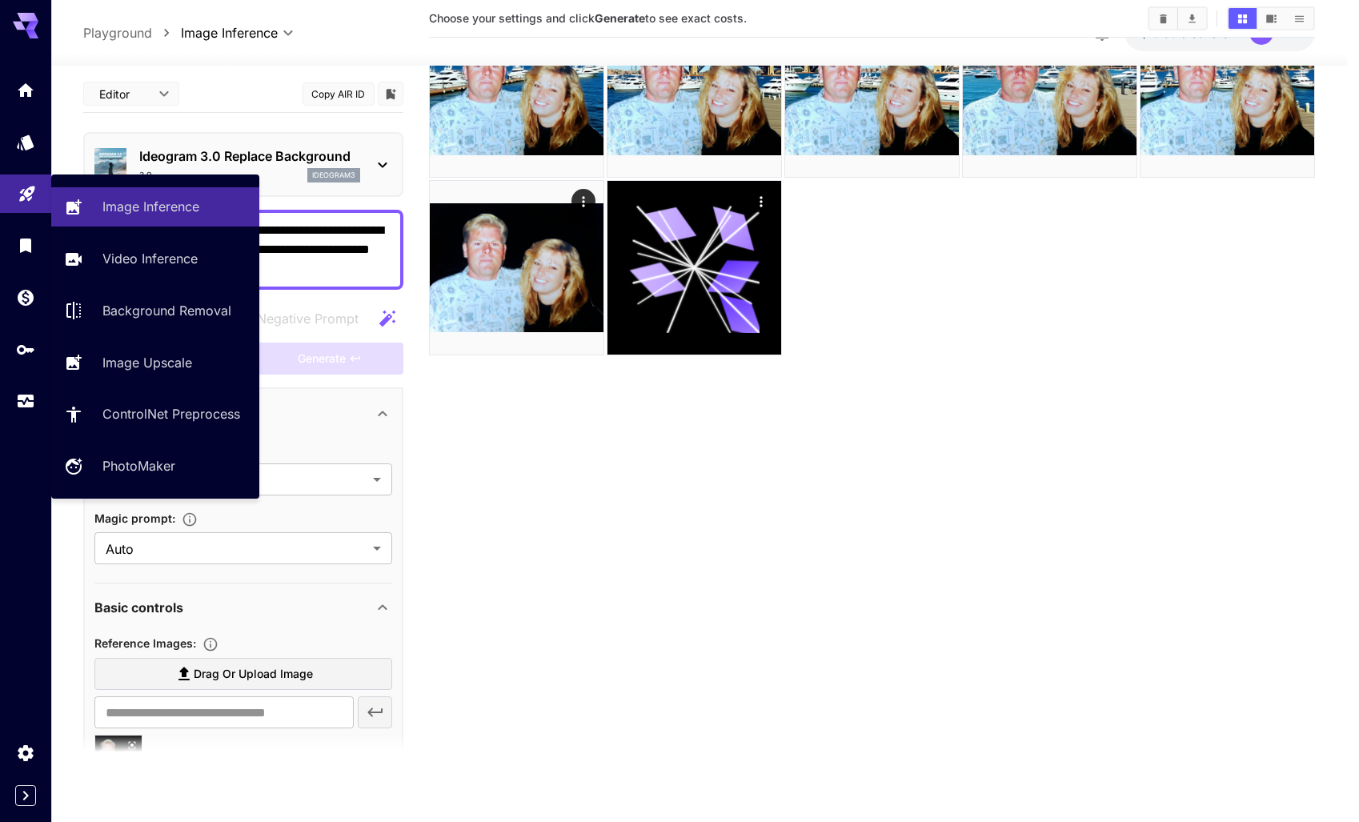
drag, startPoint x: 199, startPoint y: 274, endPoint x: 40, endPoint y: 210, distance: 170.9
click at [40, 210] on div "**********" at bounding box center [673, 348] width 1347 height 949
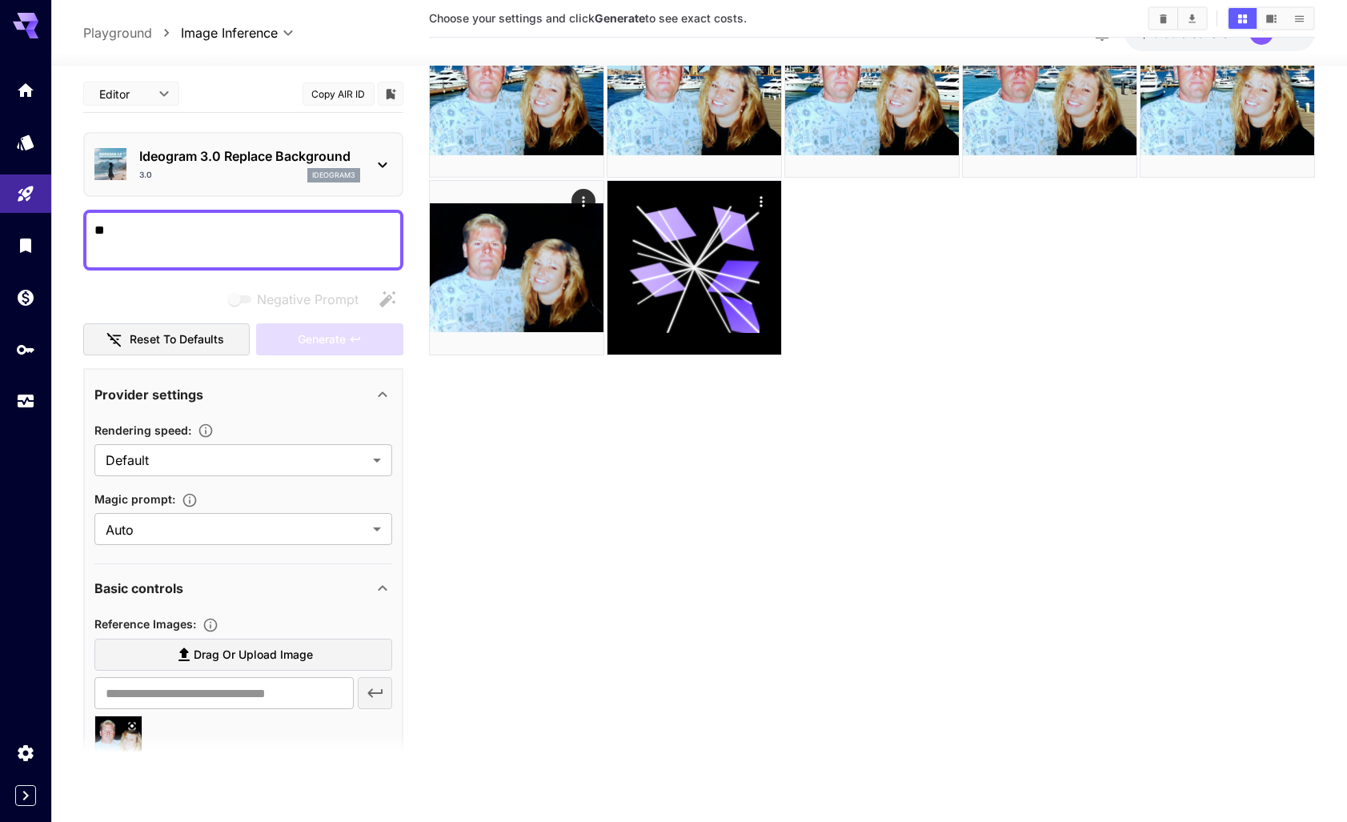
type textarea "*"
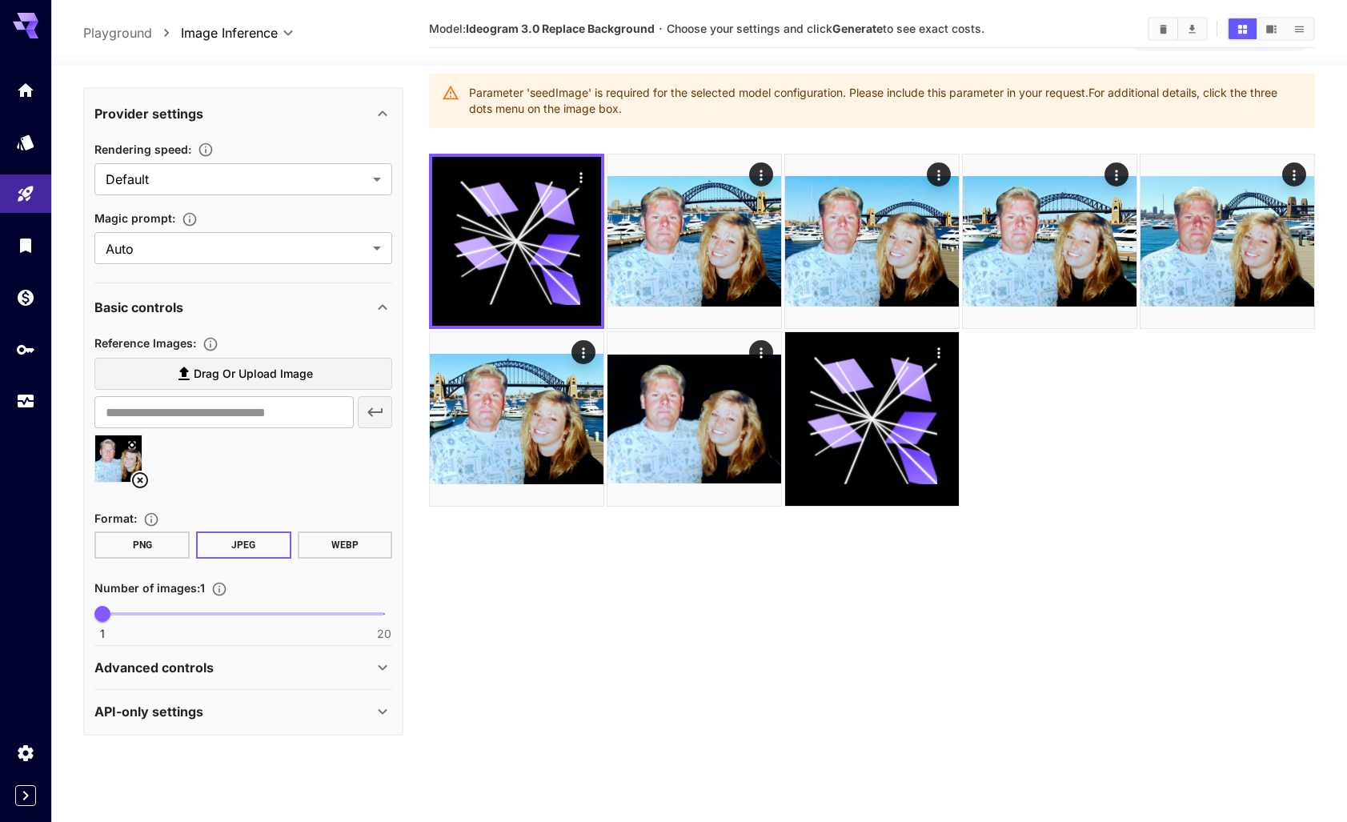
scroll to position [118, 0]
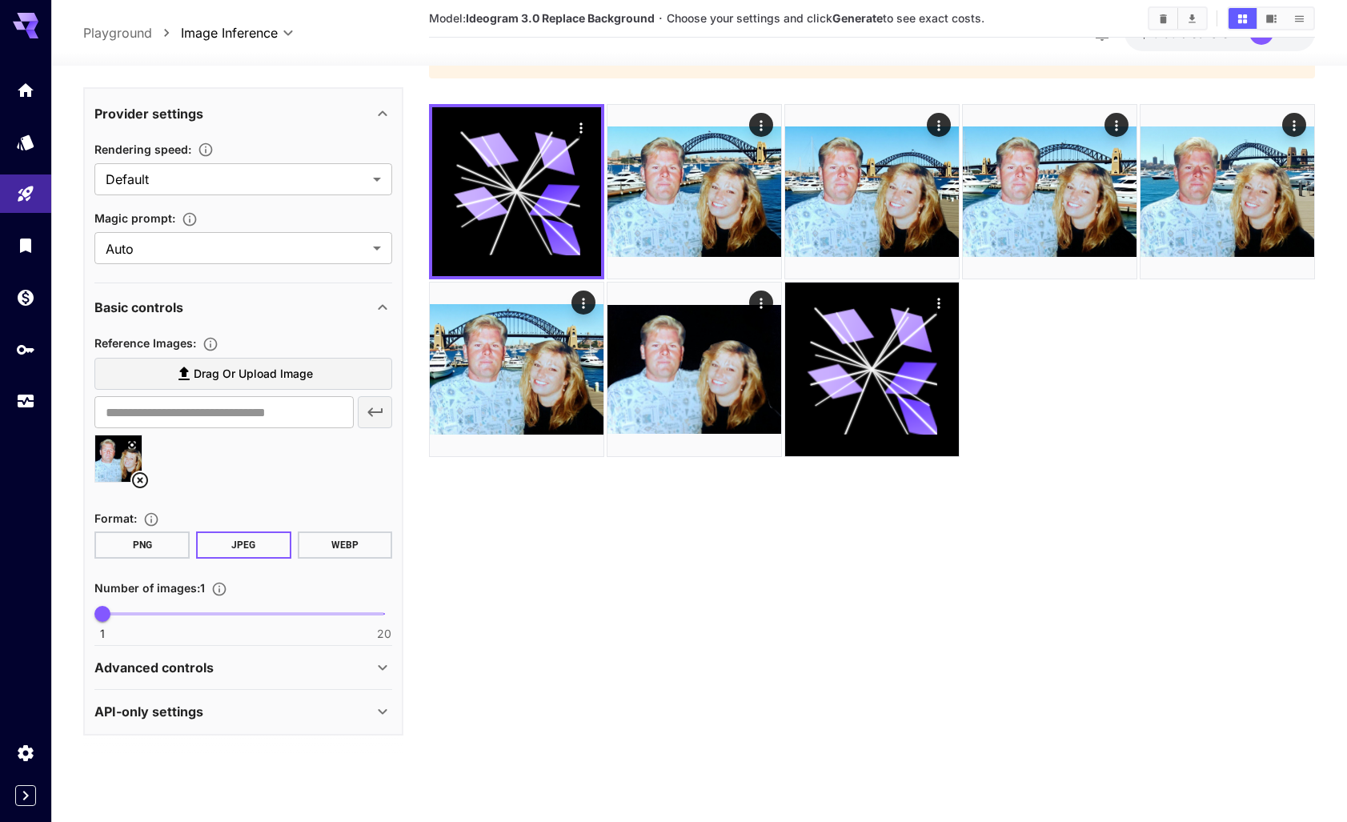
type textarea "**********"
click at [378, 668] on icon at bounding box center [382, 667] width 19 height 19
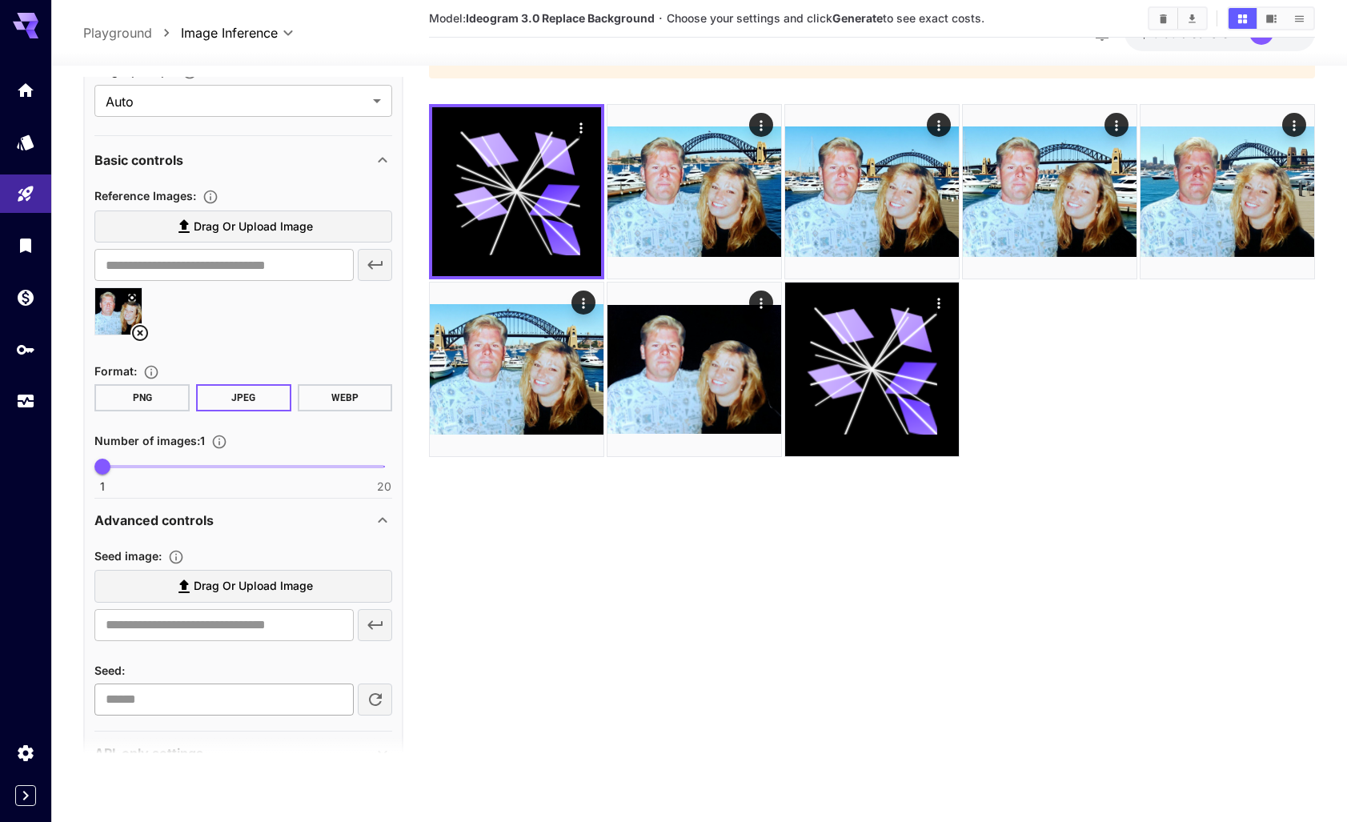
scroll to position [471, 0]
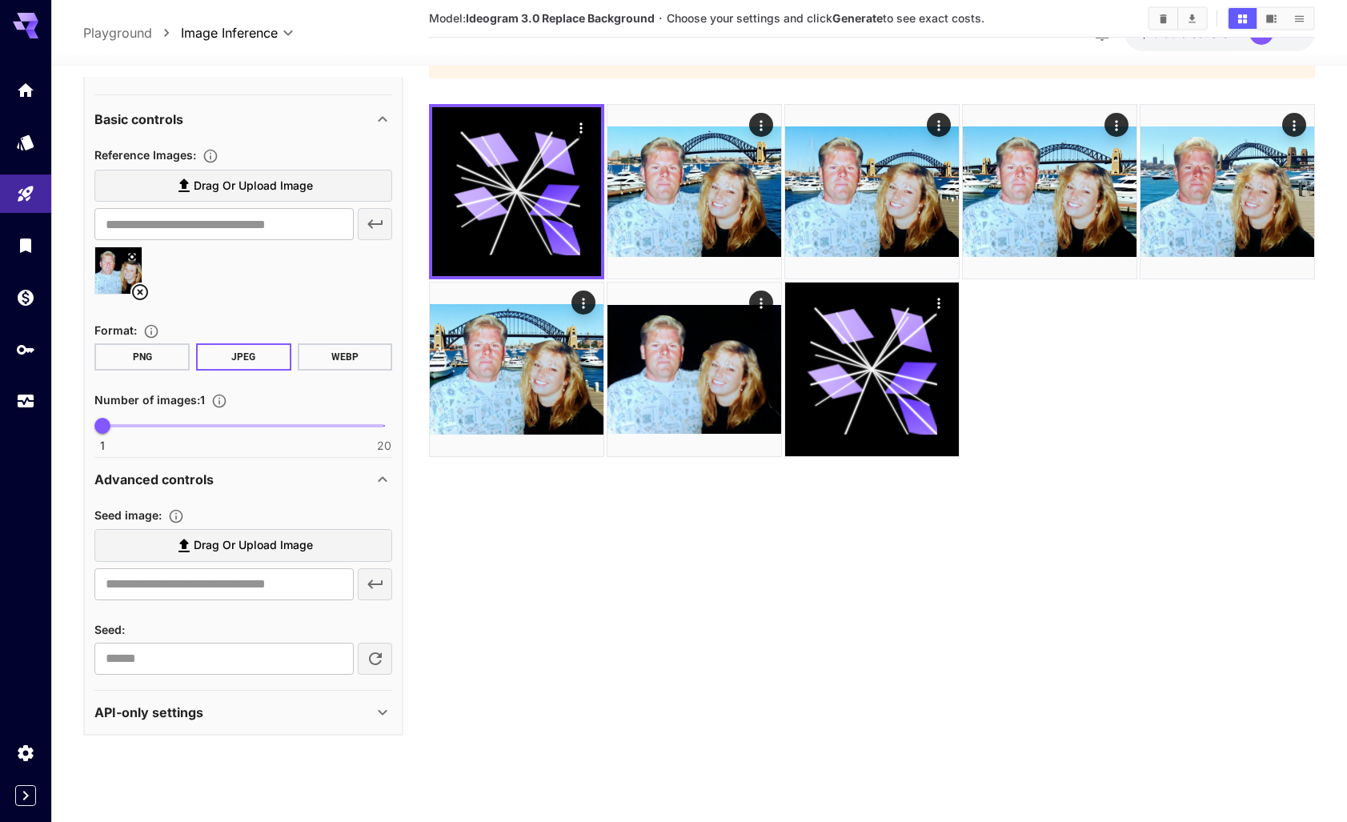
click at [138, 291] on icon at bounding box center [140, 292] width 16 height 16
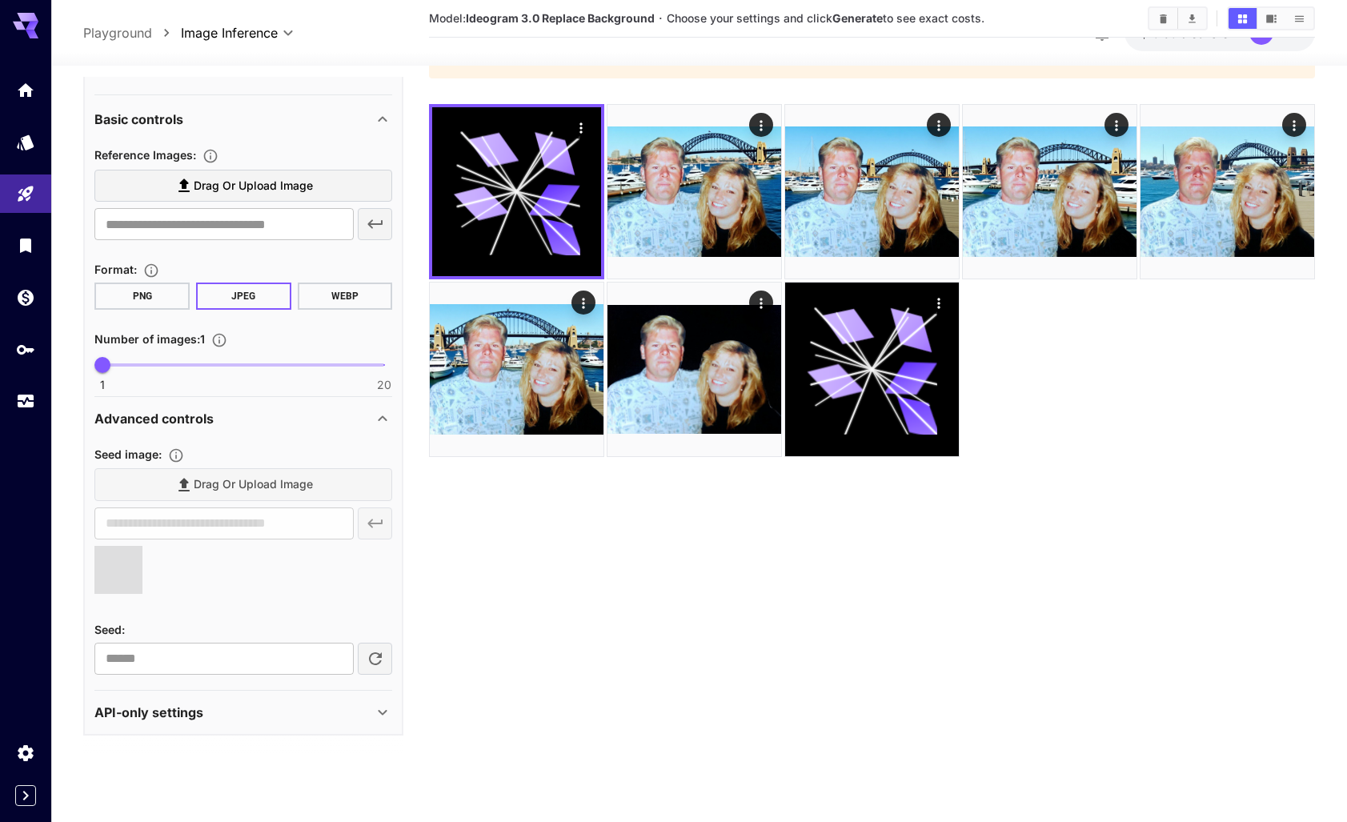
type input "**********"
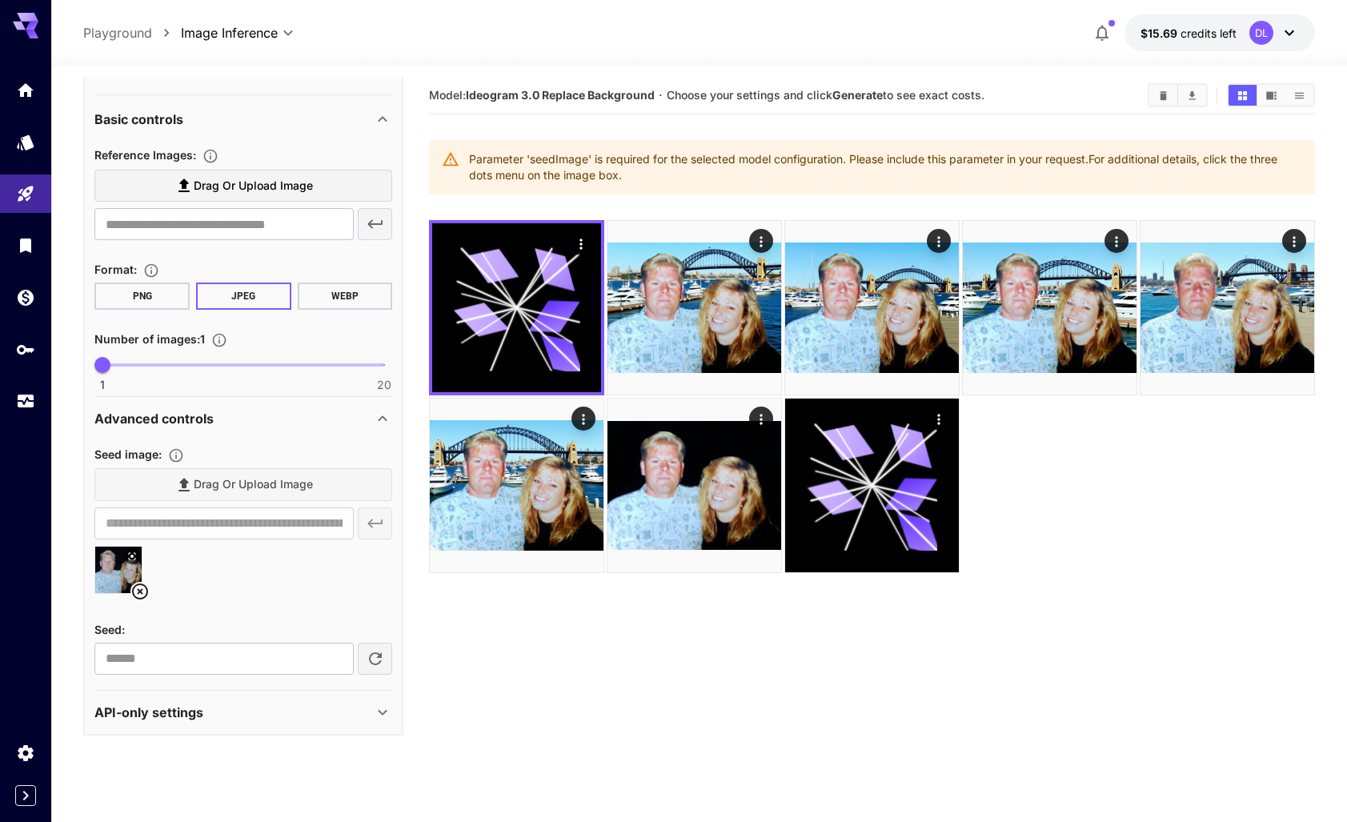
scroll to position [0, 0]
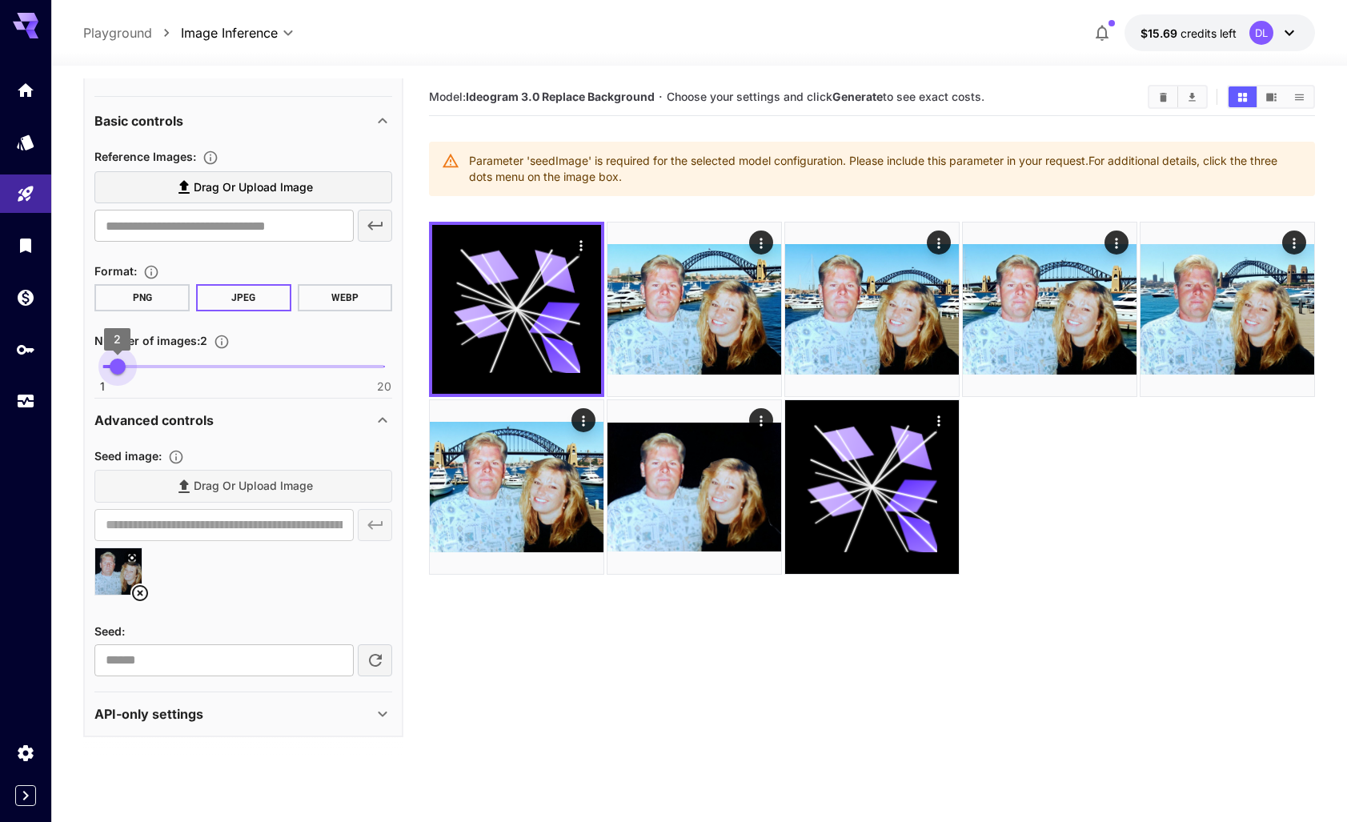
type input "*"
drag, startPoint x: 102, startPoint y: 367, endPoint x: 136, endPoint y: 369, distance: 34.5
click at [136, 369] on span "3" at bounding box center [133, 367] width 16 height 16
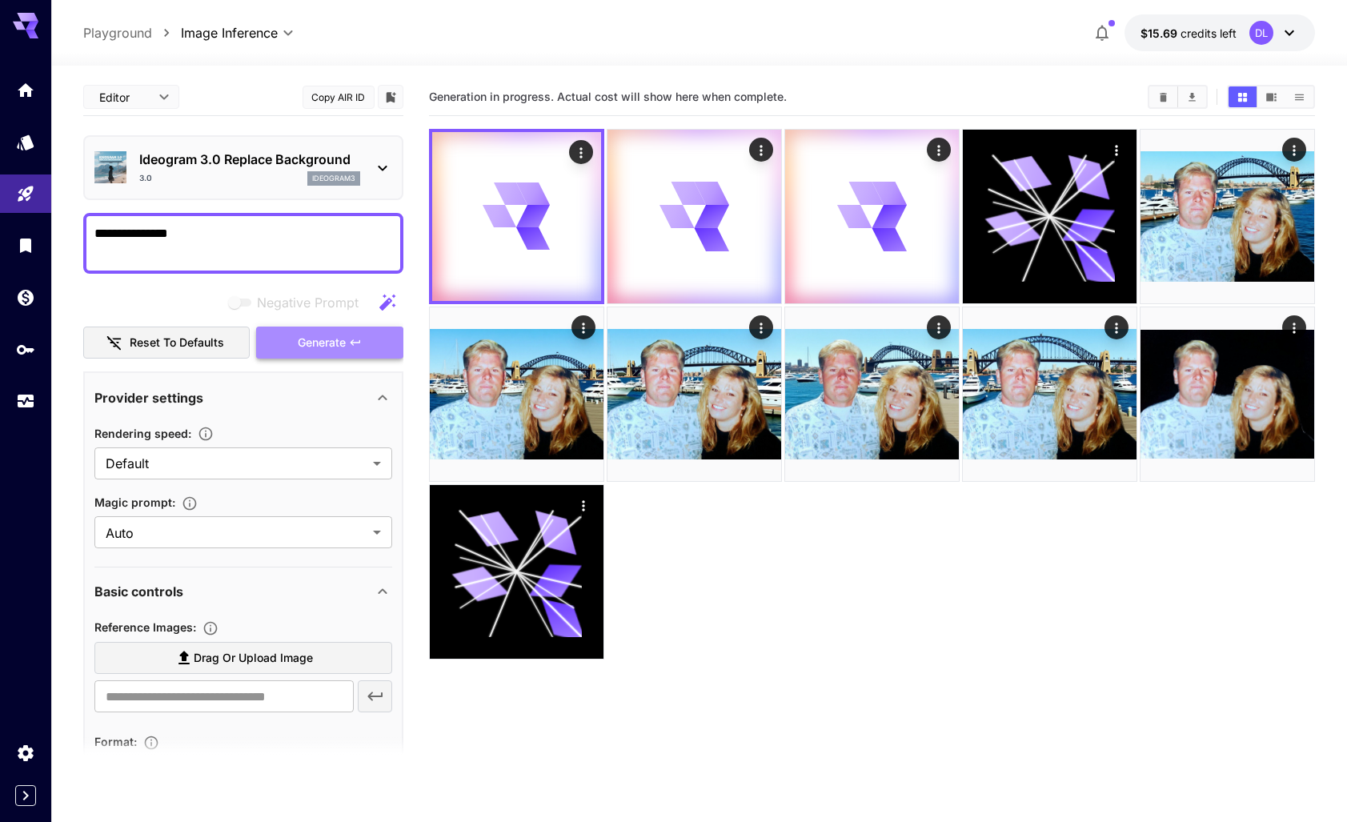
click at [330, 342] on span "Generate" at bounding box center [322, 343] width 48 height 20
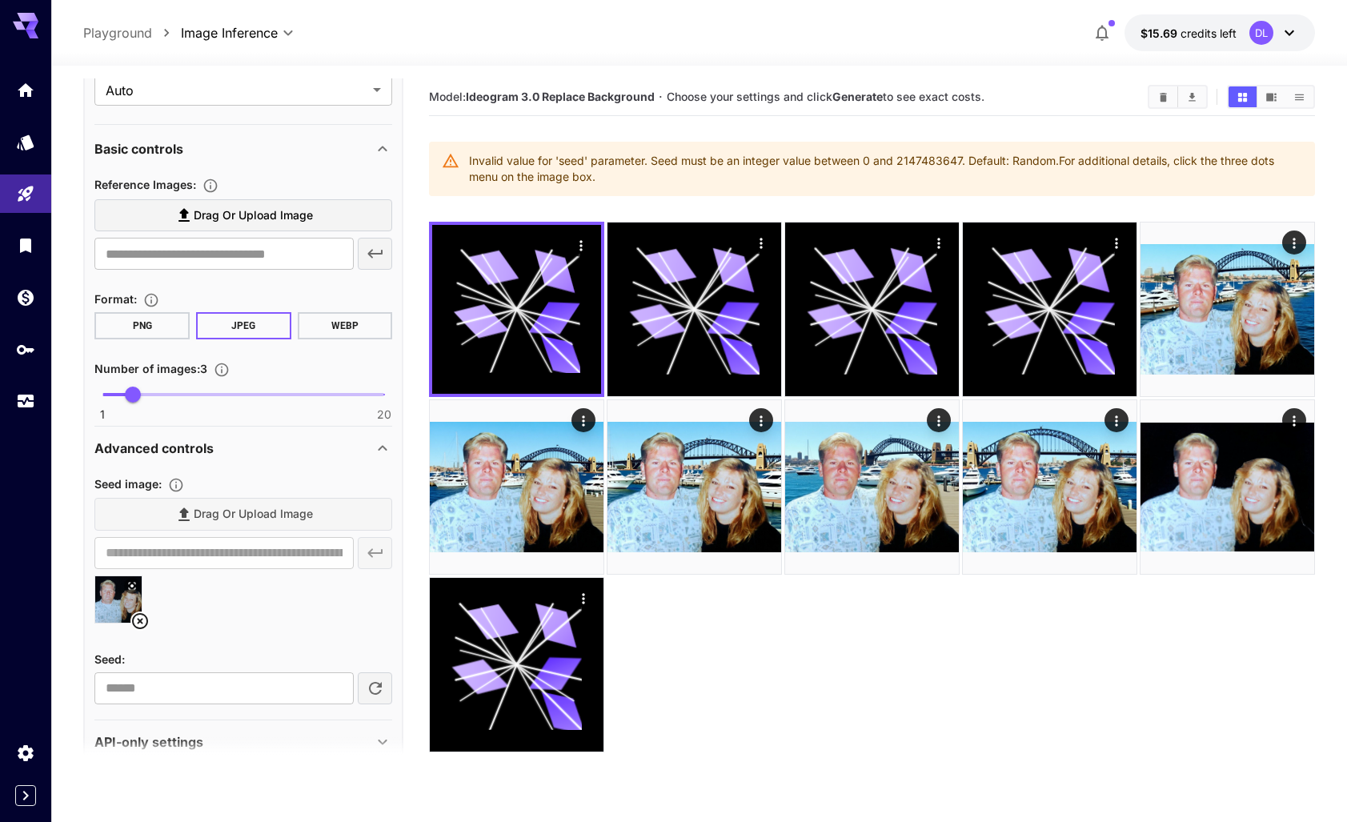
scroll to position [471, 0]
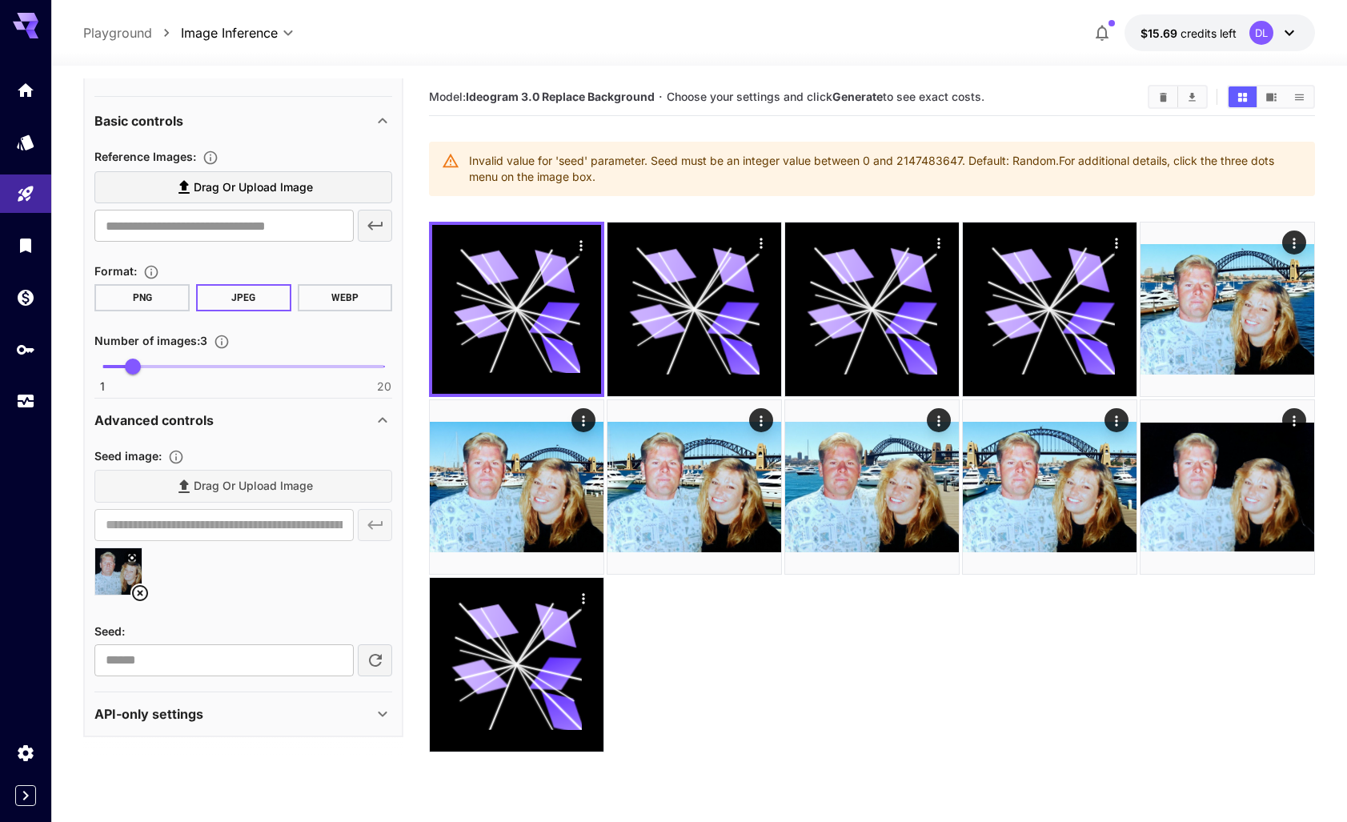
click at [372, 656] on icon "button" at bounding box center [375, 660] width 19 height 19
type input "**********"
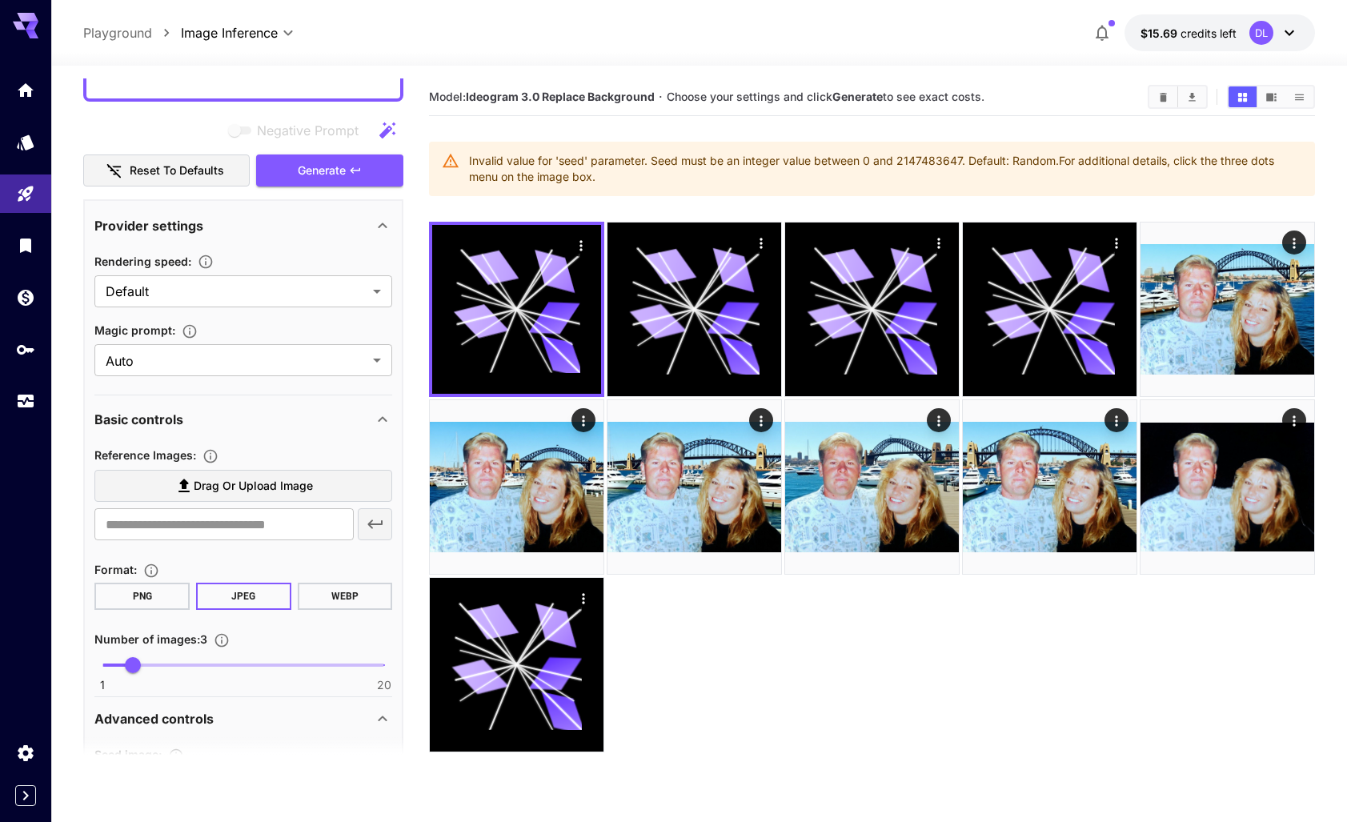
scroll to position [0, 0]
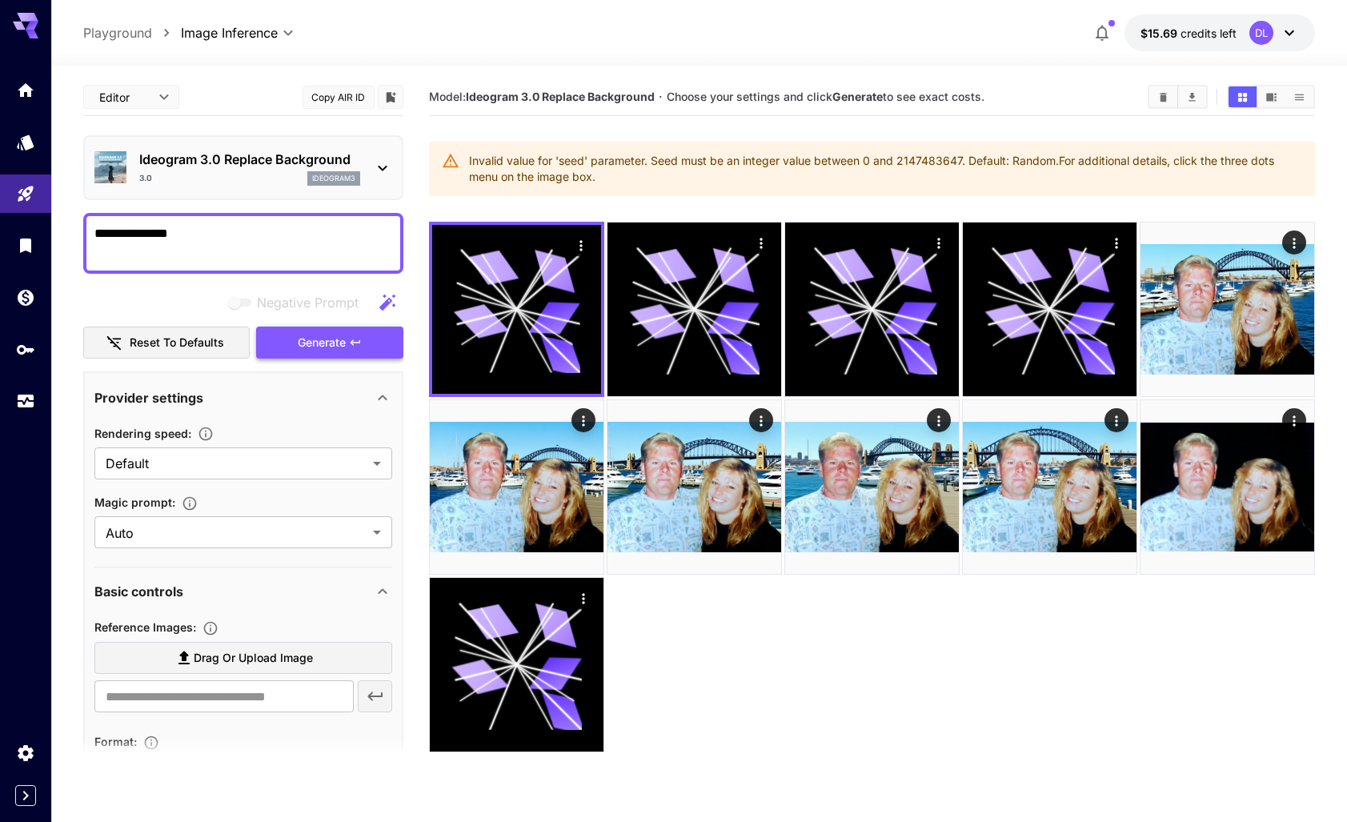
click at [331, 343] on span "Generate" at bounding box center [322, 343] width 48 height 20
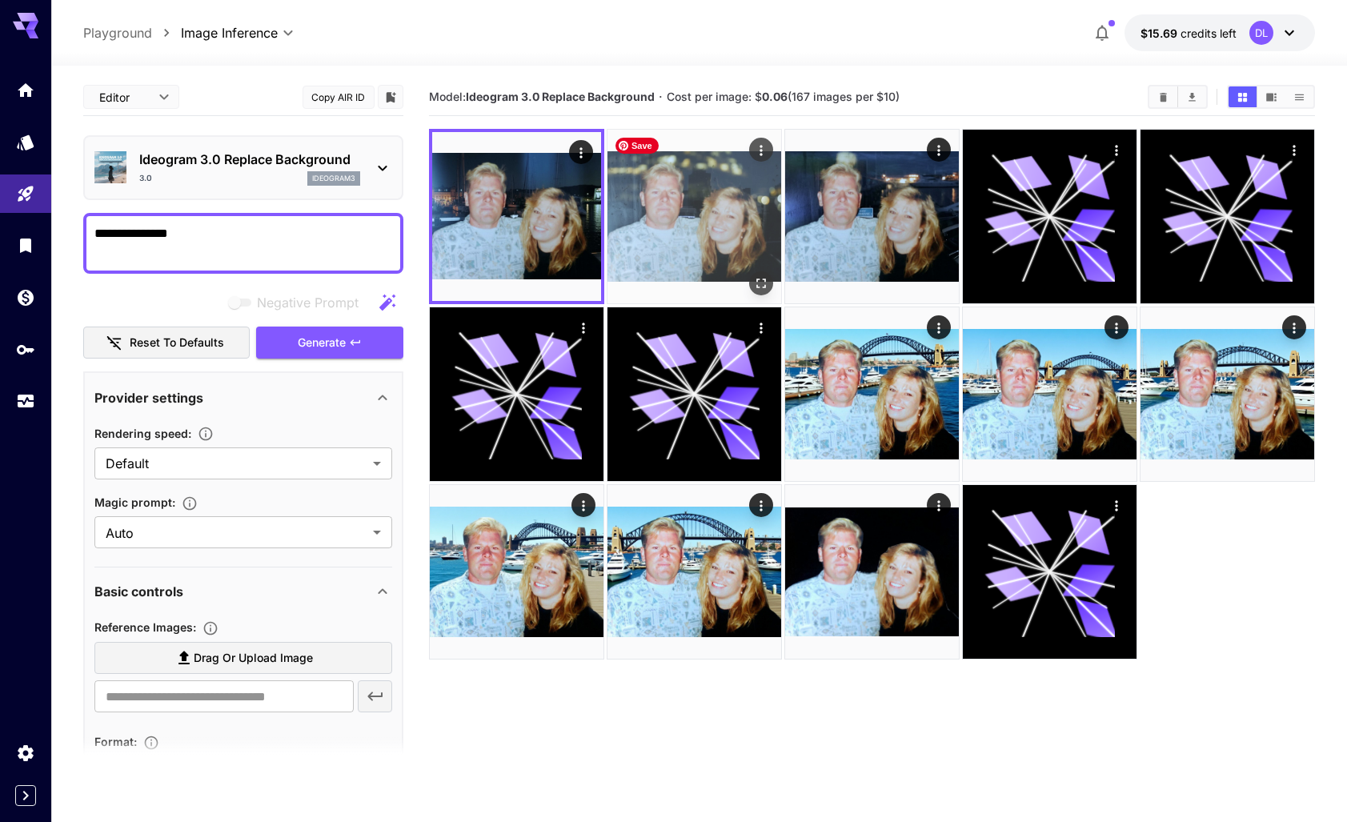
click at [680, 217] on img at bounding box center [695, 217] width 174 height 174
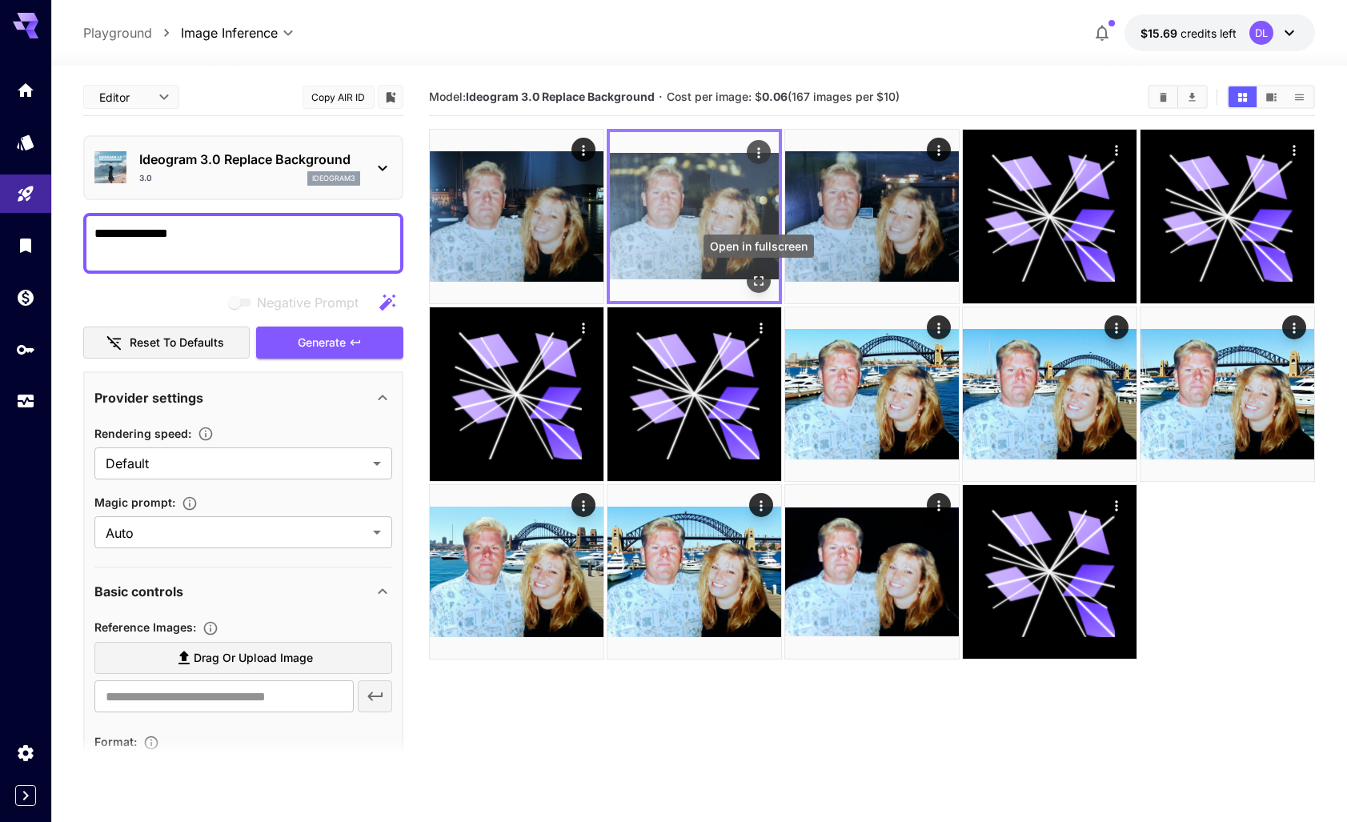
click at [762, 282] on icon "Open in fullscreen" at bounding box center [759, 281] width 10 height 10
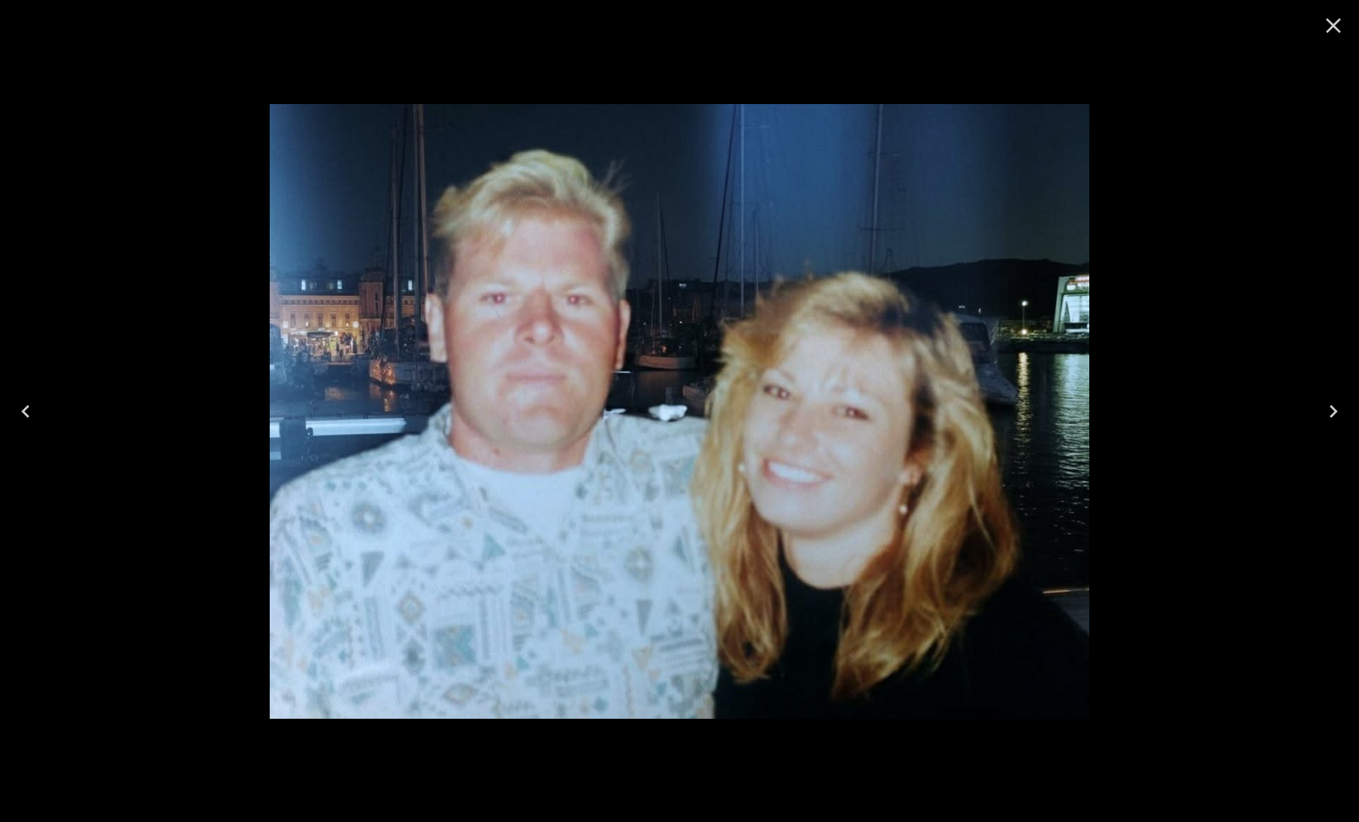
click at [1334, 18] on icon "Close" at bounding box center [1334, 26] width 26 height 26
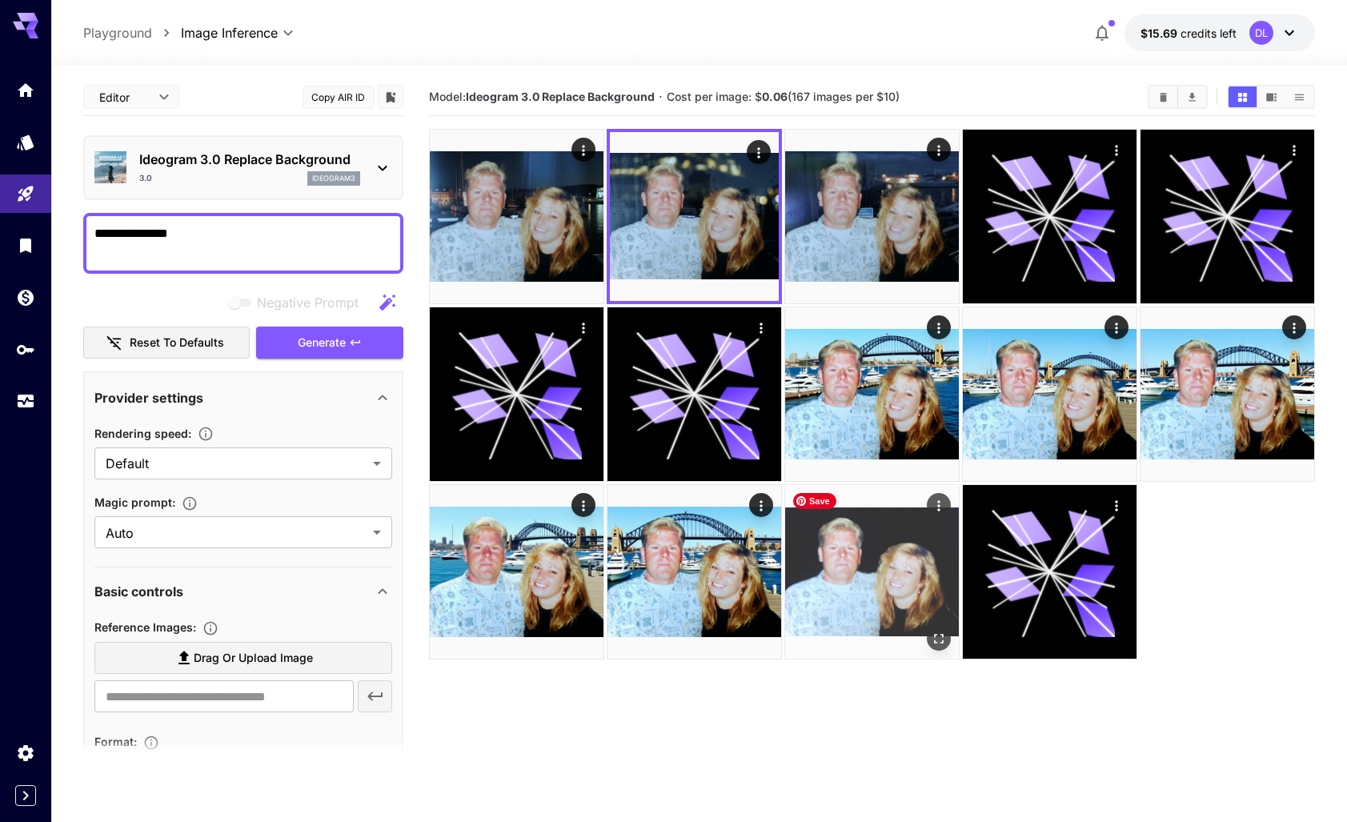
click at [876, 584] on img at bounding box center [872, 572] width 174 height 174
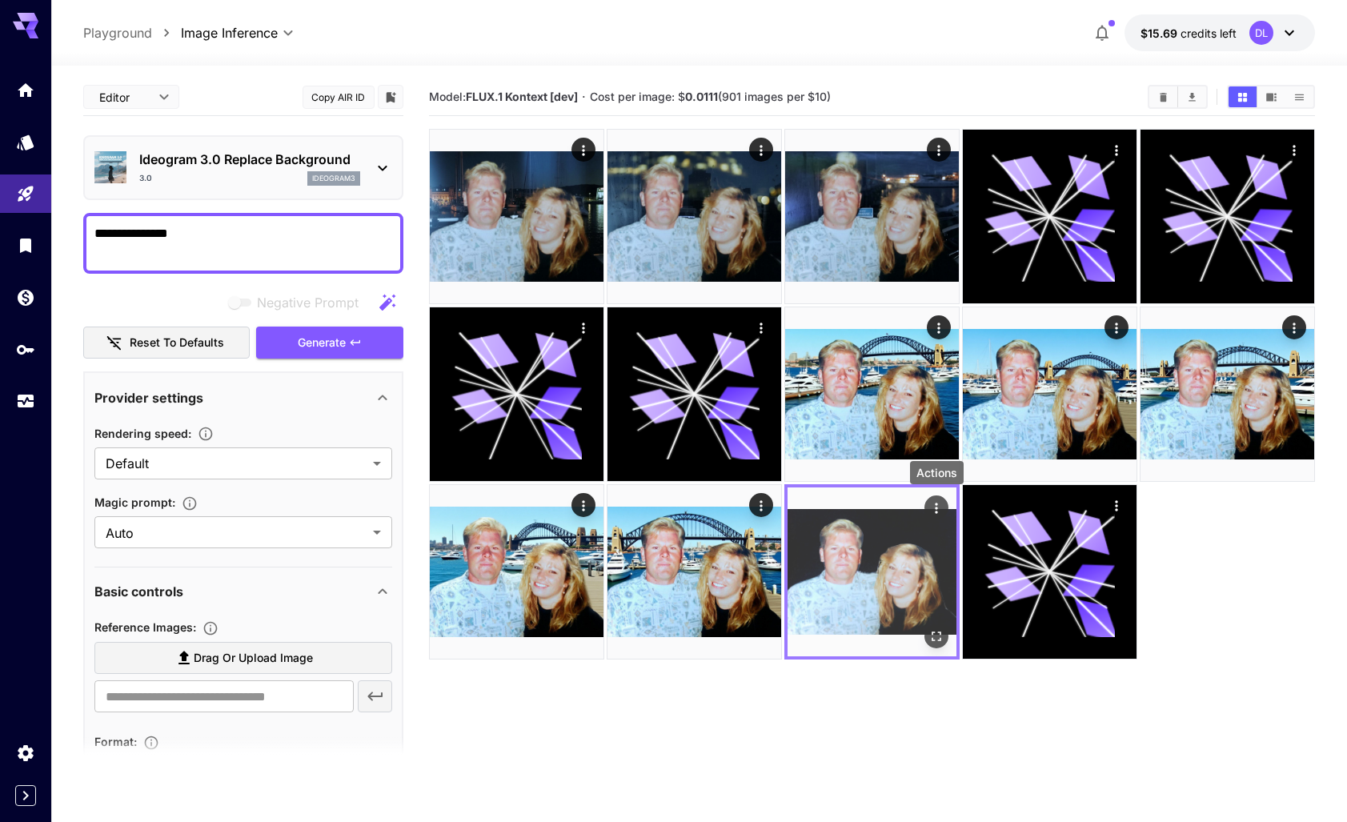
click at [938, 509] on icon "Actions" at bounding box center [936, 507] width 16 height 16
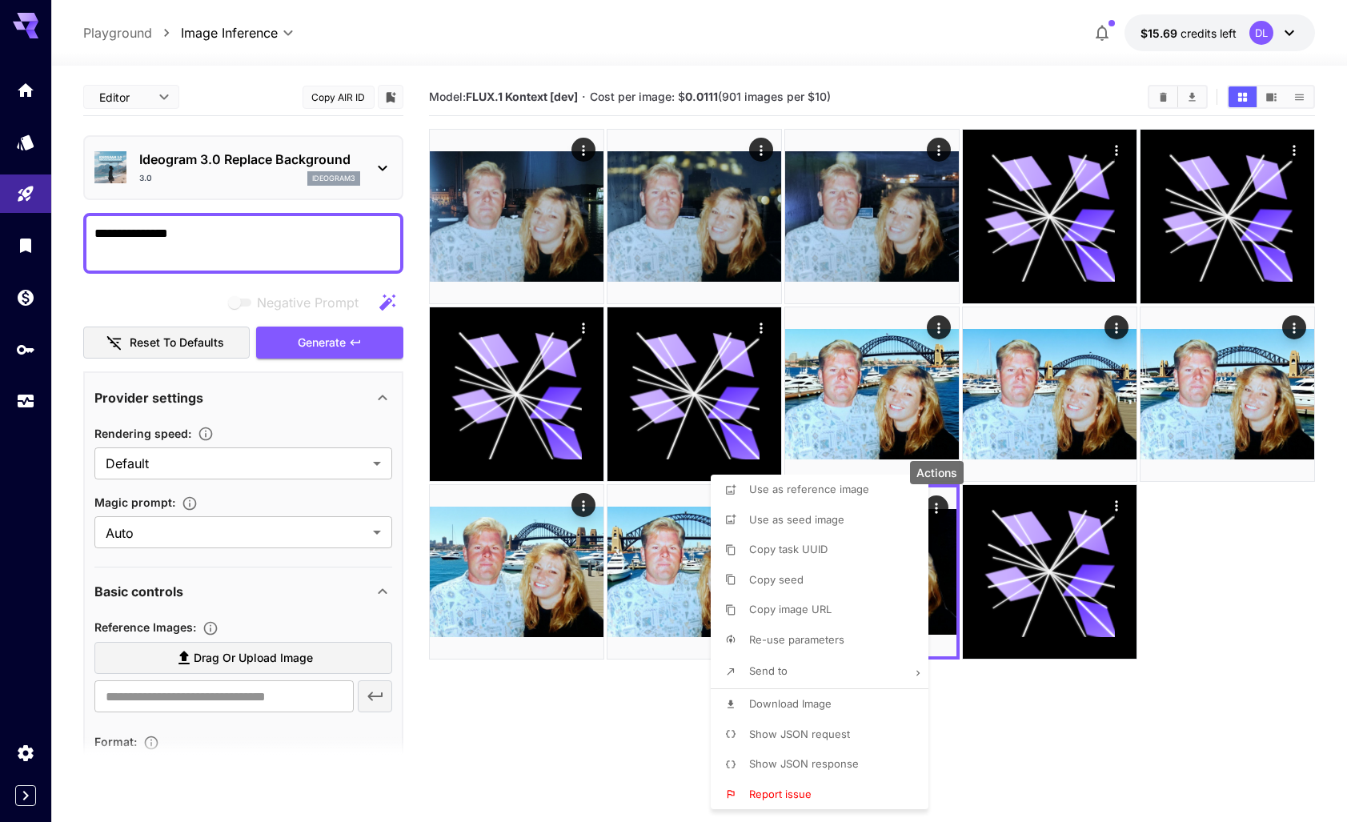
click at [1213, 649] on div at bounding box center [679, 411] width 1359 height 822
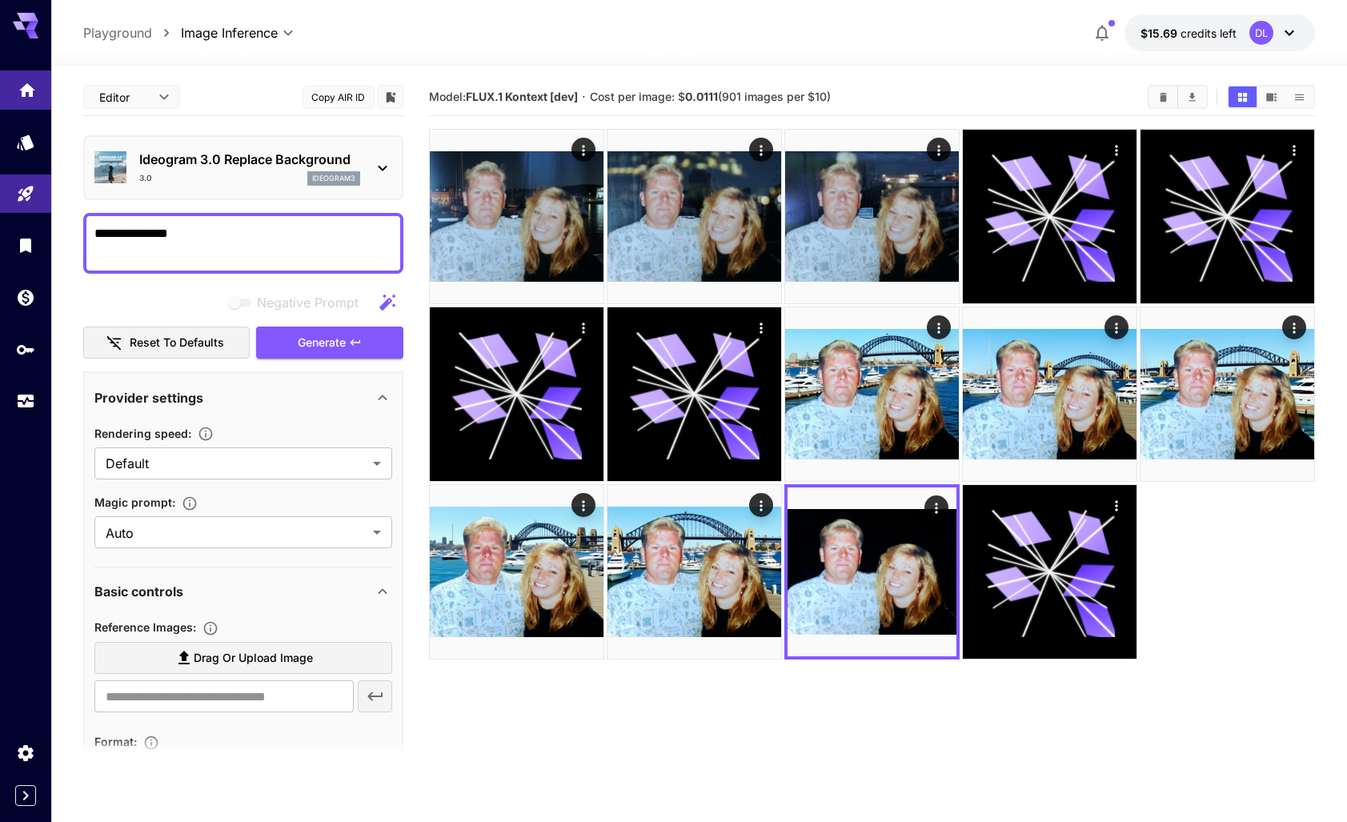
click at [40, 90] on link at bounding box center [25, 89] width 51 height 39
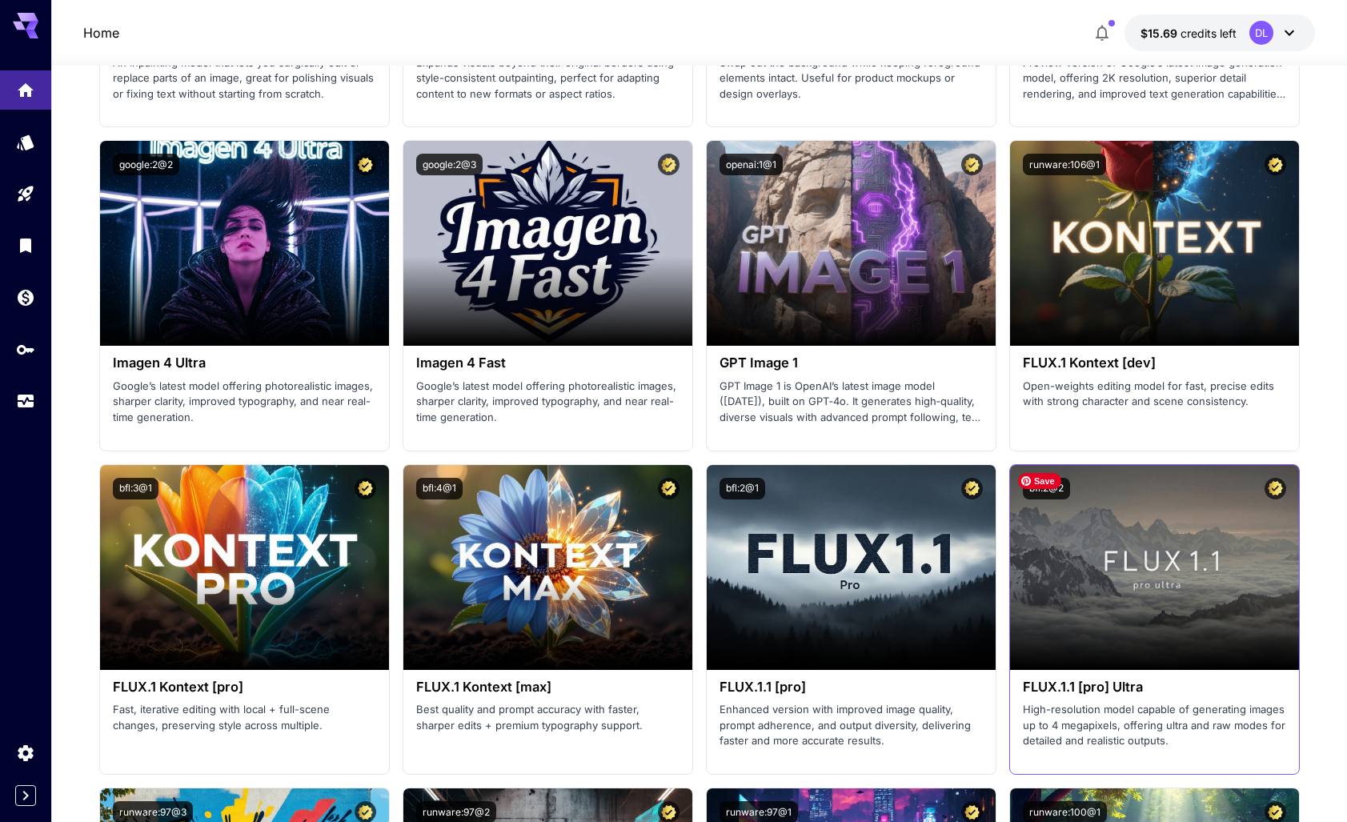
scroll to position [3261, 0]
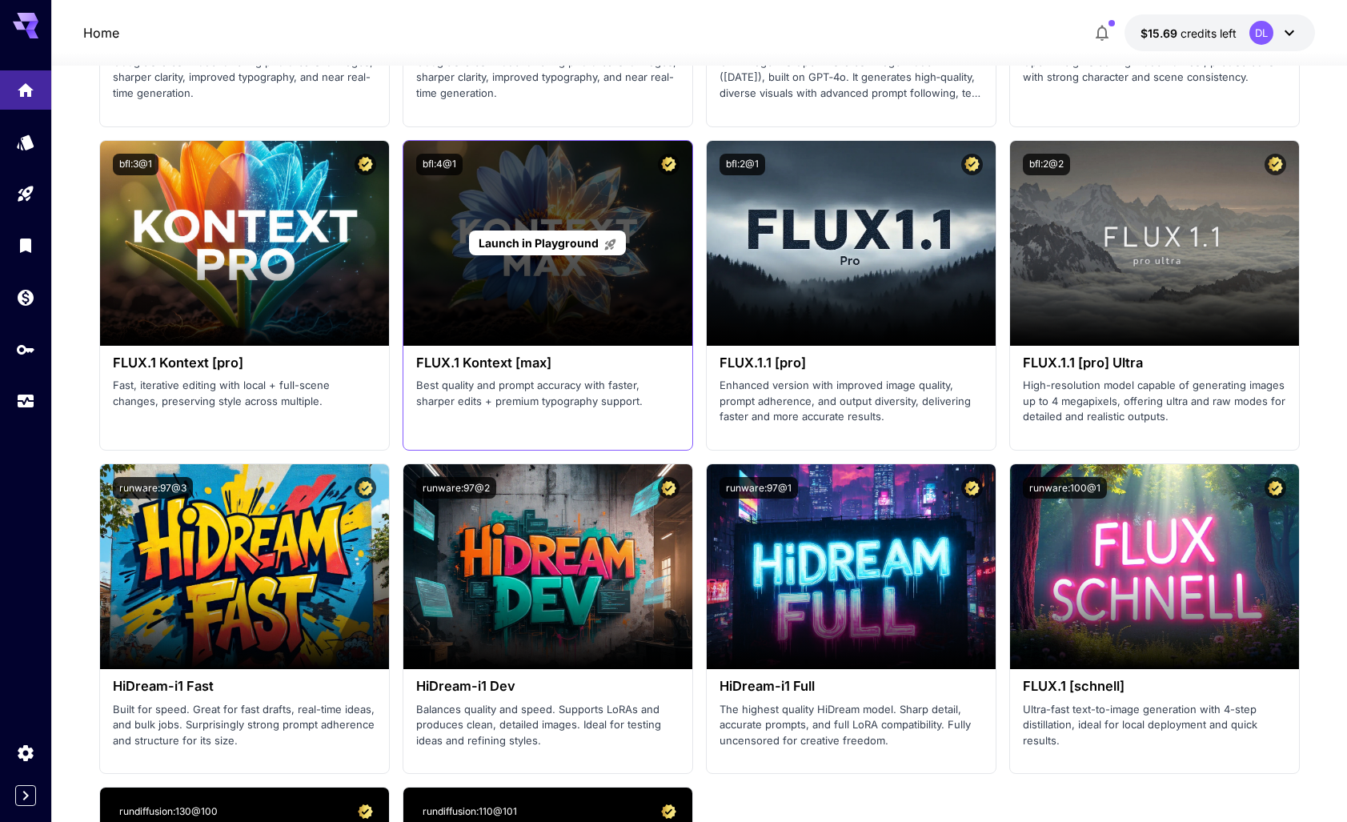
click at [554, 243] on span "Launch in Playground" at bounding box center [539, 243] width 120 height 14
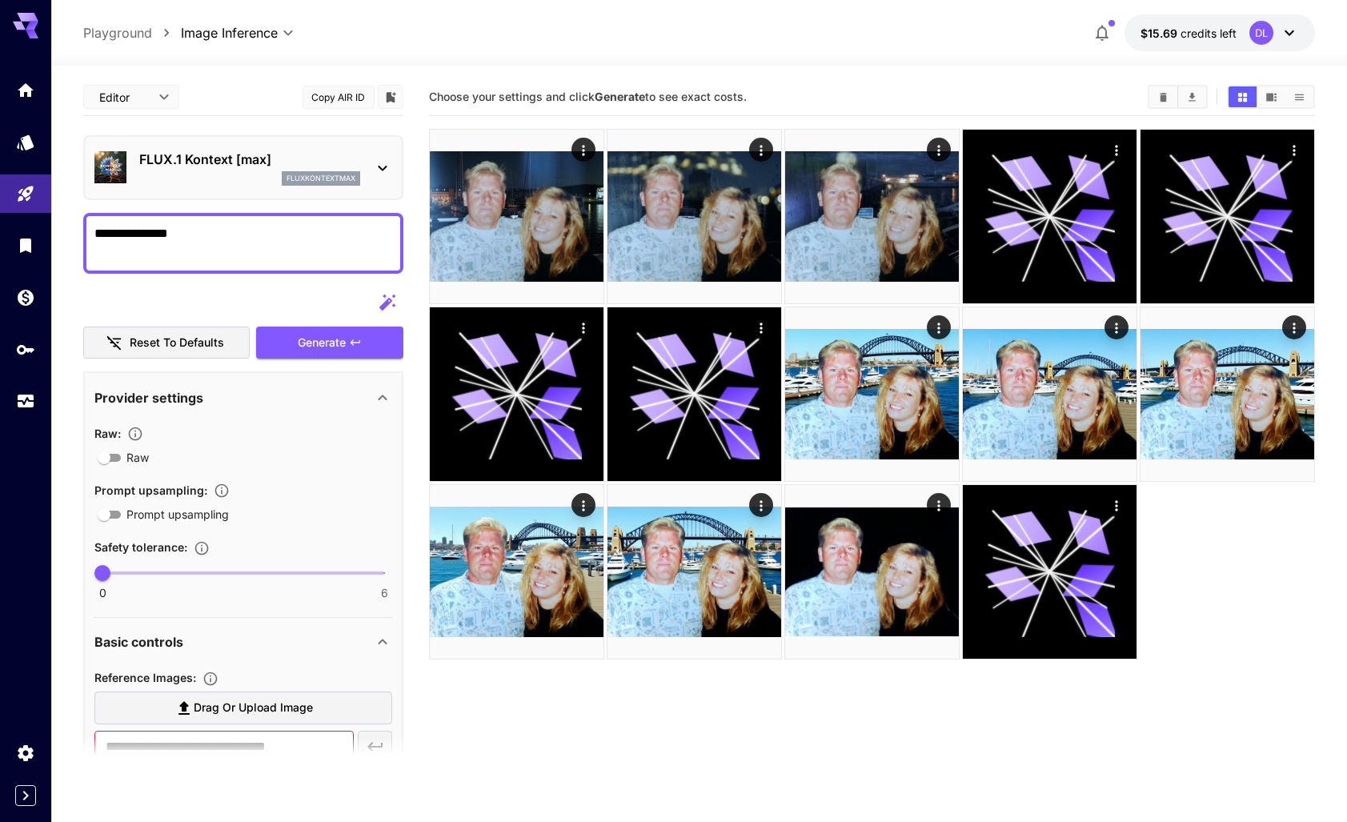
drag, startPoint x: 186, startPoint y: 228, endPoint x: 73, endPoint y: 223, distance: 113.0
click at [73, 223] on section "**********" at bounding box center [699, 507] width 1296 height 883
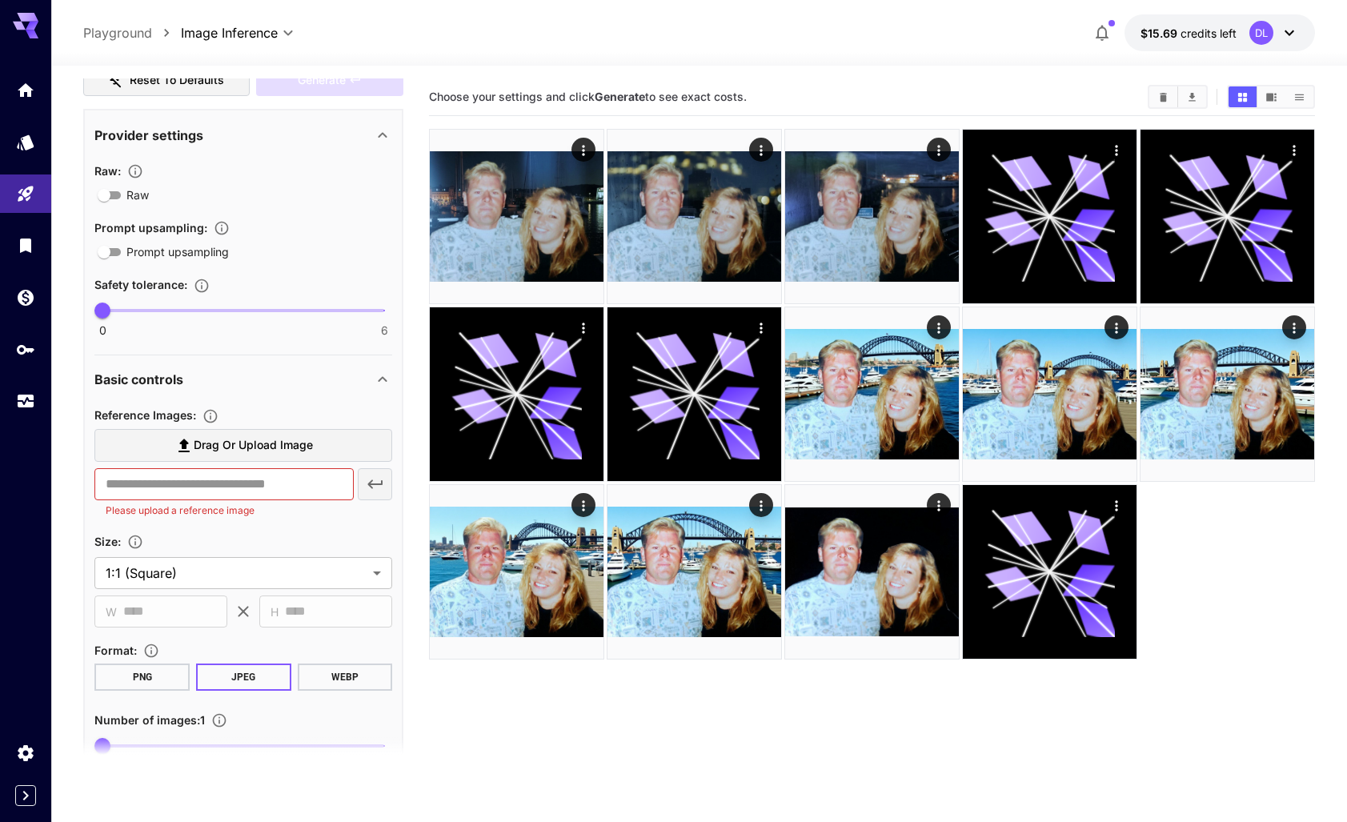
scroll to position [278, 0]
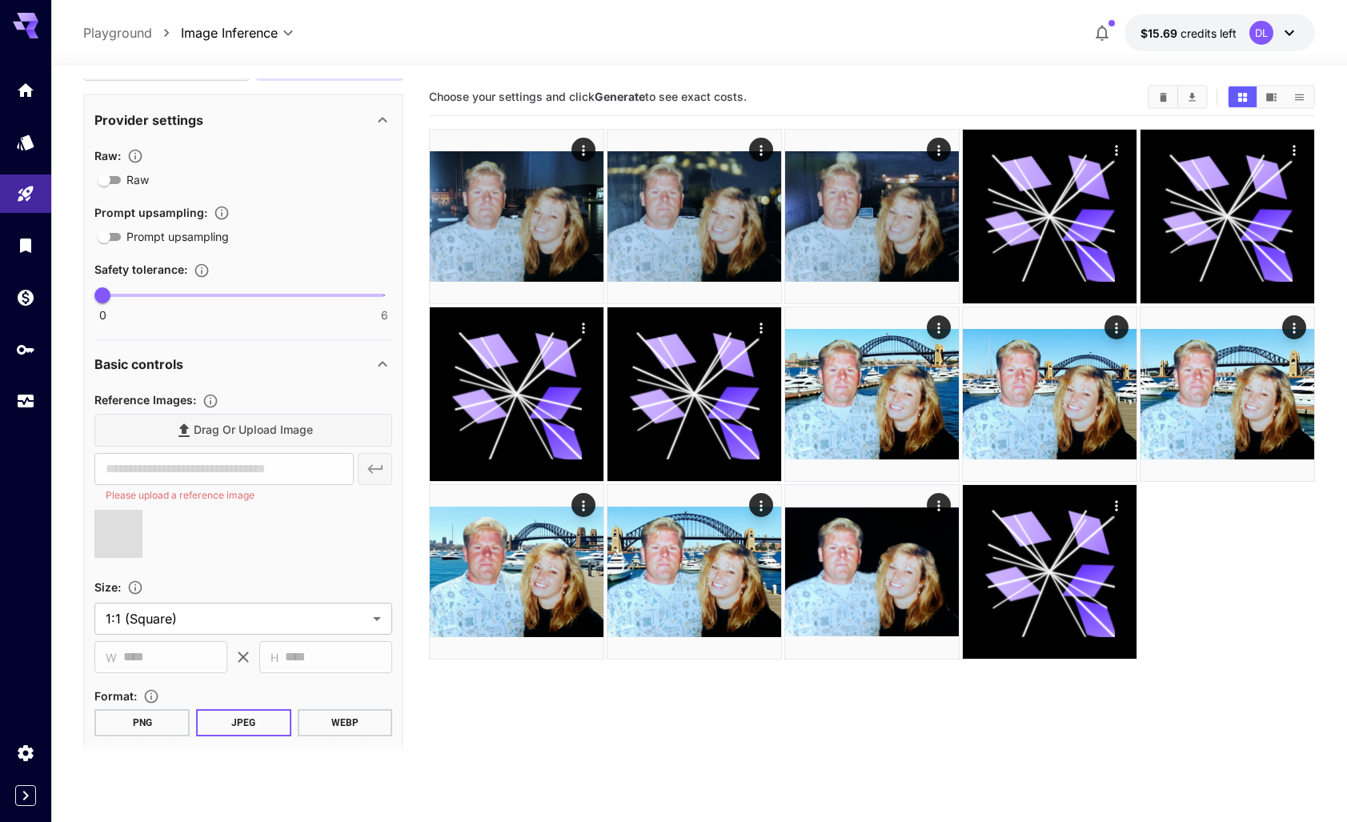
type input "**********"
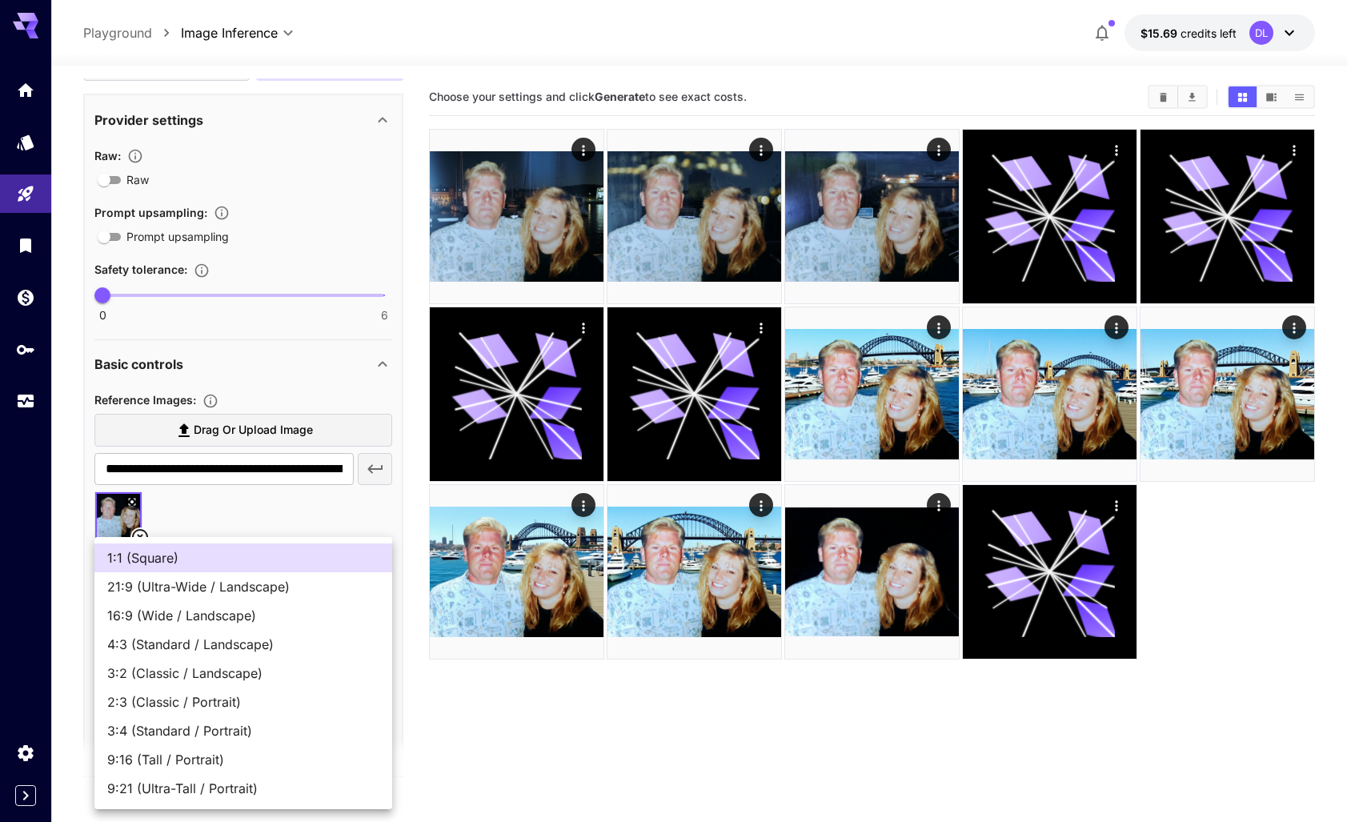
click at [369, 595] on body "**********" at bounding box center [679, 474] width 1359 height 949
click at [181, 672] on span "3:2 (Classic / Landscape)" at bounding box center [243, 673] width 272 height 19
type input "**********"
type input "****"
type input "***"
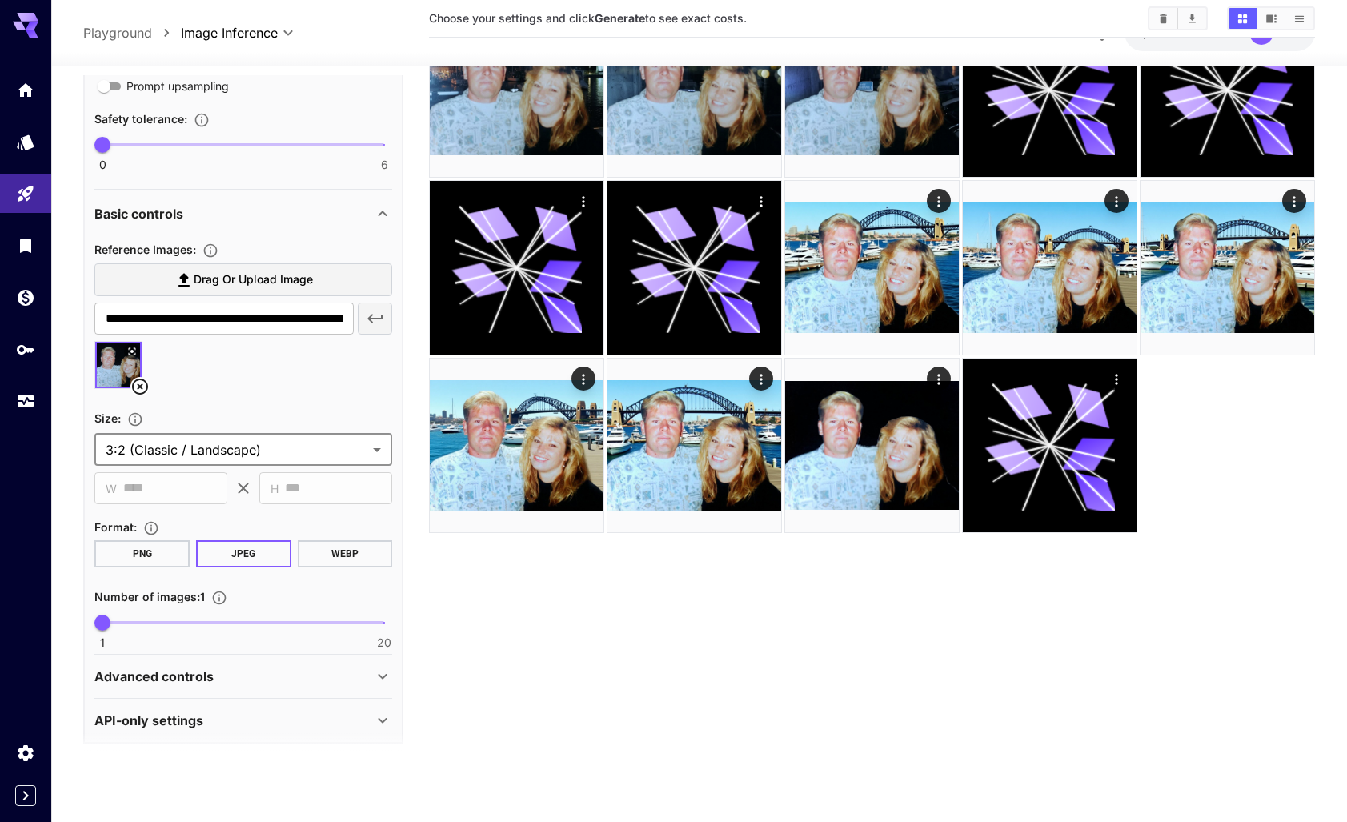
scroll to position [435, 0]
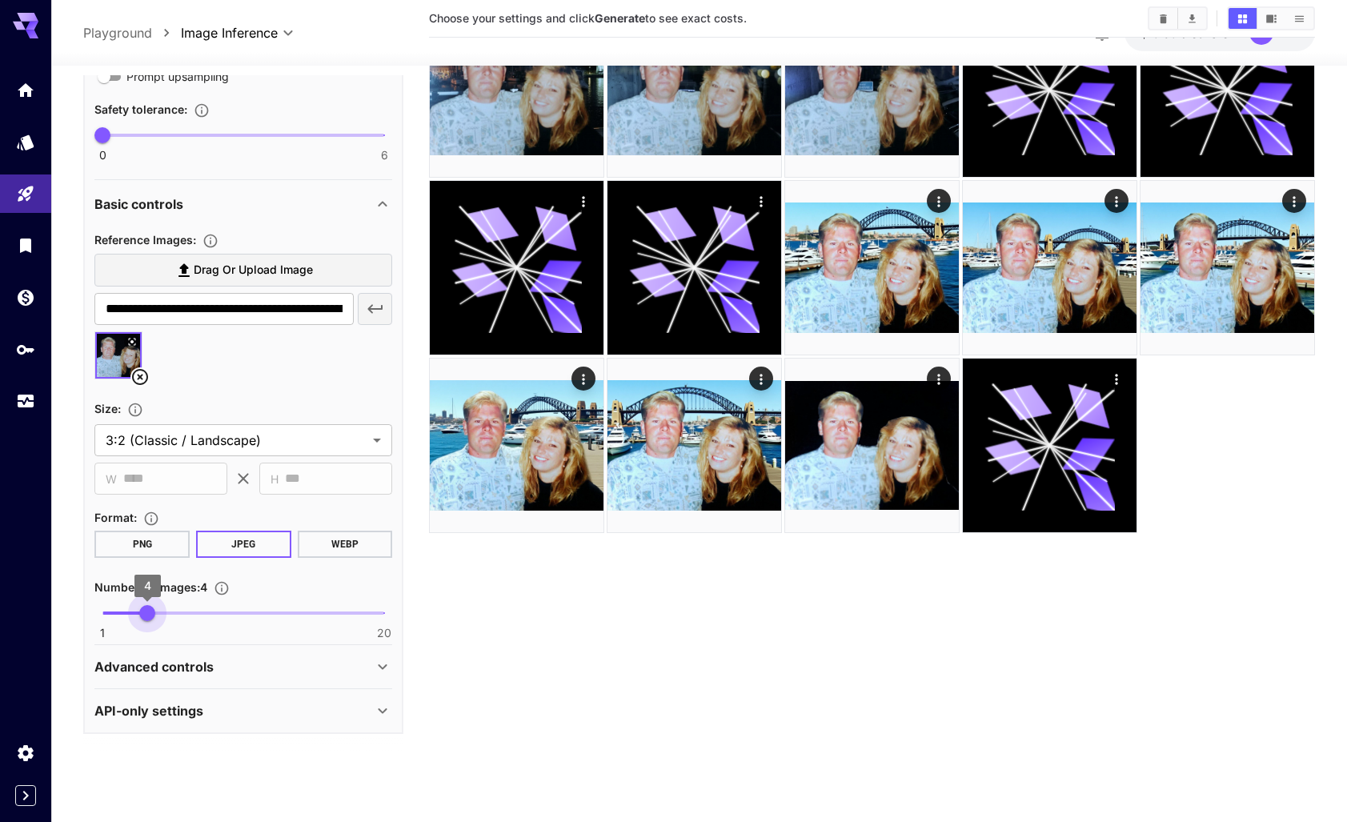
type input "*"
drag, startPoint x: 99, startPoint y: 612, endPoint x: 138, endPoint y: 605, distance: 39.9
click at [138, 605] on span "3" at bounding box center [133, 613] width 16 height 16
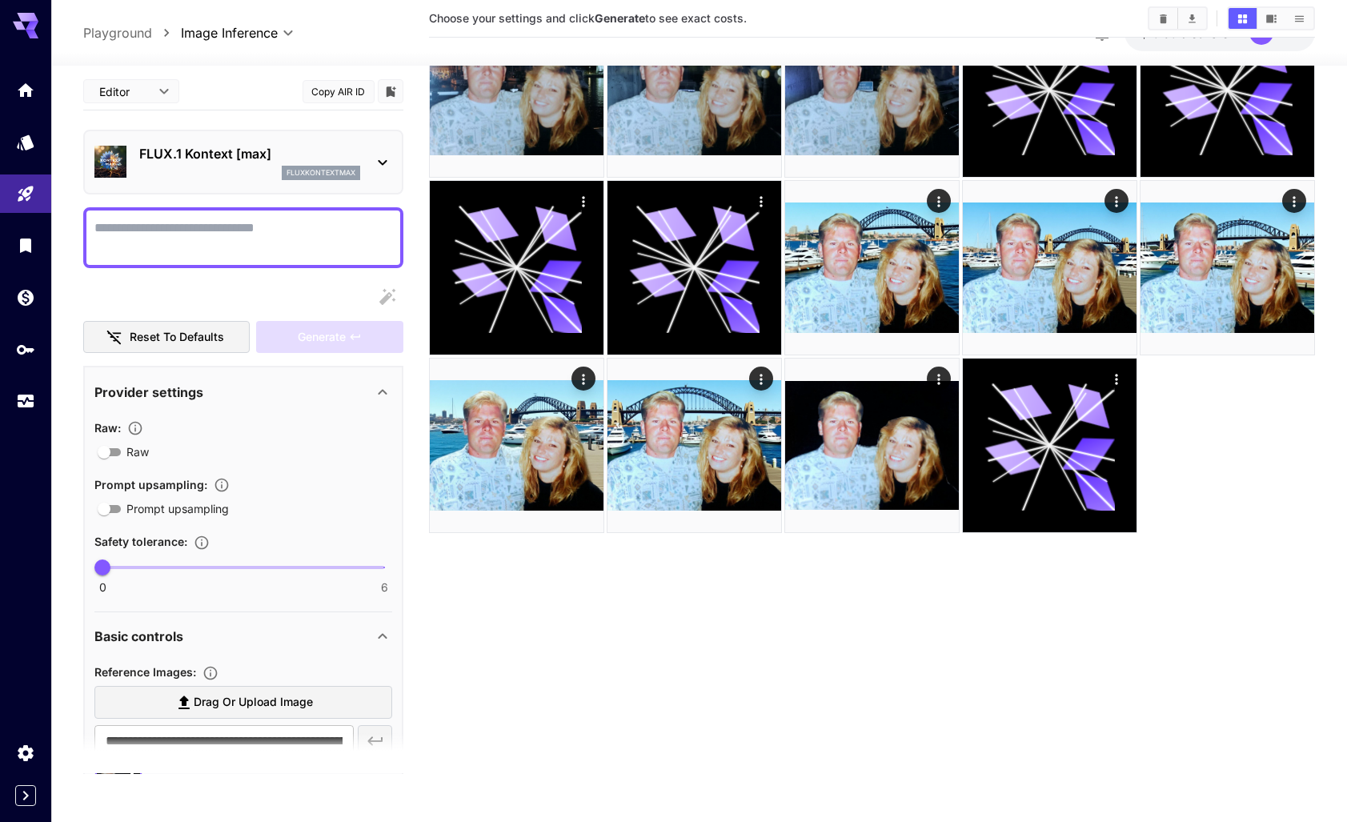
scroll to position [0, 0]
click at [161, 223] on textarea "Raw" at bounding box center [243, 240] width 298 height 38
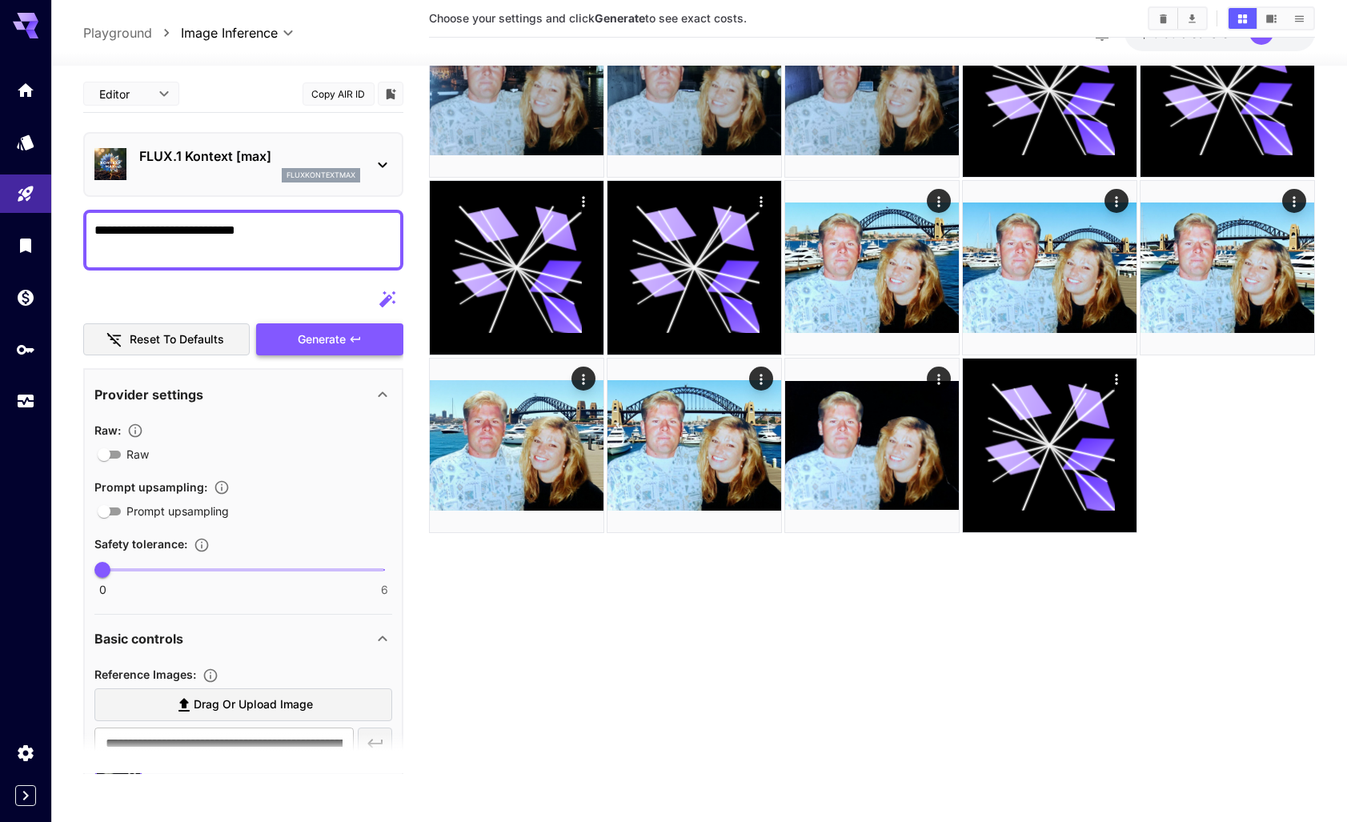
click at [295, 333] on button "Generate" at bounding box center [329, 339] width 147 height 33
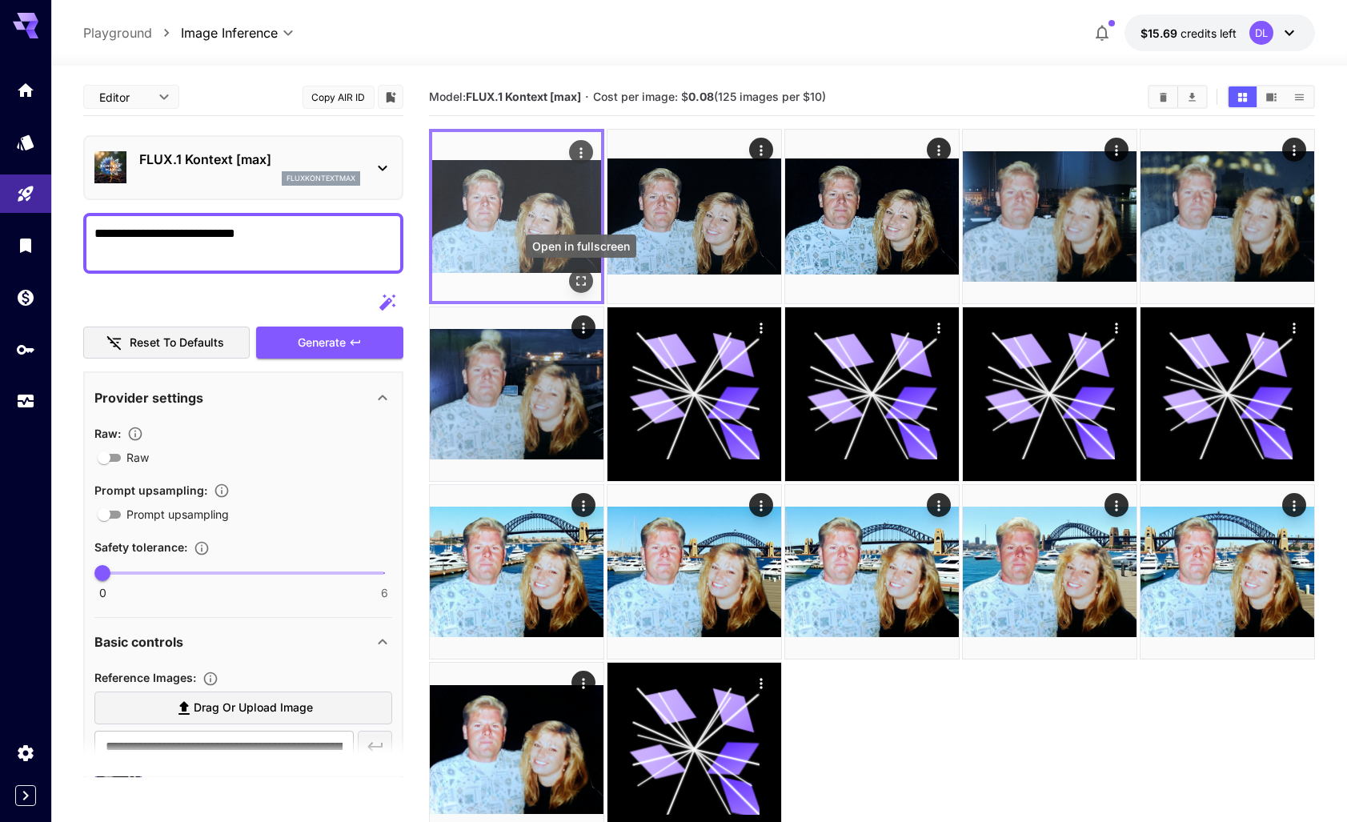
click at [582, 281] on icon "Open in fullscreen" at bounding box center [581, 281] width 16 height 16
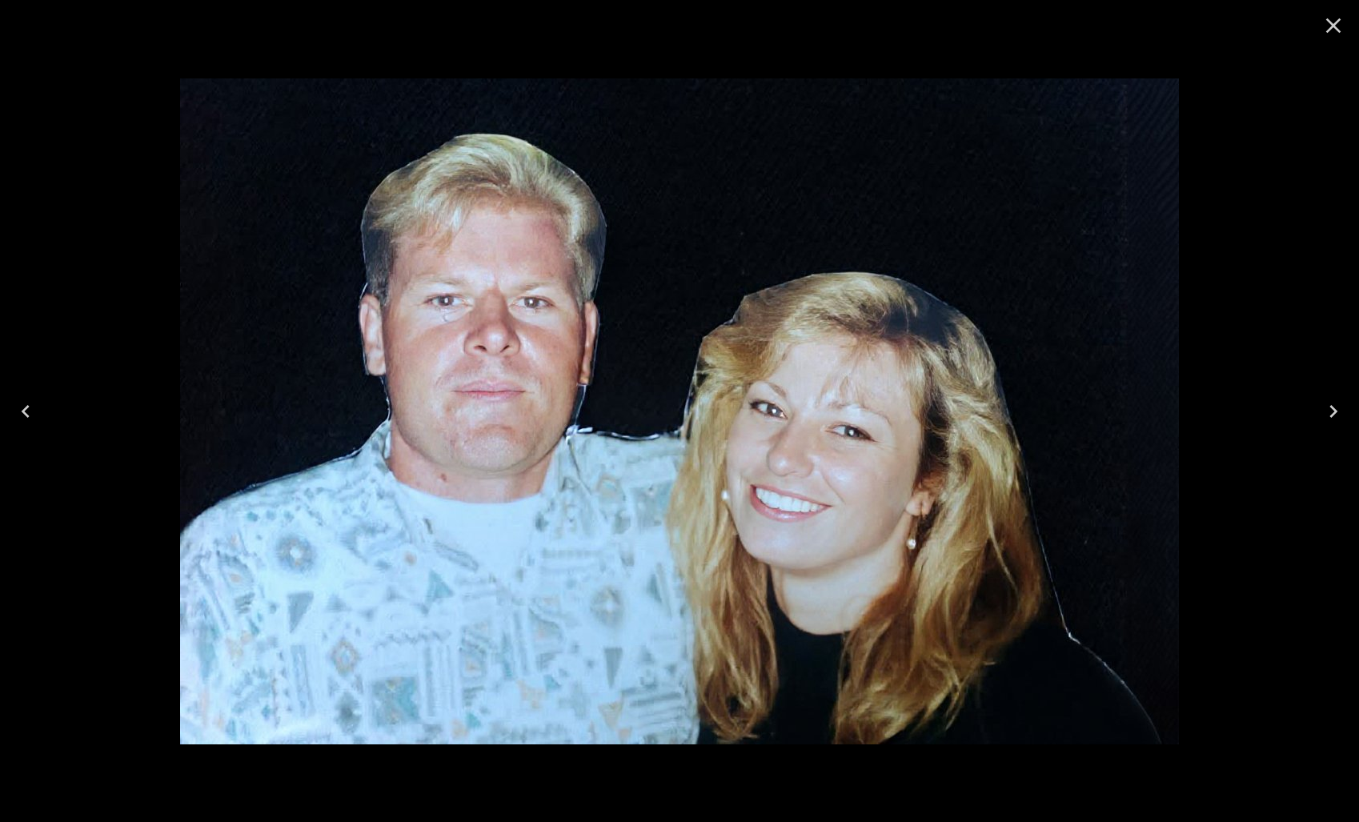
click at [1332, 22] on icon "Close" at bounding box center [1334, 26] width 26 height 26
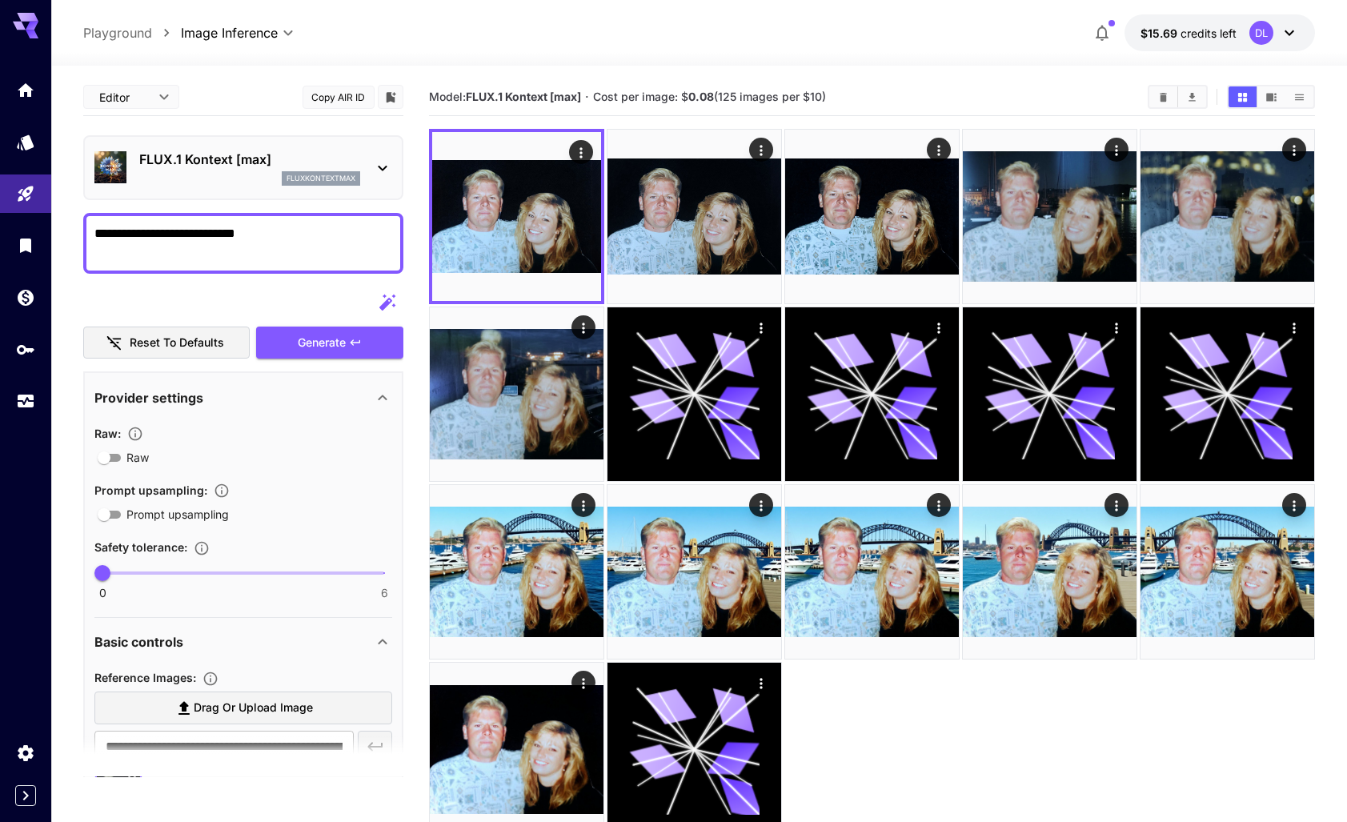
click at [96, 235] on textarea "**********" at bounding box center [243, 243] width 298 height 38
click at [378, 235] on textarea "**********" at bounding box center [243, 243] width 298 height 38
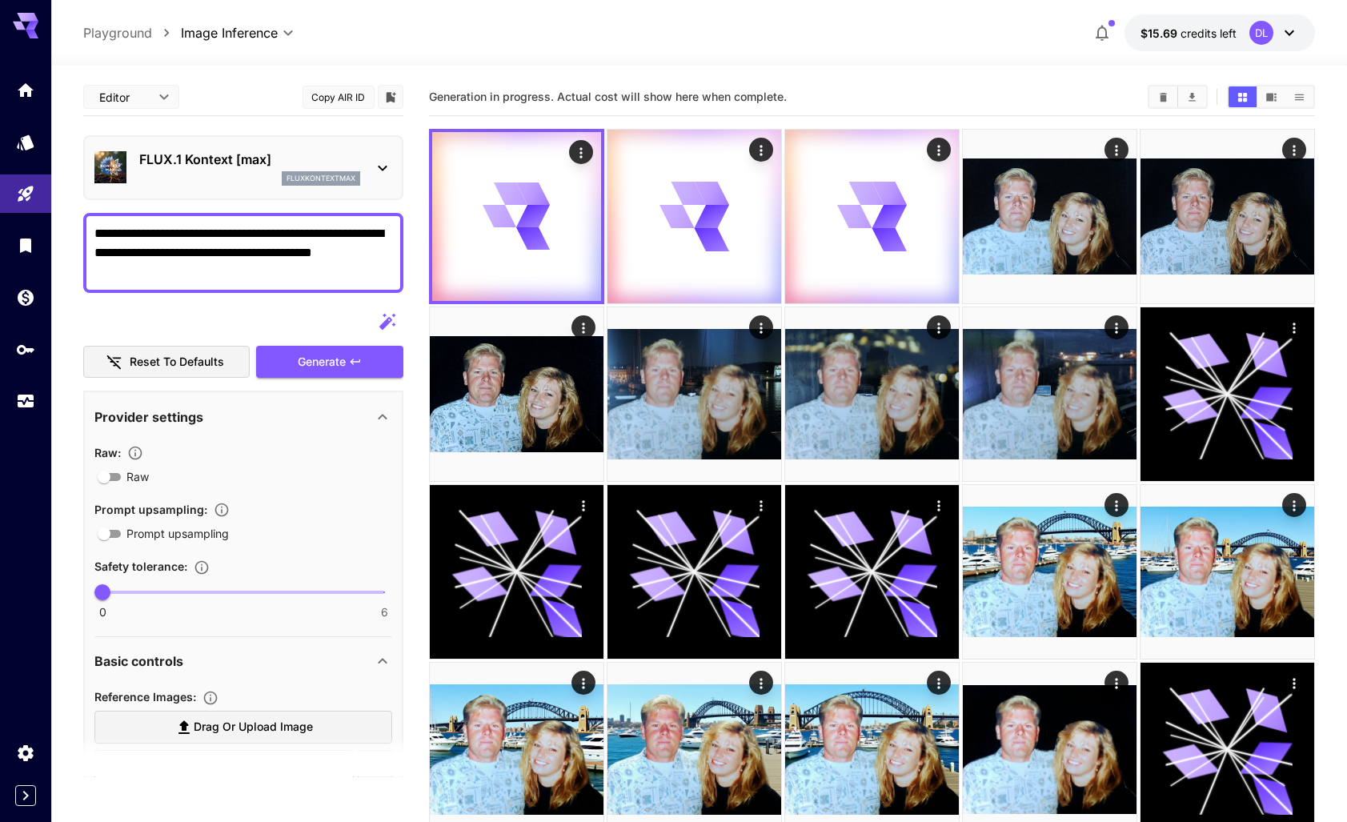
type textarea "**********"
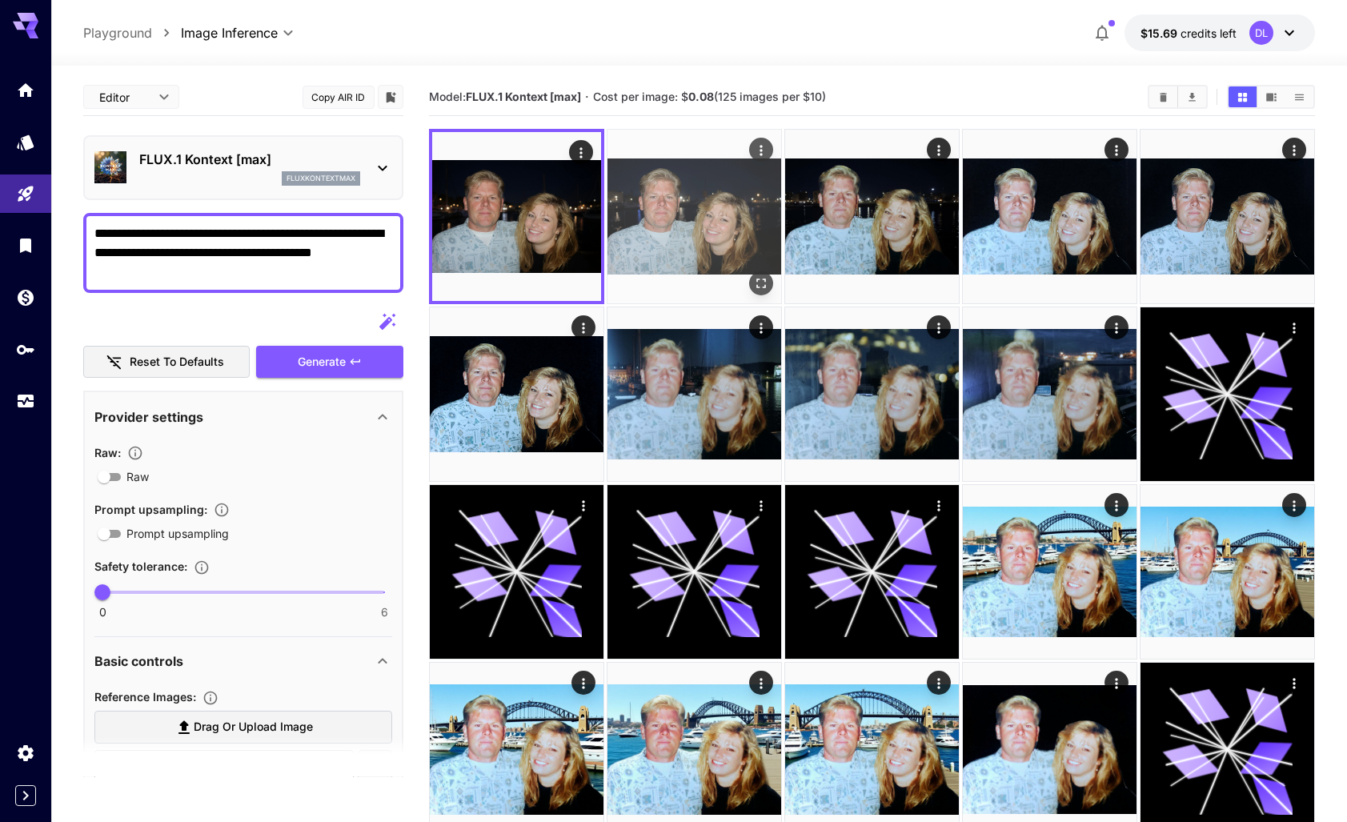
click at [706, 230] on img at bounding box center [695, 217] width 174 height 174
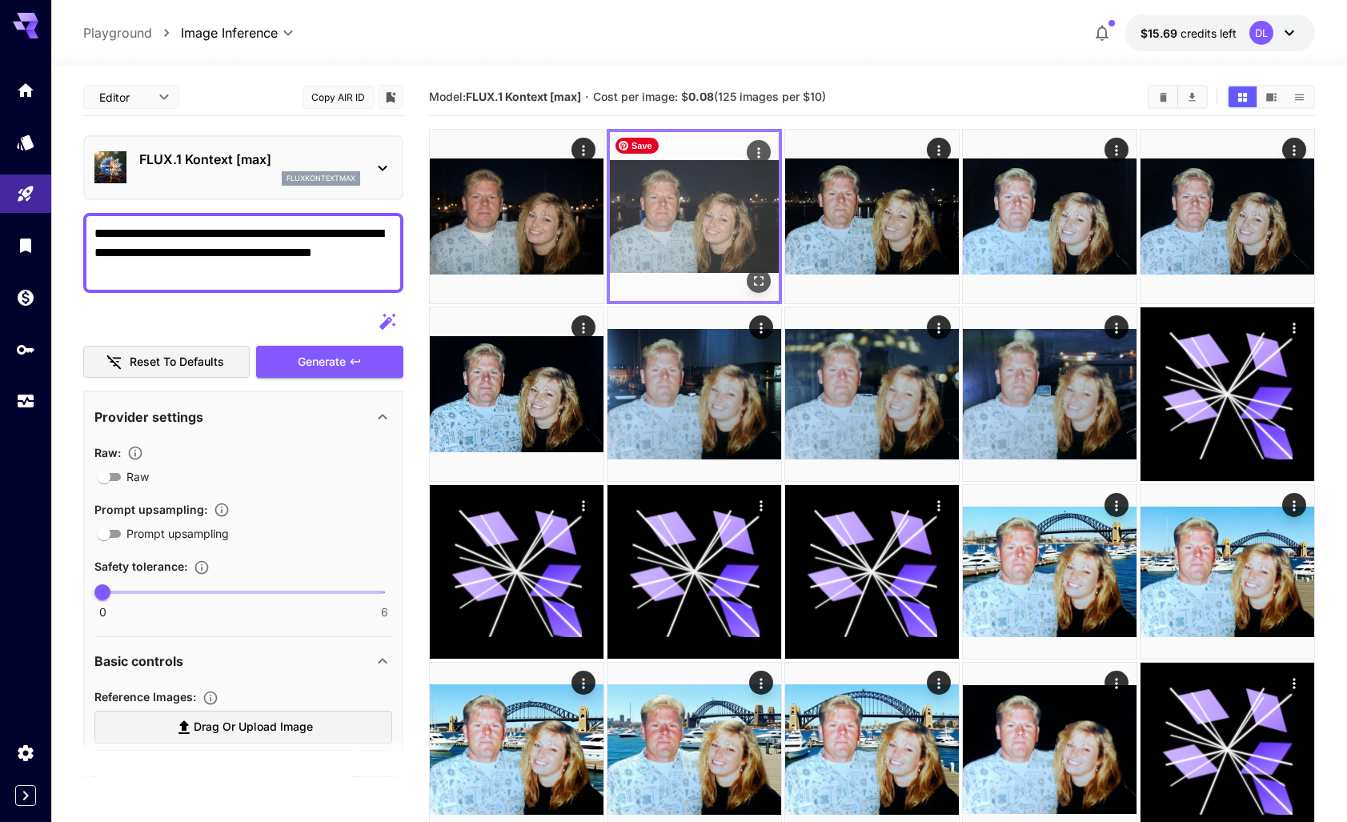
click at [706, 230] on img at bounding box center [694, 216] width 169 height 169
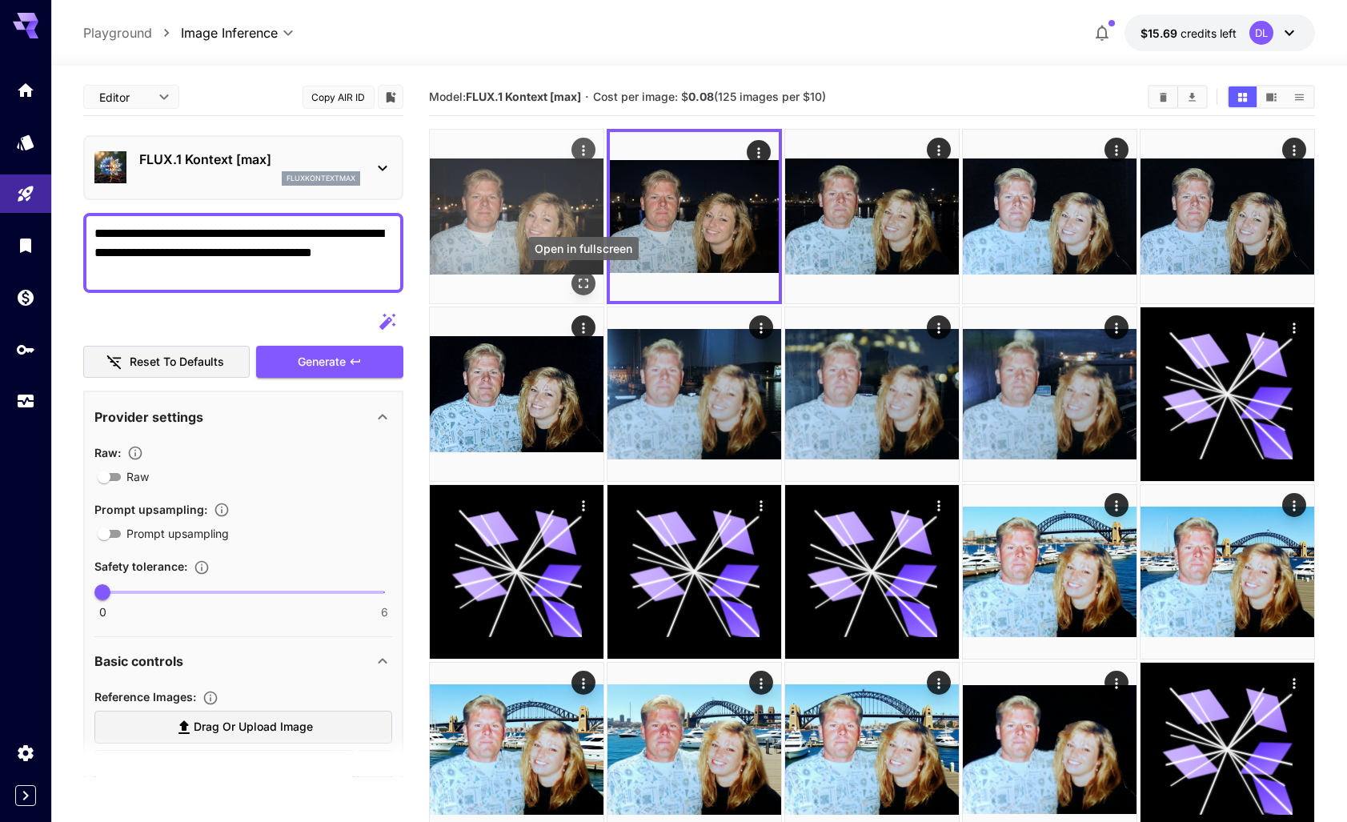
click at [582, 282] on icon "Open in fullscreen" at bounding box center [584, 283] width 16 height 16
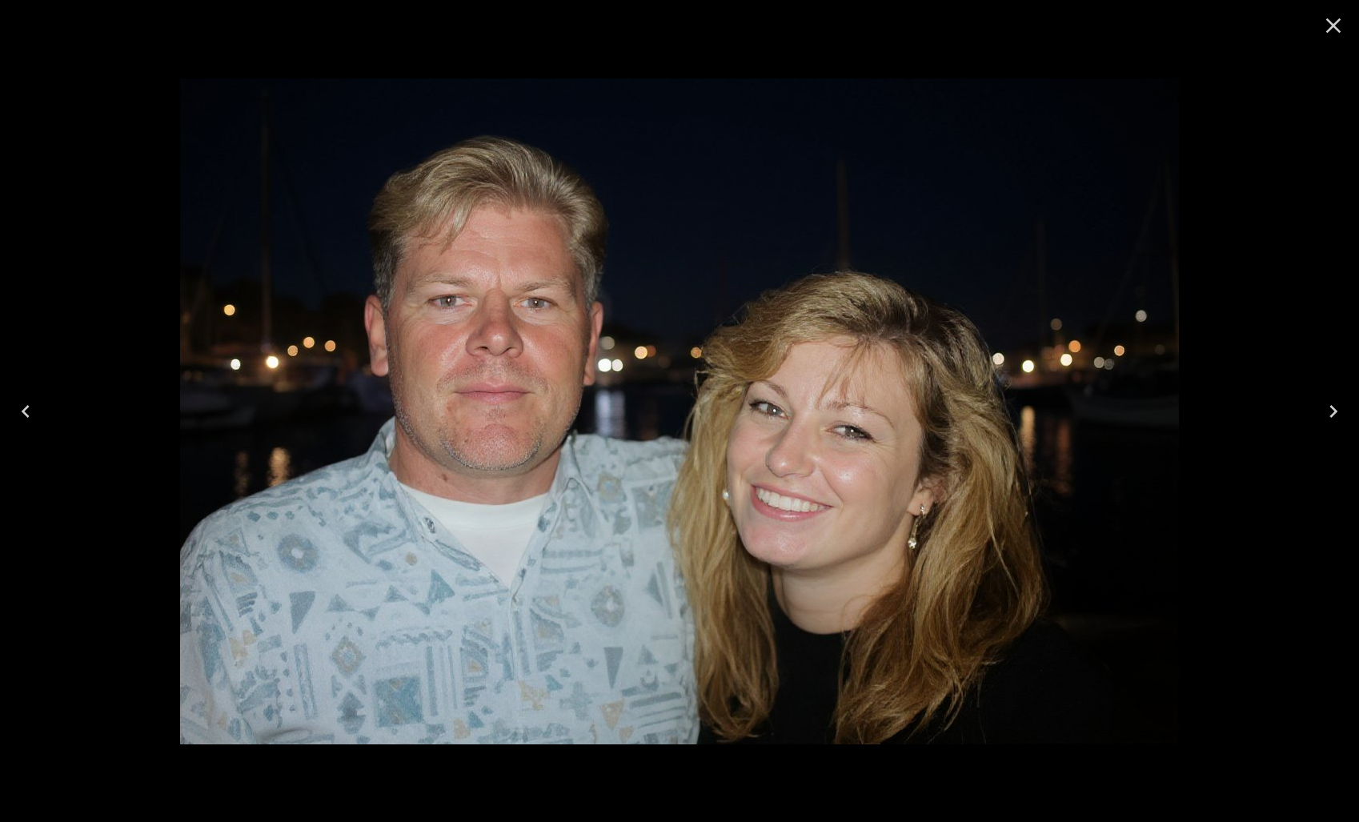
click at [1332, 26] on icon "Close" at bounding box center [1333, 25] width 15 height 15
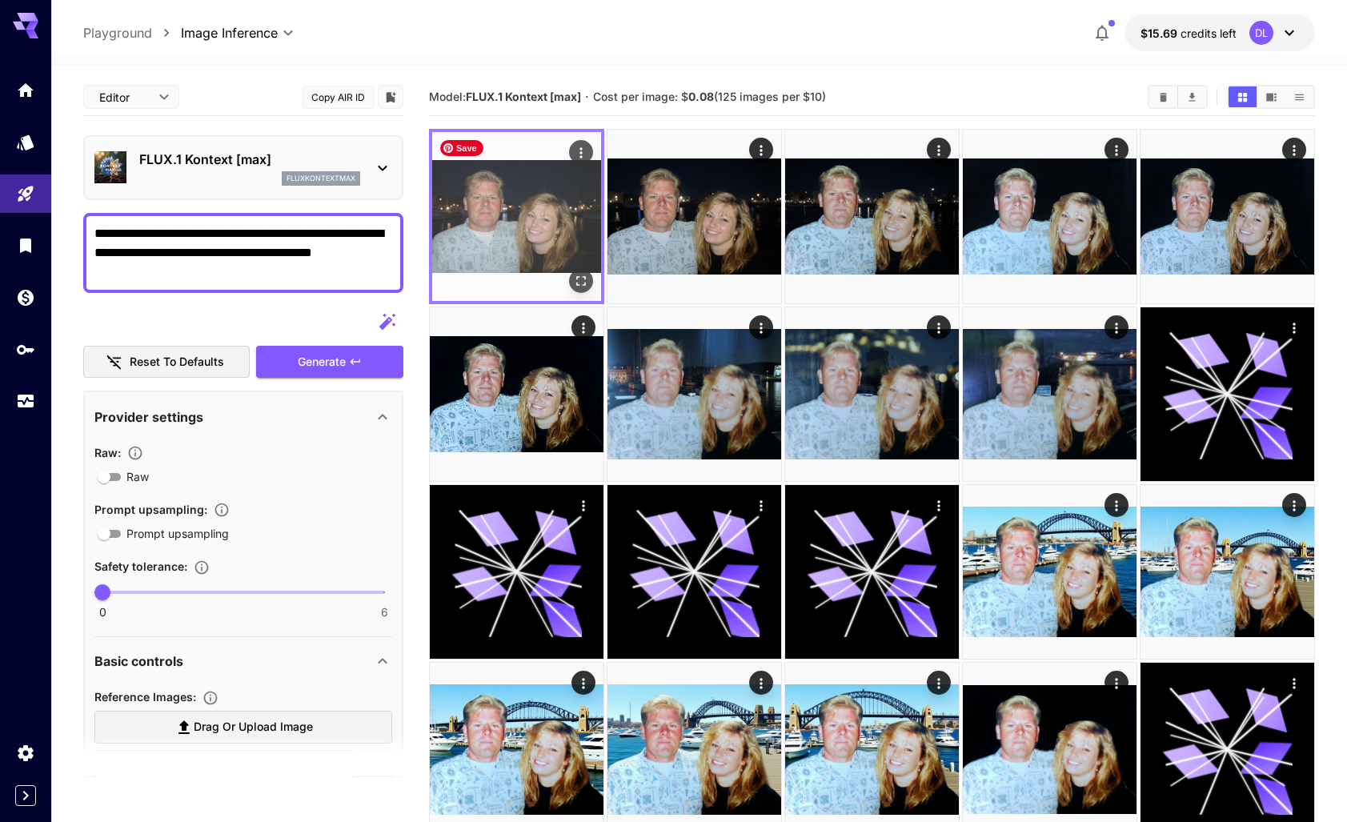
click at [547, 240] on img at bounding box center [516, 216] width 169 height 169
click at [592, 279] on button "Open in fullscreen" at bounding box center [581, 281] width 24 height 24
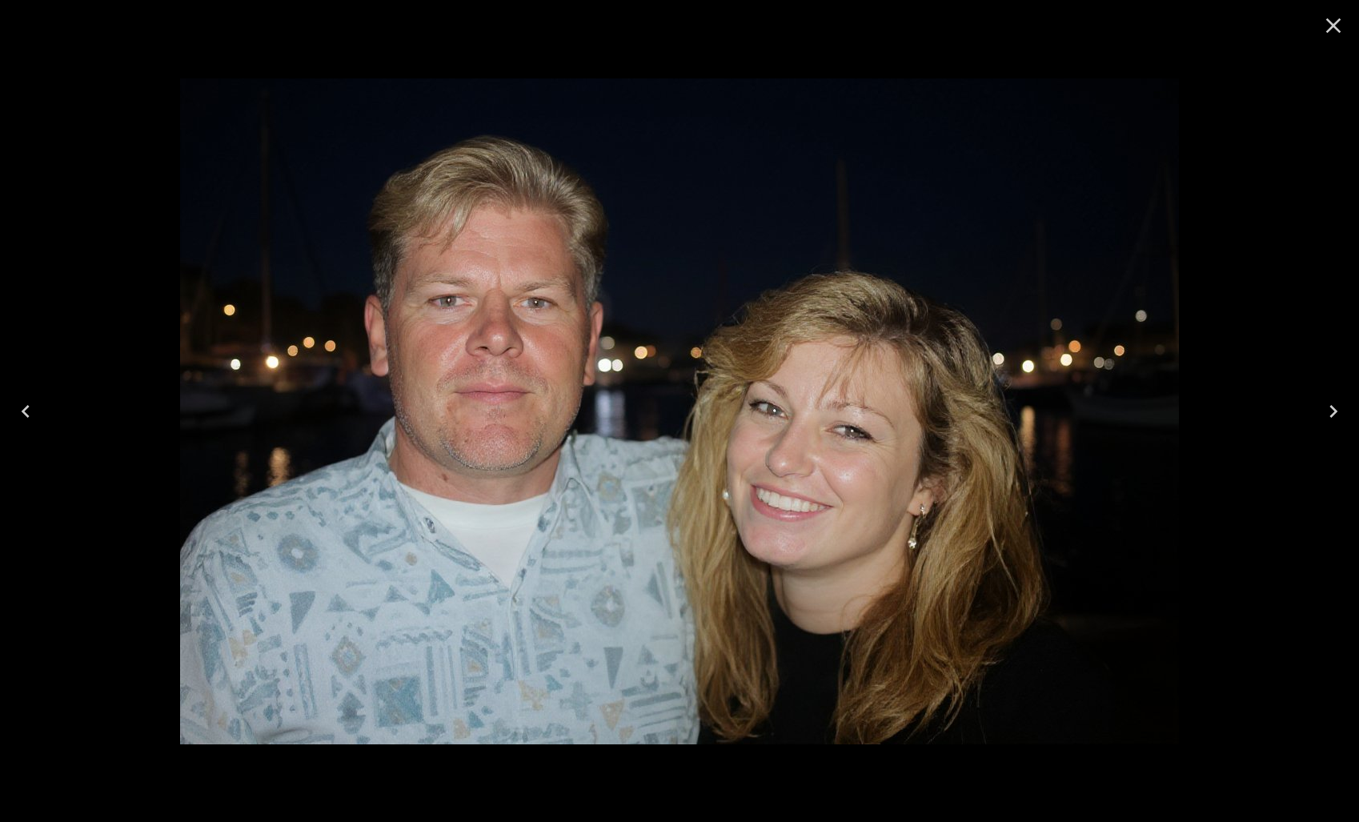
click at [1338, 19] on icon "Close" at bounding box center [1333, 25] width 15 height 15
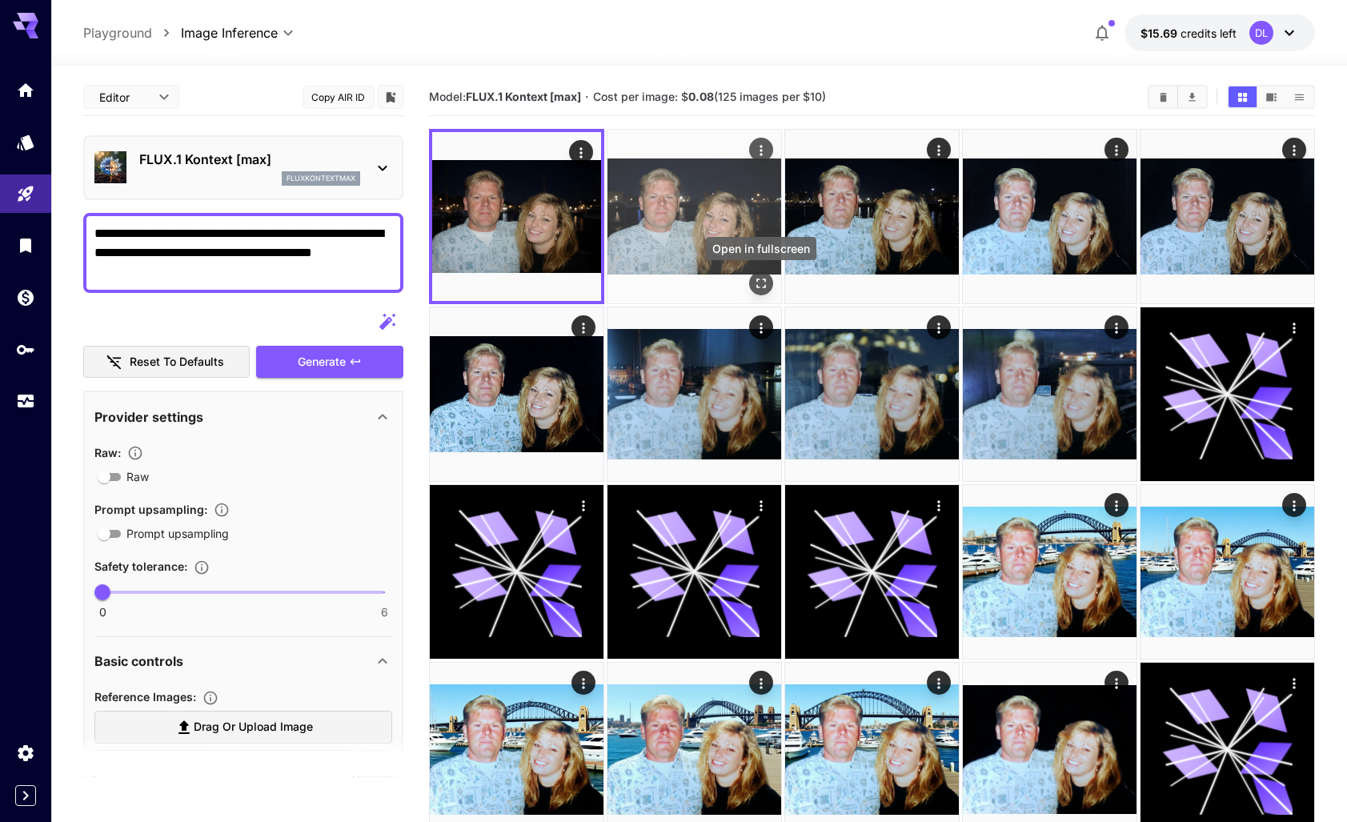
click at [758, 279] on icon "Open in fullscreen" at bounding box center [761, 283] width 16 height 16
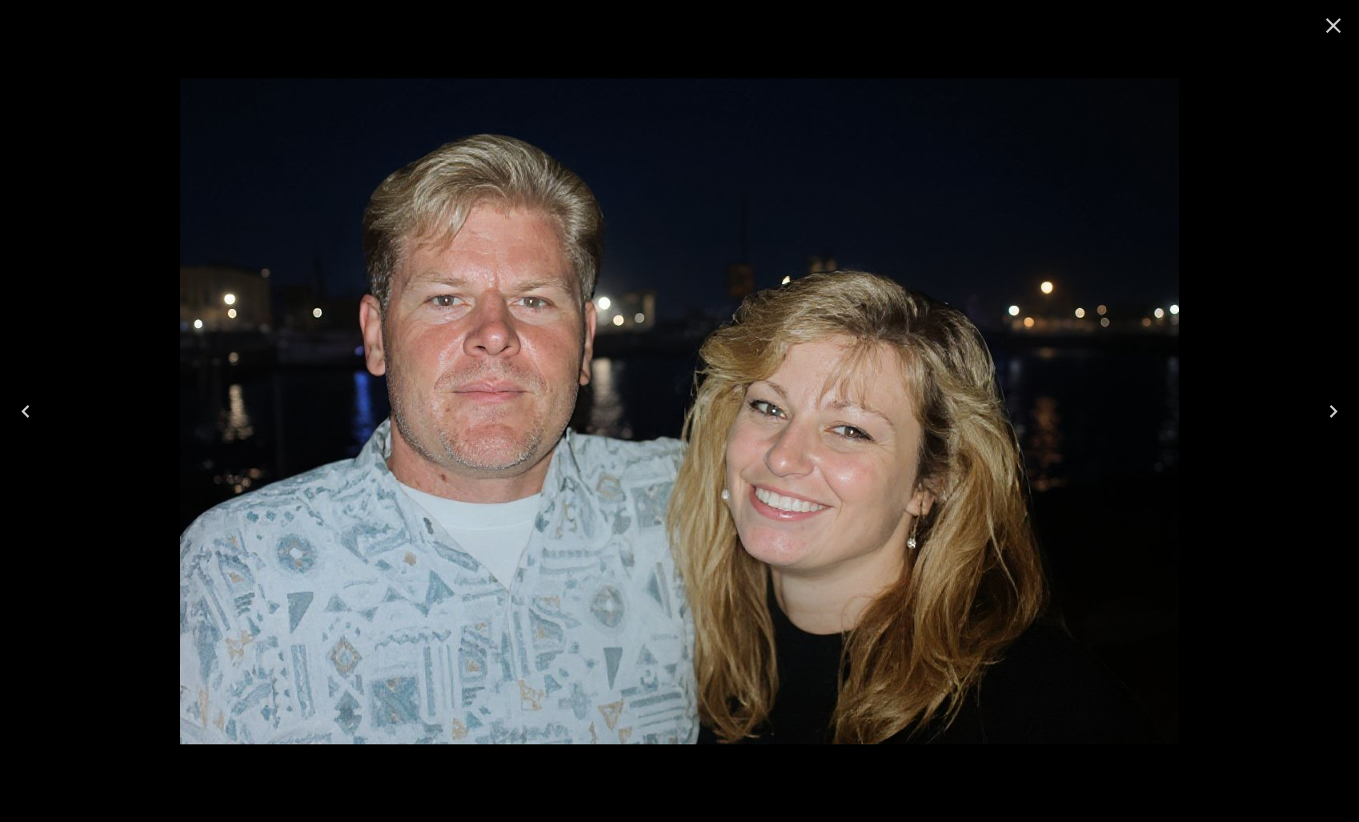
click at [1332, 31] on icon "Close" at bounding box center [1334, 26] width 26 height 26
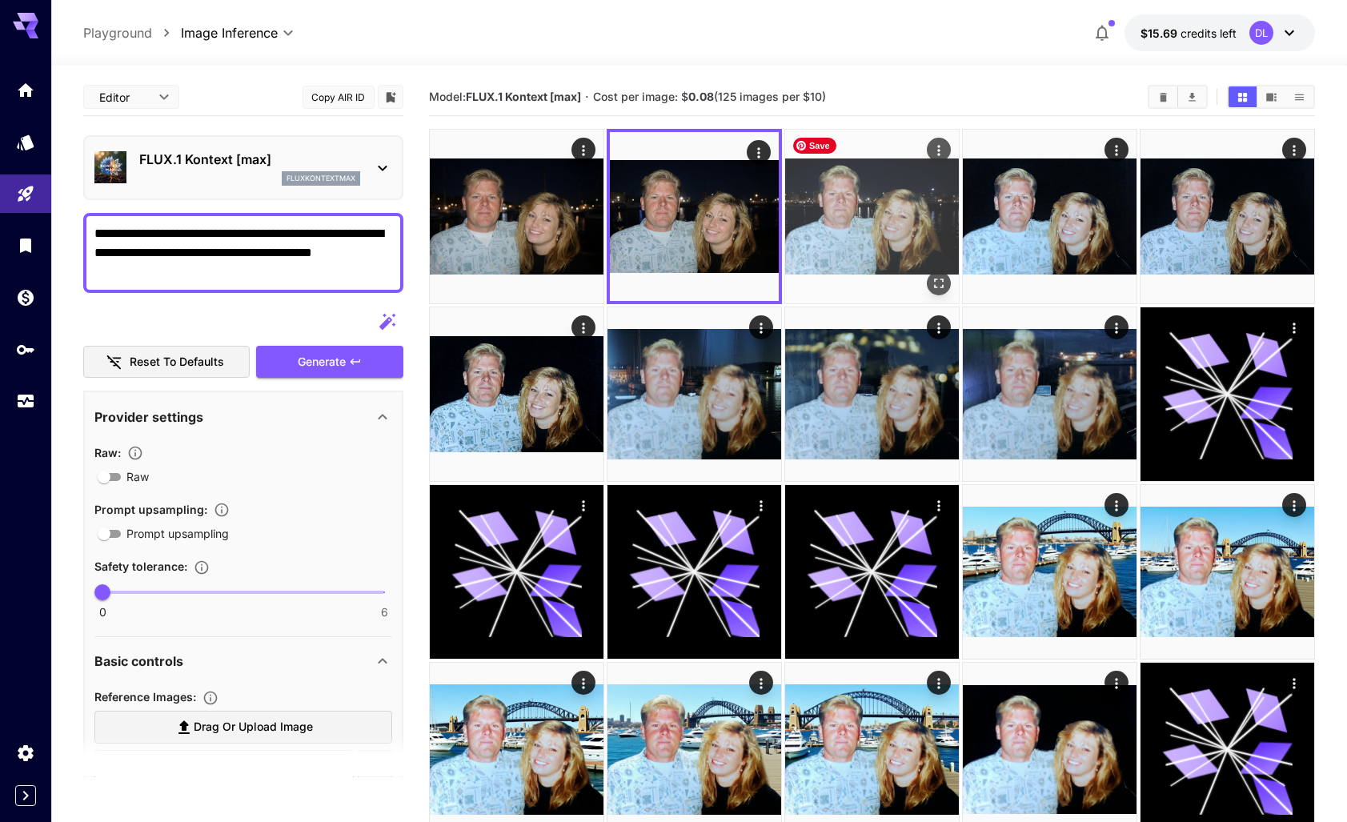
click at [903, 223] on img at bounding box center [872, 217] width 174 height 174
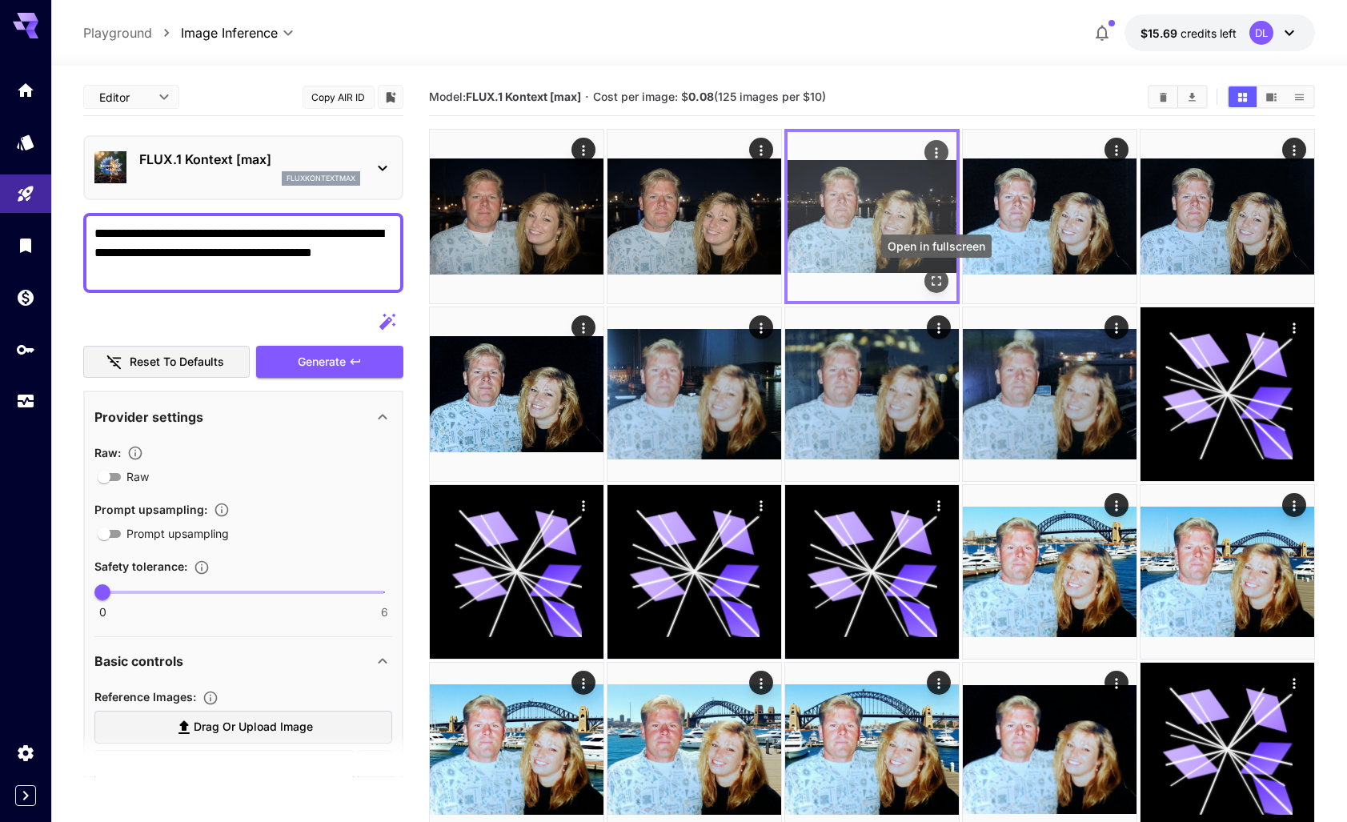
click at [938, 278] on icon "Open in fullscreen" at bounding box center [936, 281] width 16 height 16
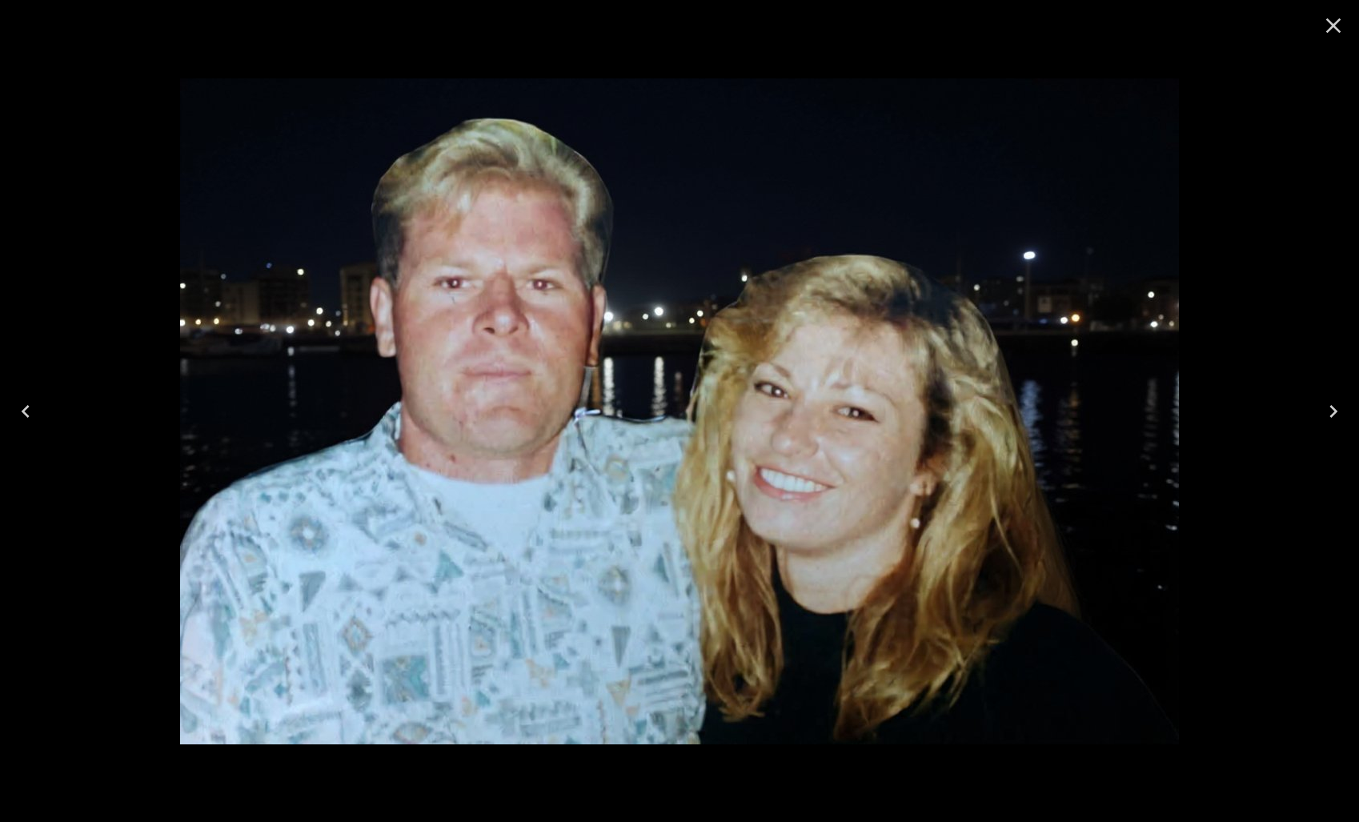
click at [1333, 18] on icon "Close" at bounding box center [1334, 26] width 26 height 26
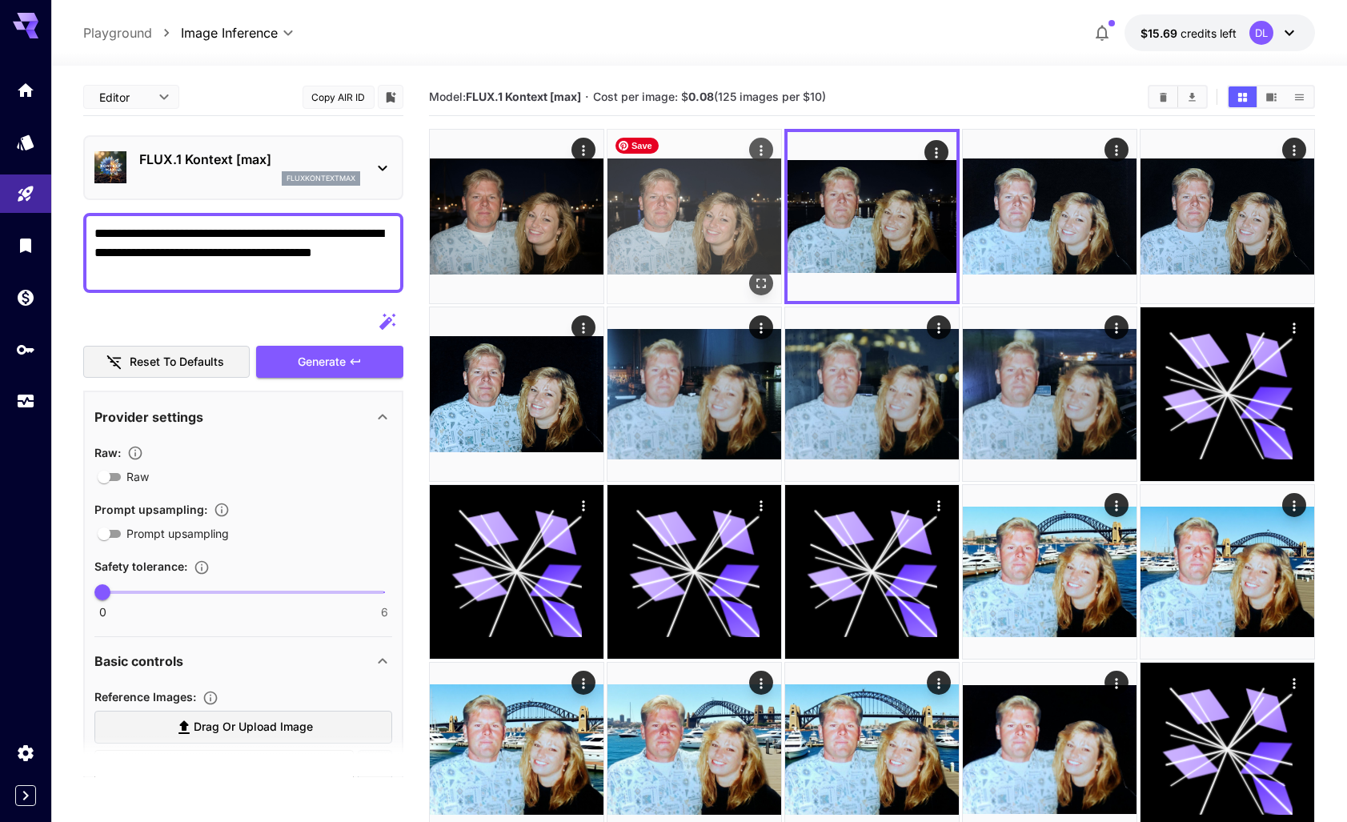
click at [709, 235] on img at bounding box center [695, 217] width 174 height 174
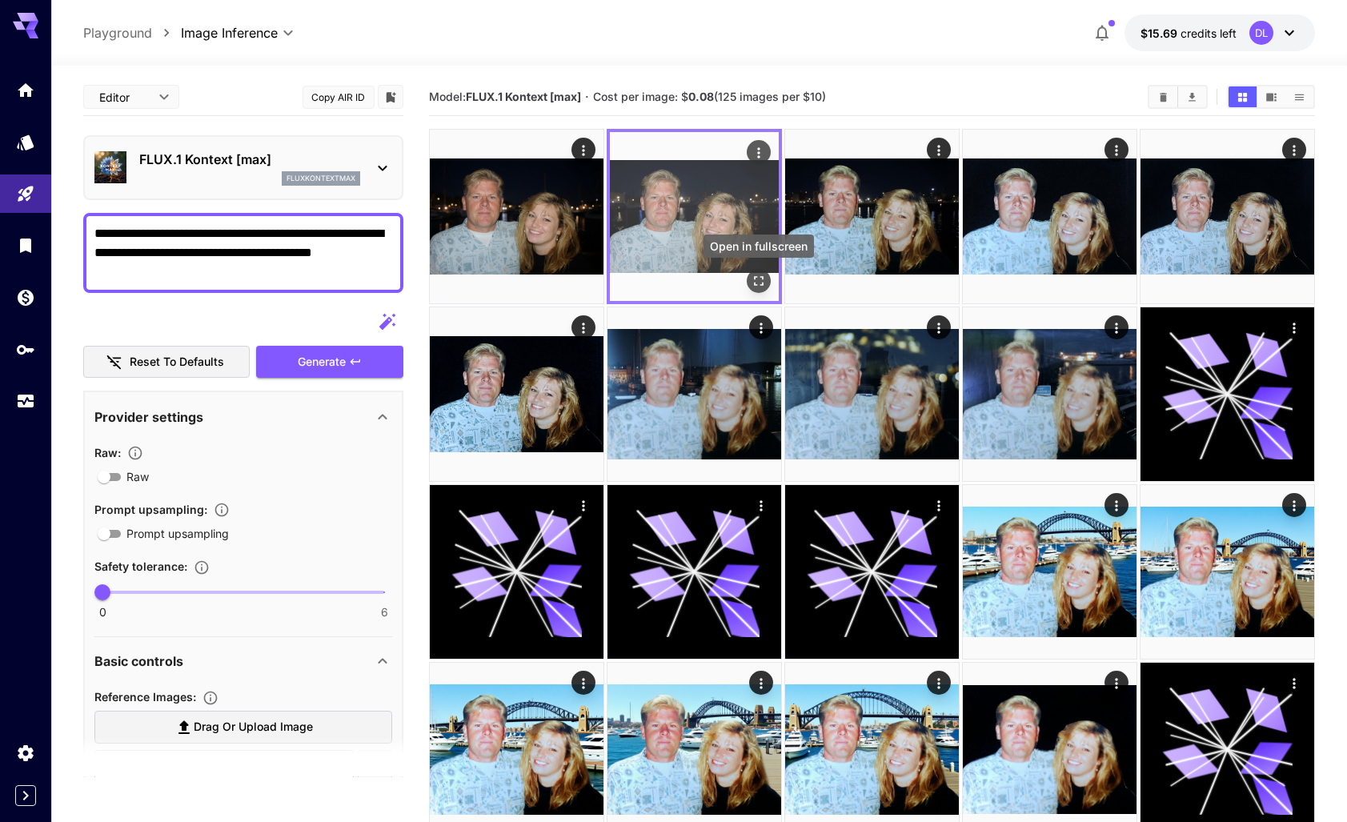
click at [759, 280] on icon "Open in fullscreen" at bounding box center [759, 281] width 16 height 16
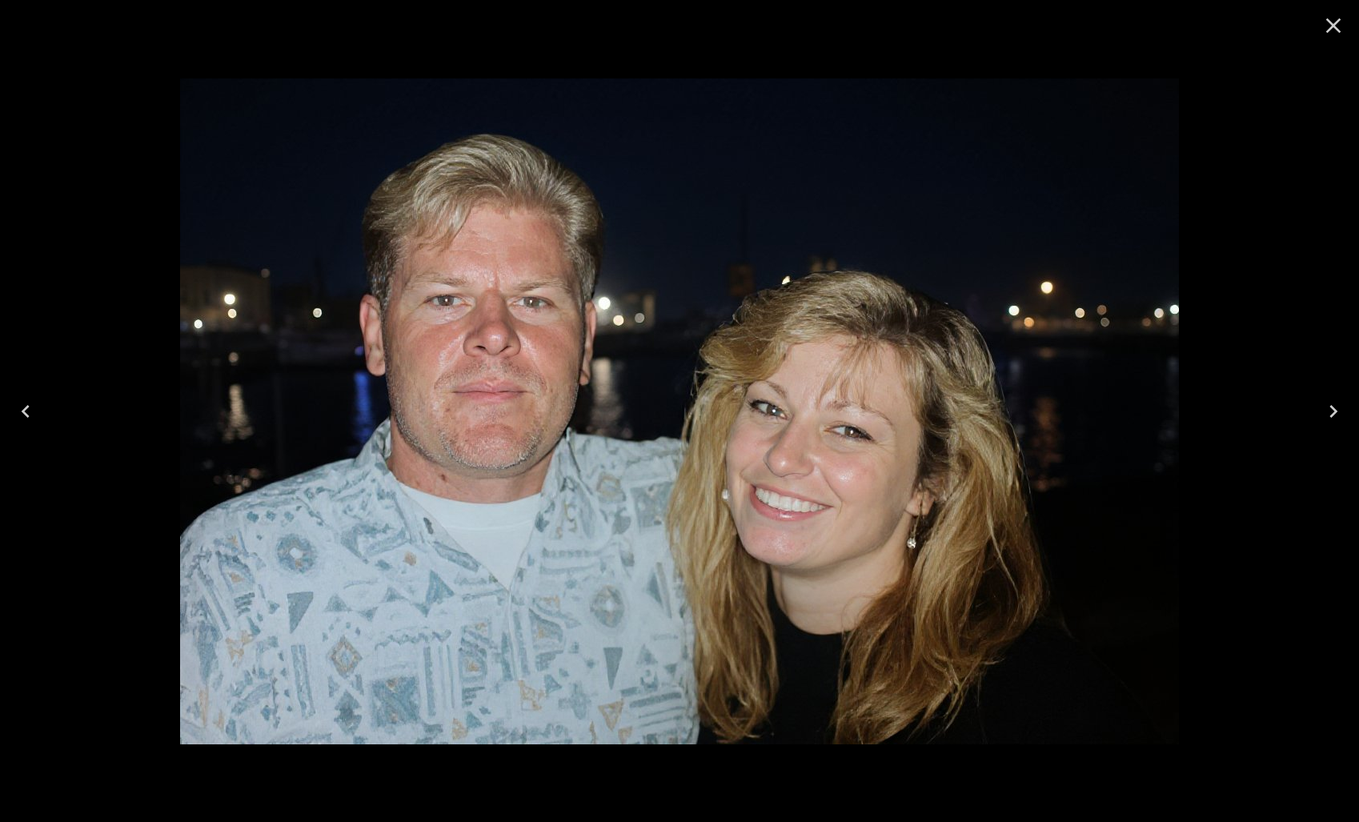
click at [1336, 22] on icon "Close" at bounding box center [1333, 25] width 15 height 15
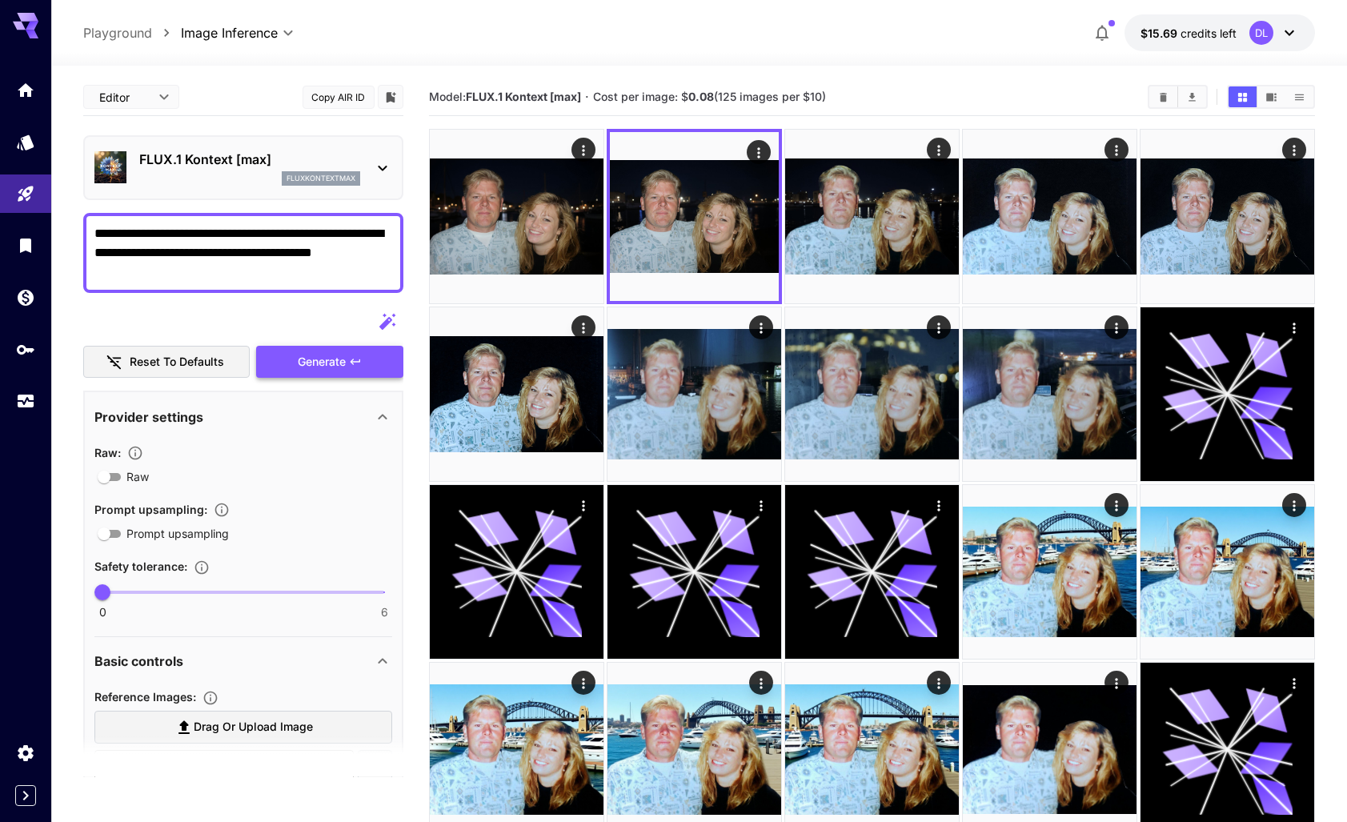
click at [316, 361] on span "Generate" at bounding box center [322, 362] width 48 height 20
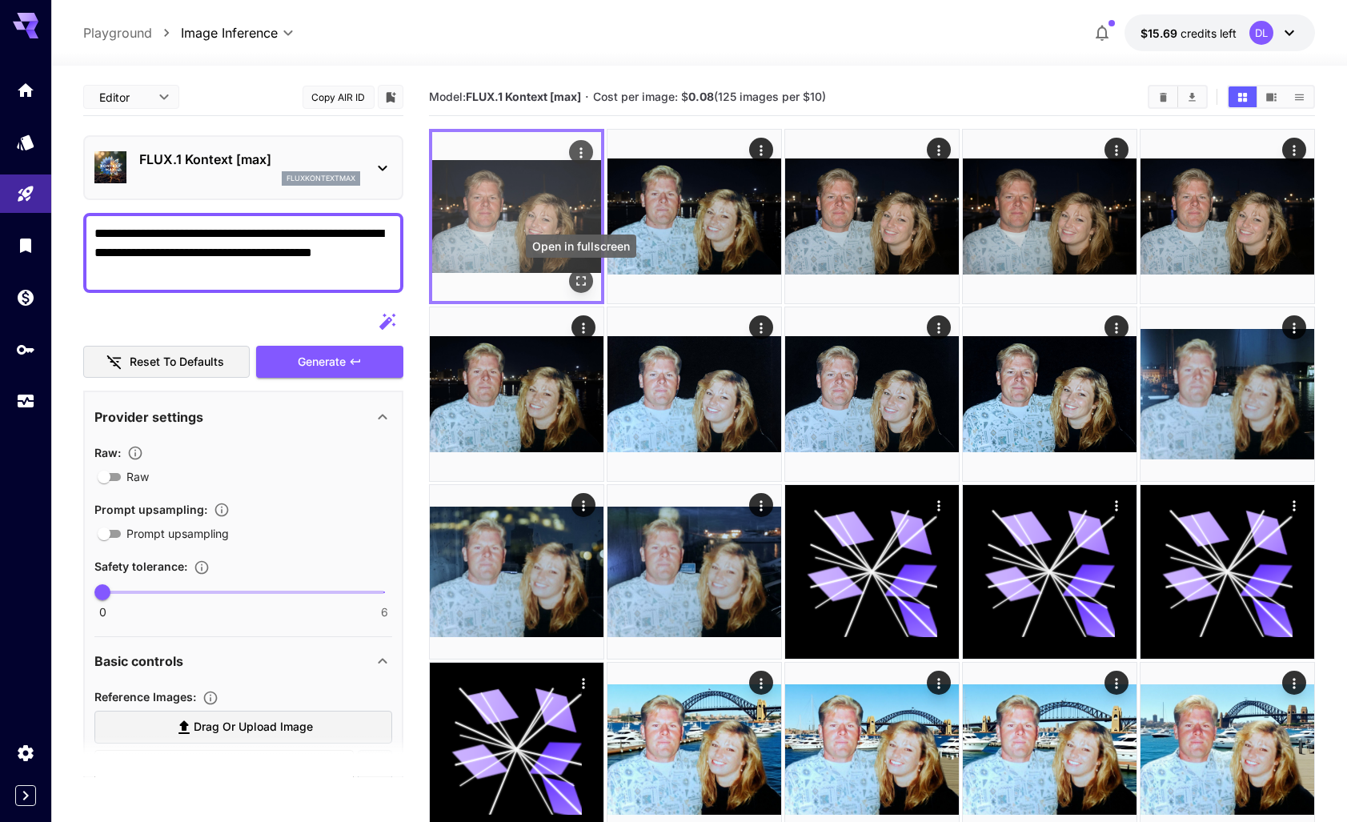
click at [576, 280] on icon "Open in fullscreen" at bounding box center [581, 281] width 16 height 16
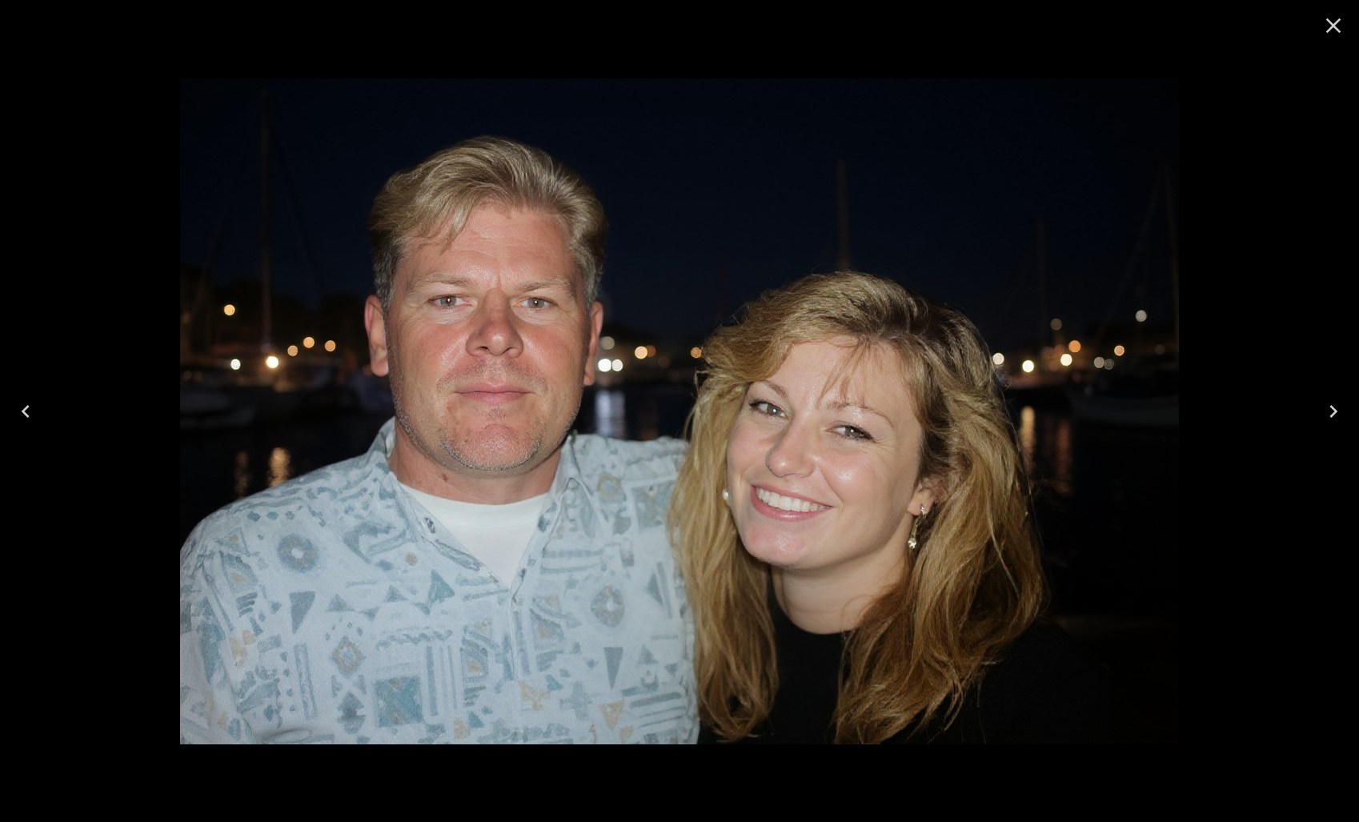
click at [1334, 24] on icon "Close" at bounding box center [1333, 25] width 15 height 15
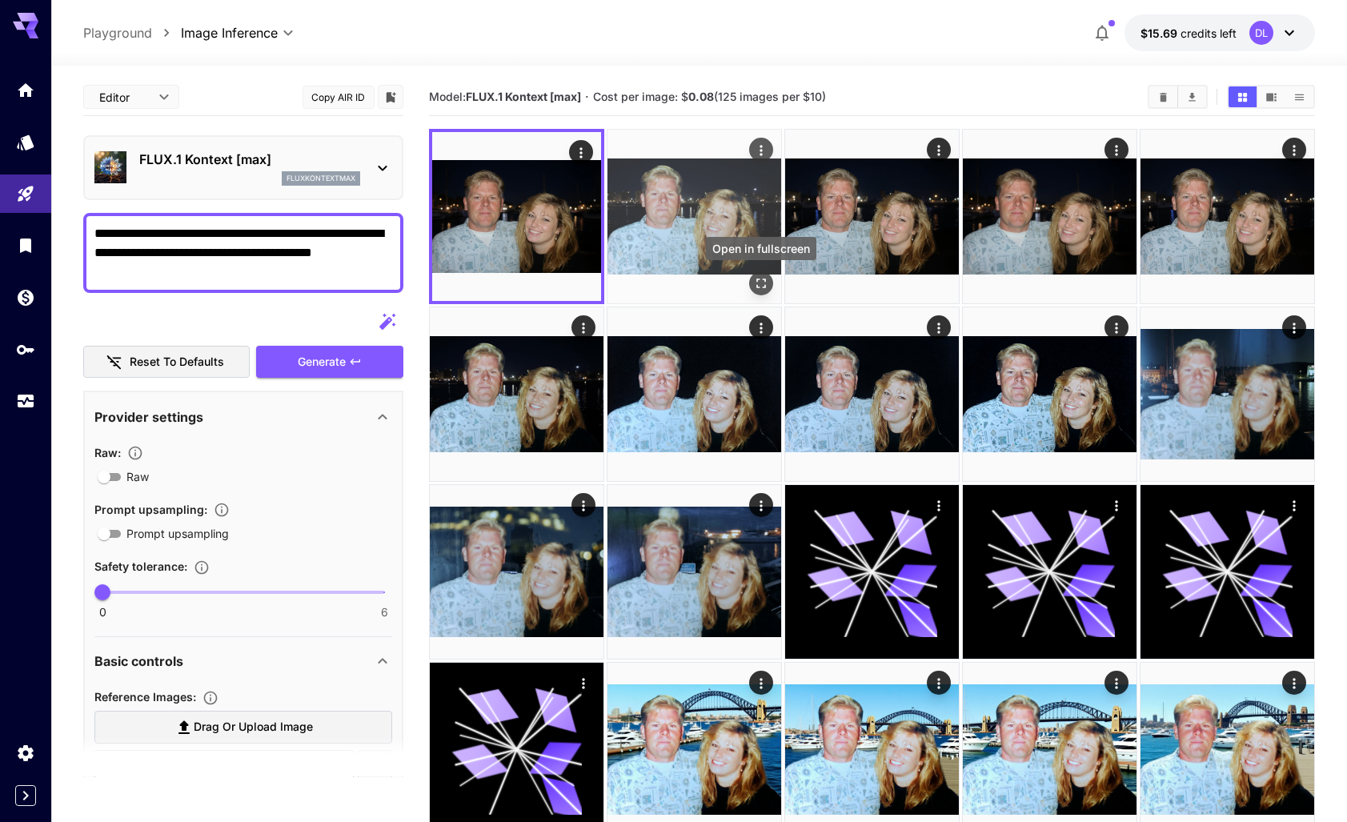
click at [762, 276] on icon "Open in fullscreen" at bounding box center [761, 283] width 16 height 16
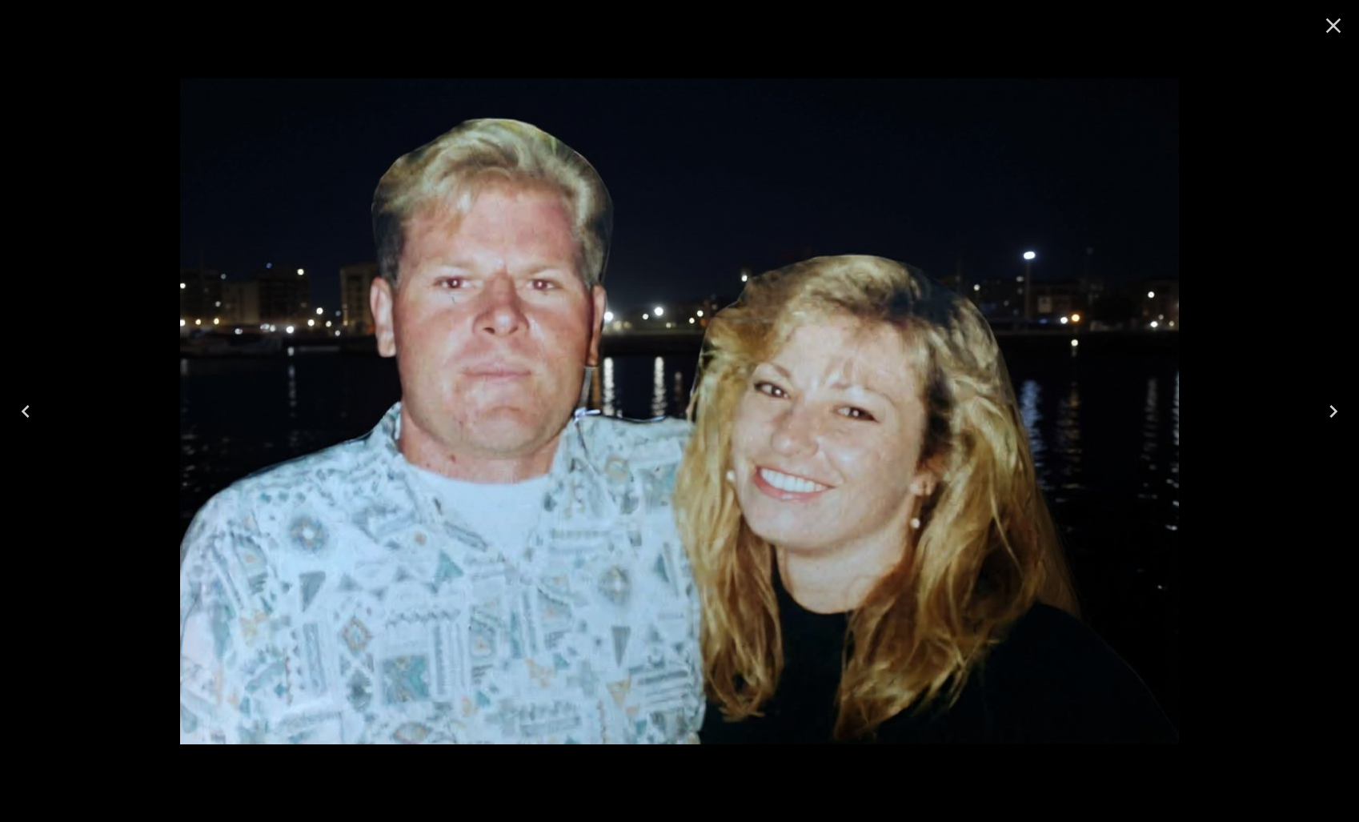
click at [1334, 19] on icon "Close" at bounding box center [1334, 26] width 26 height 26
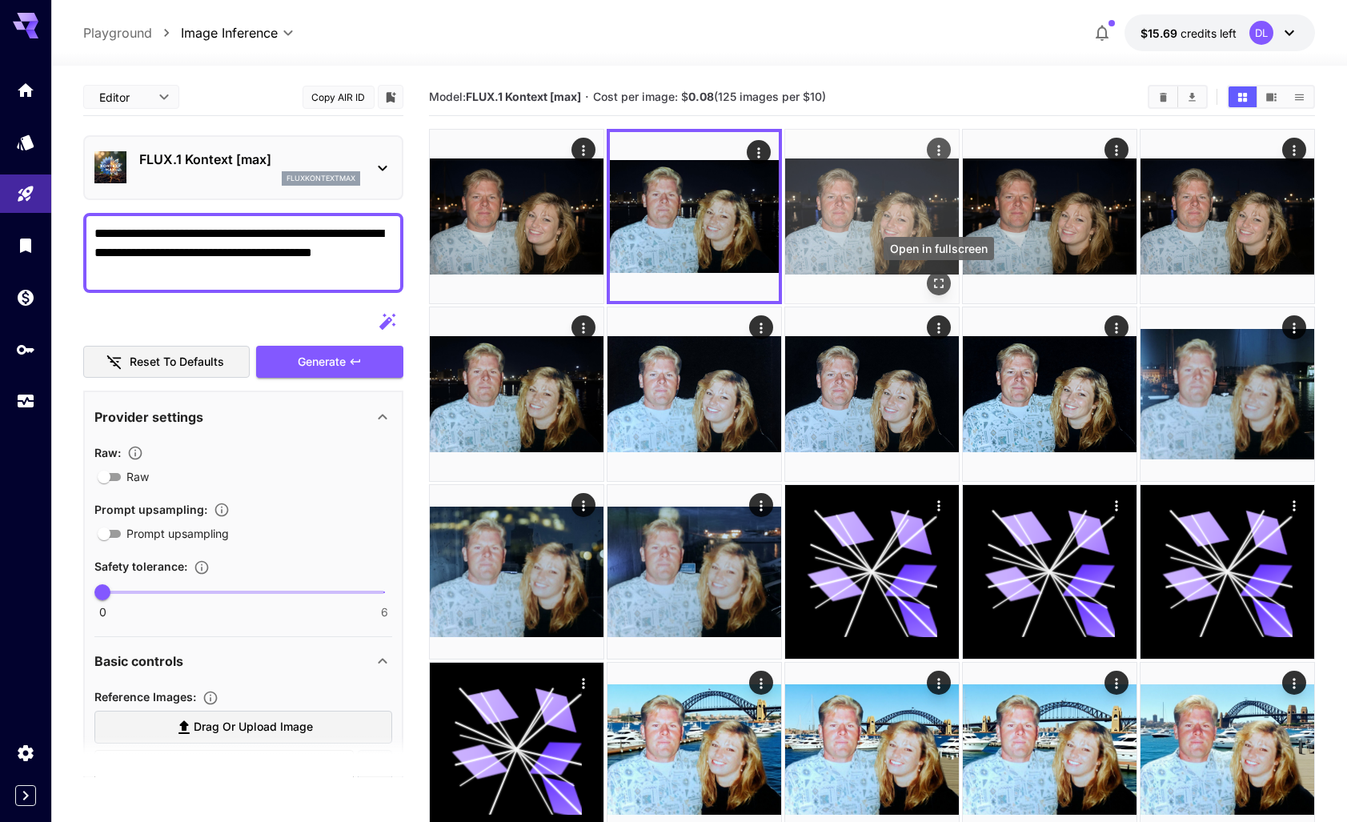
click at [937, 282] on icon "Open in fullscreen" at bounding box center [939, 283] width 16 height 16
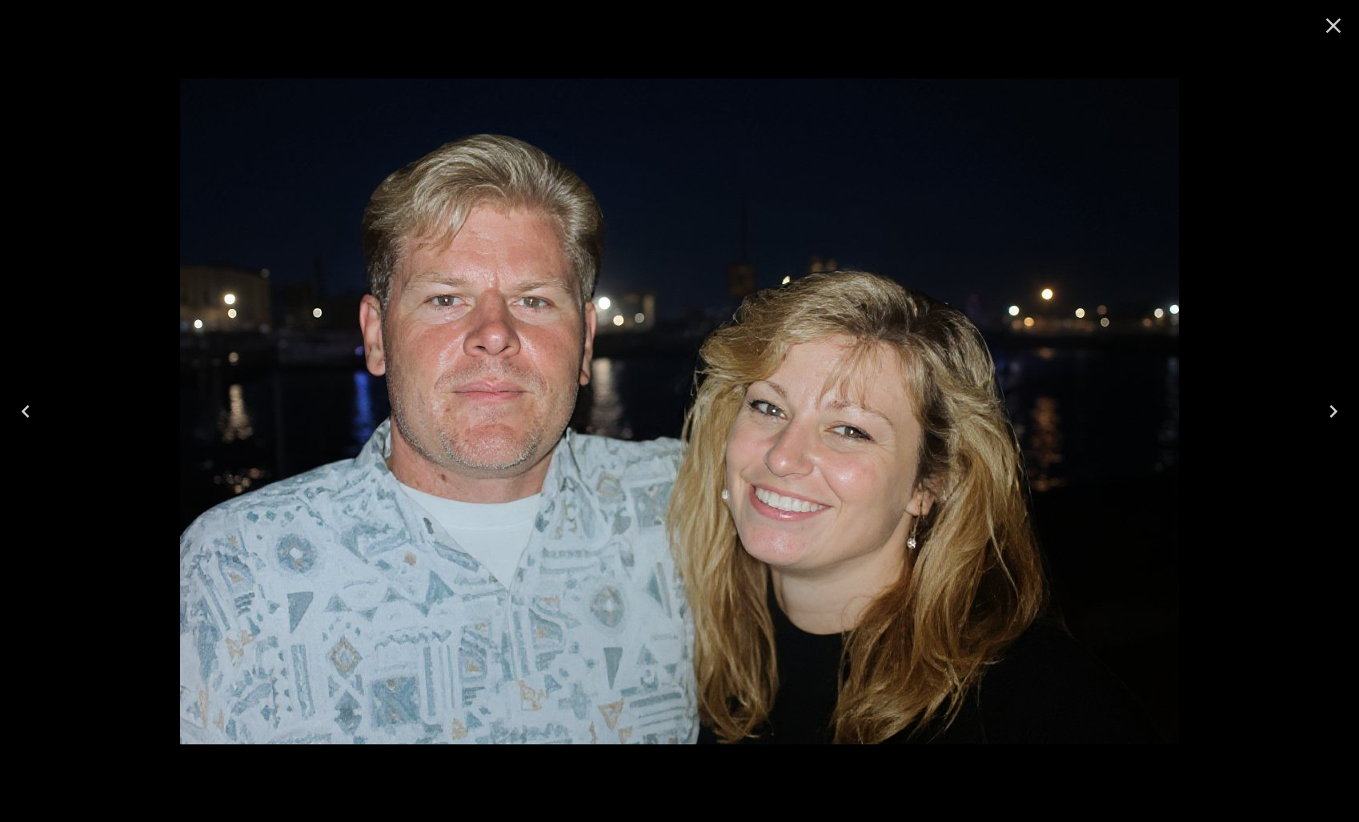
click at [1336, 23] on icon "Close" at bounding box center [1333, 25] width 15 height 15
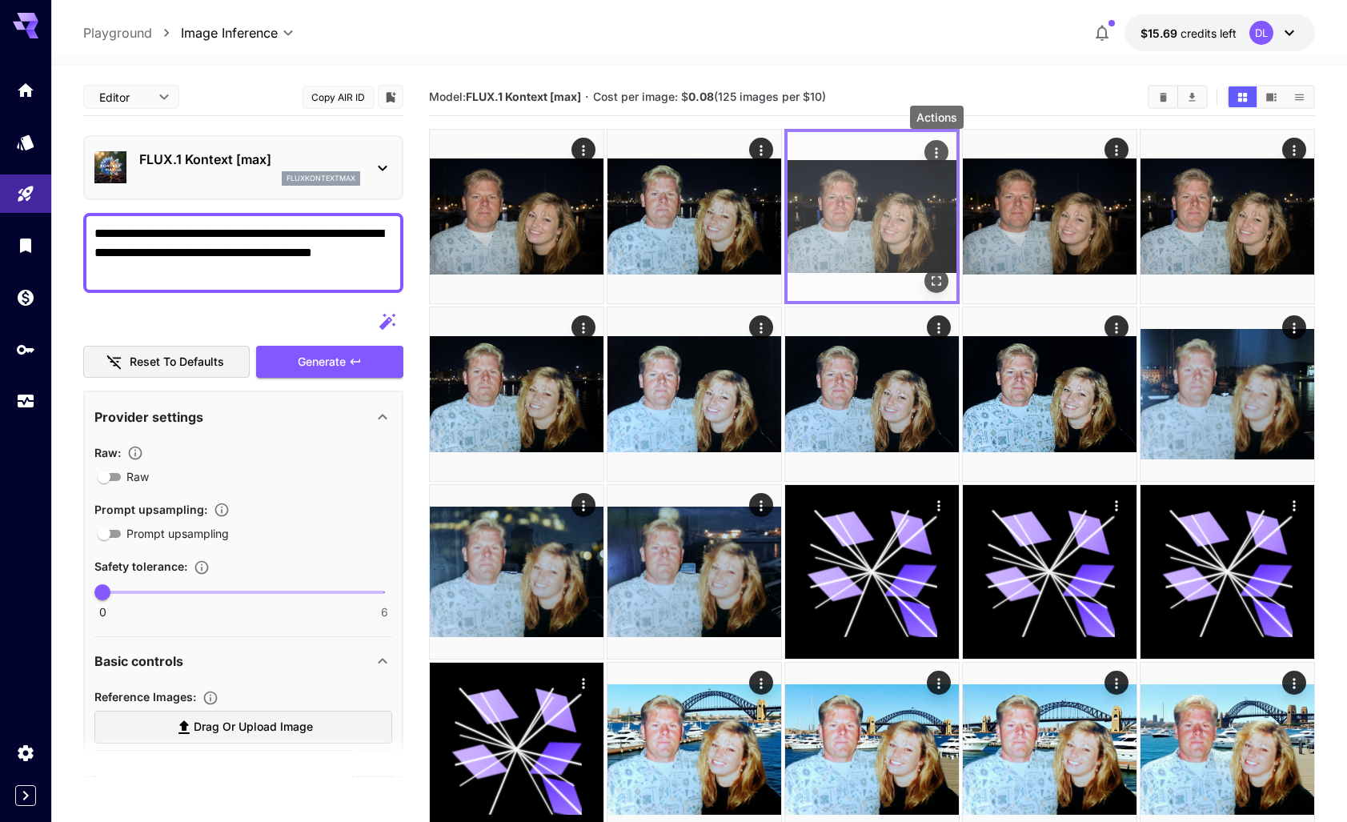
click at [932, 149] on icon "Actions" at bounding box center [936, 153] width 16 height 16
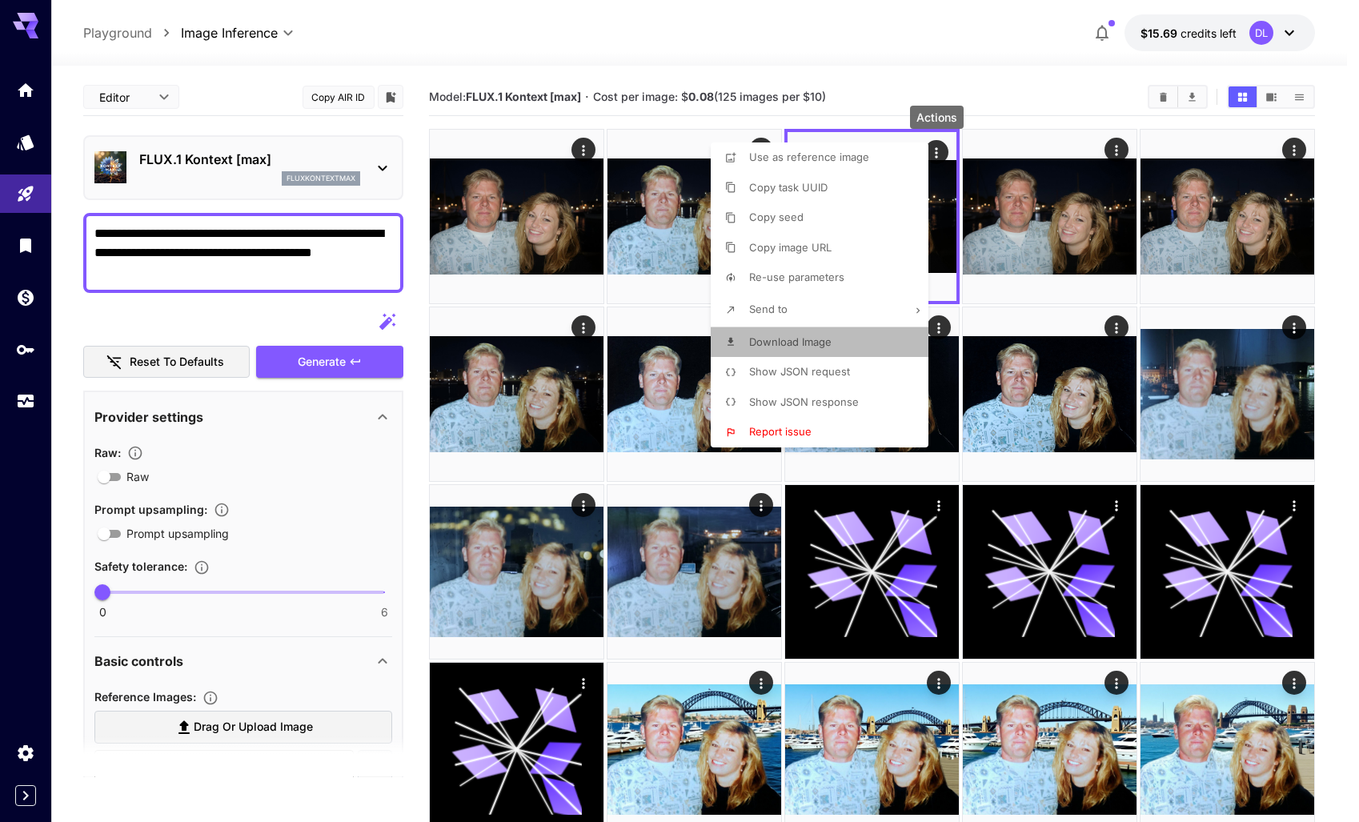
click at [809, 343] on span "Download Image" at bounding box center [790, 341] width 82 height 13
click at [843, 35] on div at bounding box center [679, 411] width 1359 height 822
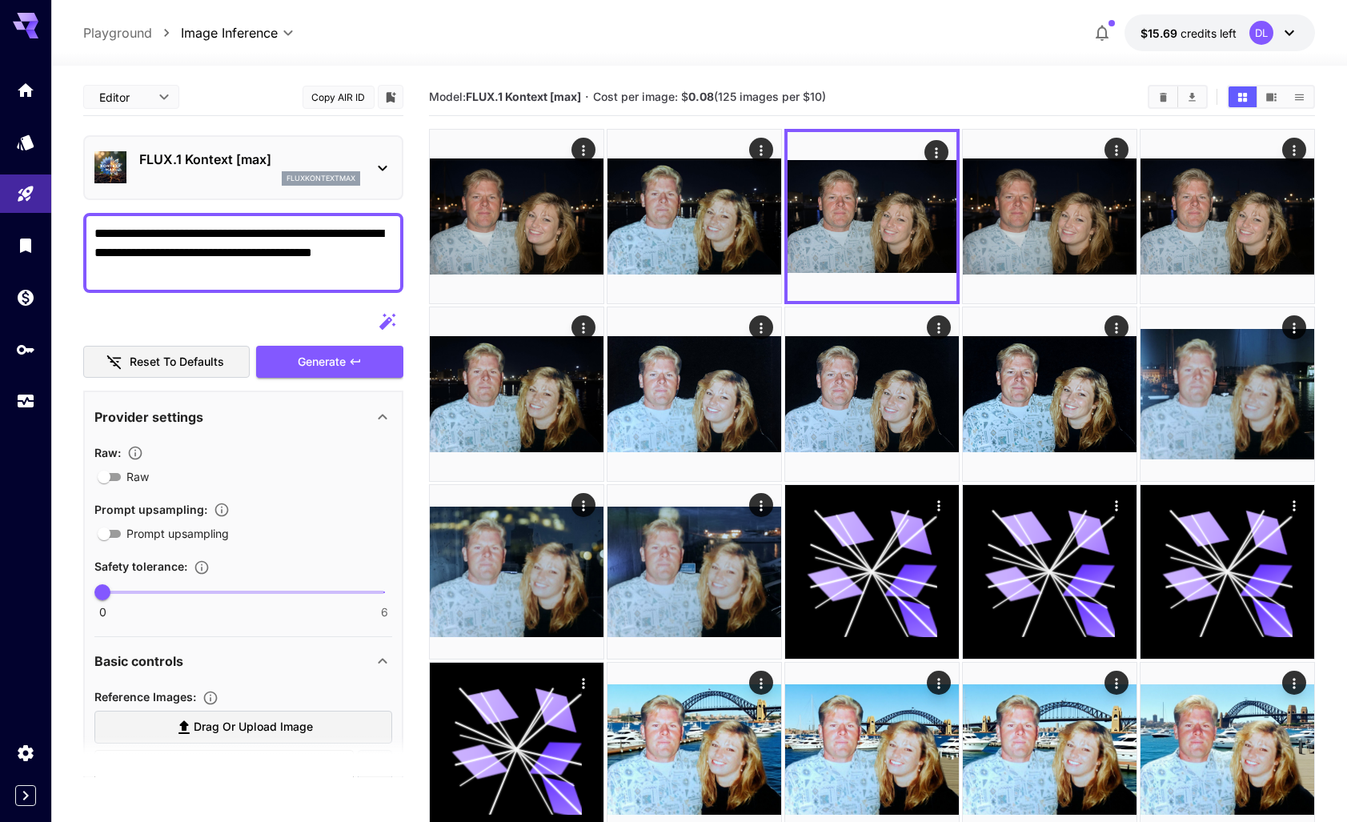
click at [284, 311] on div at bounding box center [243, 322] width 320 height 32
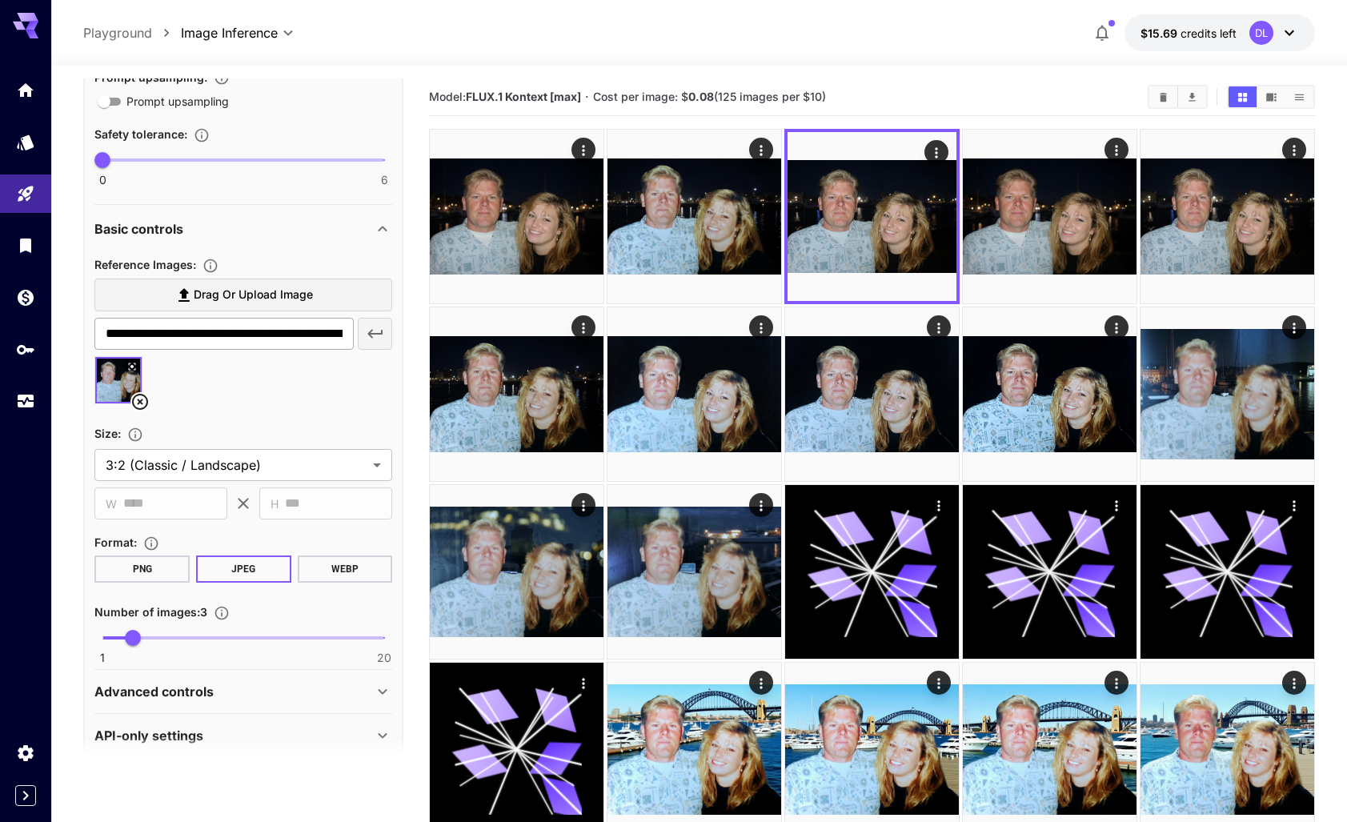
scroll to position [454, 0]
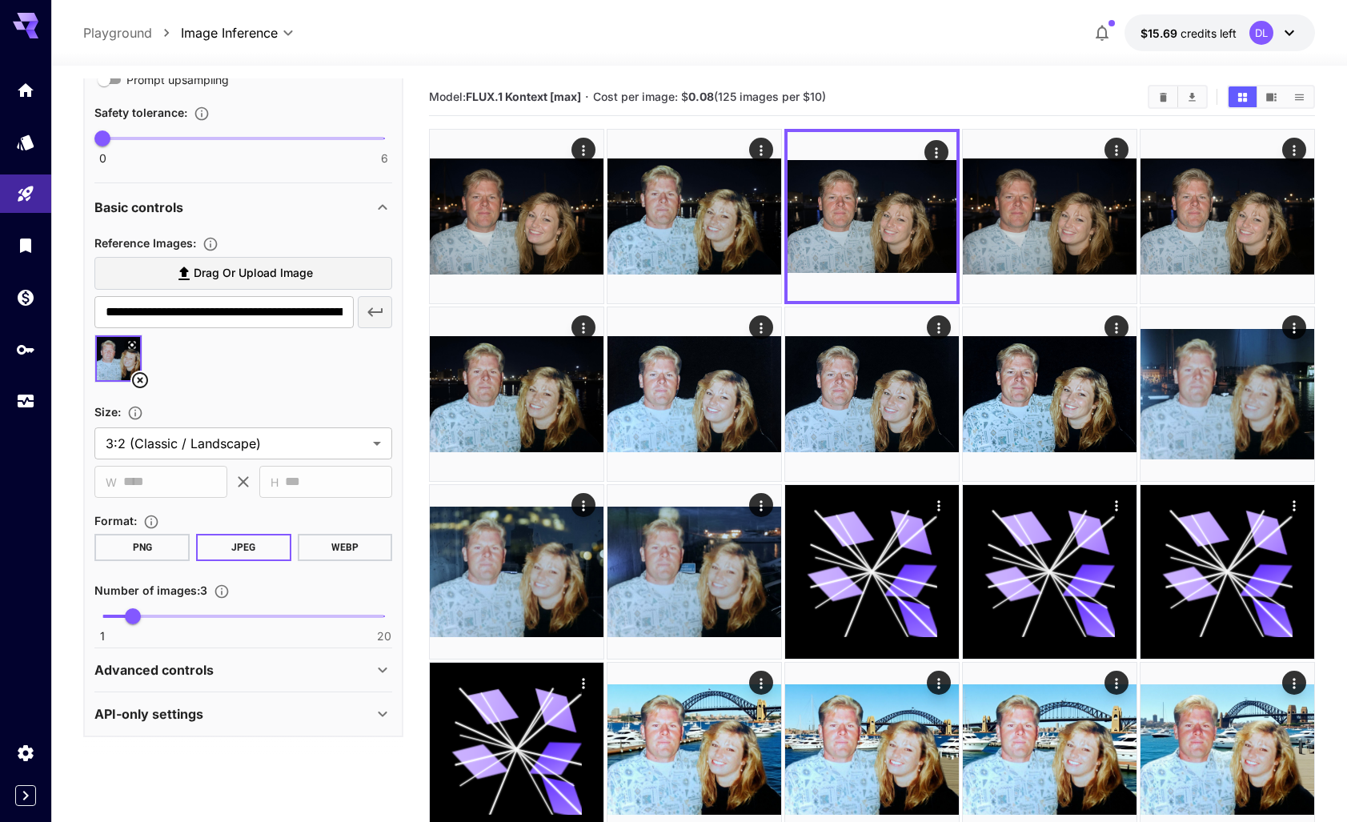
click at [382, 671] on icon at bounding box center [383, 671] width 9 height 6
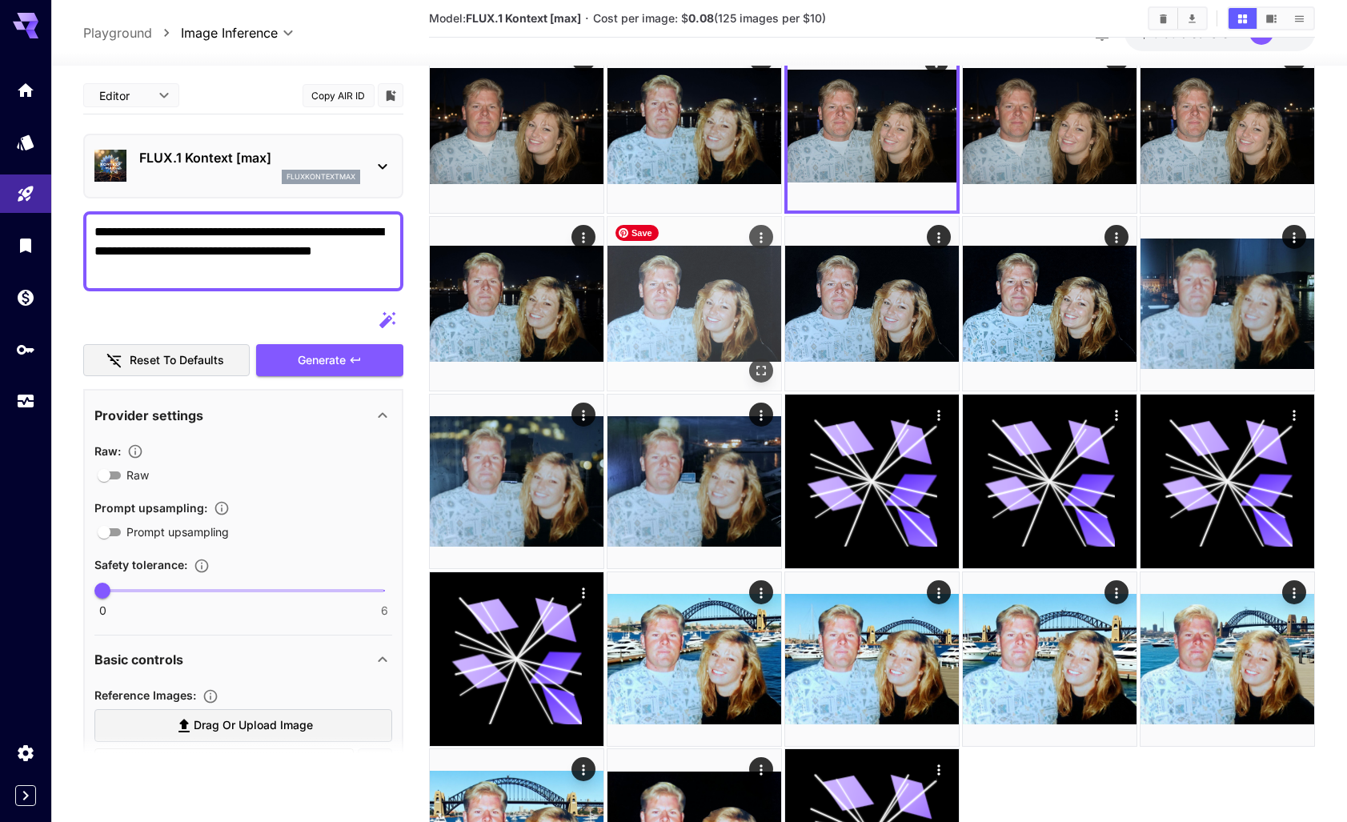
scroll to position [0, 0]
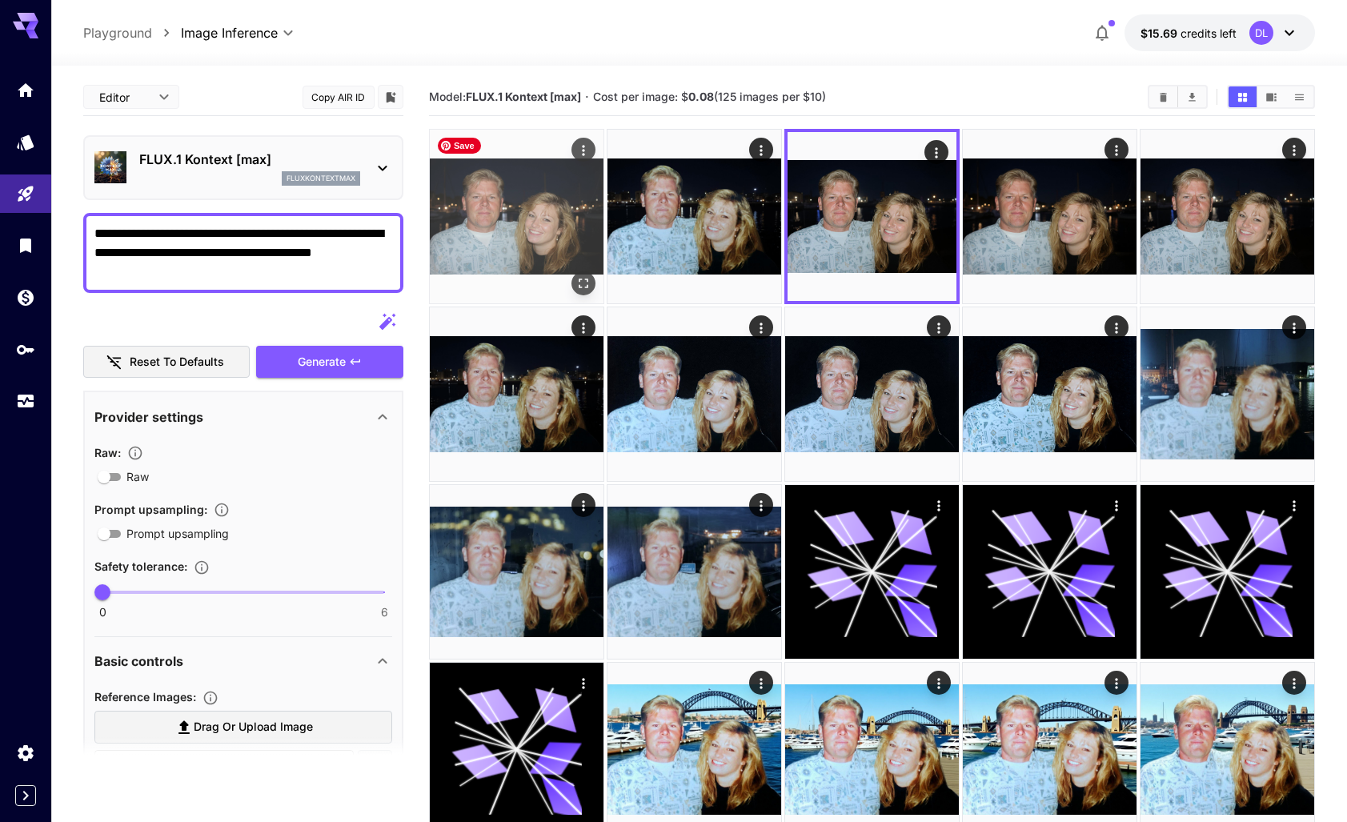
click at [507, 225] on img at bounding box center [517, 217] width 174 height 174
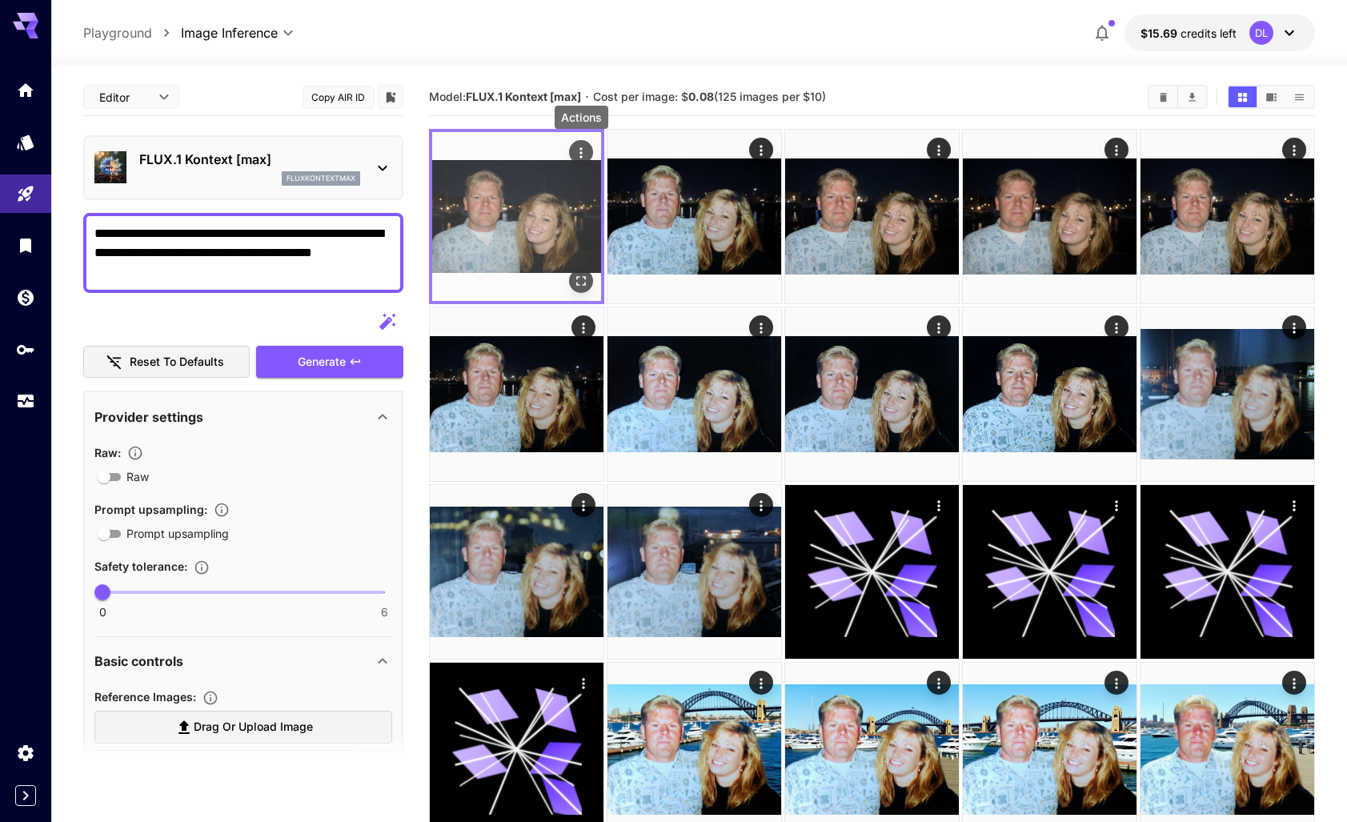
click at [581, 150] on icon "Actions" at bounding box center [581, 152] width 2 height 10
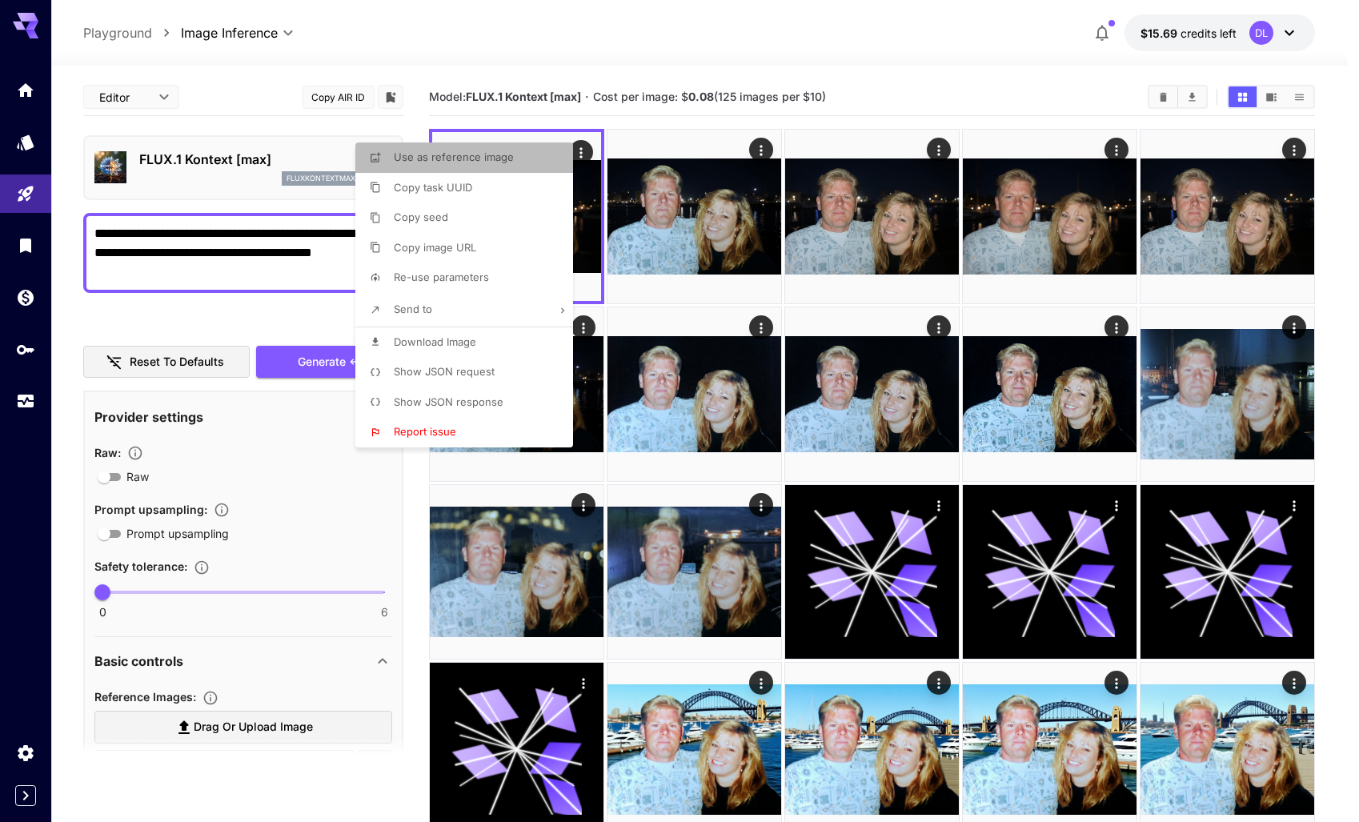
click at [477, 159] on span "Use as reference image" at bounding box center [454, 156] width 120 height 13
click at [645, 121] on div at bounding box center [679, 411] width 1359 height 822
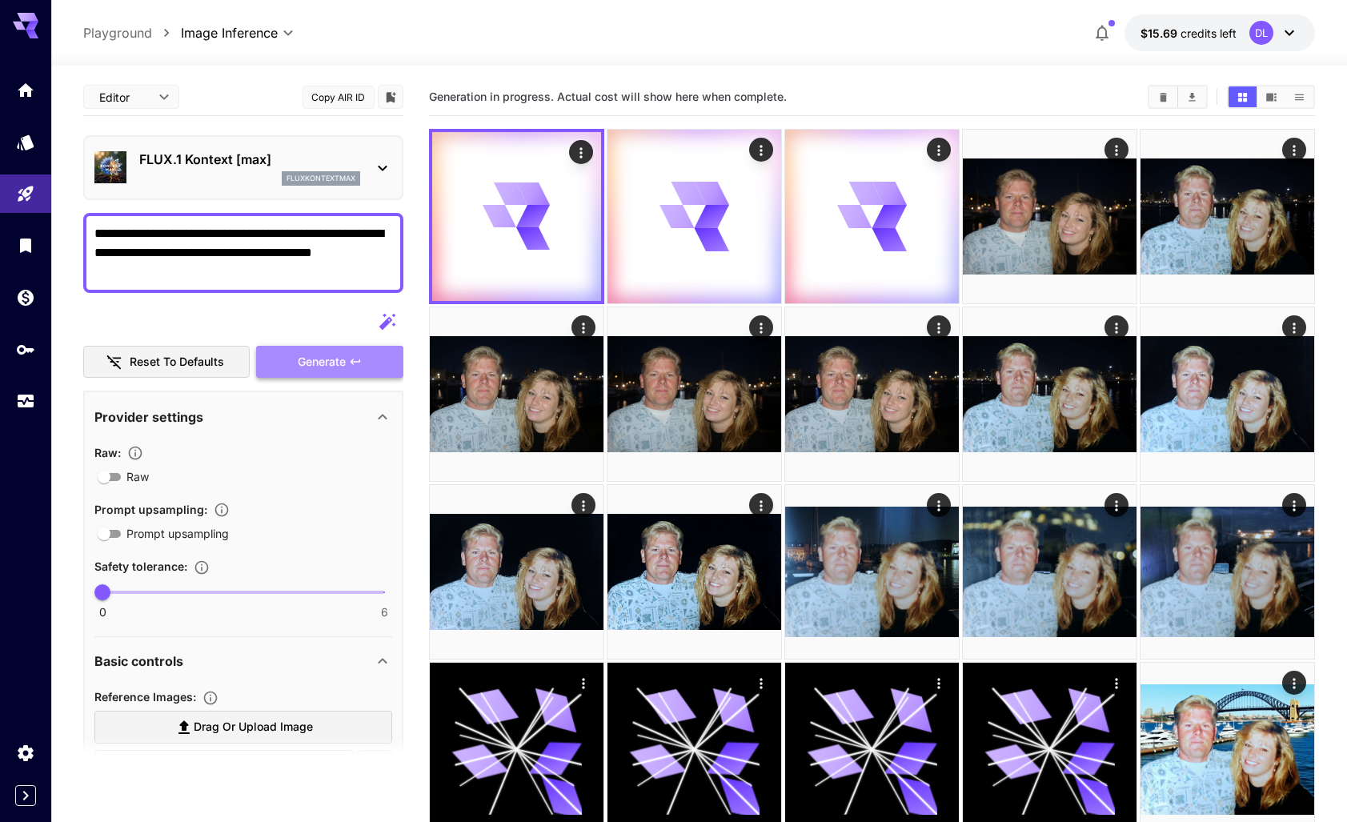
click at [315, 361] on span "Generate" at bounding box center [322, 362] width 48 height 20
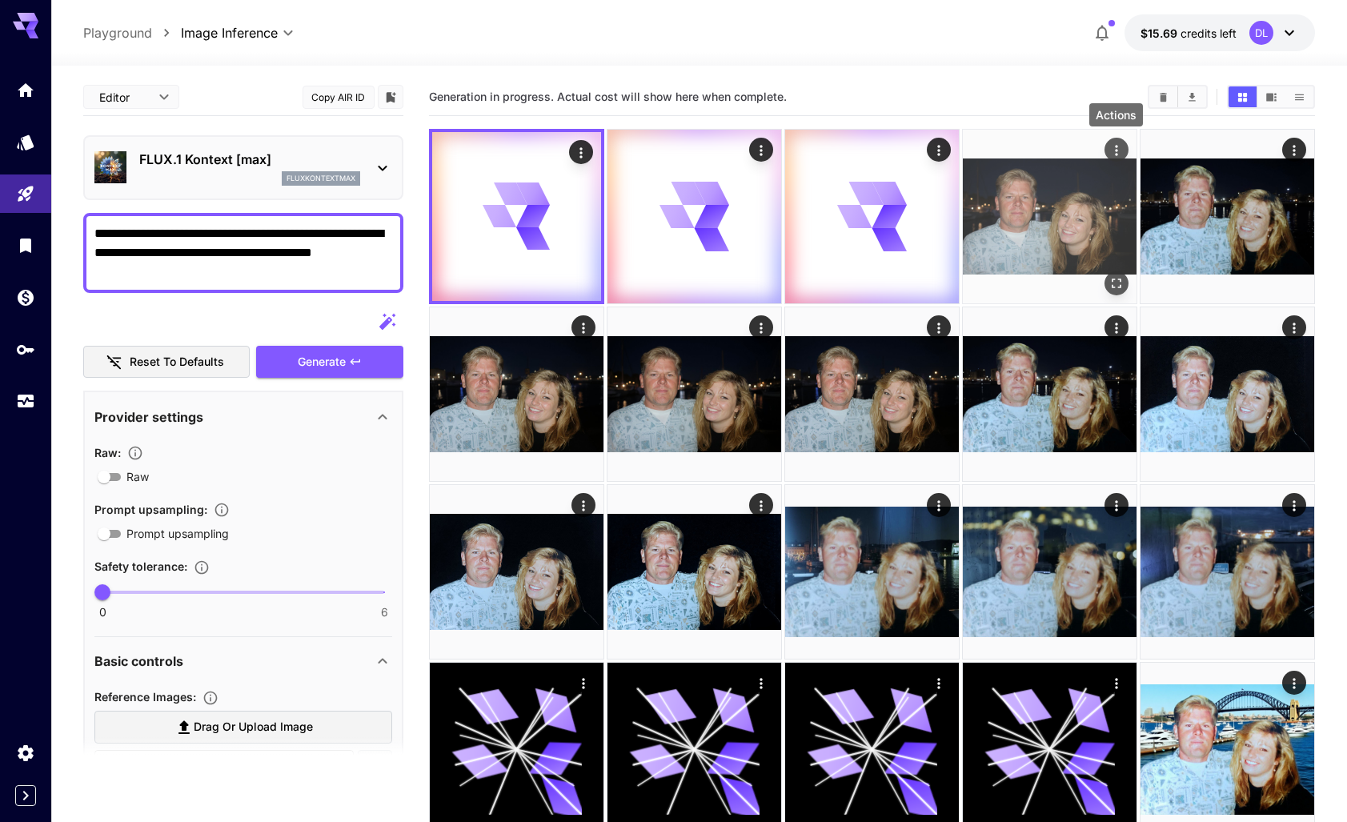
click at [1117, 154] on icon "Actions" at bounding box center [1117, 150] width 16 height 16
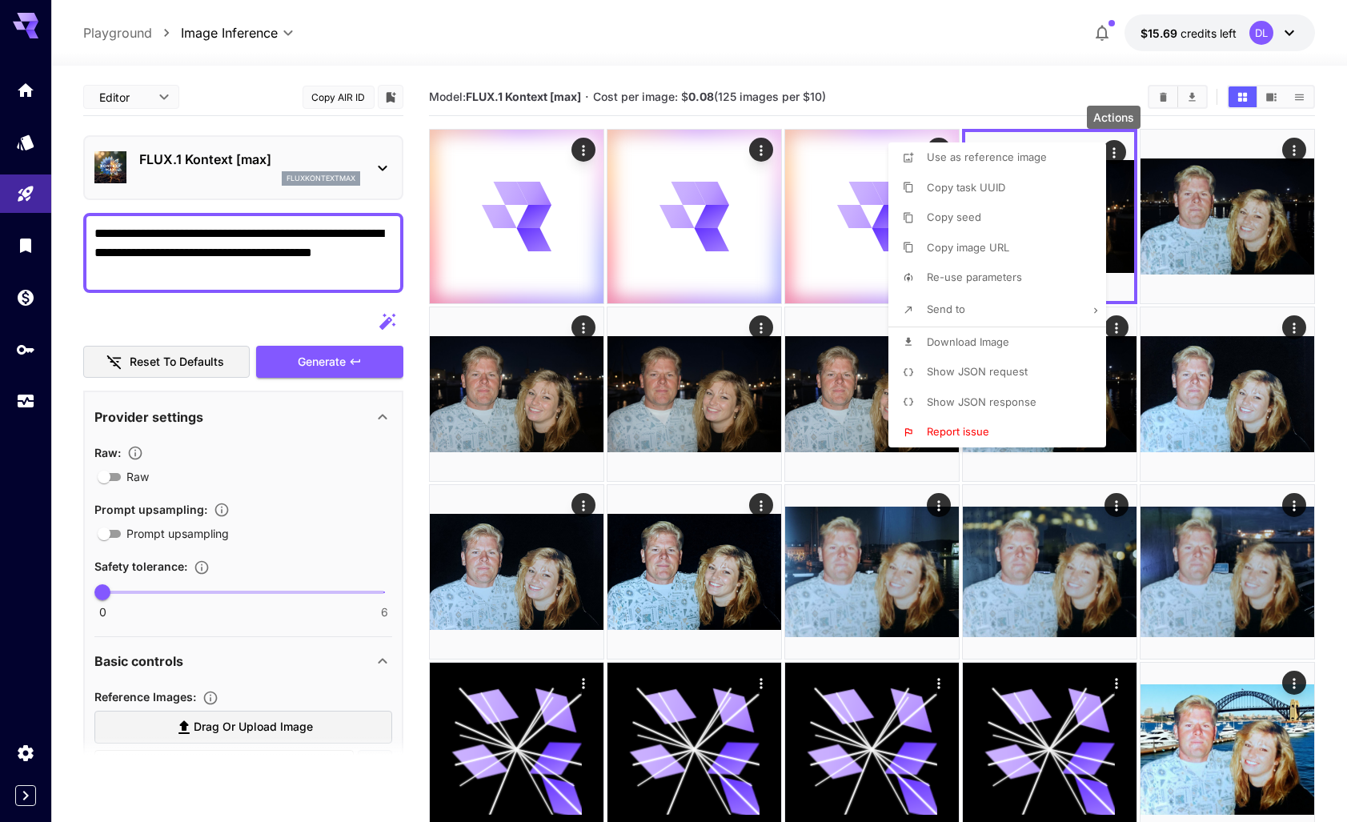
click at [1114, 149] on div at bounding box center [679, 411] width 1359 height 822
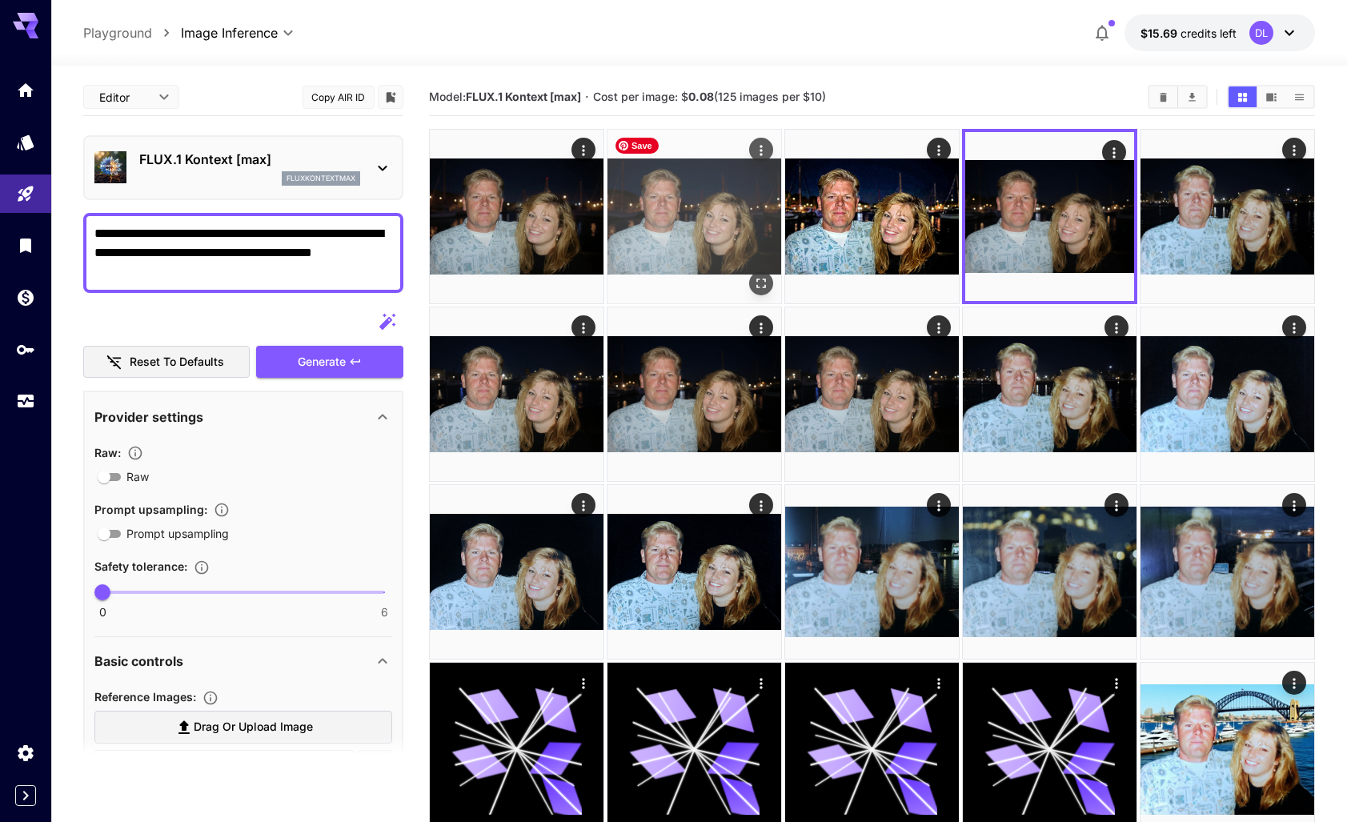
click at [760, 282] on icon "Open in fullscreen" at bounding box center [761, 283] width 16 height 16
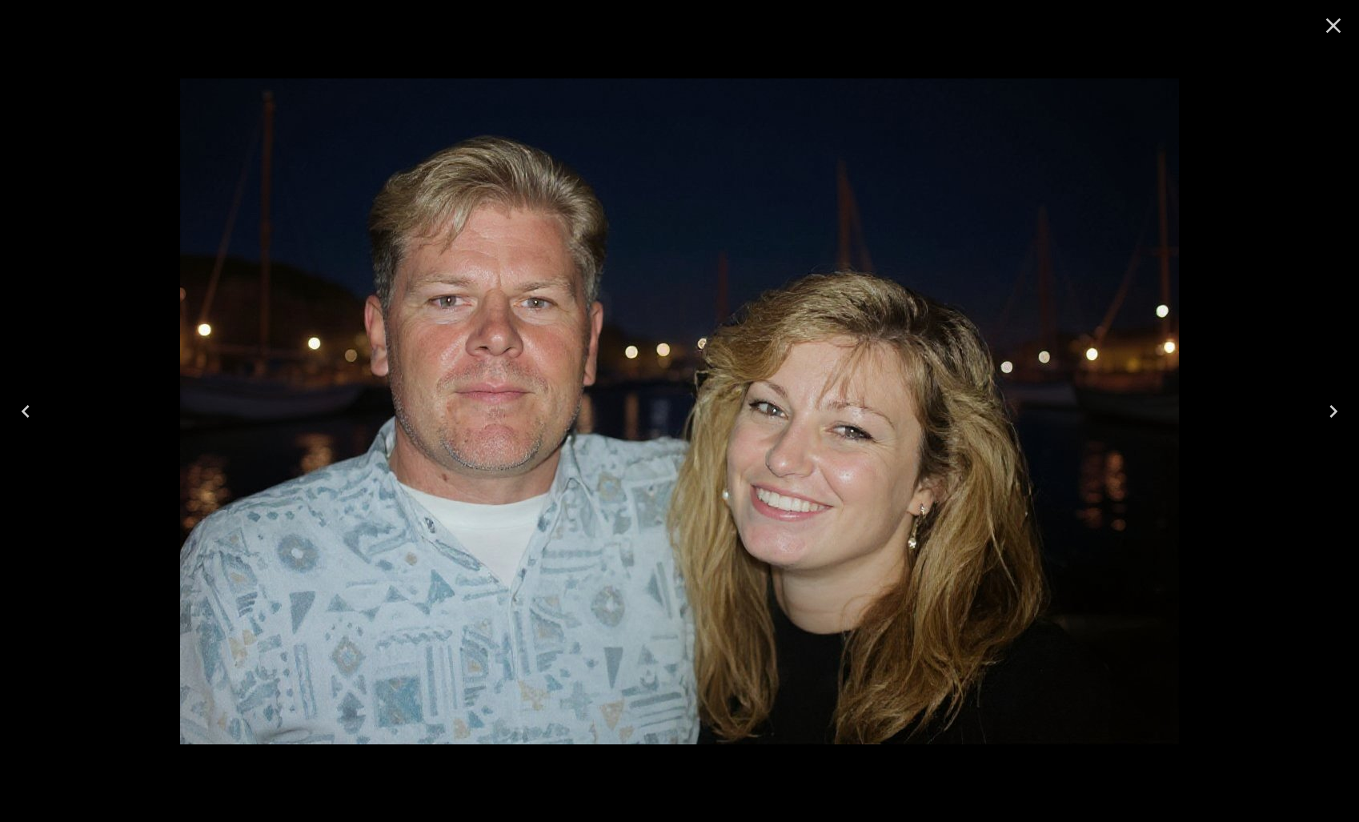
click at [1335, 22] on icon "Close" at bounding box center [1334, 26] width 26 height 26
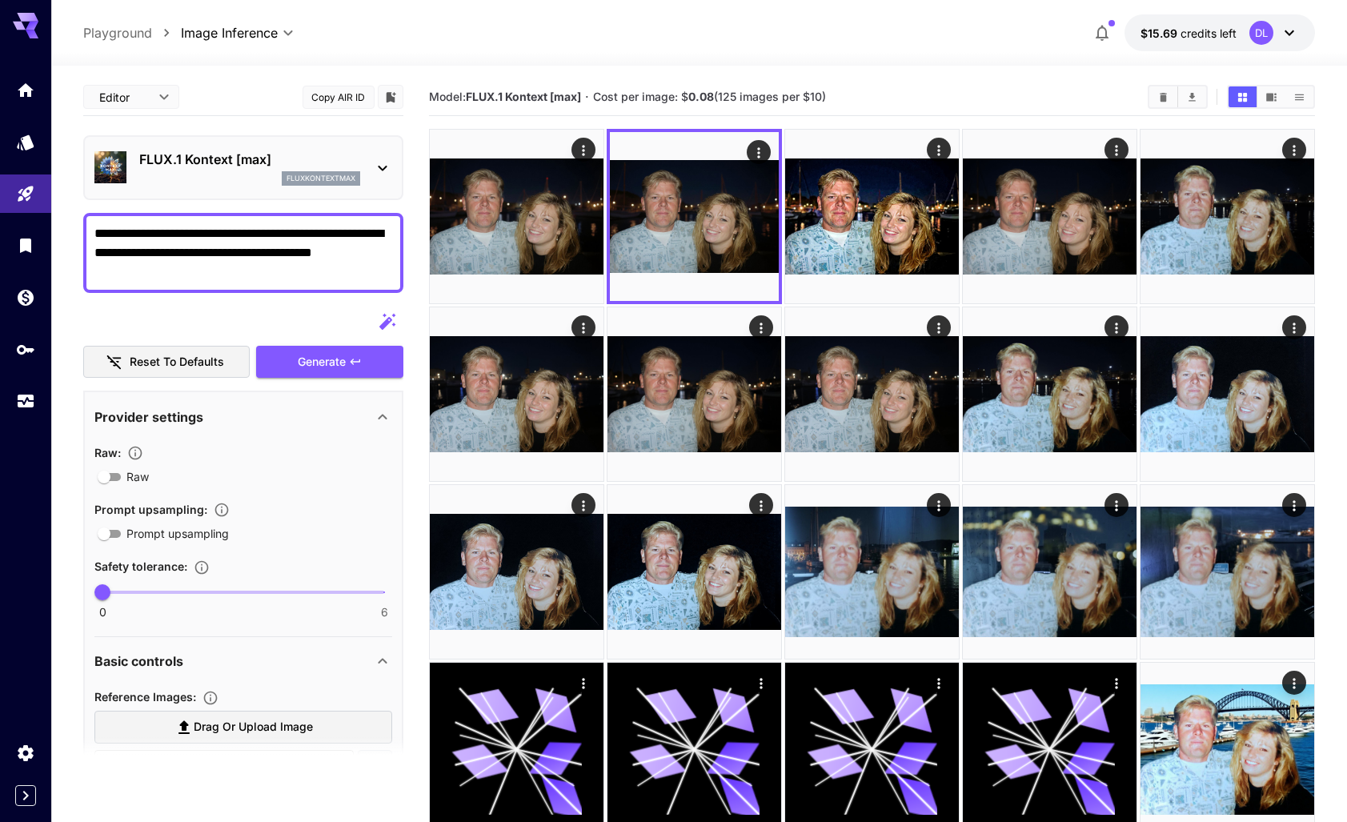
click at [166, 275] on textarea "**********" at bounding box center [243, 253] width 298 height 58
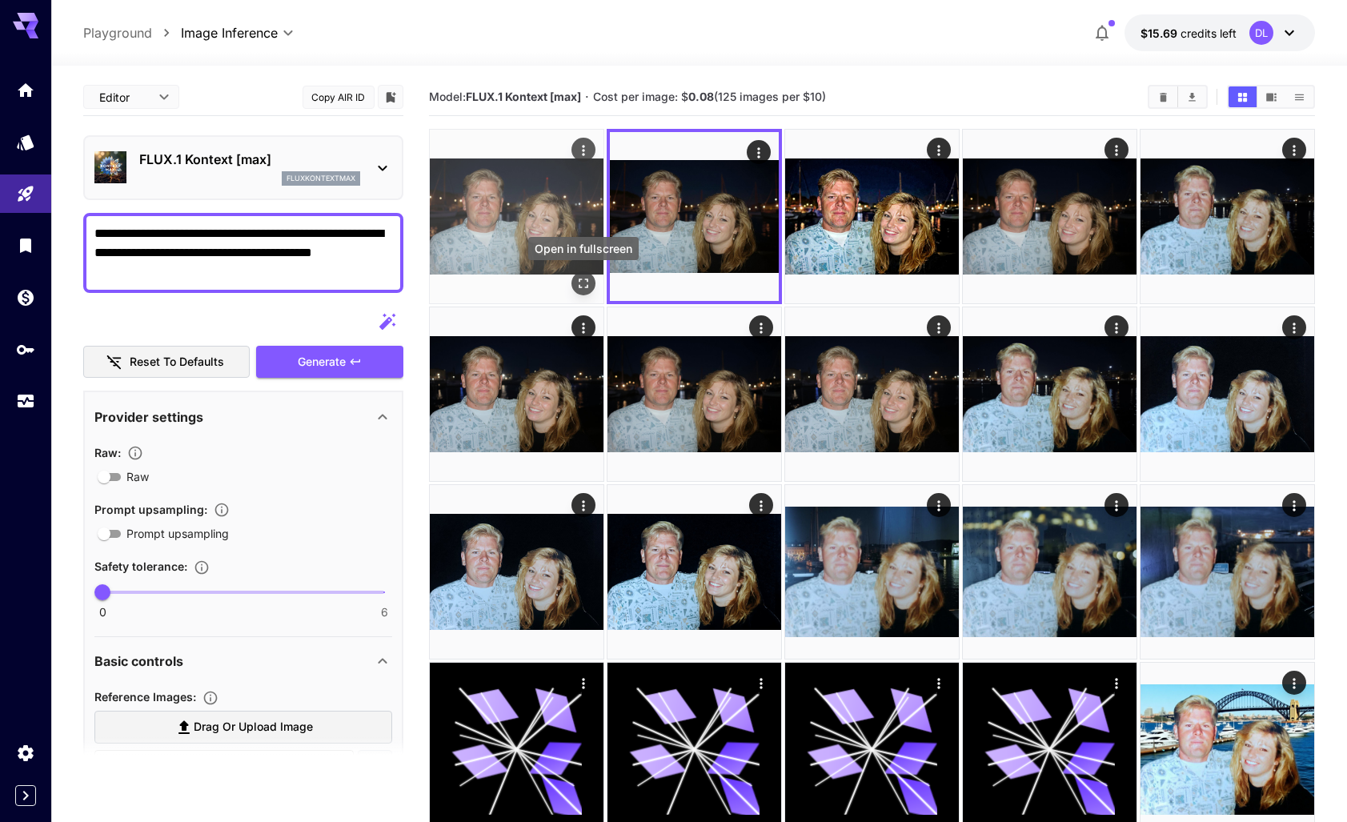
click at [581, 275] on icon "Open in fullscreen" at bounding box center [584, 283] width 16 height 16
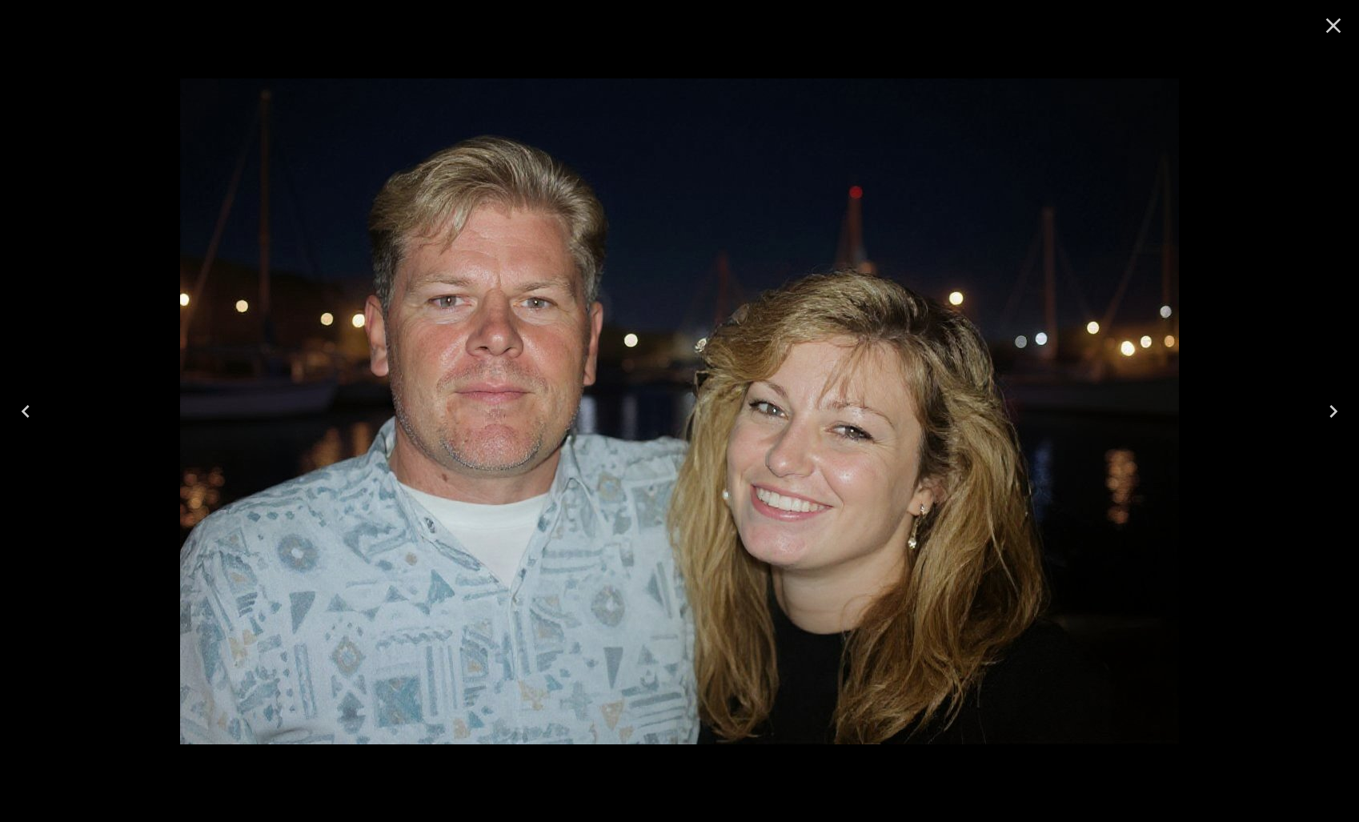
click at [1334, 28] on icon "Close" at bounding box center [1333, 25] width 15 height 15
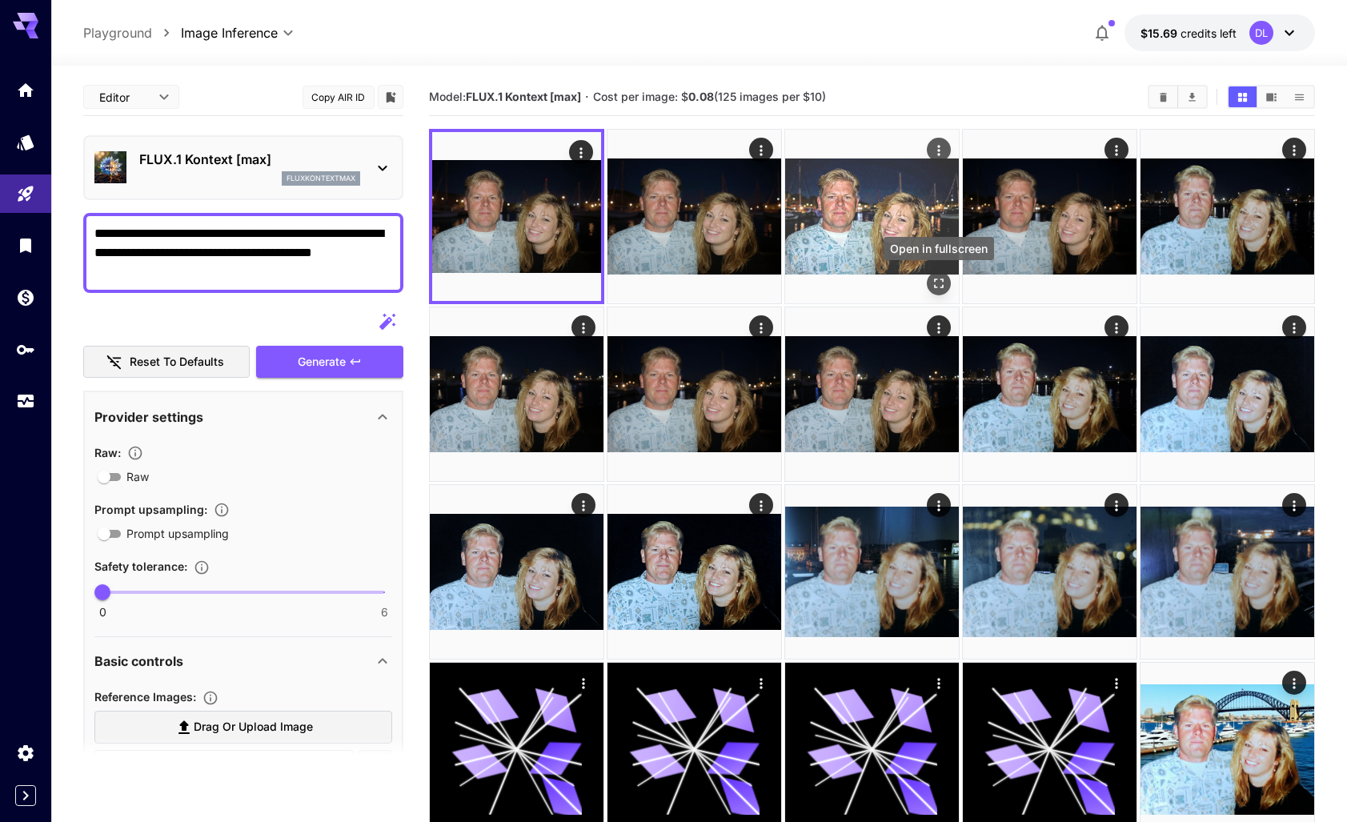
click at [942, 279] on icon "Open in fullscreen" at bounding box center [939, 284] width 10 height 10
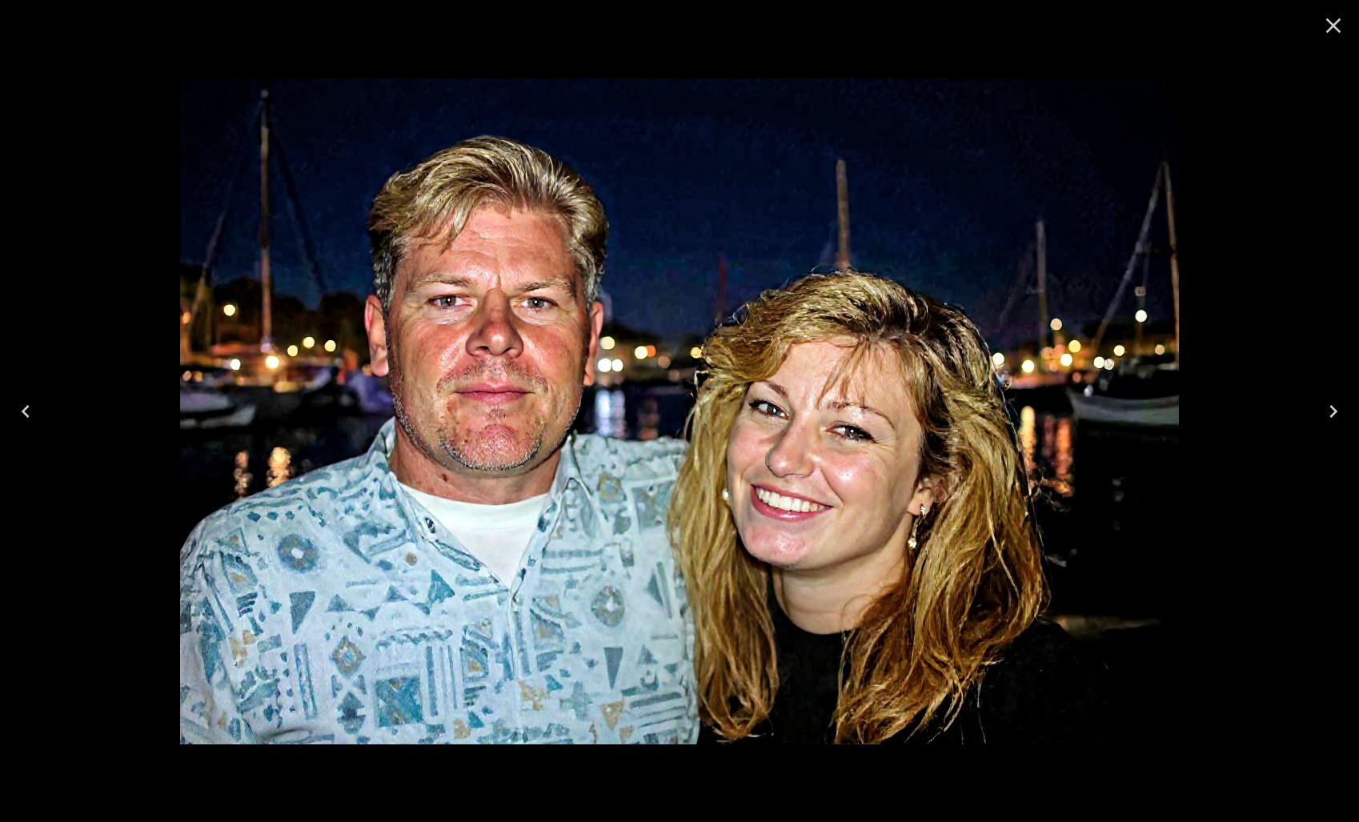
click at [1336, 26] on icon "Close" at bounding box center [1334, 26] width 26 height 26
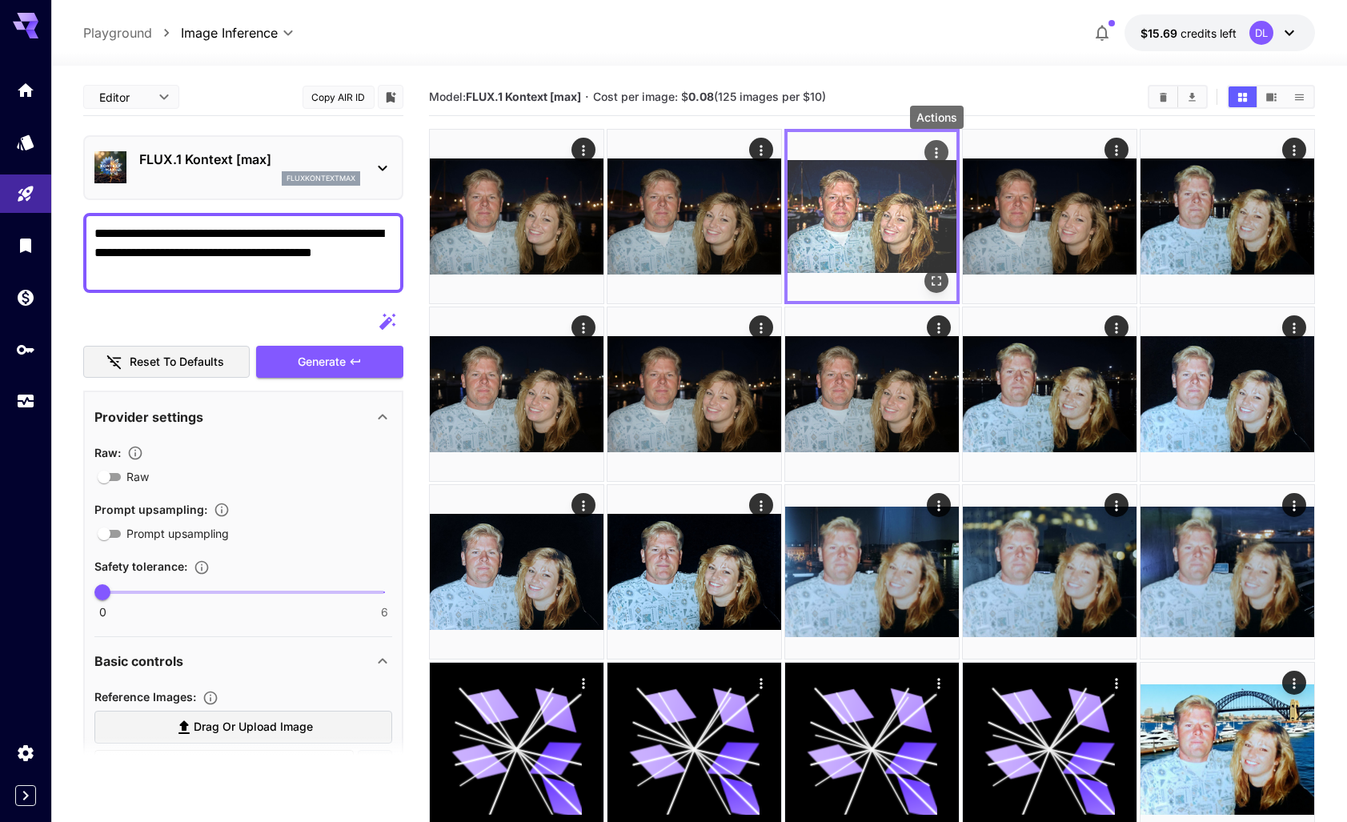
click at [936, 150] on icon "Actions" at bounding box center [936, 153] width 16 height 16
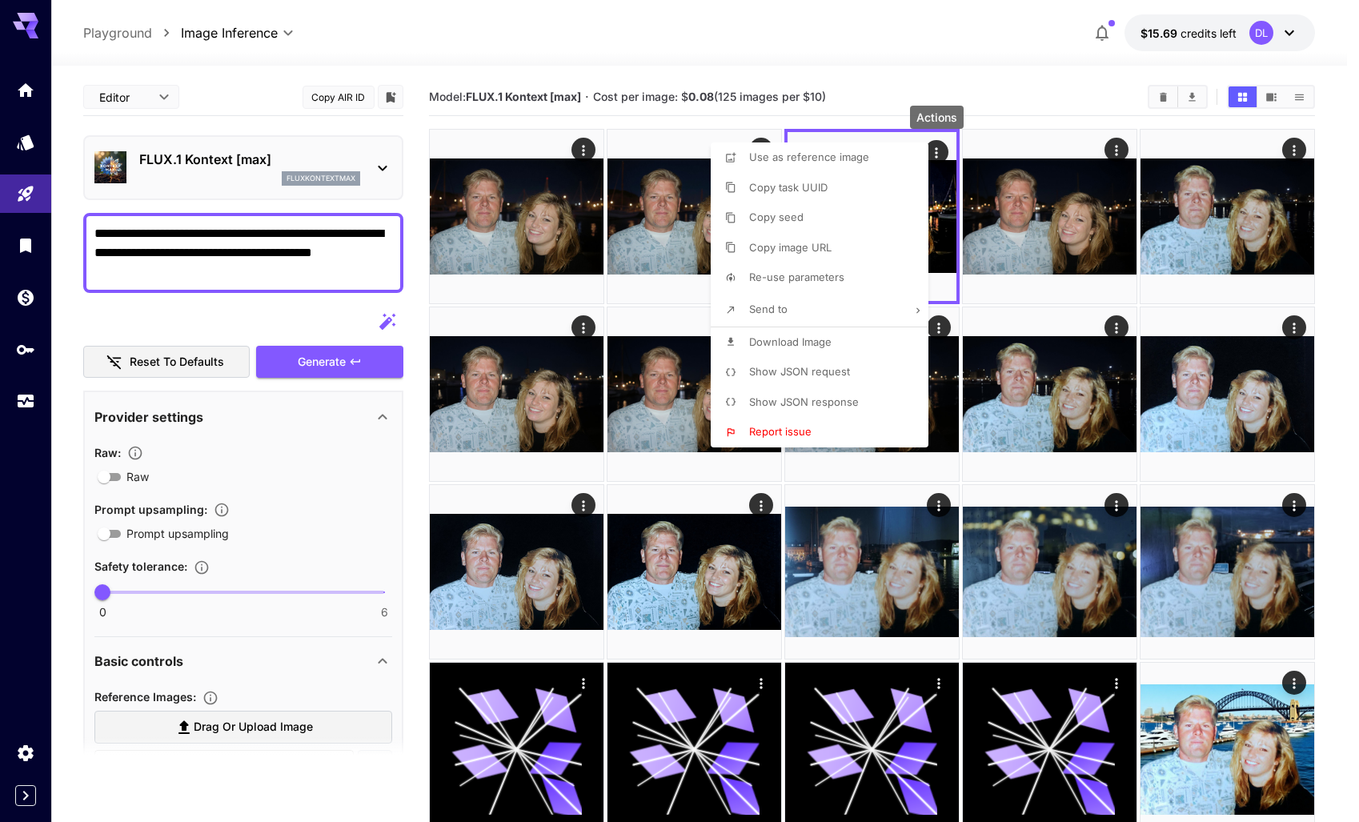
click at [475, 211] on div at bounding box center [679, 411] width 1359 height 822
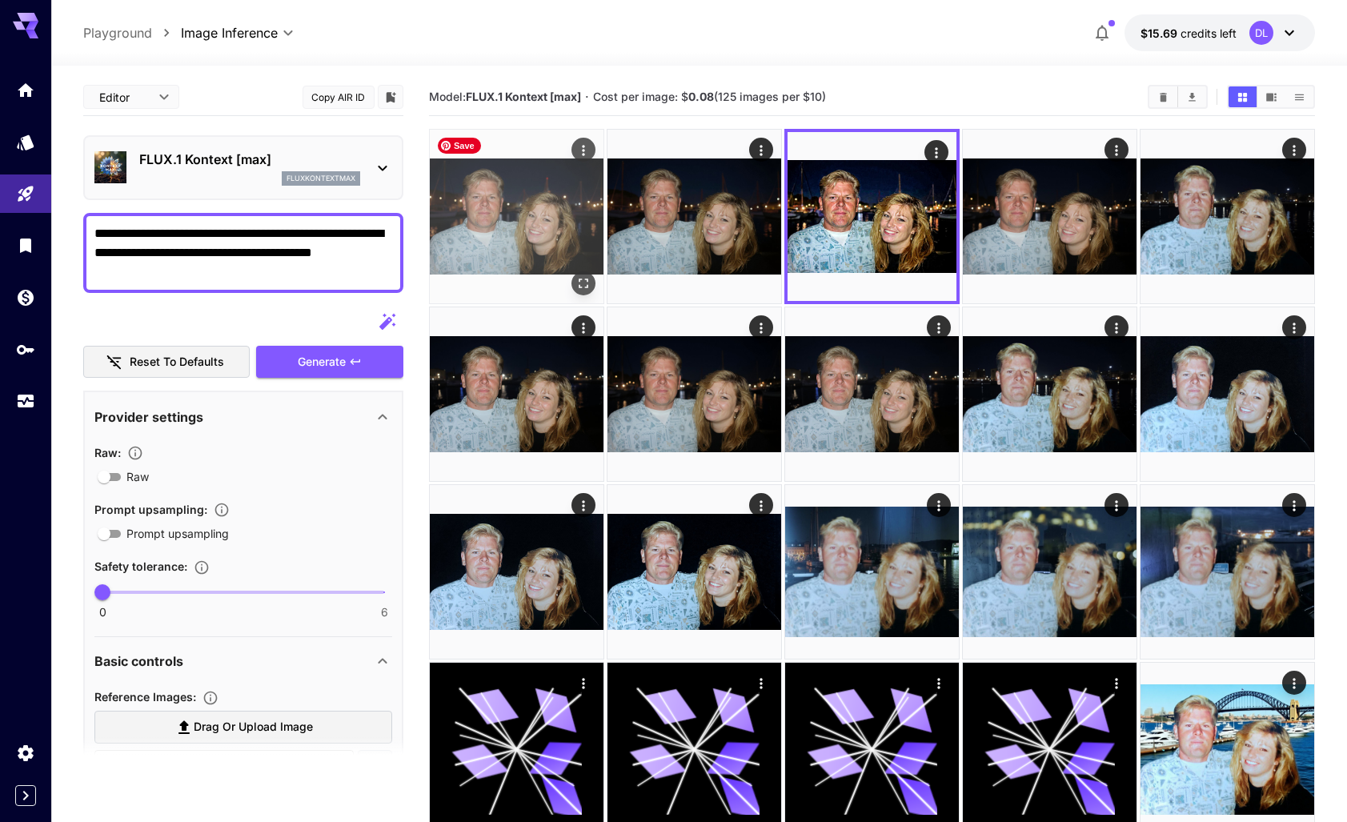
click at [515, 206] on img at bounding box center [517, 217] width 174 height 174
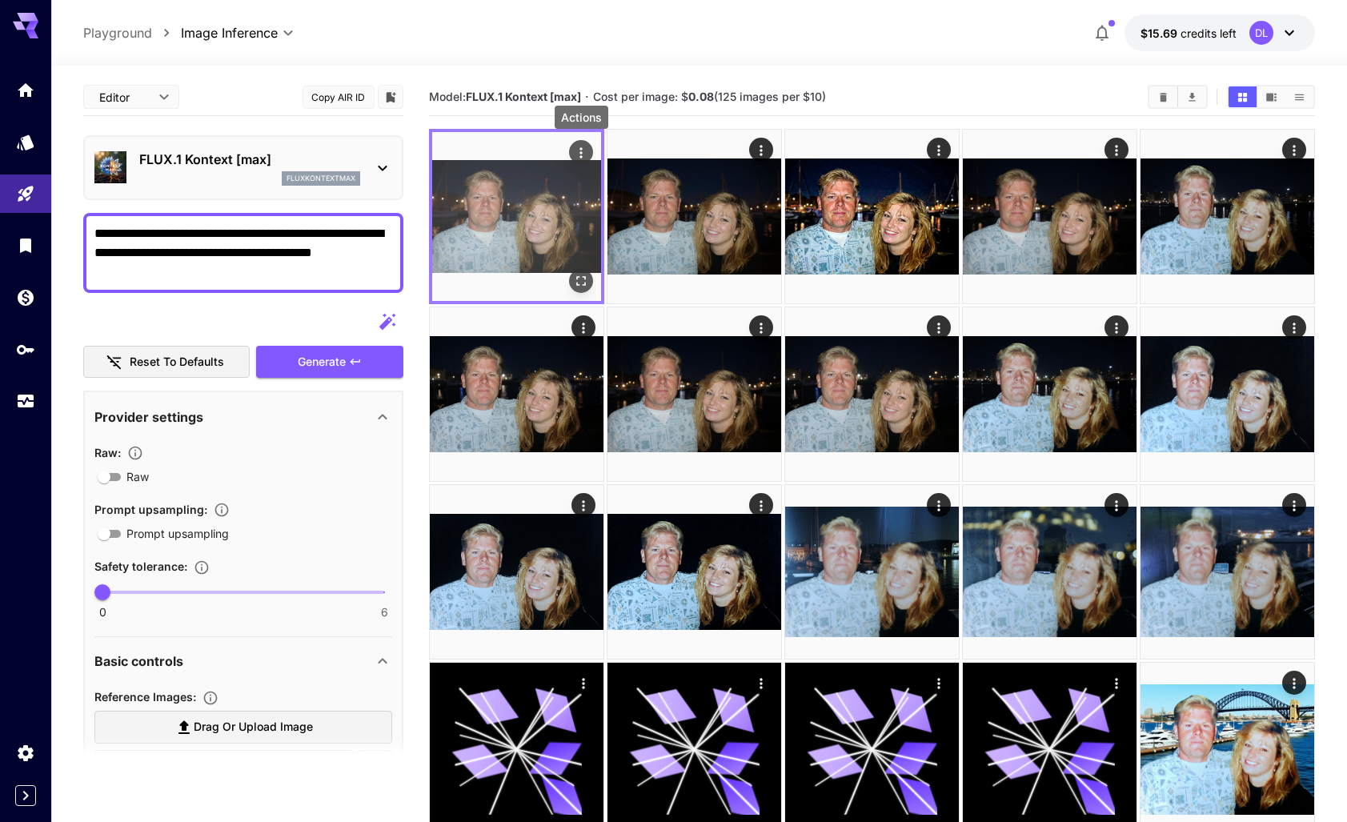
click at [583, 151] on icon "Actions" at bounding box center [581, 153] width 16 height 16
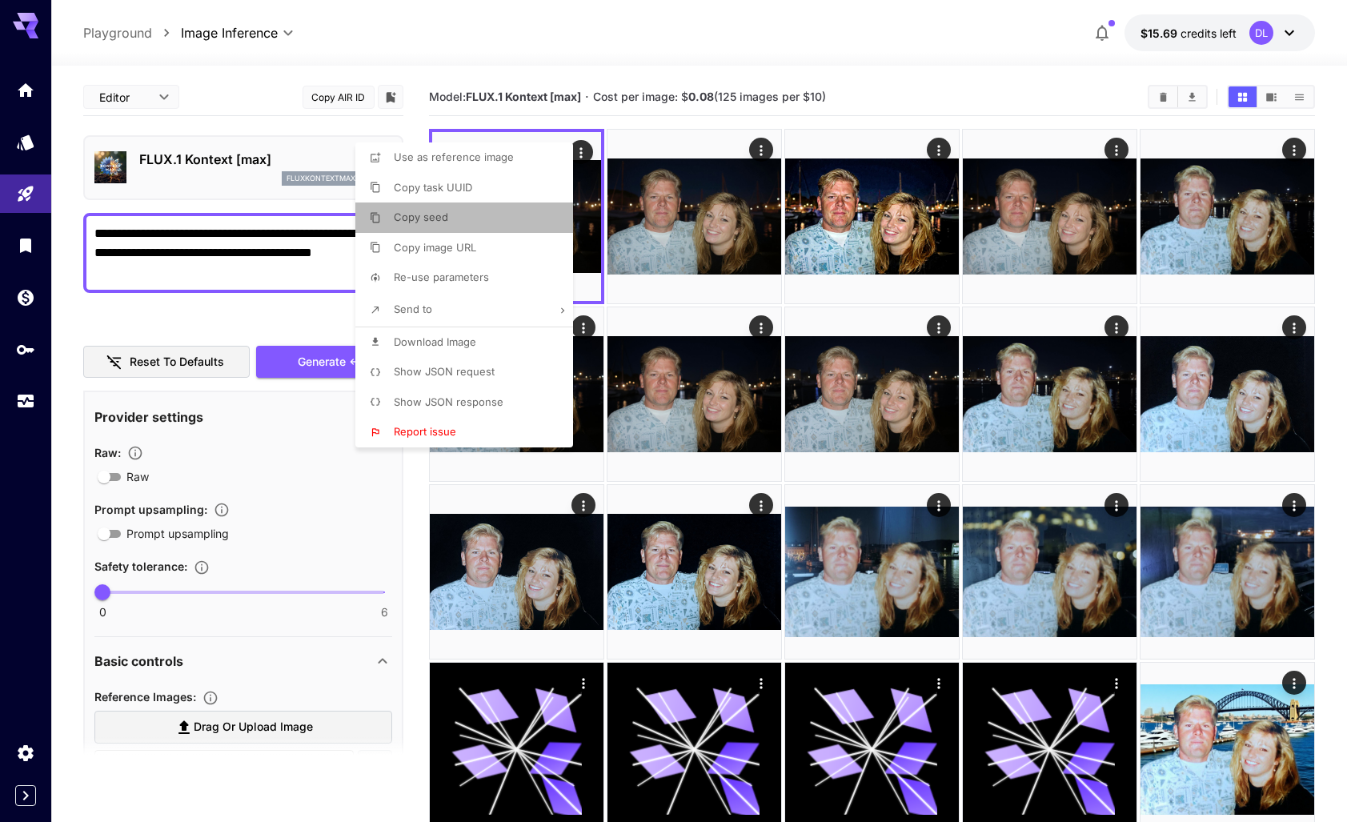
click at [422, 215] on span "Copy seed" at bounding box center [421, 217] width 54 height 13
click at [263, 383] on div at bounding box center [679, 411] width 1359 height 822
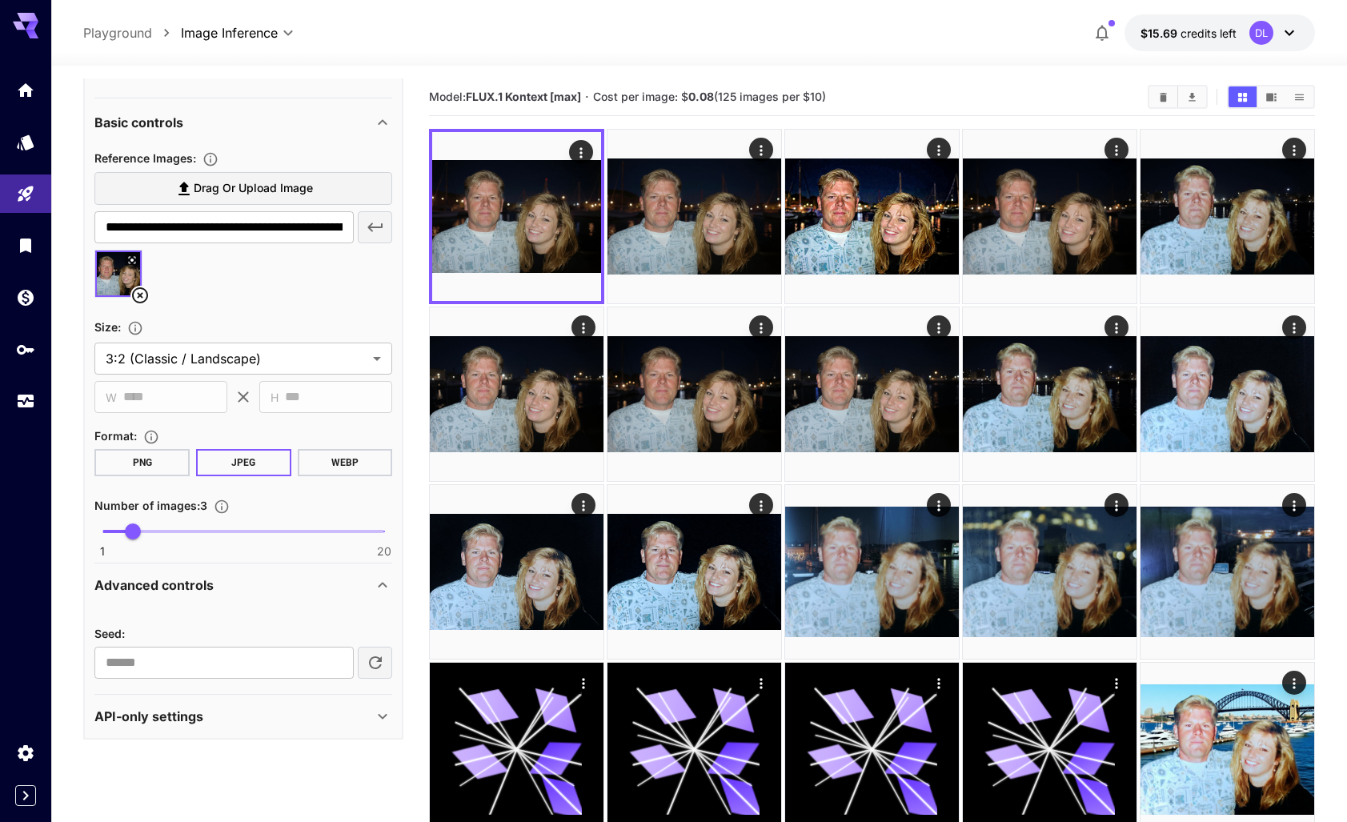
scroll to position [541, 0]
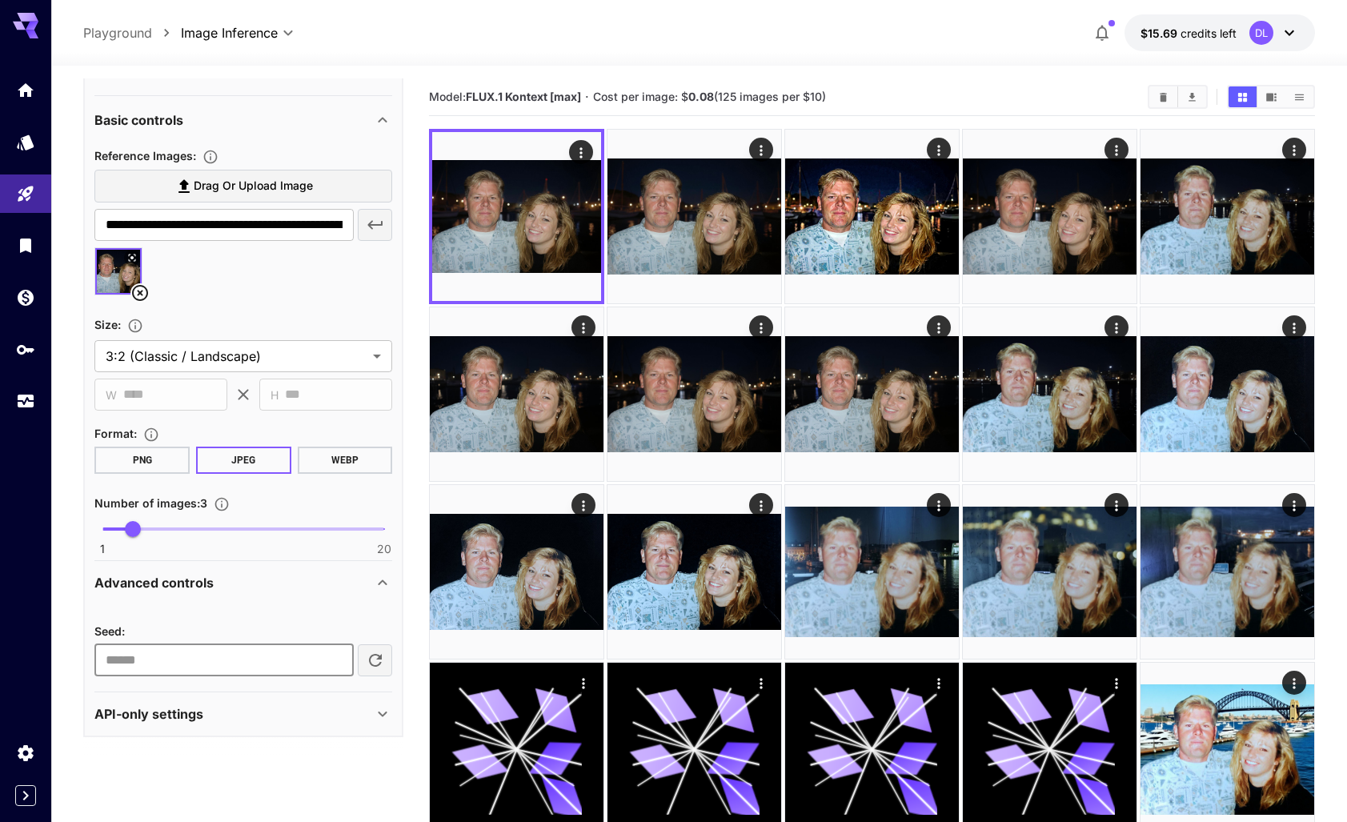
drag, startPoint x: 186, startPoint y: 657, endPoint x: 62, endPoint y: 654, distance: 124.1
click at [70, 662] on section "**********" at bounding box center [699, 653] width 1296 height 1174
paste input "number"
type input "**********"
click at [299, 602] on div "**********" at bounding box center [243, 639] width 298 height 74
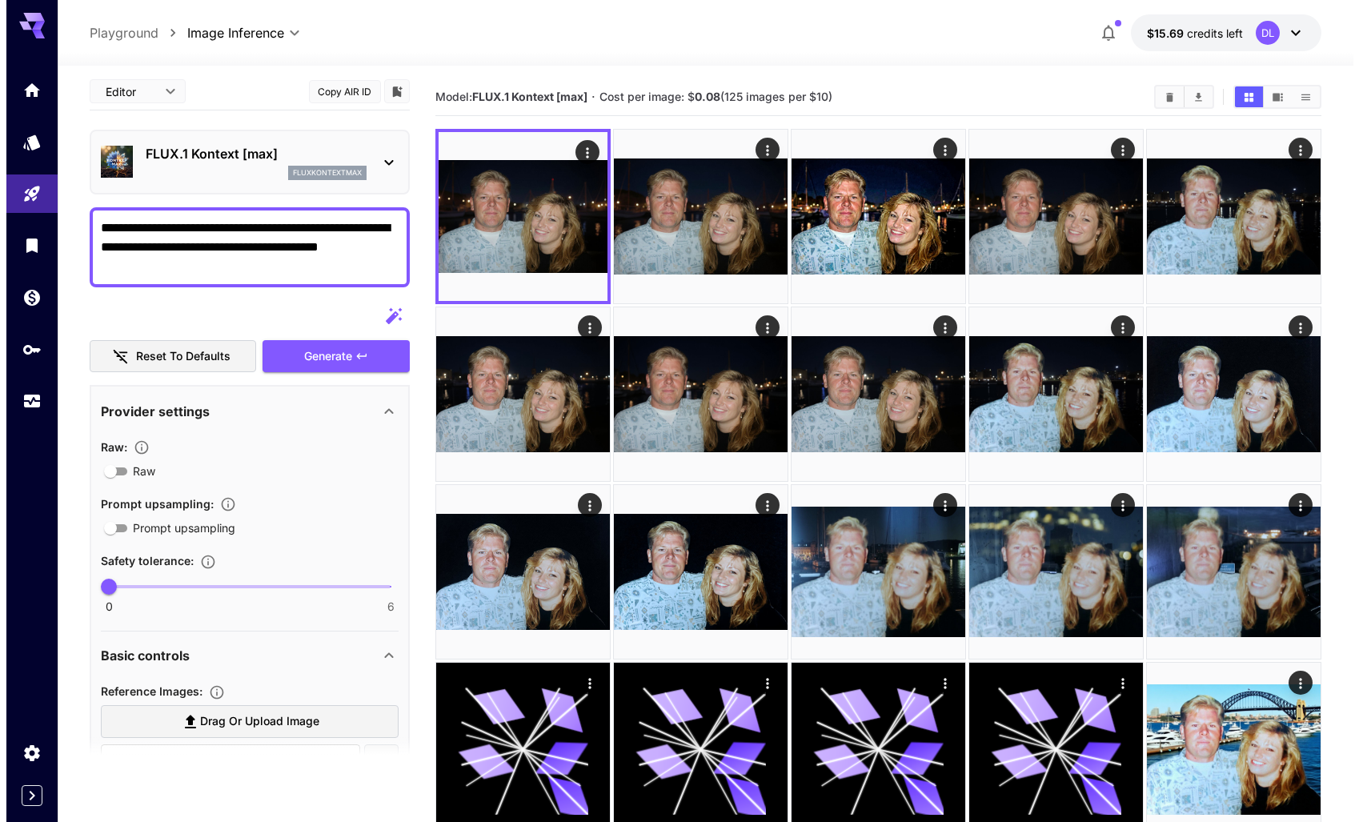
scroll to position [0, 0]
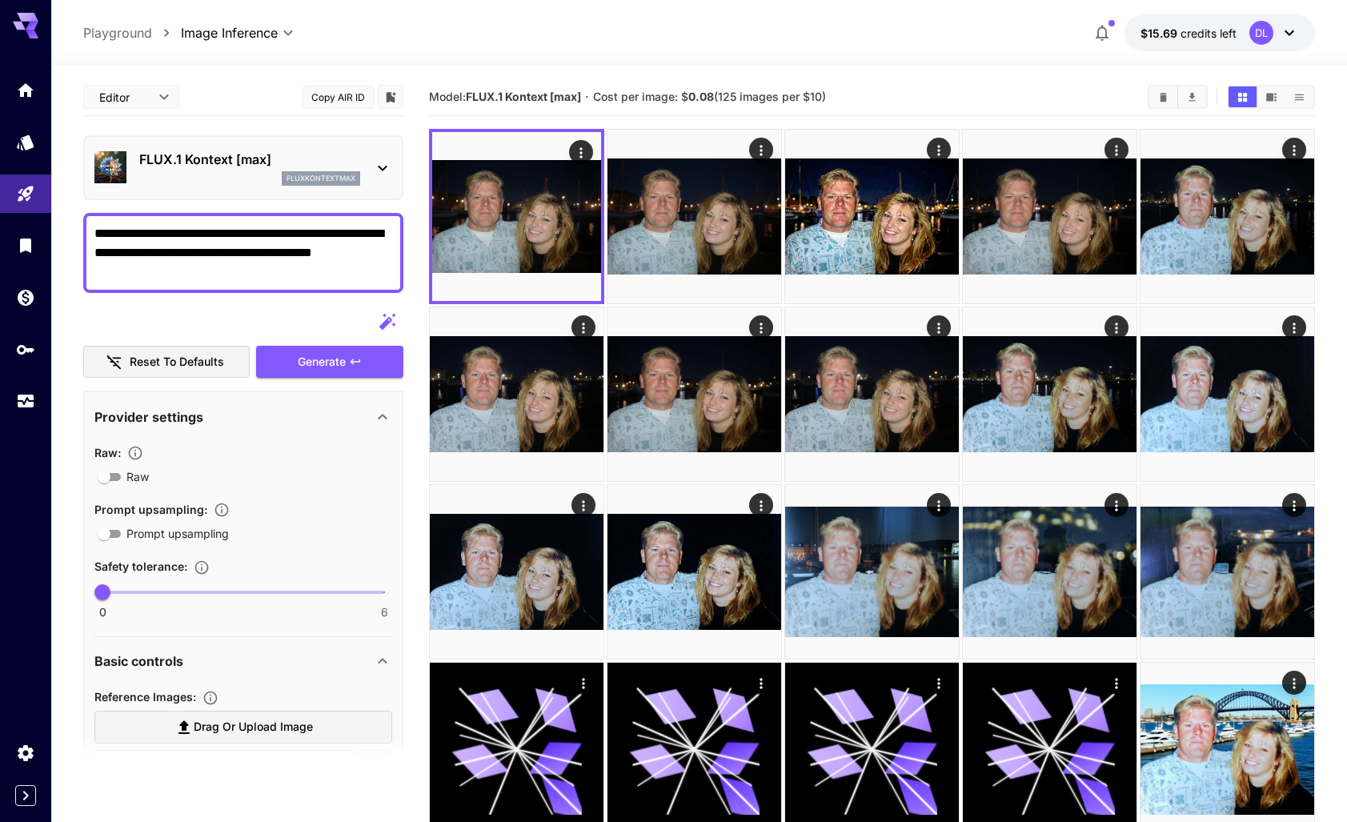
drag, startPoint x: 166, startPoint y: 271, endPoint x: 40, endPoint y: 219, distance: 137.1
click at [40, 219] on div "**********" at bounding box center [673, 620] width 1347 height 1240
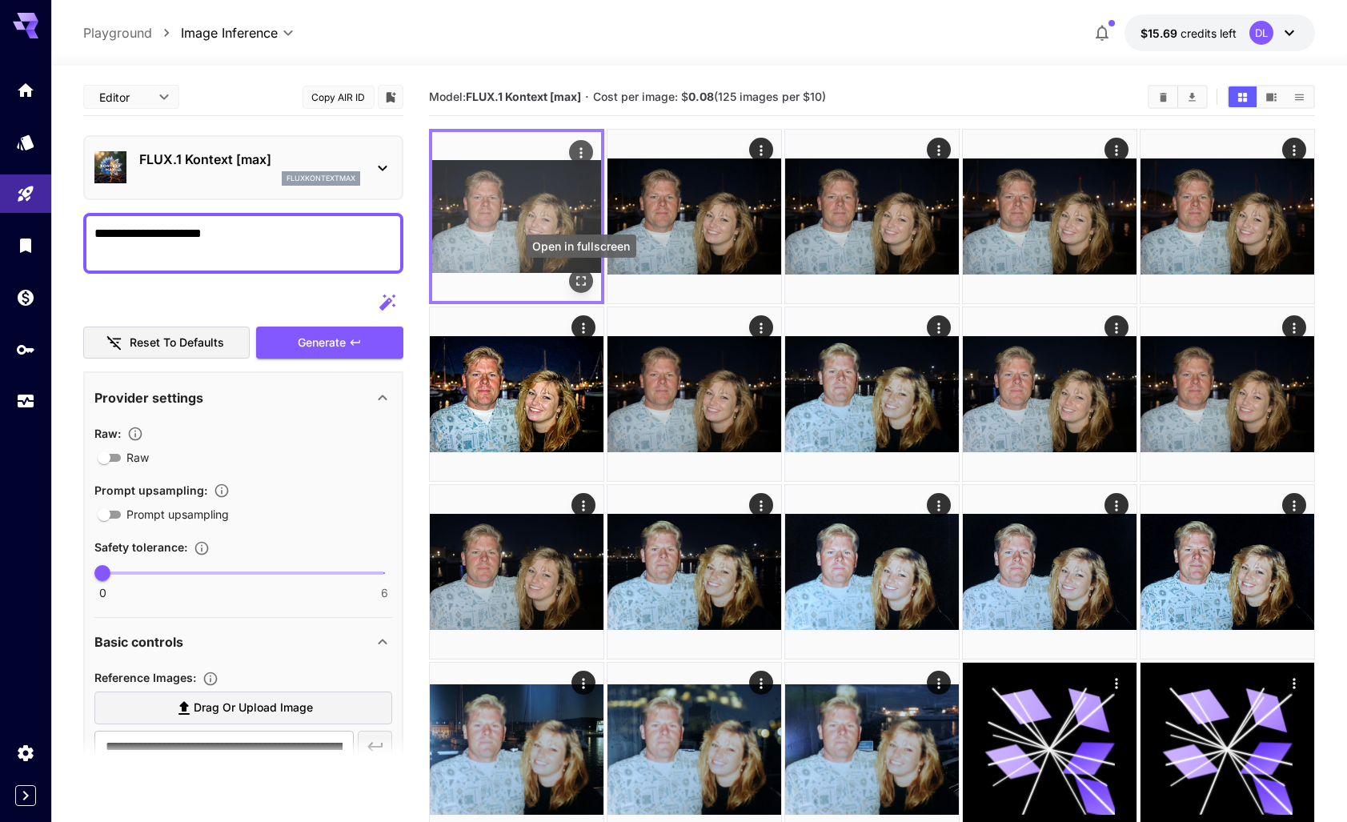
type textarea "**********"
click at [582, 279] on icon "Open in fullscreen" at bounding box center [581, 281] width 16 height 16
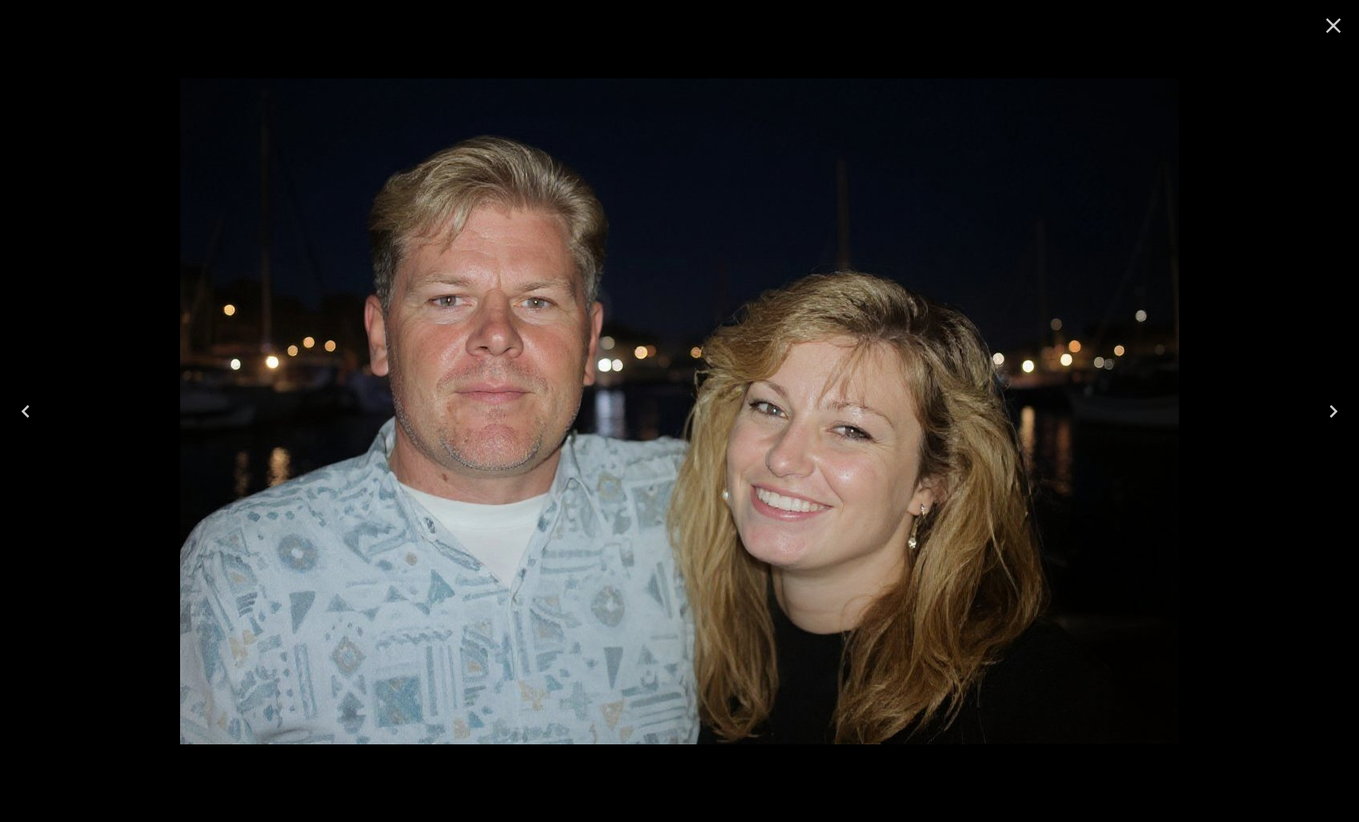
click at [1334, 405] on icon "Next" at bounding box center [1334, 412] width 26 height 26
click at [1332, 413] on icon "Next" at bounding box center [1334, 411] width 8 height 13
click at [1327, 22] on icon "Close" at bounding box center [1334, 26] width 26 height 26
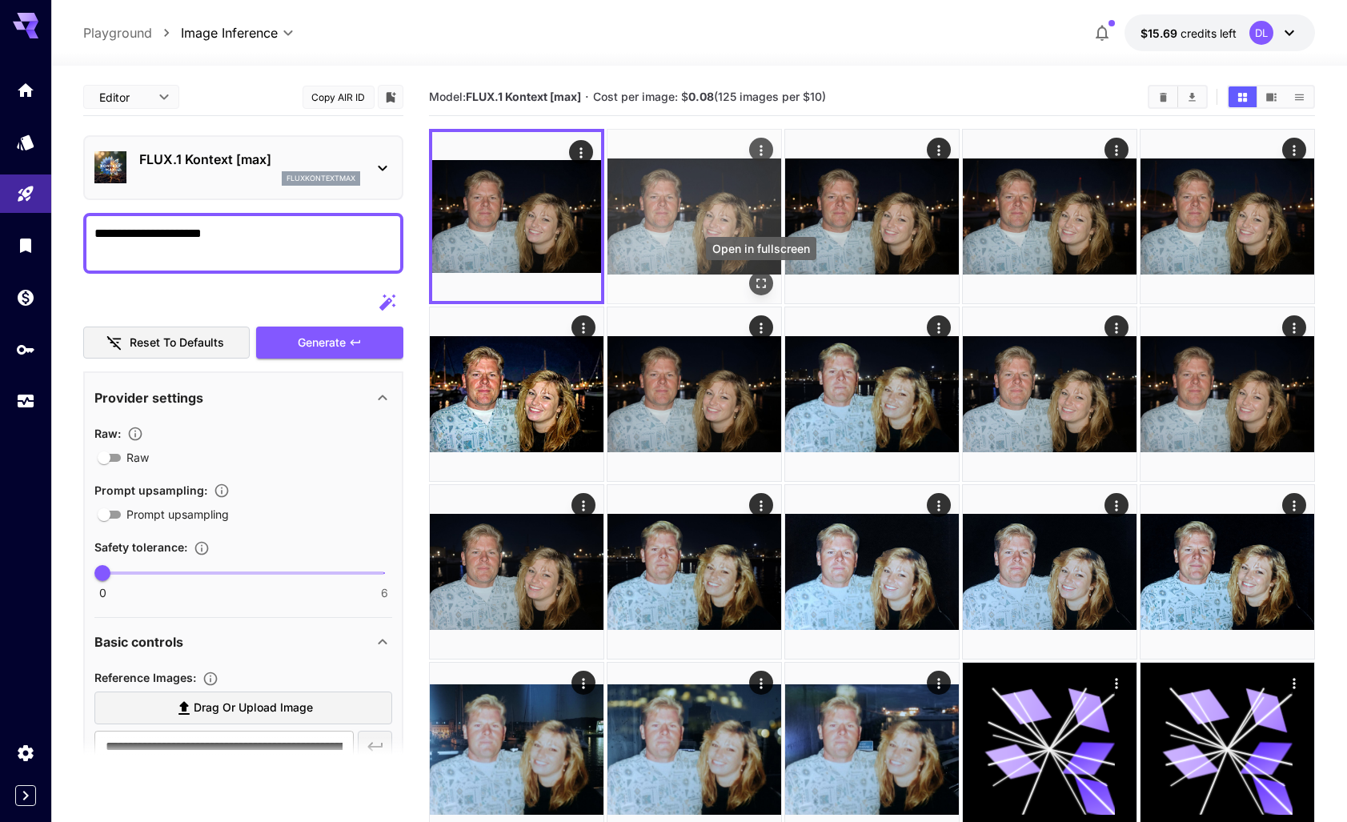
click at [760, 281] on icon "Open in fullscreen" at bounding box center [761, 283] width 16 height 16
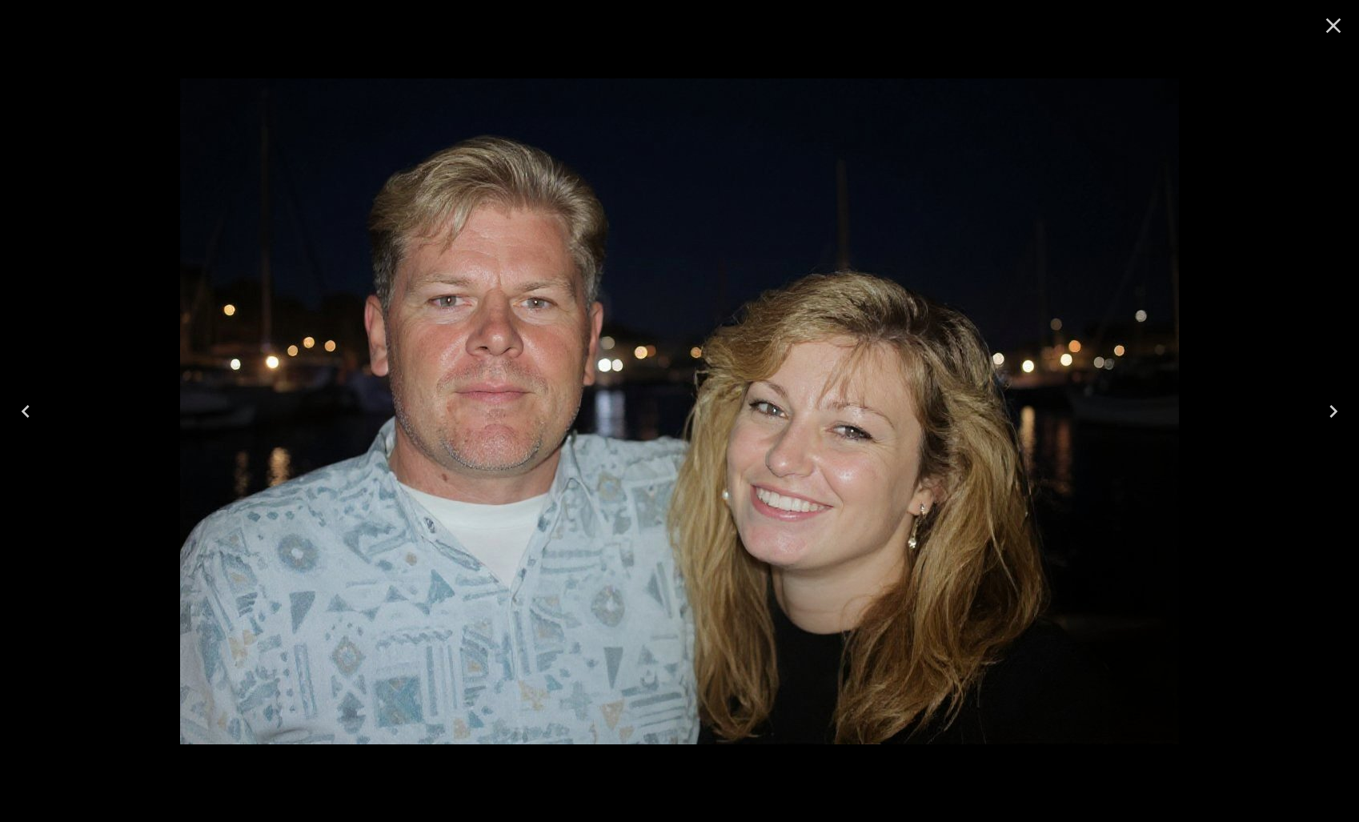
click at [1341, 407] on icon "Next" at bounding box center [1334, 412] width 26 height 26
click at [1334, 410] on icon "Next" at bounding box center [1334, 411] width 8 height 13
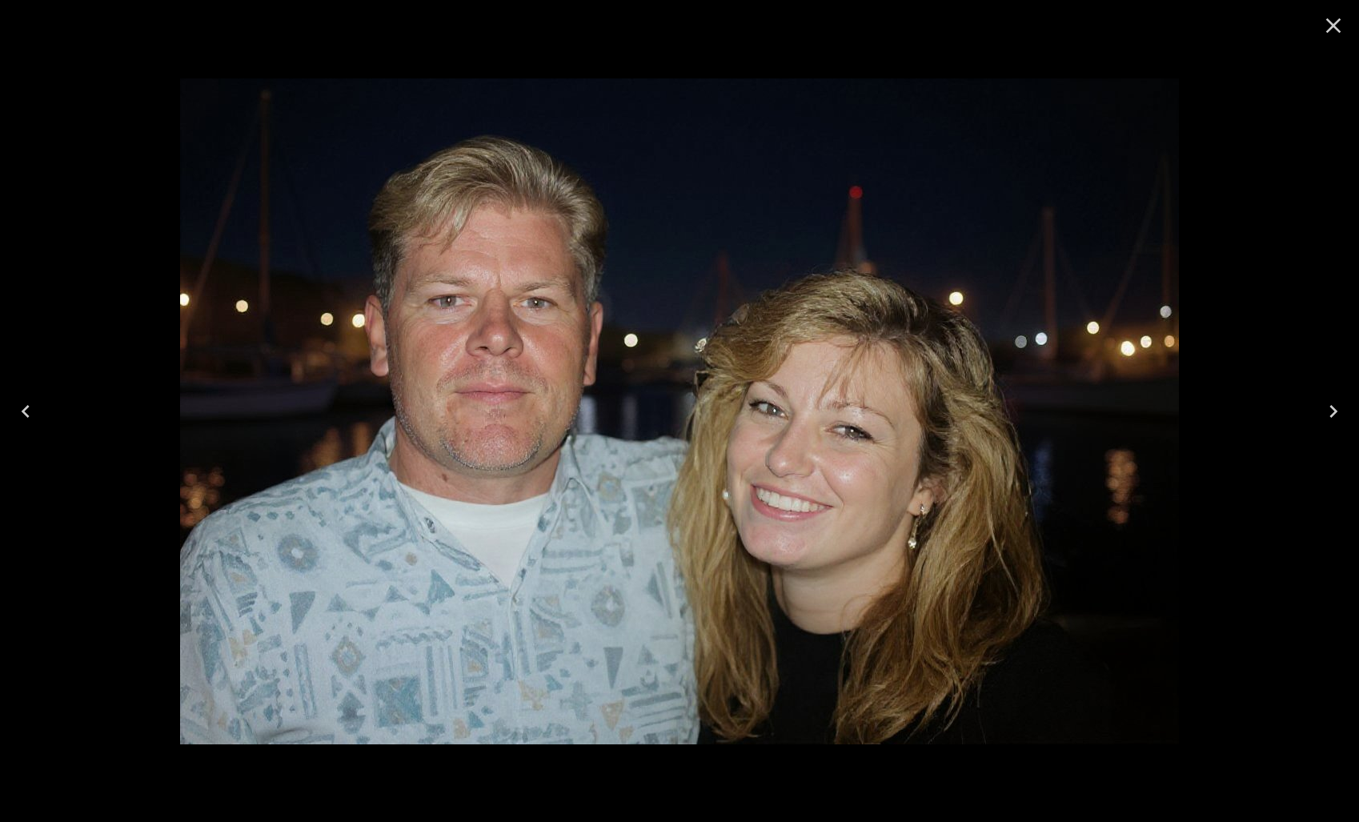
click at [1330, 407] on icon "Next" at bounding box center [1334, 412] width 26 height 26
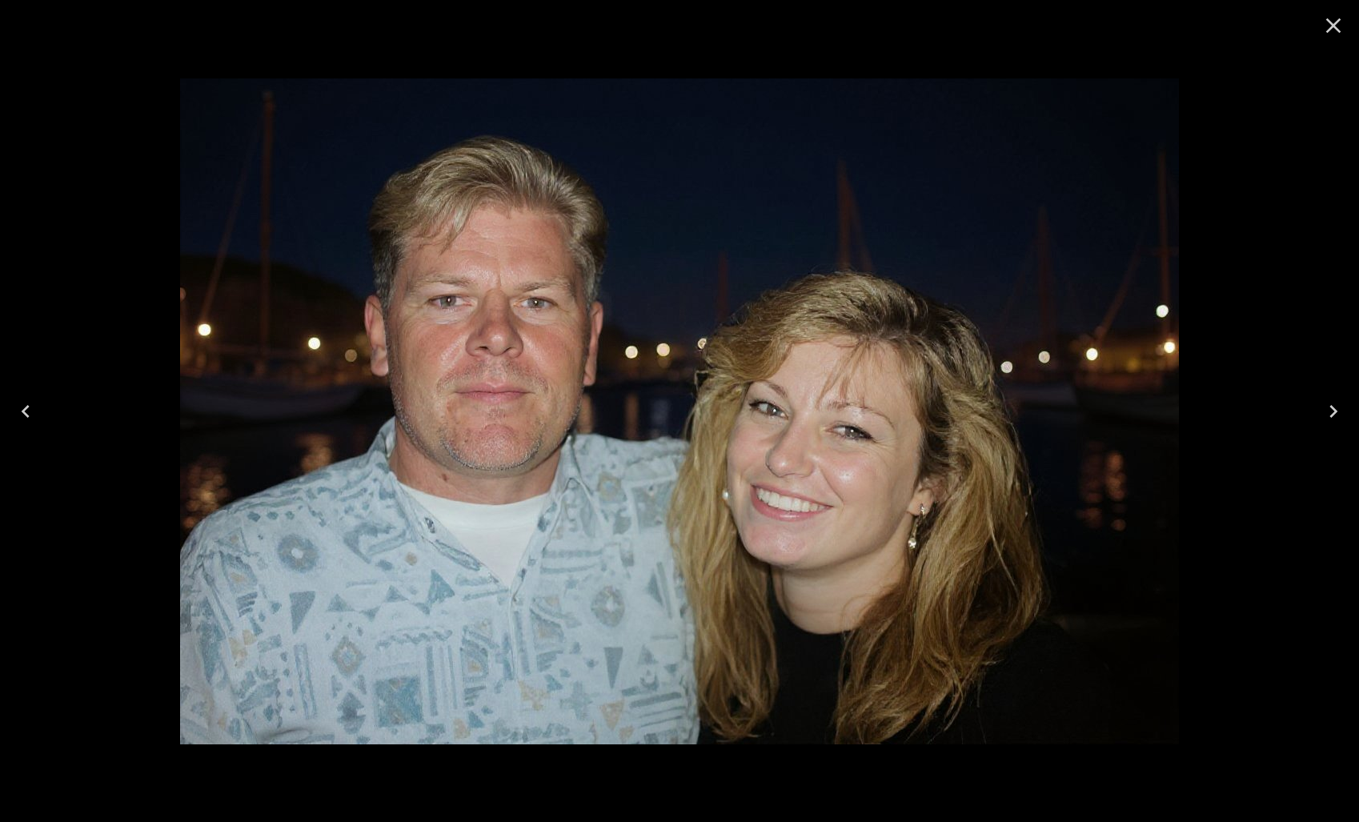
click at [1330, 29] on icon "Close" at bounding box center [1333, 25] width 15 height 15
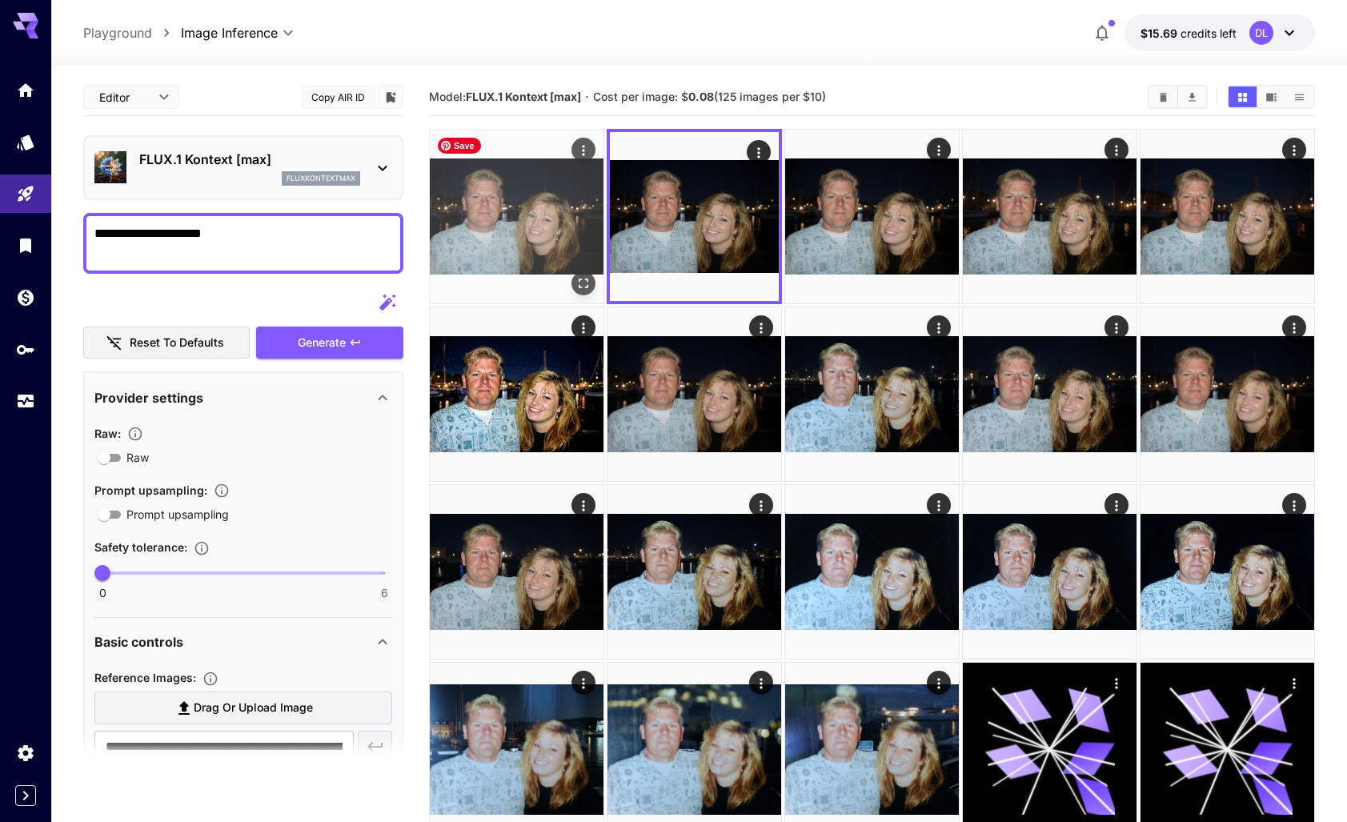
click at [546, 223] on img at bounding box center [517, 217] width 174 height 174
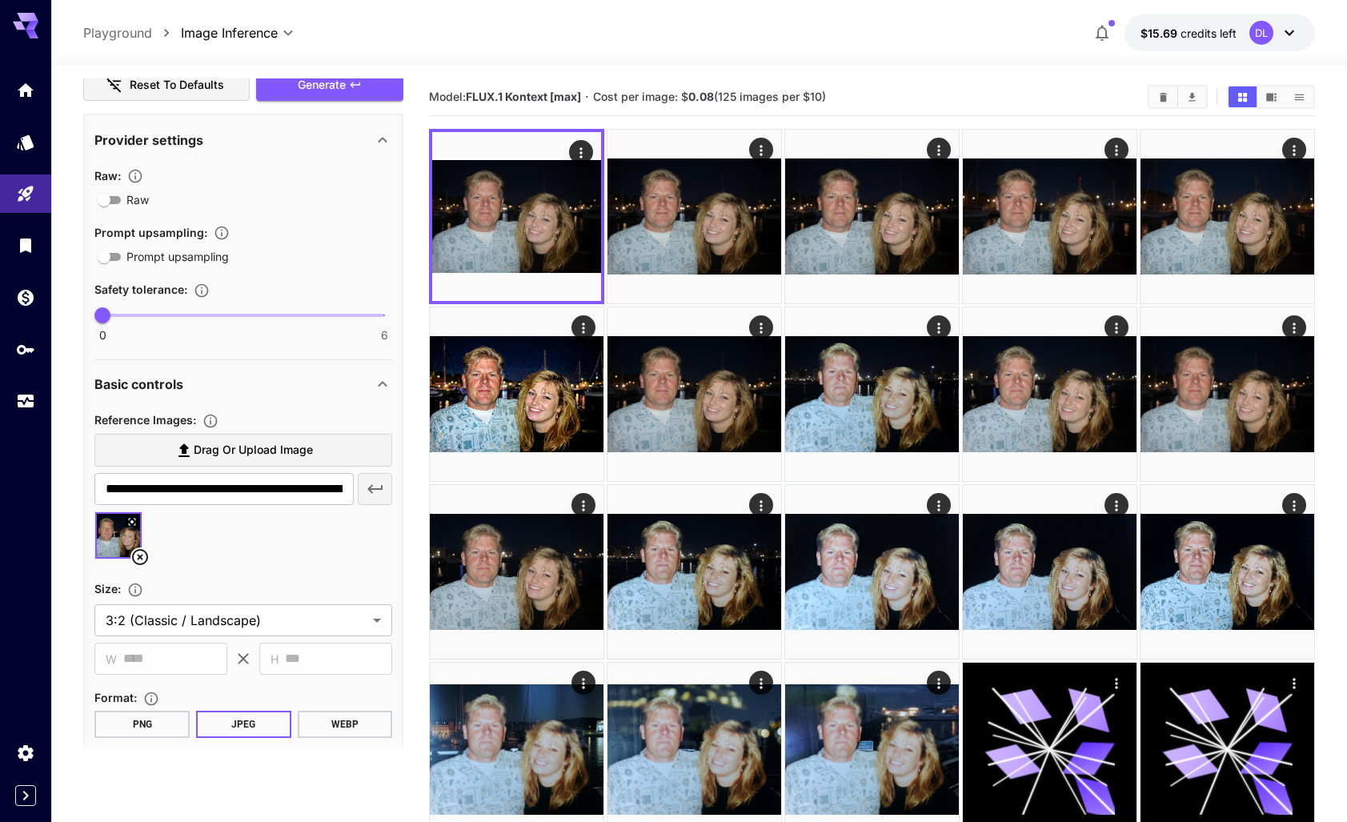
scroll to position [387, 0]
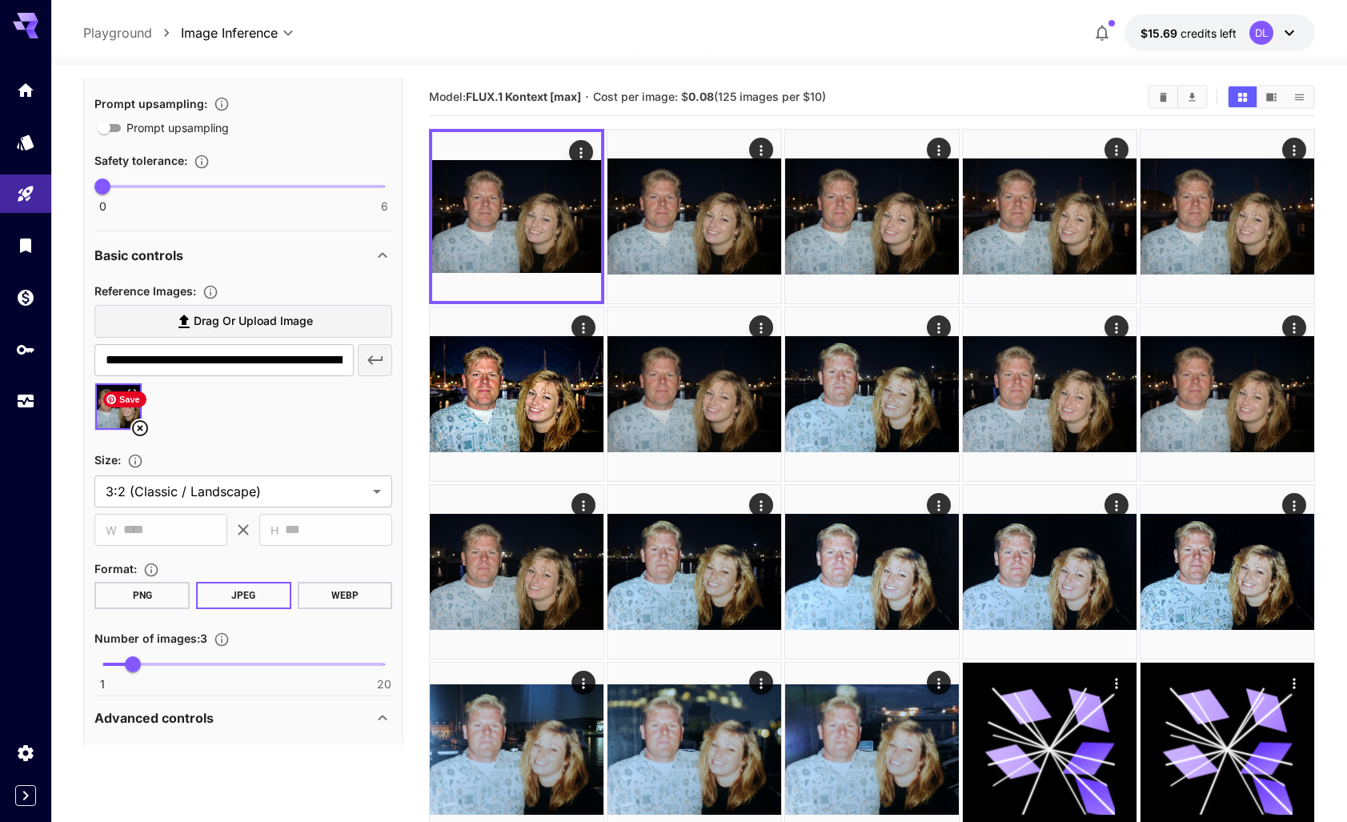
click at [107, 408] on img at bounding box center [118, 406] width 46 height 46
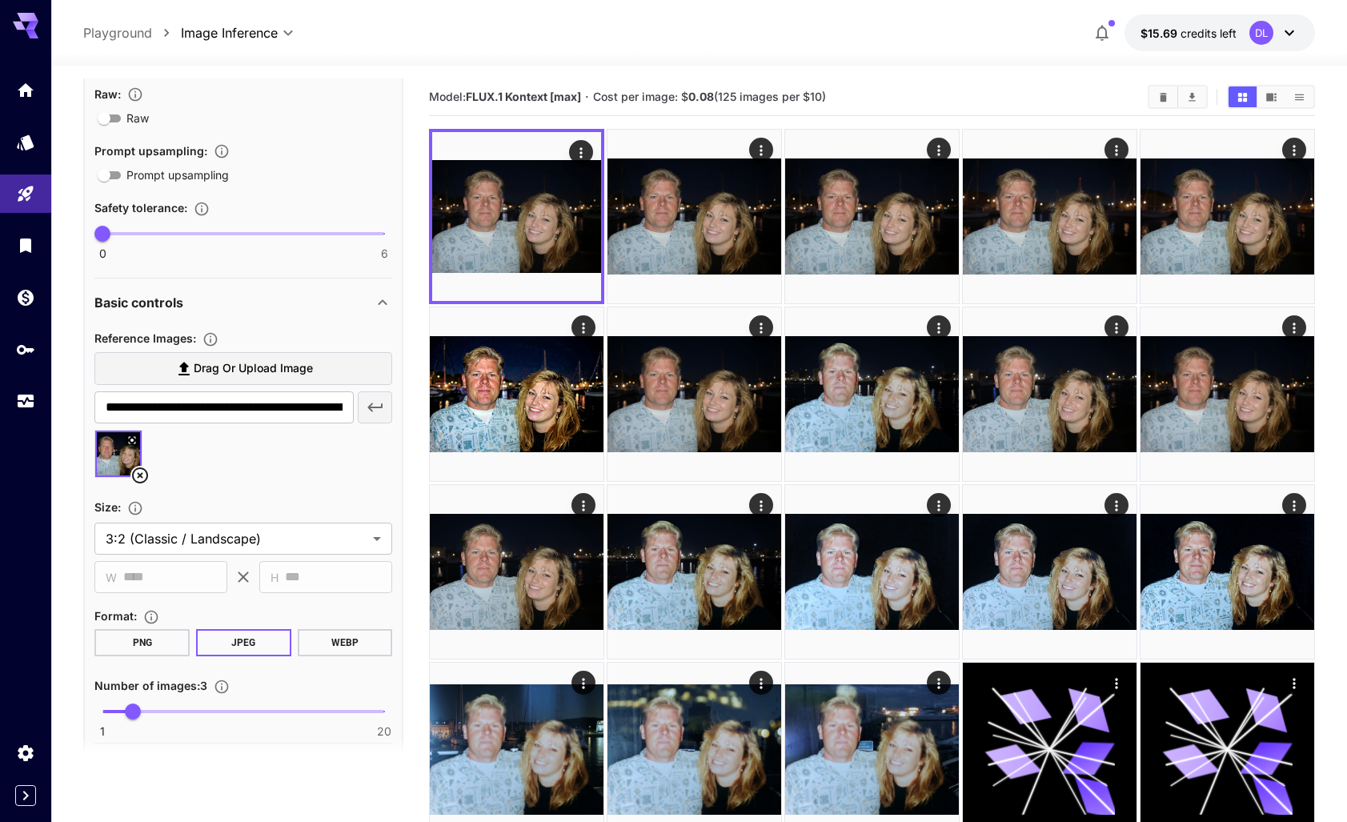
scroll to position [292, 0]
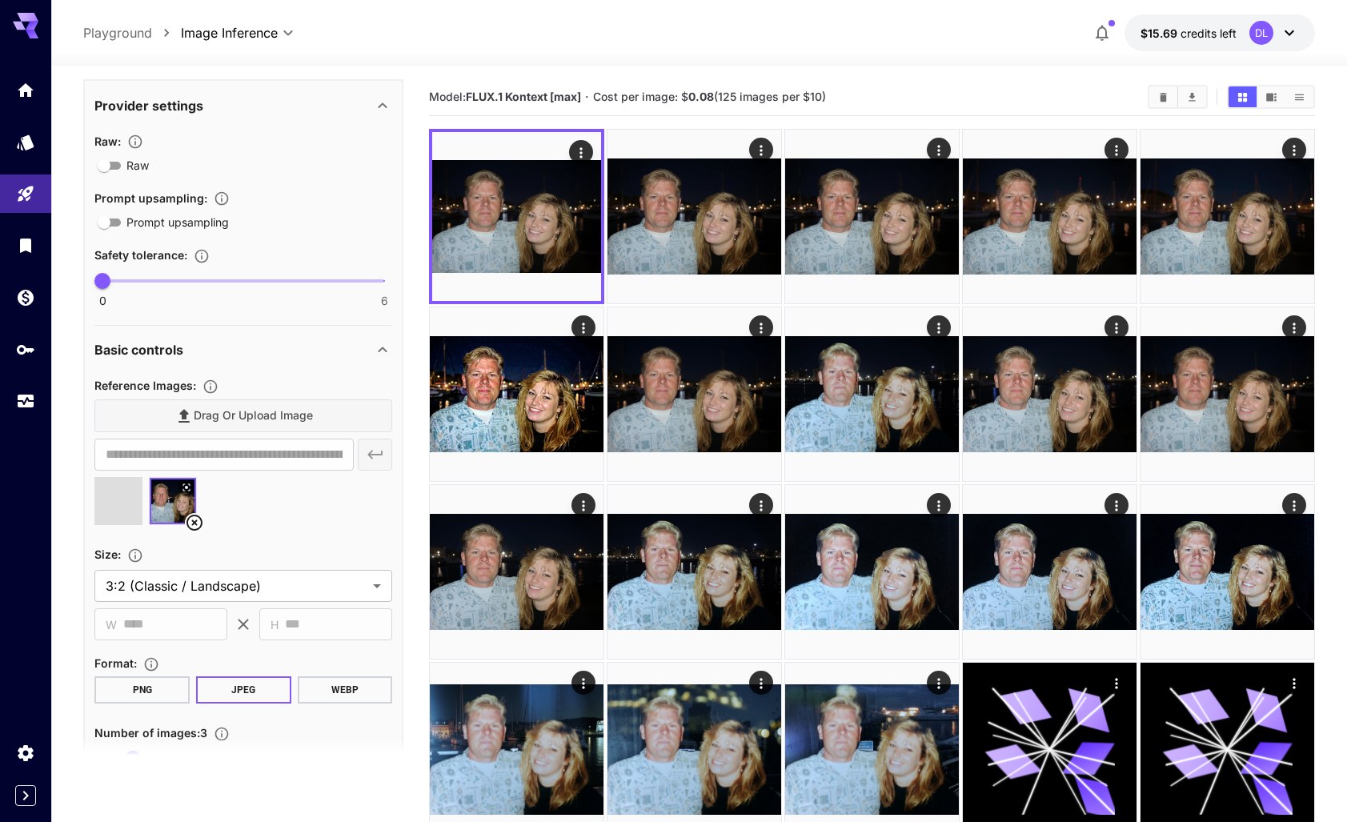
type input "**********"
click at [170, 507] on img at bounding box center [173, 501] width 46 height 46
click at [330, 514] on div at bounding box center [243, 507] width 298 height 61
click at [158, 547] on div "Size :" at bounding box center [243, 553] width 298 height 19
click at [177, 495] on img at bounding box center [173, 501] width 46 height 46
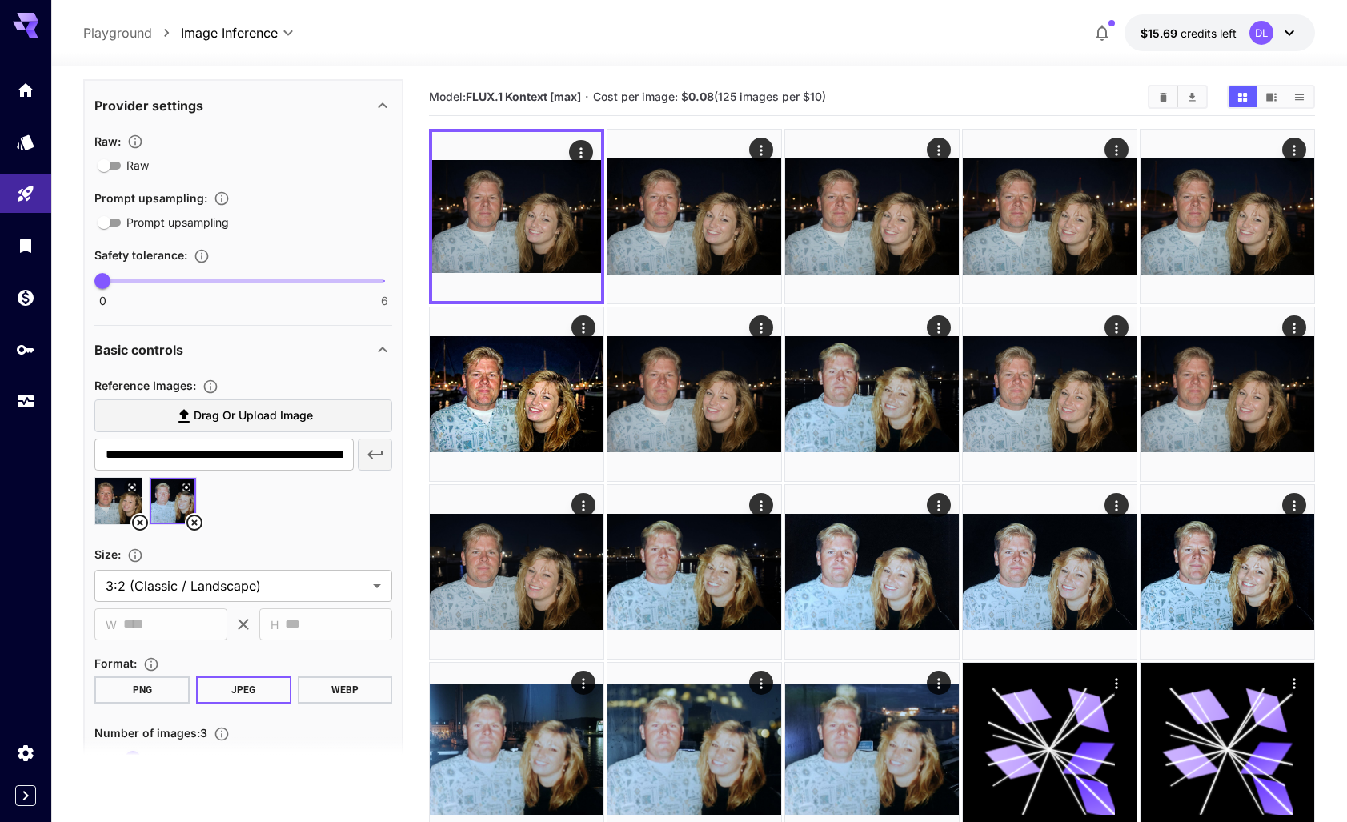
click at [165, 502] on img at bounding box center [173, 501] width 46 height 46
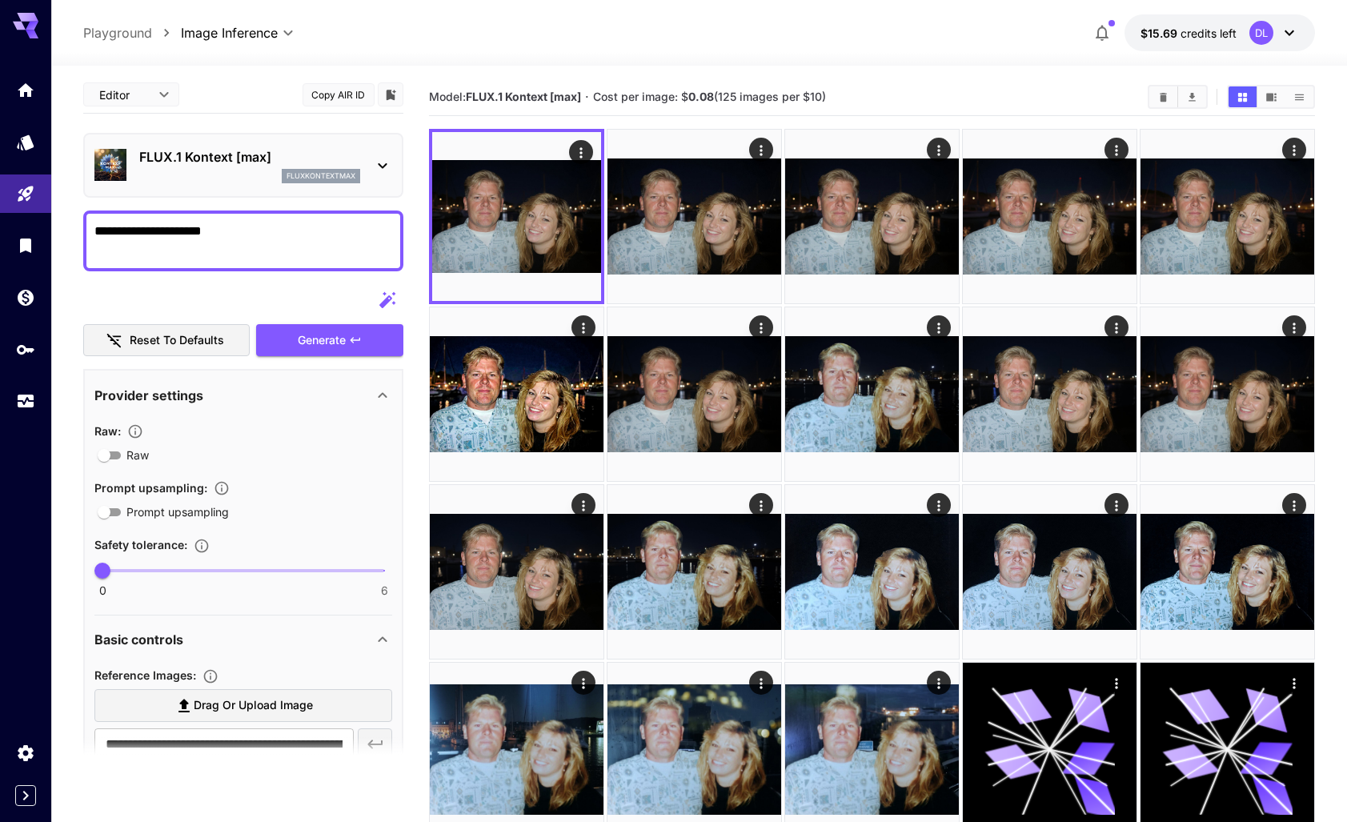
scroll to position [0, 0]
click at [223, 234] on textarea "**********" at bounding box center [243, 243] width 298 height 38
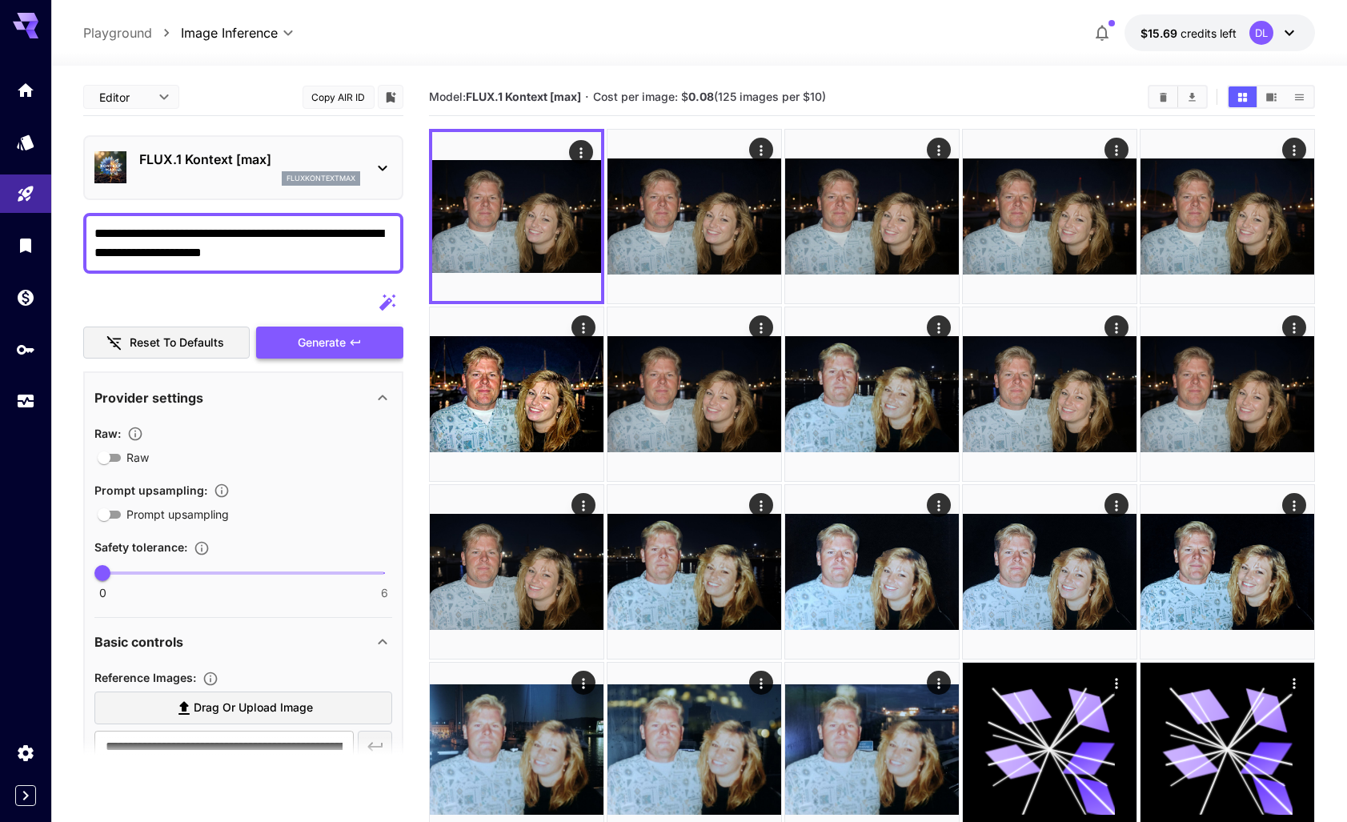
type textarea "**********"
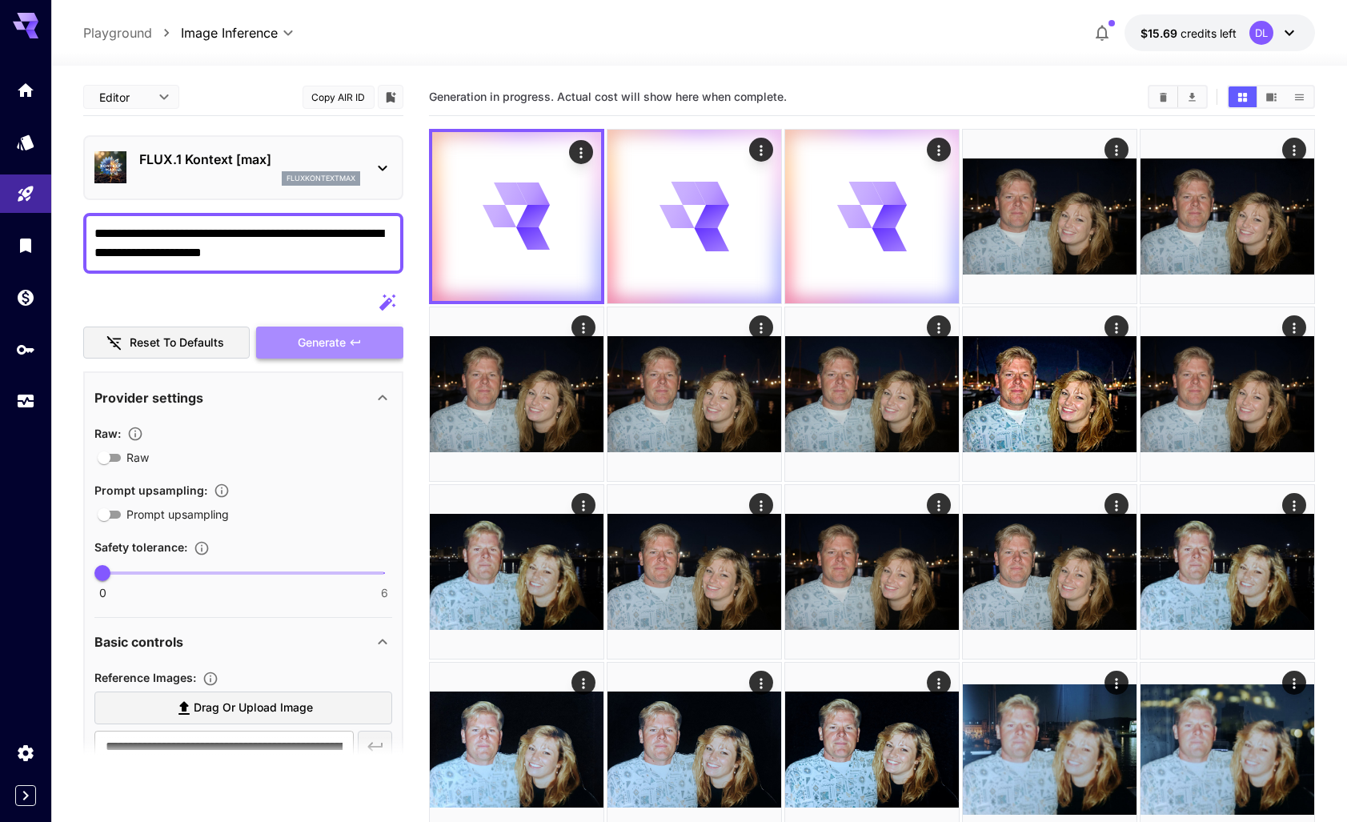
click at [350, 338] on icon "button" at bounding box center [355, 342] width 13 height 13
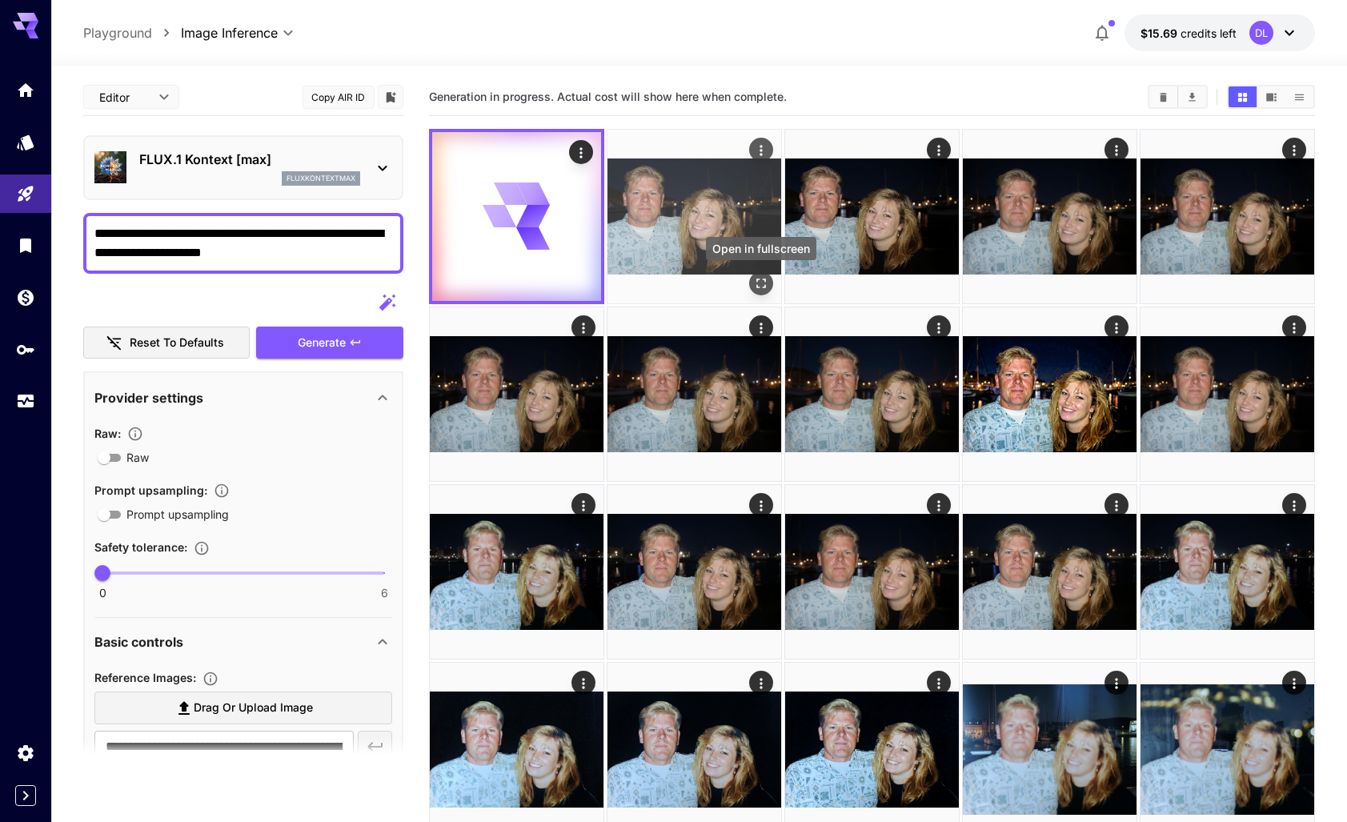
click at [760, 278] on icon "Open in fullscreen" at bounding box center [761, 283] width 16 height 16
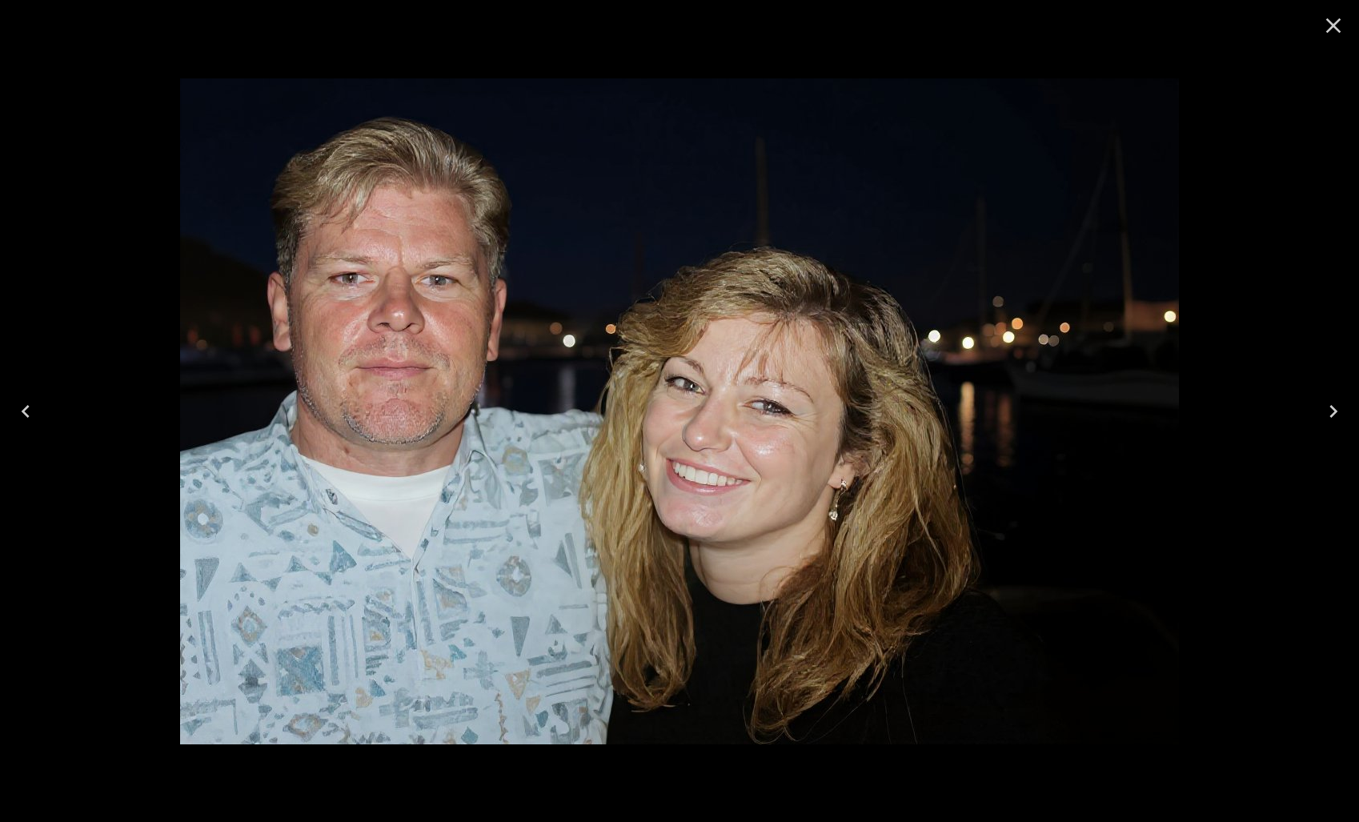
click at [1329, 19] on icon "Close" at bounding box center [1334, 26] width 26 height 26
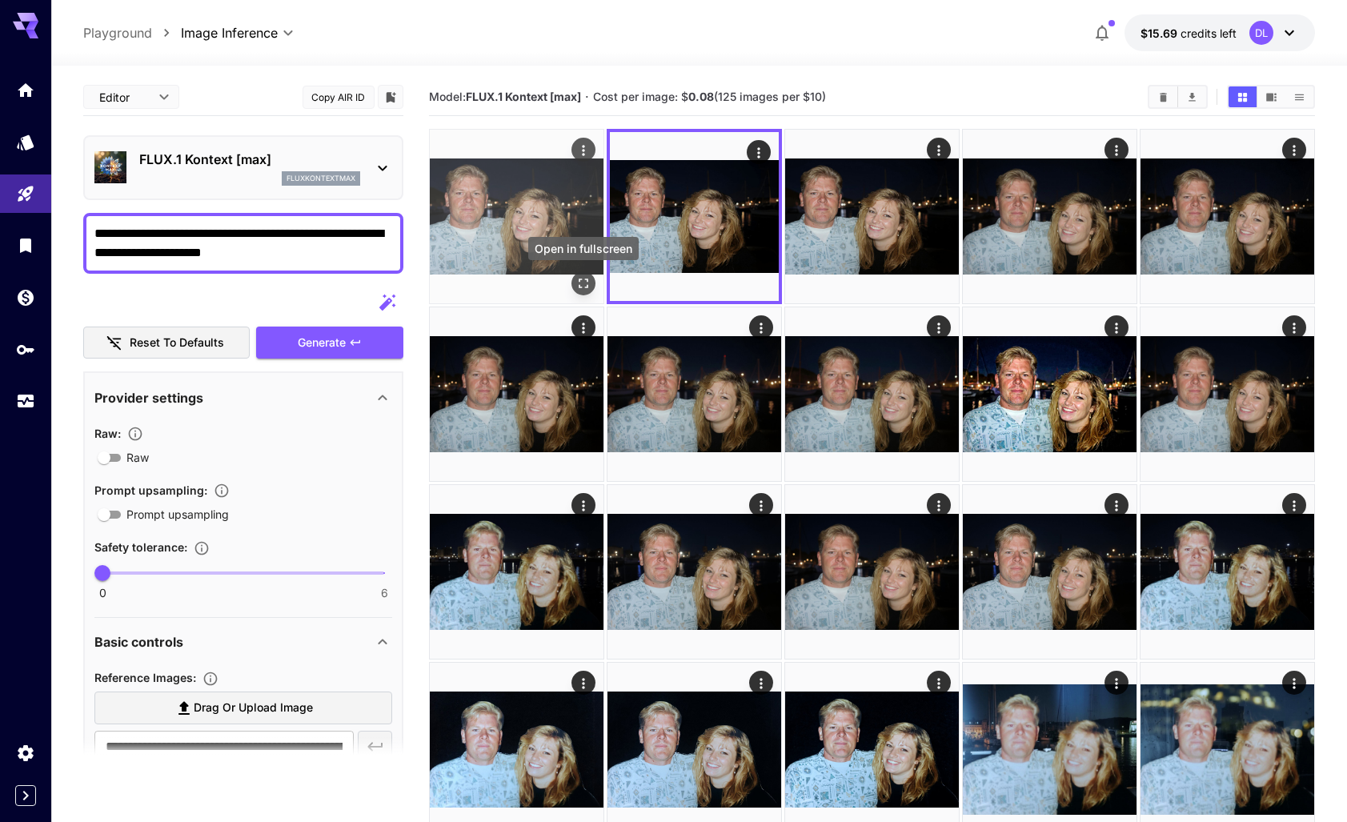
click at [579, 282] on icon "Open in fullscreen" at bounding box center [584, 283] width 16 height 16
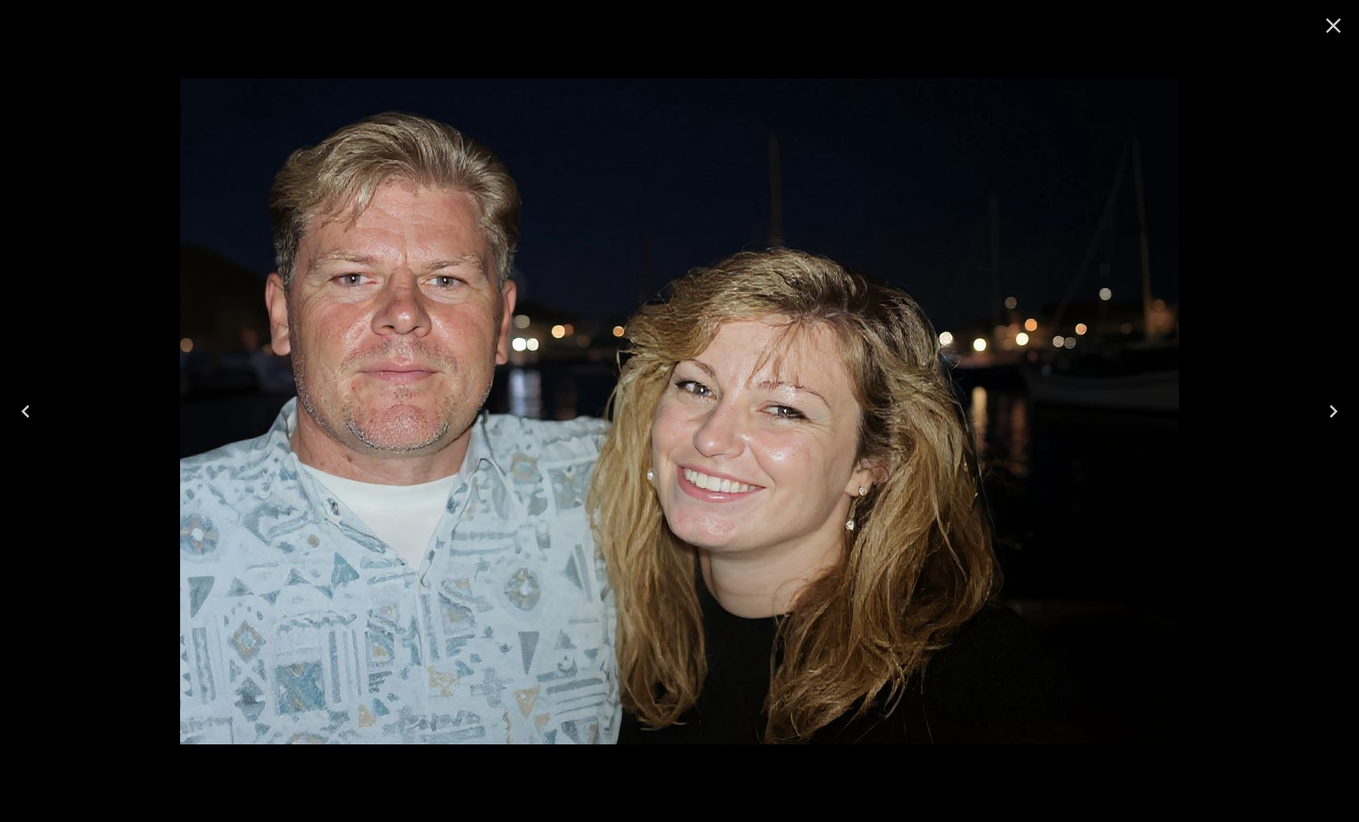
click at [1336, 22] on icon "Close" at bounding box center [1333, 25] width 15 height 15
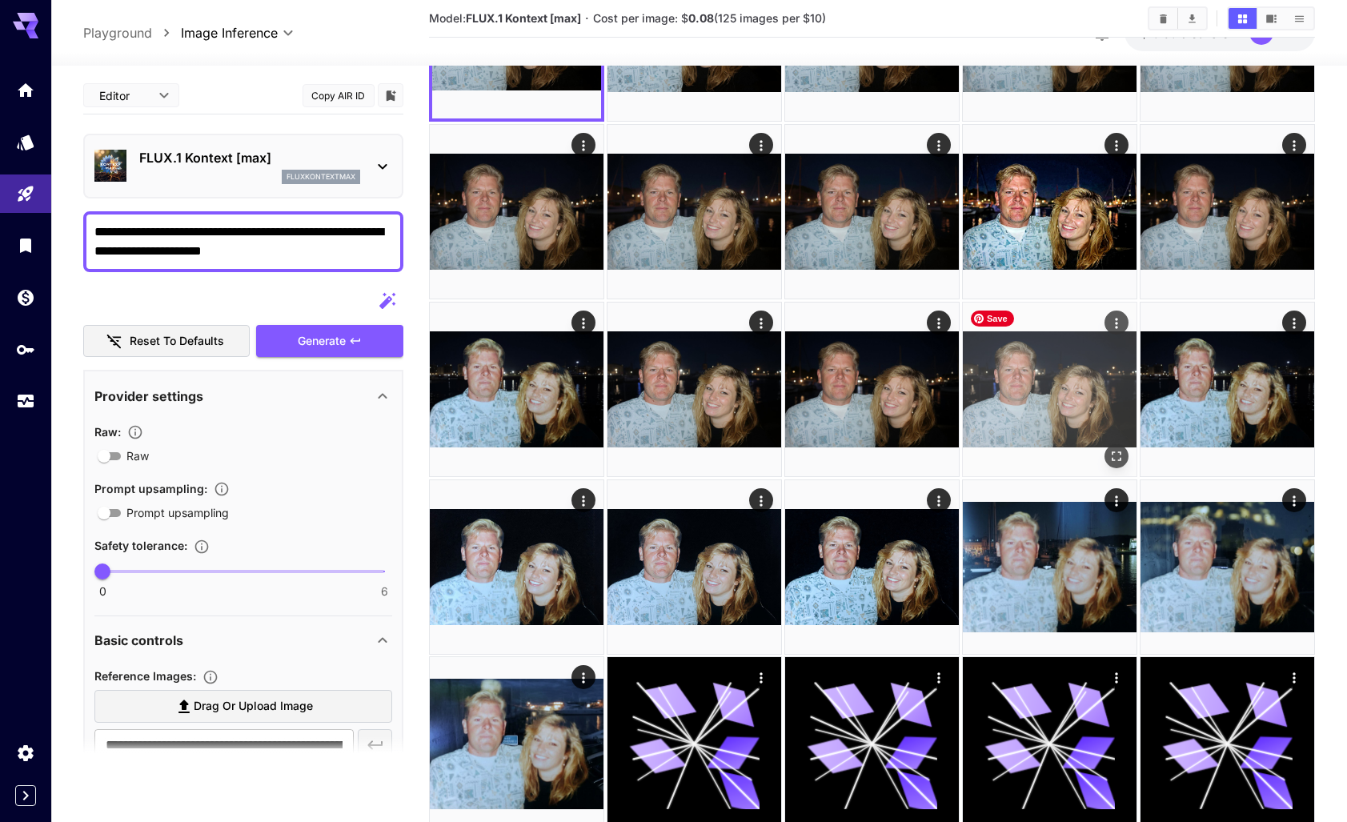
scroll to position [266, 0]
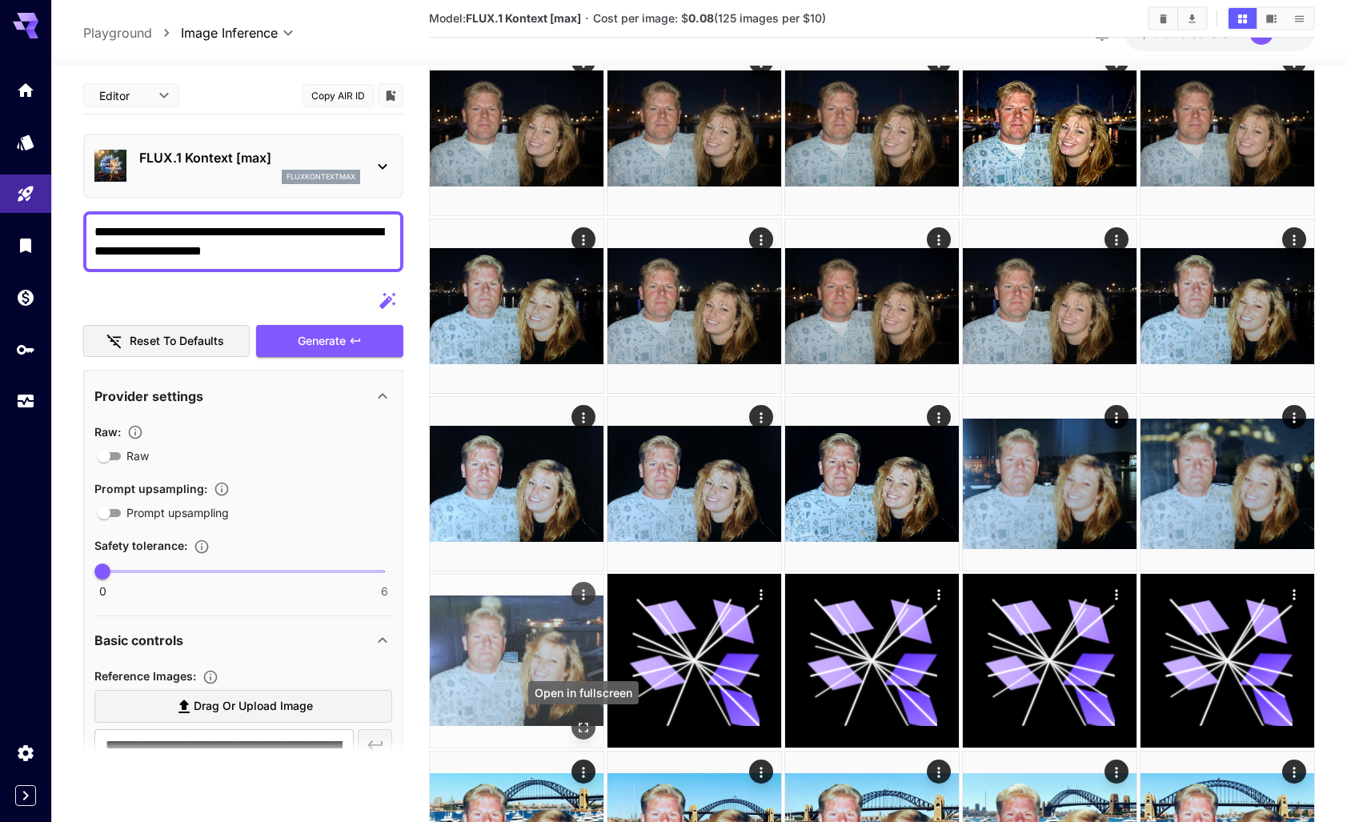
click at [584, 726] on icon "Open in fullscreen" at bounding box center [584, 728] width 16 height 16
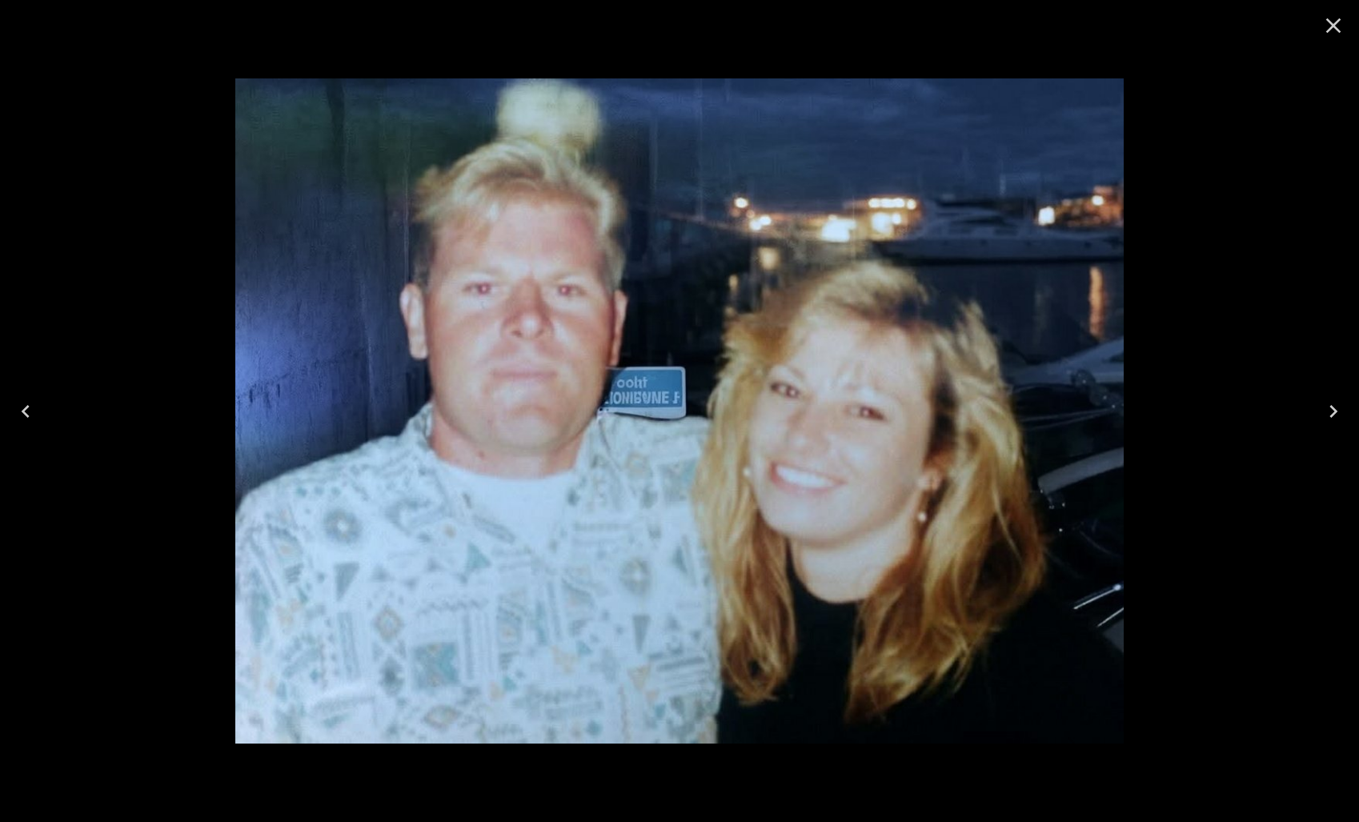
click at [1330, 23] on icon "Close" at bounding box center [1333, 25] width 15 height 15
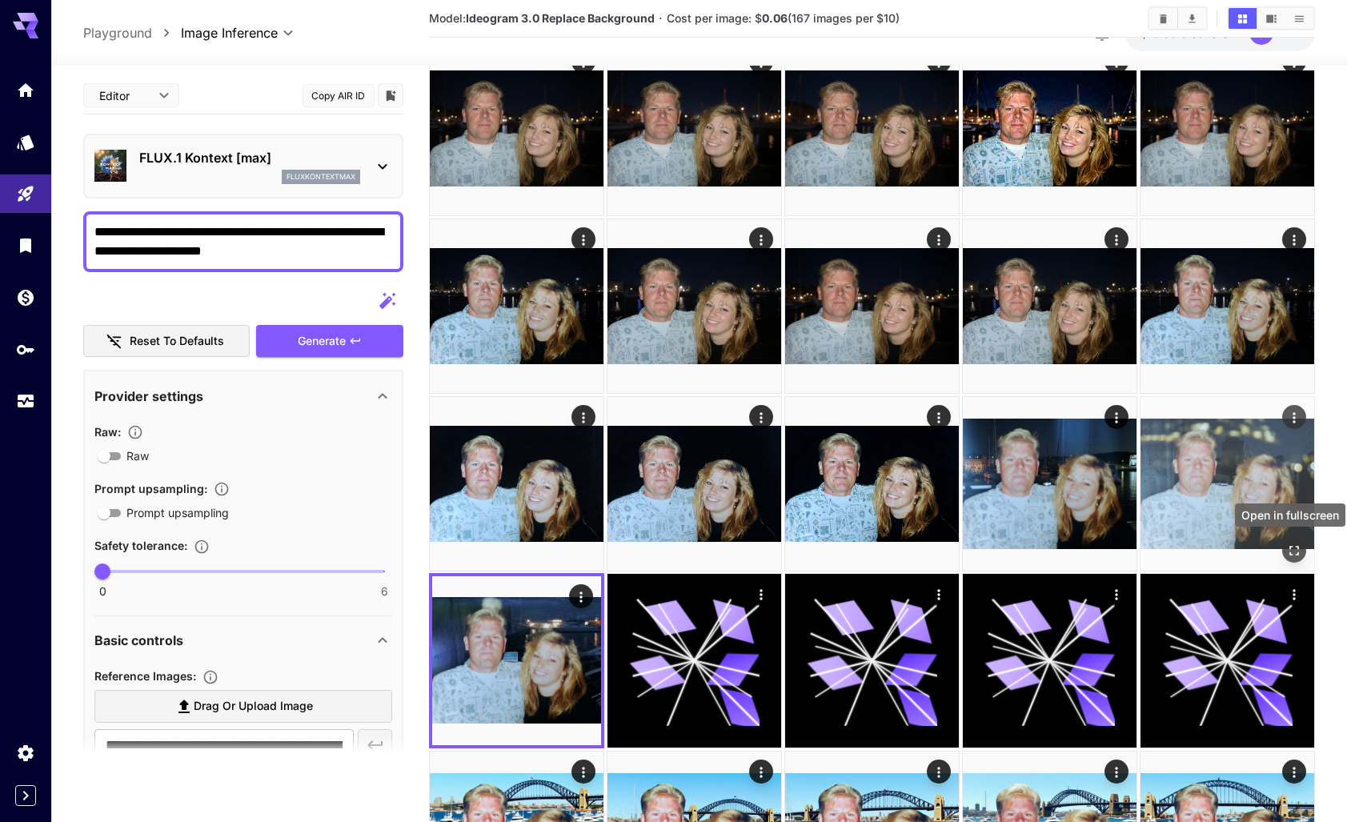
click at [1293, 551] on icon "Open in fullscreen" at bounding box center [1294, 550] width 16 height 16
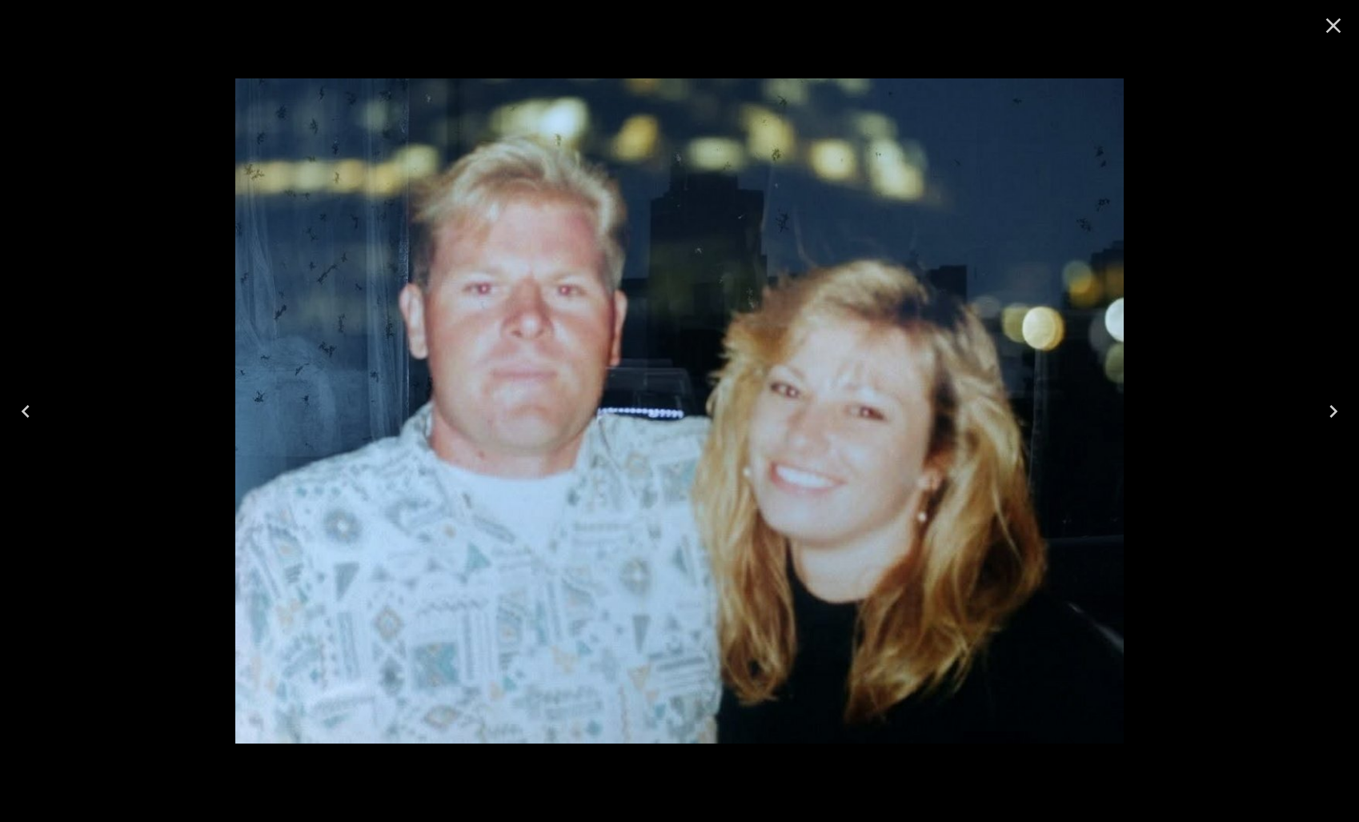
click at [1334, 26] on icon "Close" at bounding box center [1333, 25] width 15 height 15
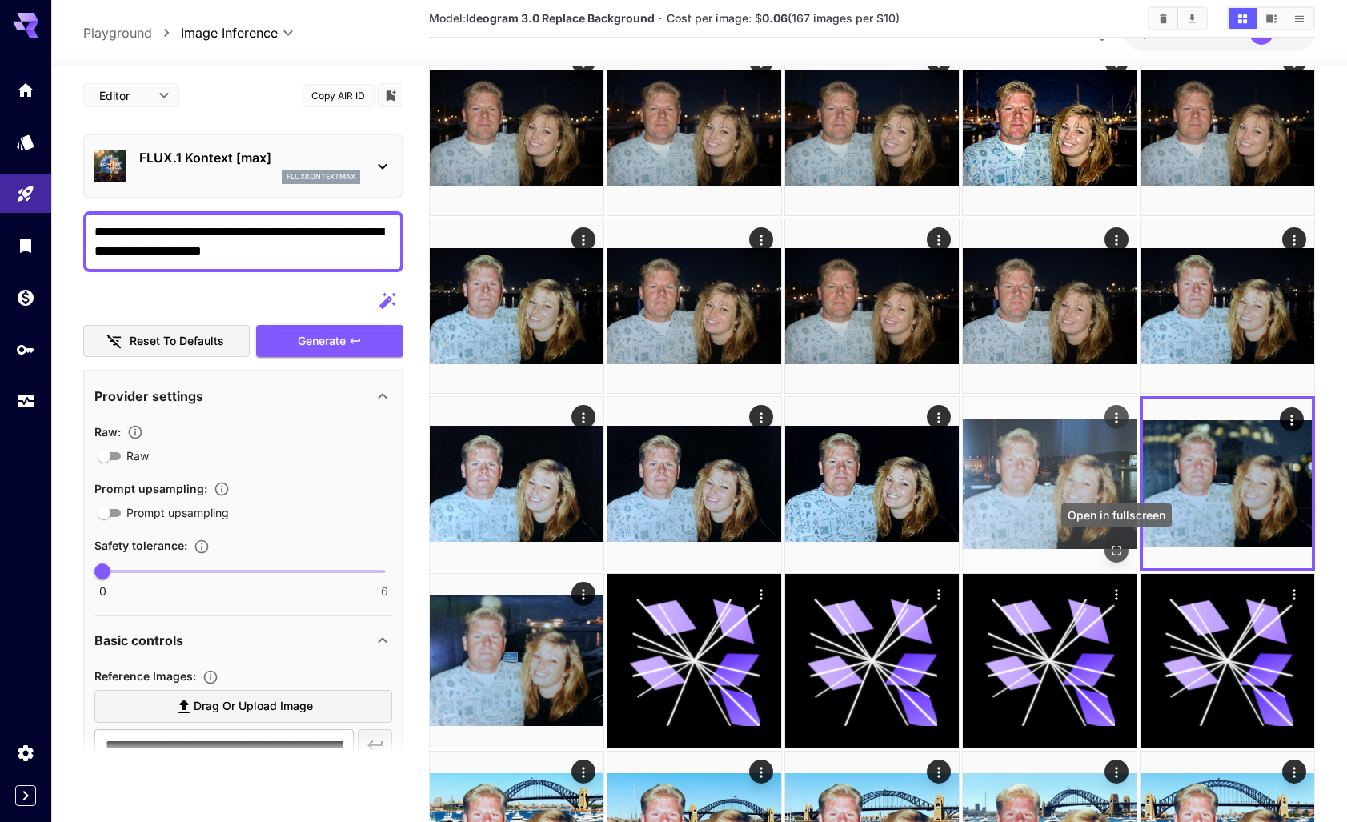
click at [1114, 551] on icon "Open in fullscreen" at bounding box center [1117, 550] width 16 height 16
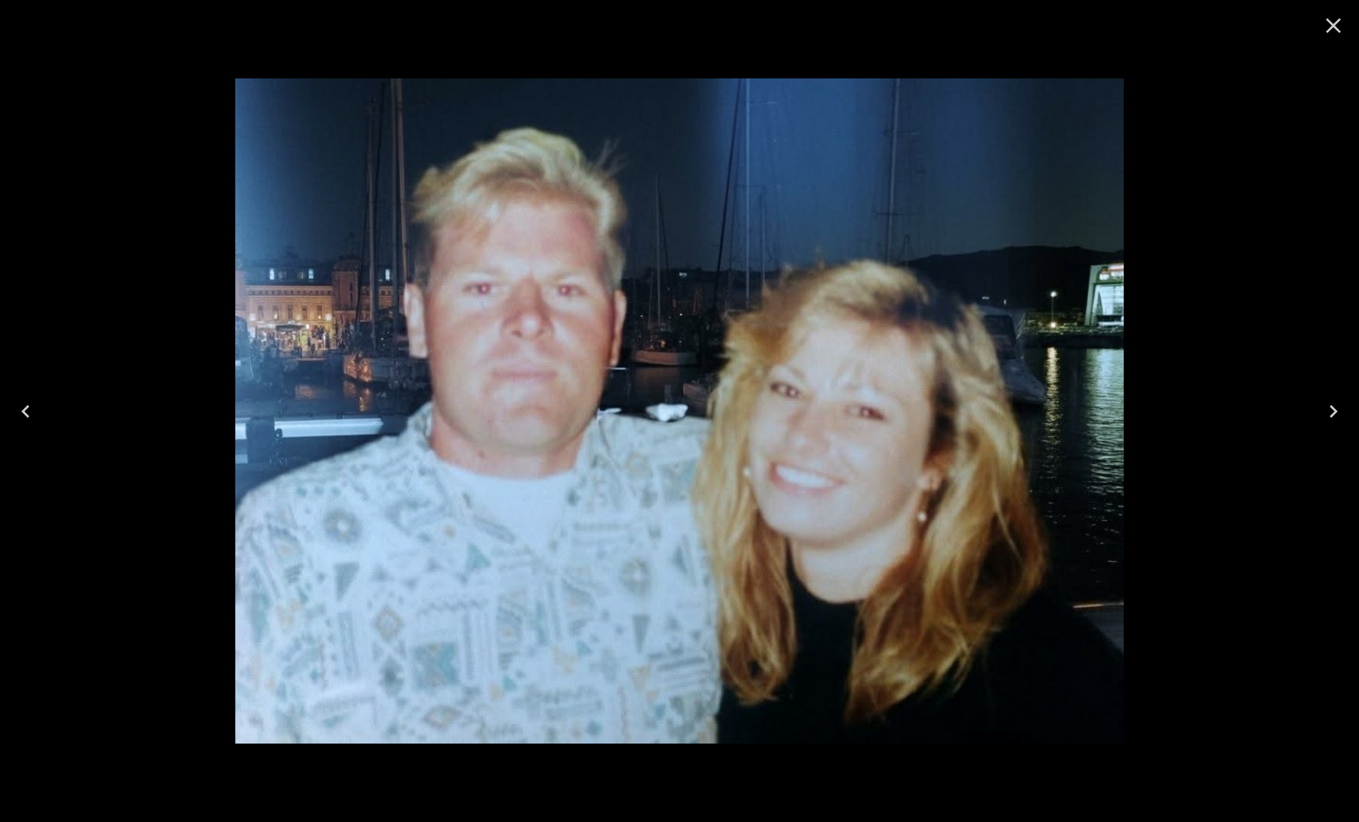
click at [1329, 24] on icon "Close" at bounding box center [1334, 26] width 26 height 26
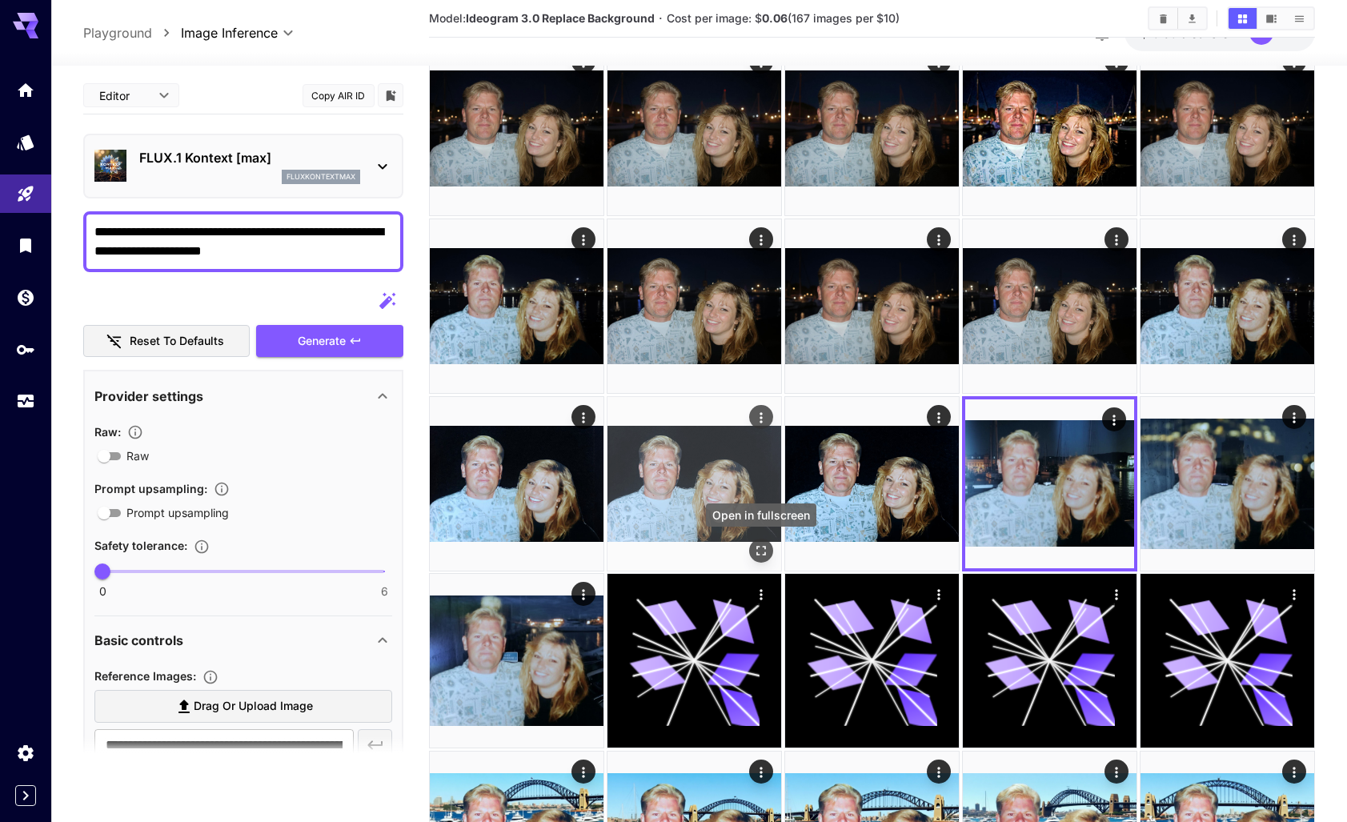
click at [764, 553] on icon "Open in fullscreen" at bounding box center [761, 550] width 10 height 10
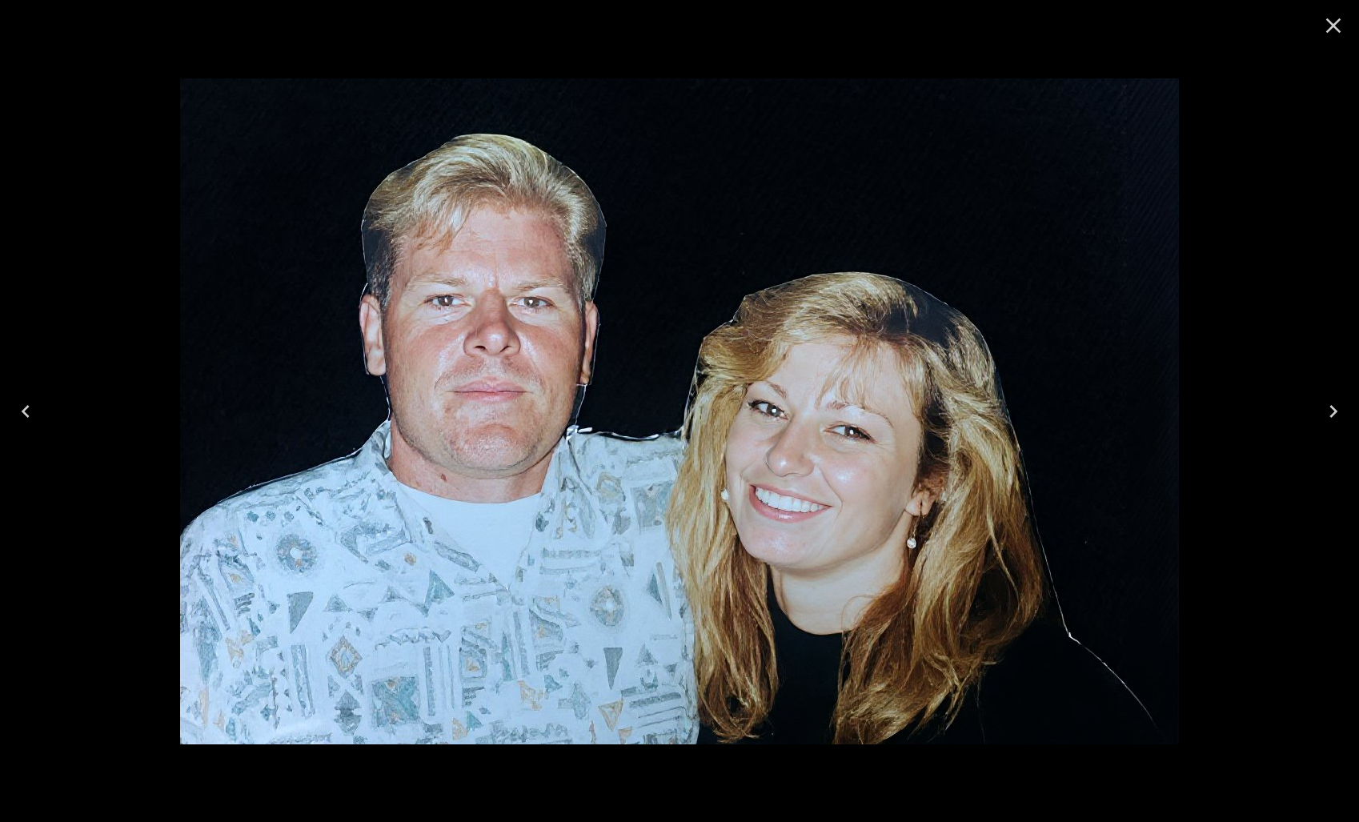
click at [1330, 23] on icon "Close" at bounding box center [1334, 26] width 26 height 26
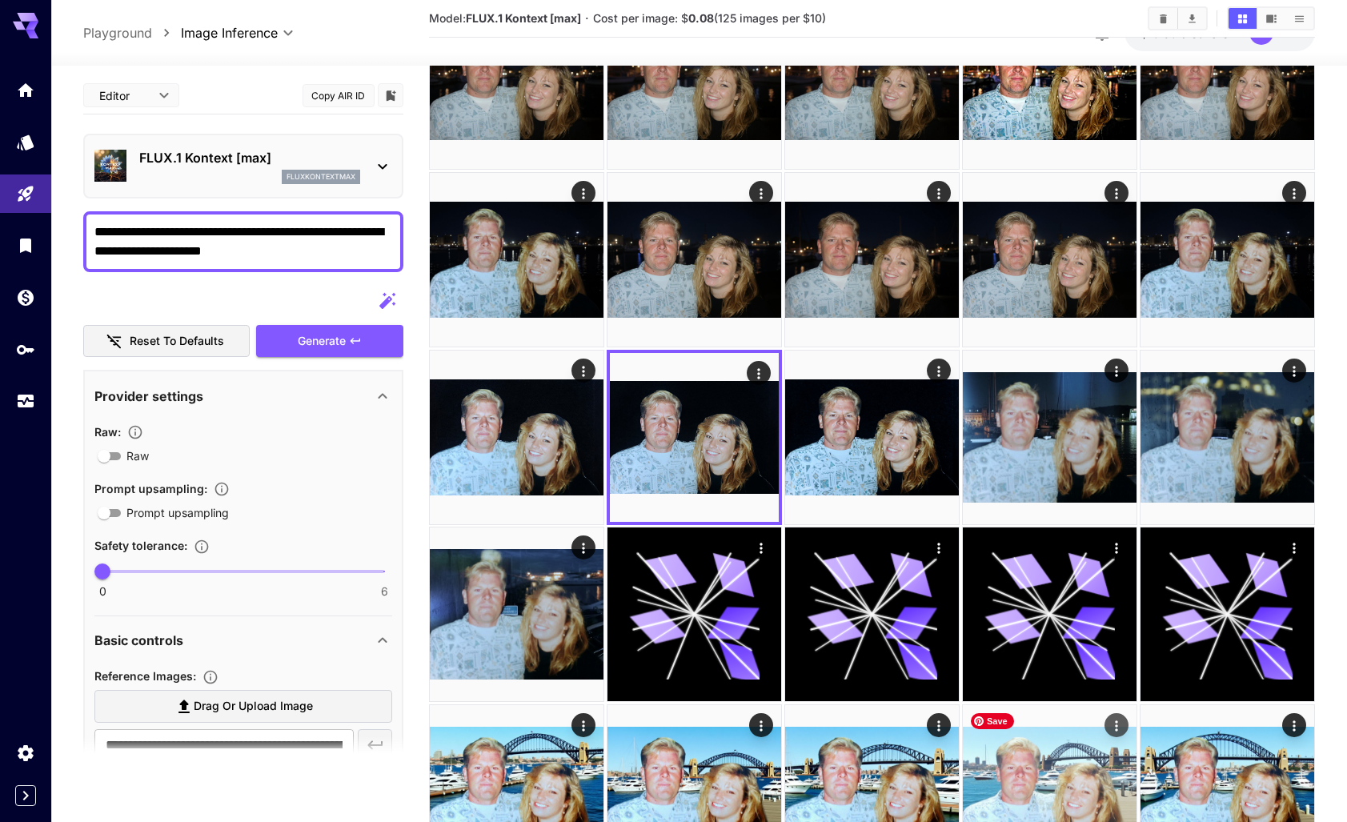
scroll to position [0, 0]
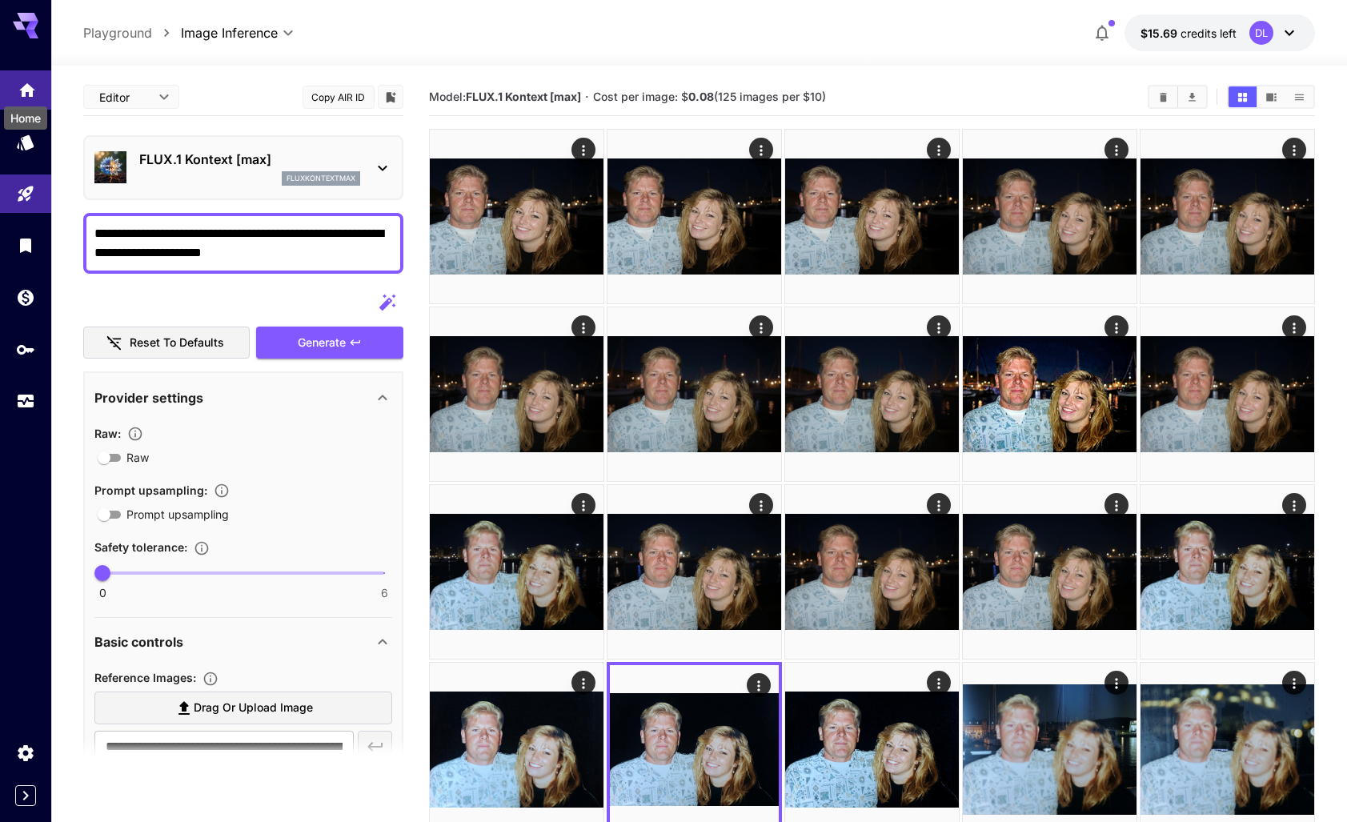
click at [29, 79] on icon "Home" at bounding box center [27, 85] width 19 height 19
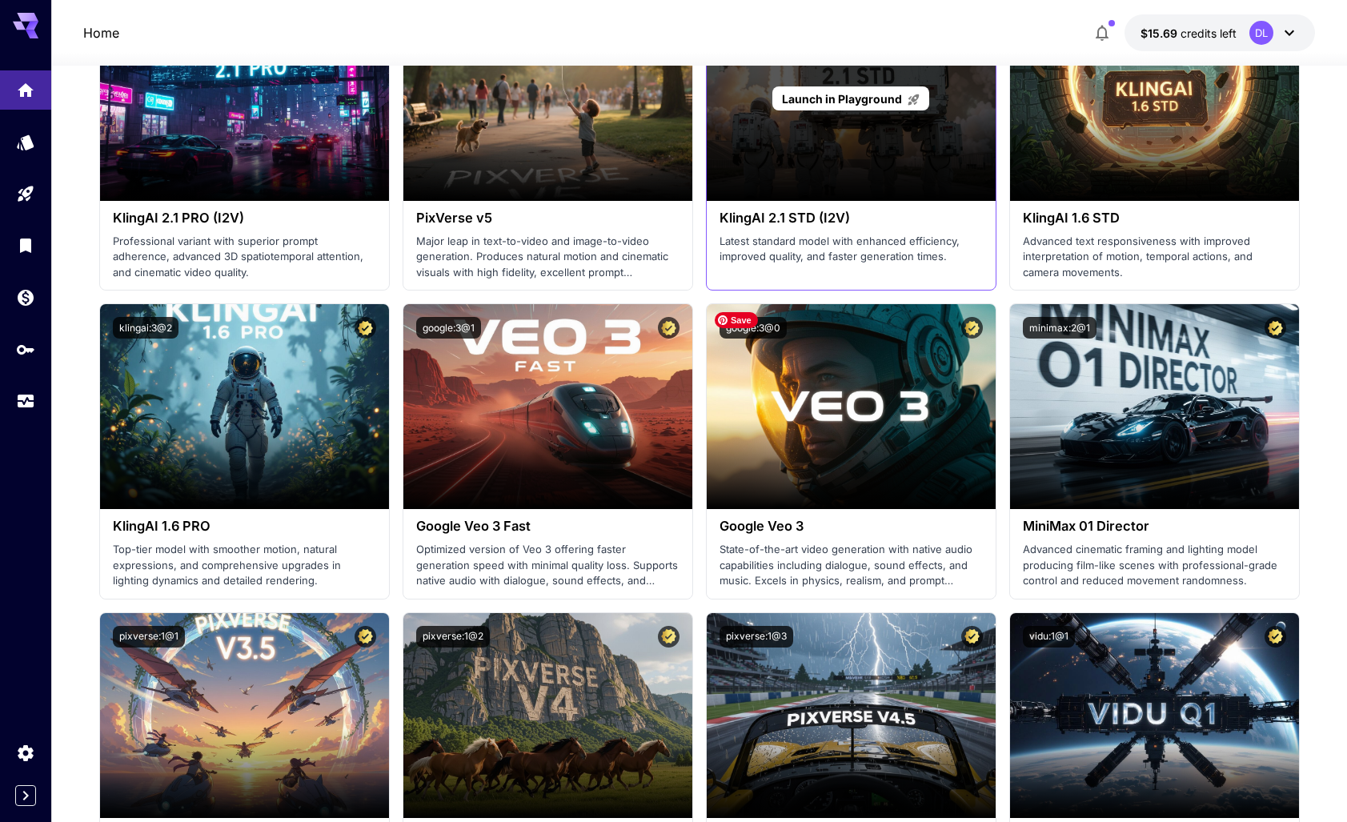
scroll to position [961, 0]
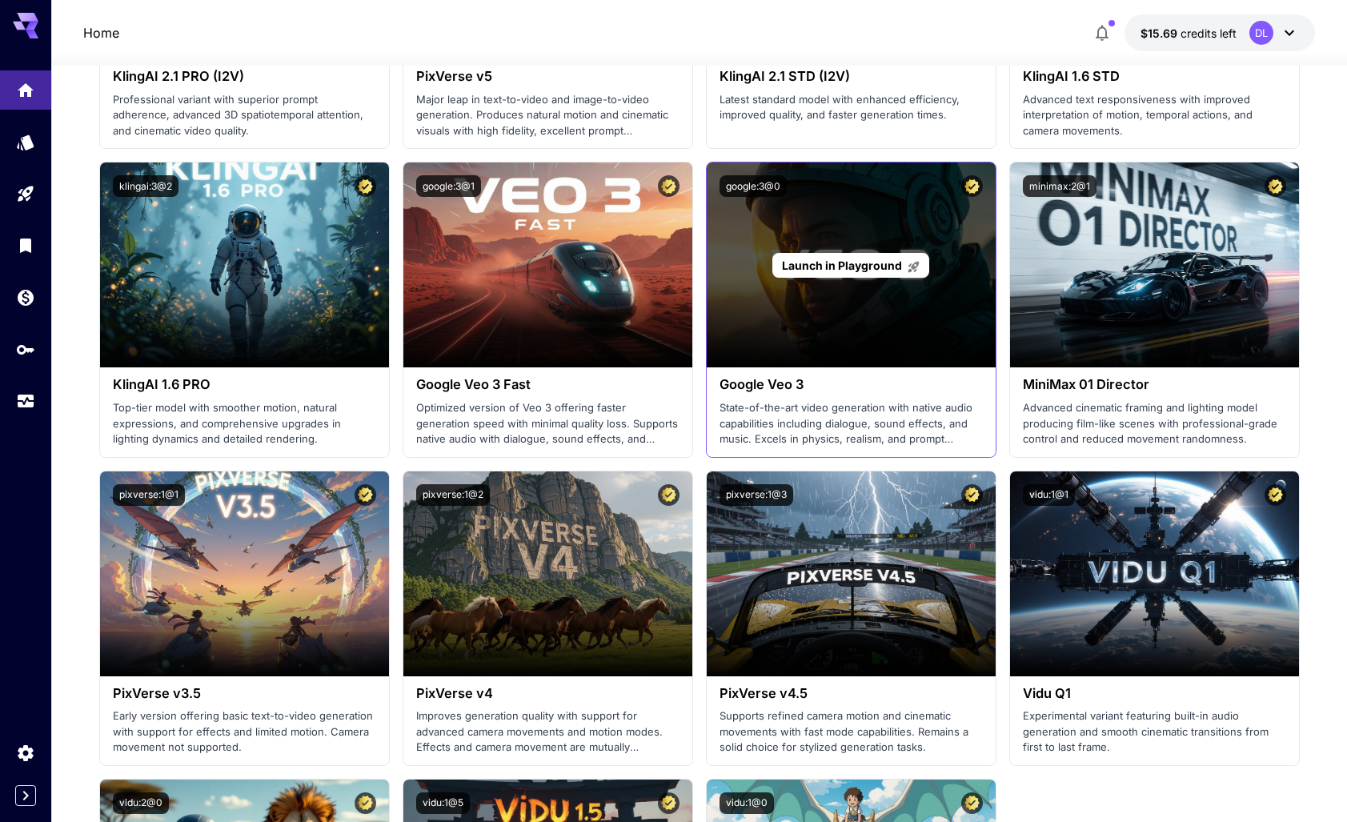
click at [845, 264] on span "Launch in Playground" at bounding box center [842, 266] width 120 height 14
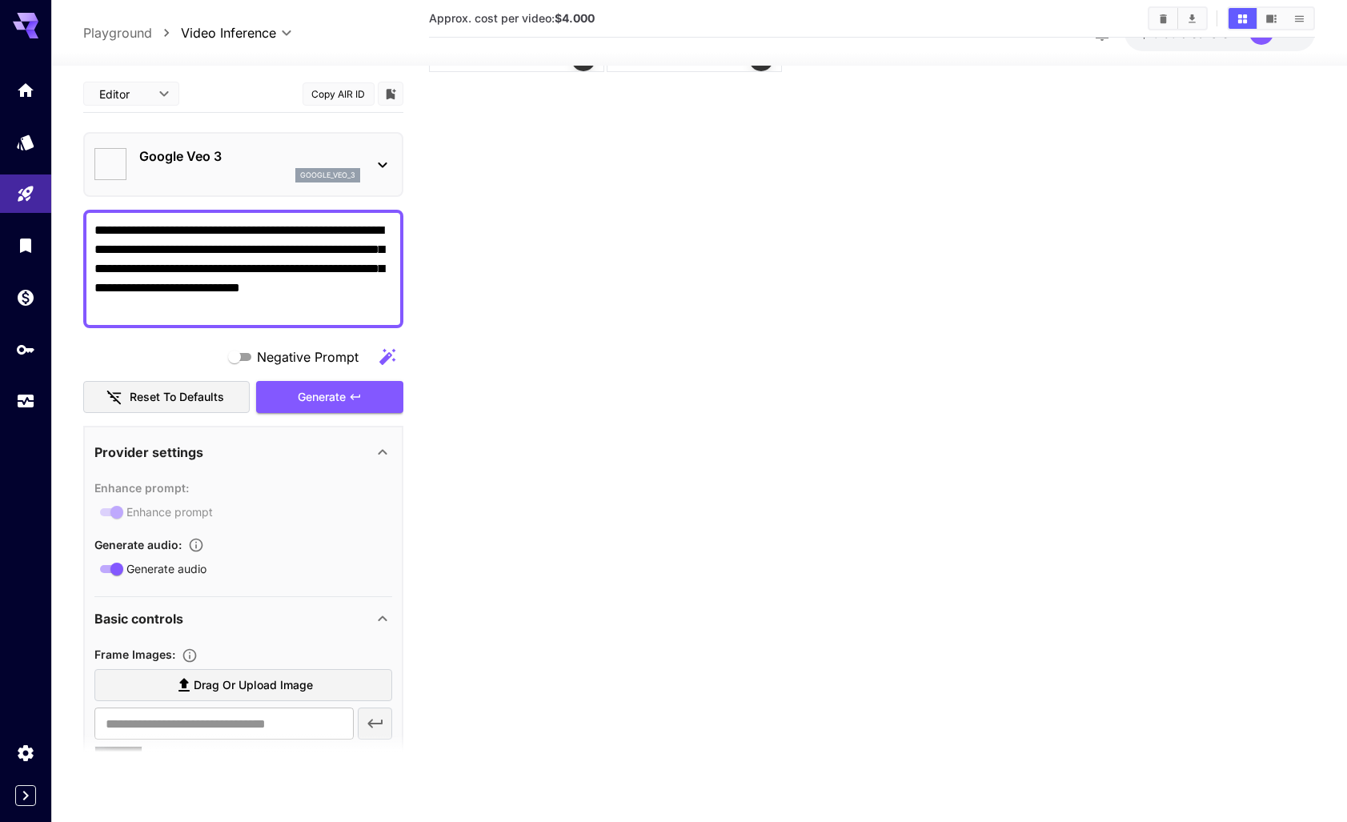
type input "*"
